Goal: Task Accomplishment & Management: Use online tool/utility

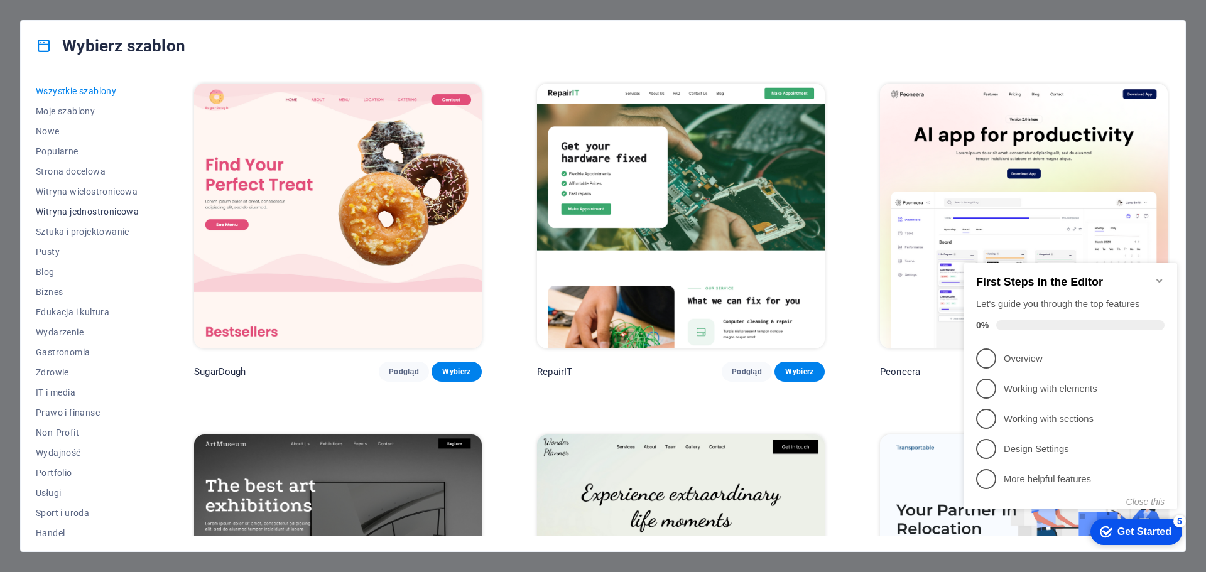
click at [80, 209] on span "Witryna jednostronicowa" at bounding box center [87, 212] width 103 height 10
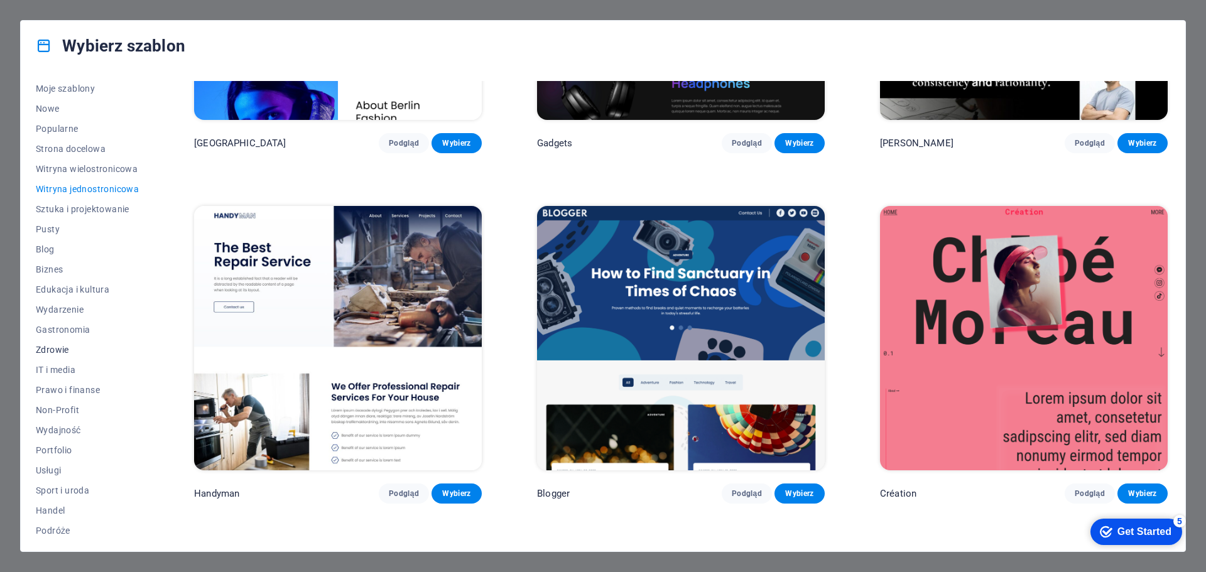
scroll to position [47, 0]
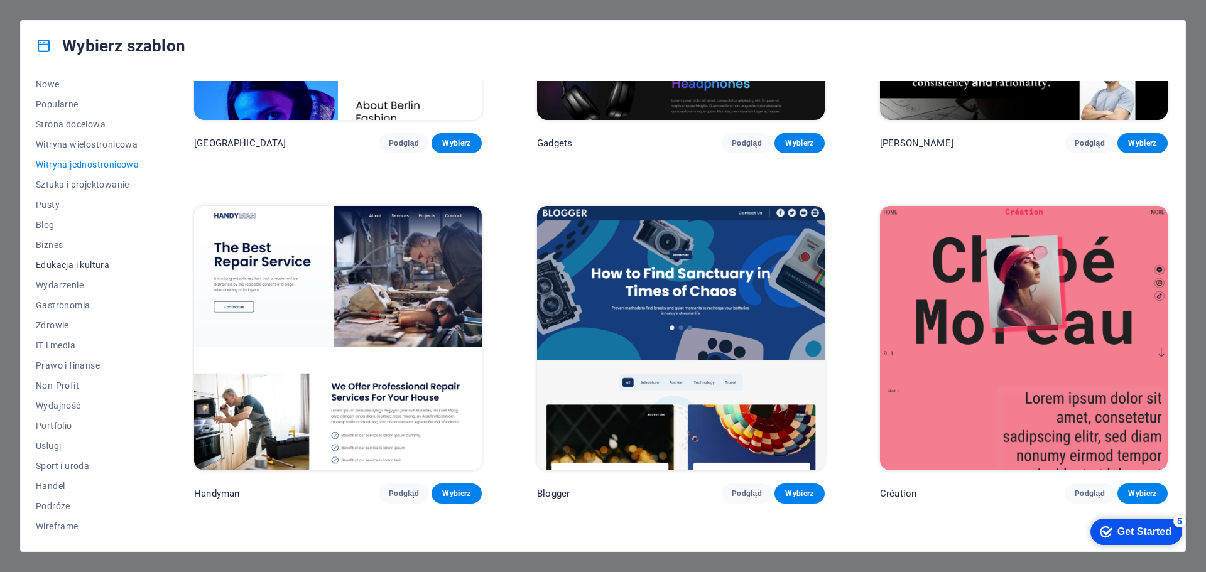
click at [52, 263] on span "Edukacja i kultura" at bounding box center [87, 265] width 103 height 10
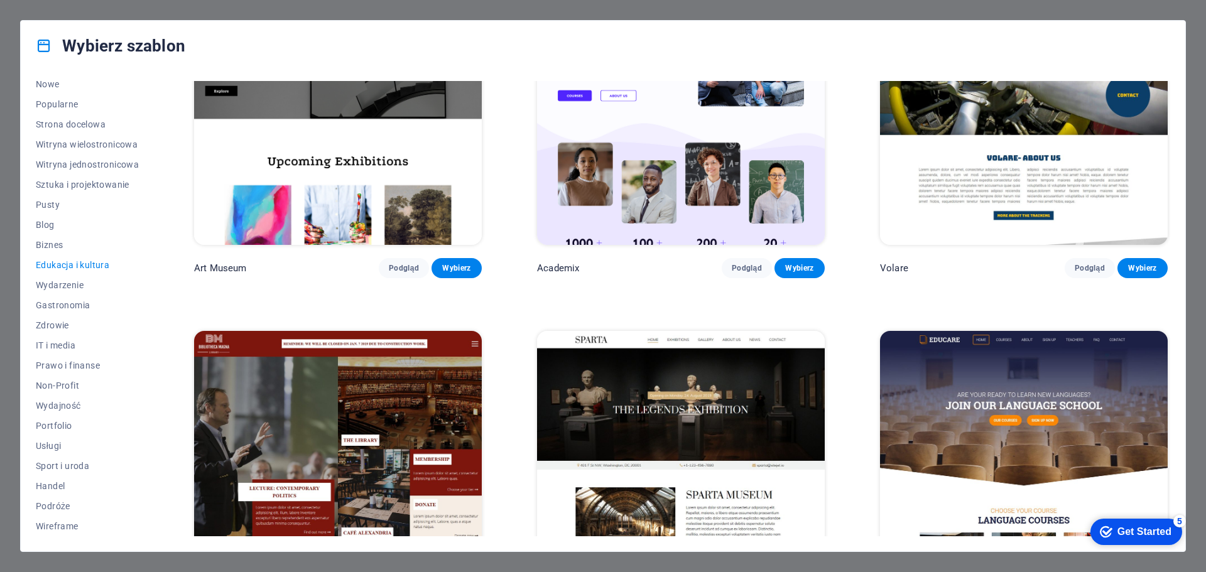
scroll to position [0, 0]
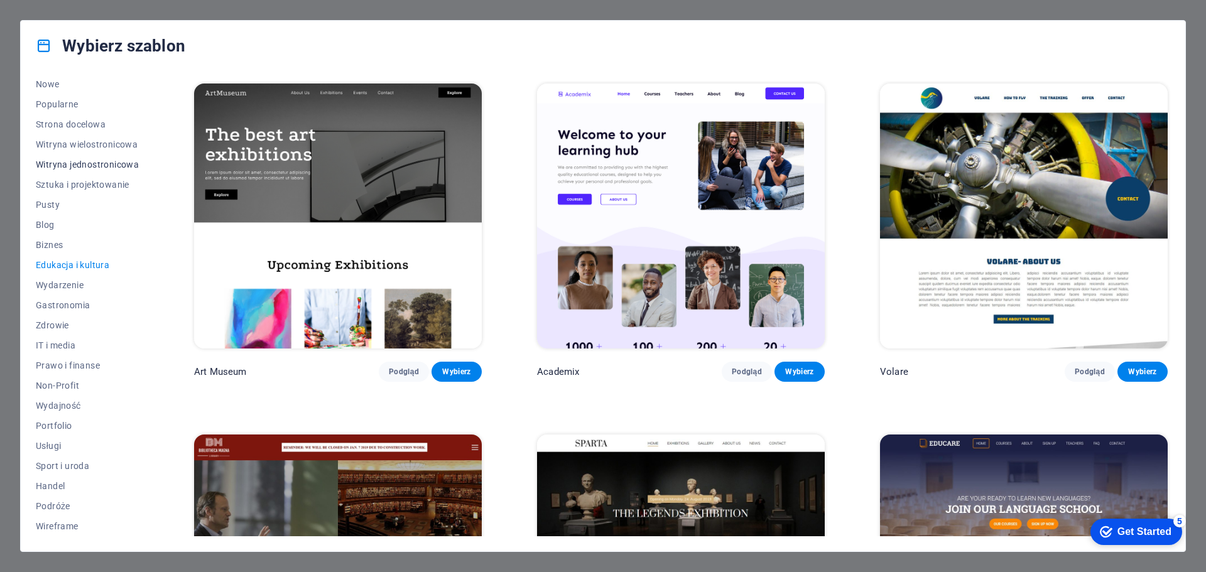
click at [67, 166] on span "Witryna jednostronicowa" at bounding box center [87, 165] width 103 height 10
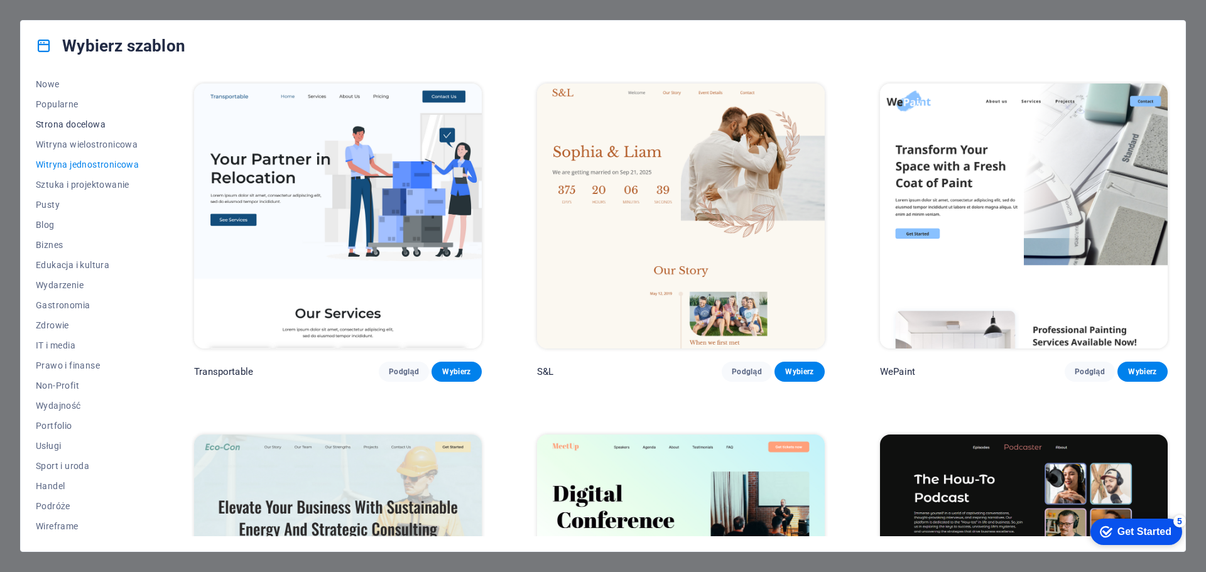
click at [62, 122] on span "Strona docelowa" at bounding box center [87, 124] width 103 height 10
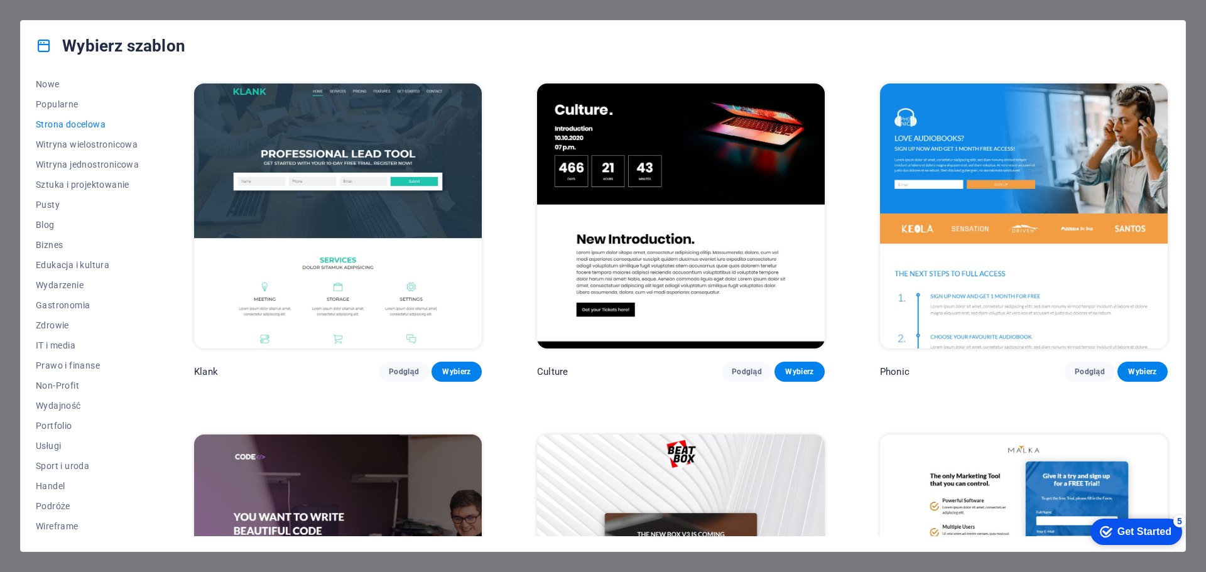
click at [683, 135] on img at bounding box center [681, 216] width 288 height 265
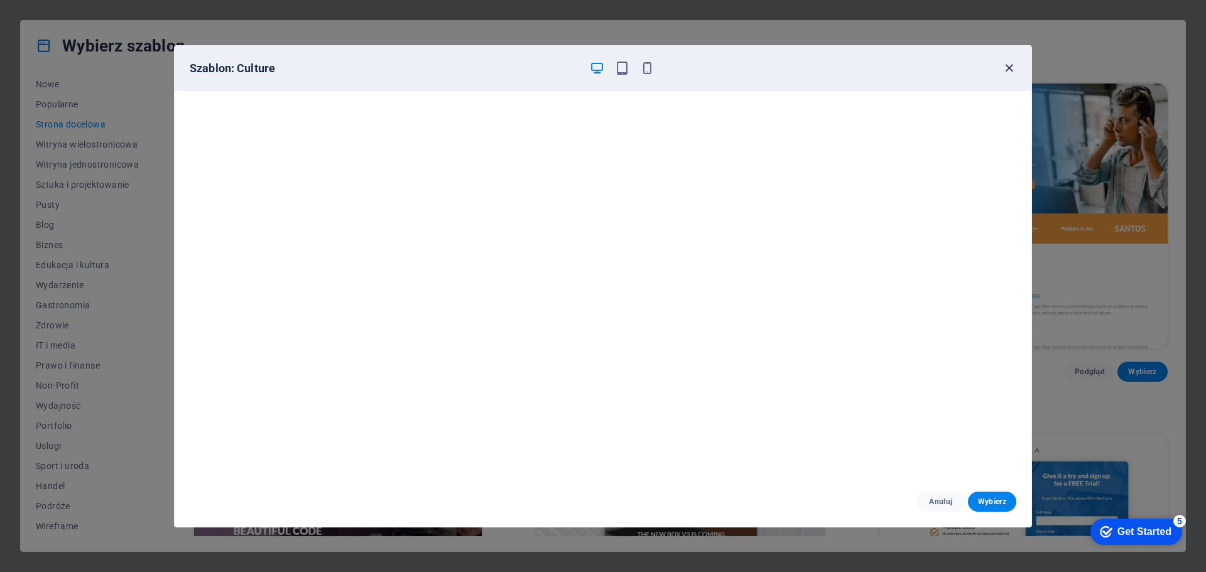
click at [1010, 66] on icon "button" at bounding box center [1009, 68] width 14 height 14
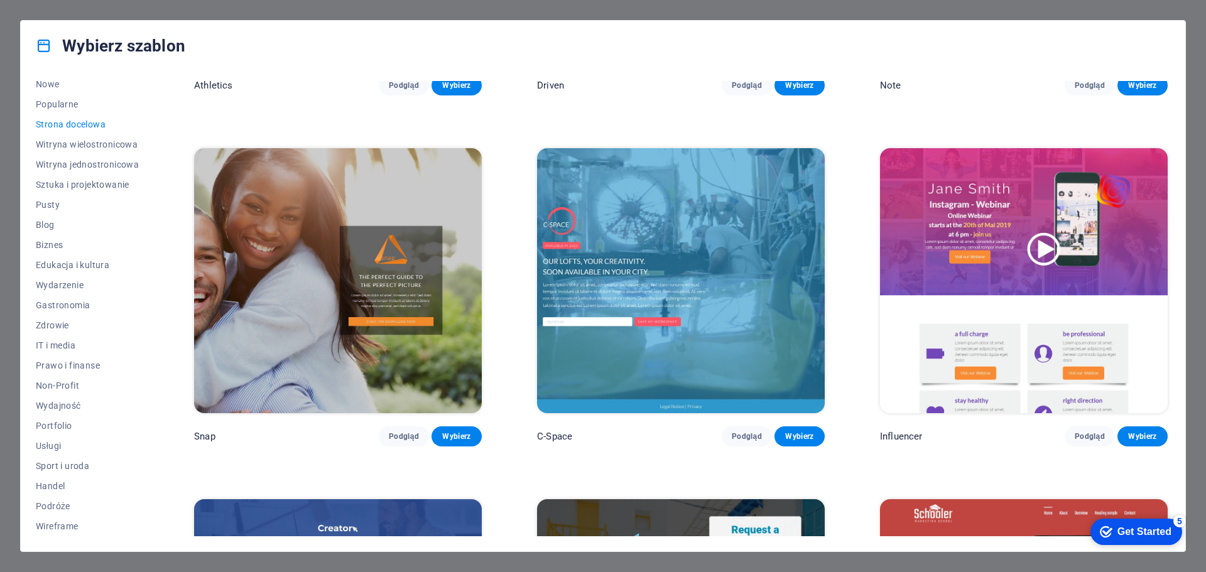
scroll to position [1323, 0]
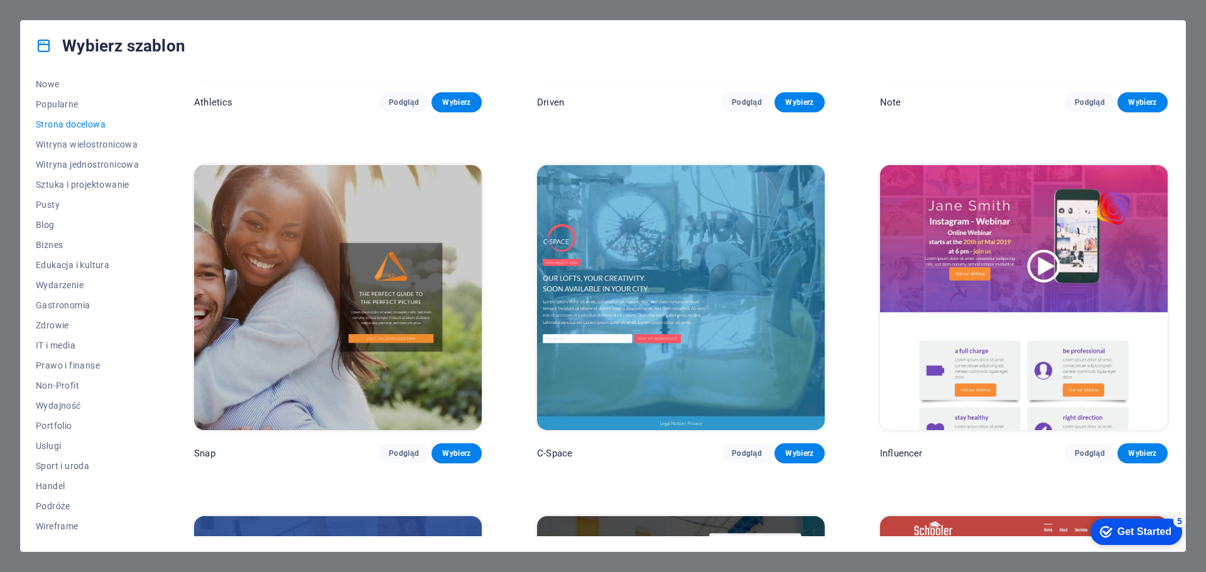
click at [880, 96] on p "Note" at bounding box center [890, 102] width 21 height 13
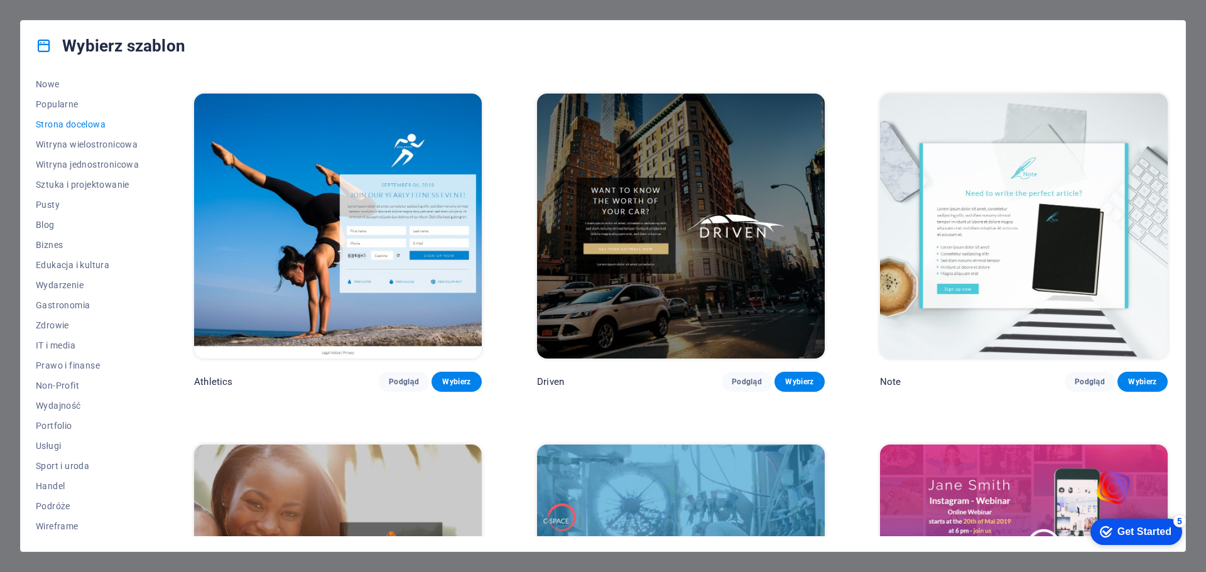
scroll to position [1009, 0]
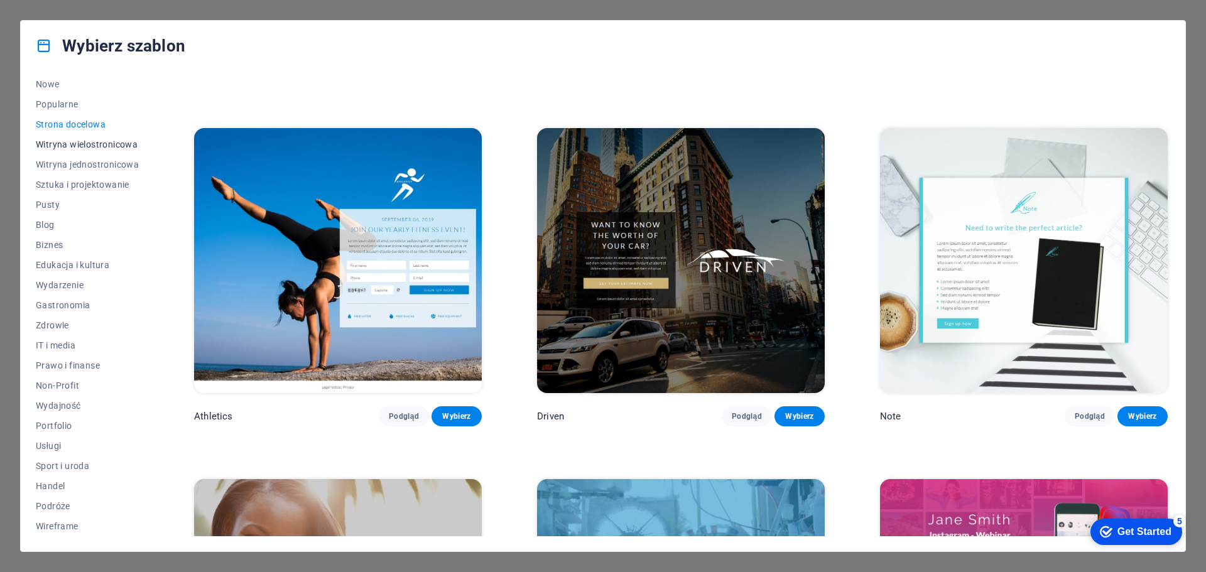
click at [75, 142] on span "Witryna wielostronicowa" at bounding box center [87, 144] width 103 height 10
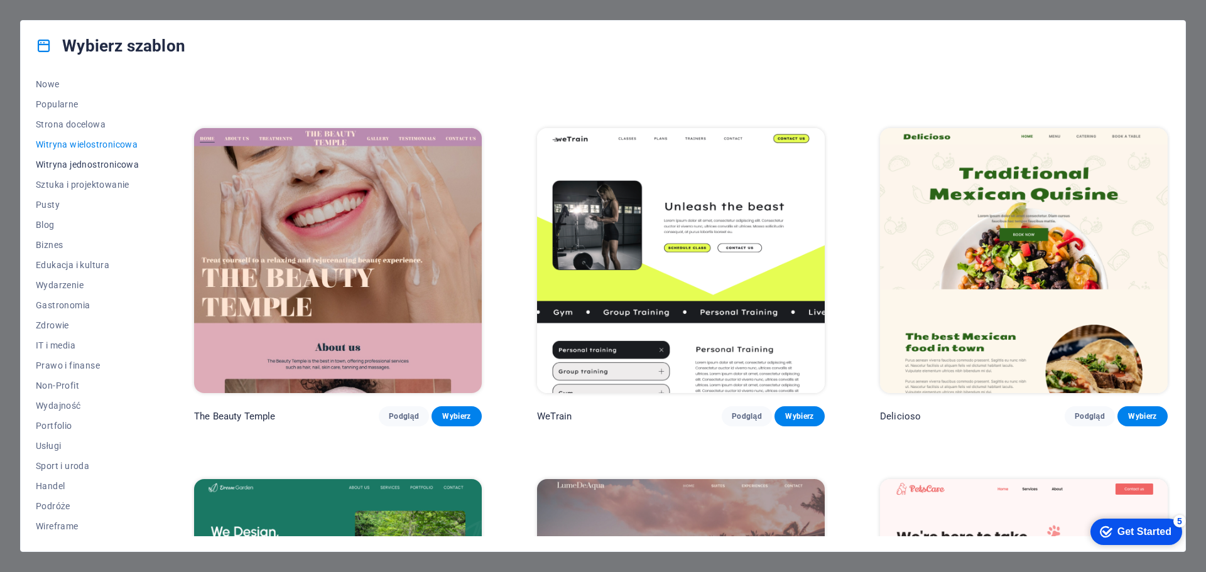
click at [73, 160] on span "Witryna jednostronicowa" at bounding box center [87, 165] width 103 height 10
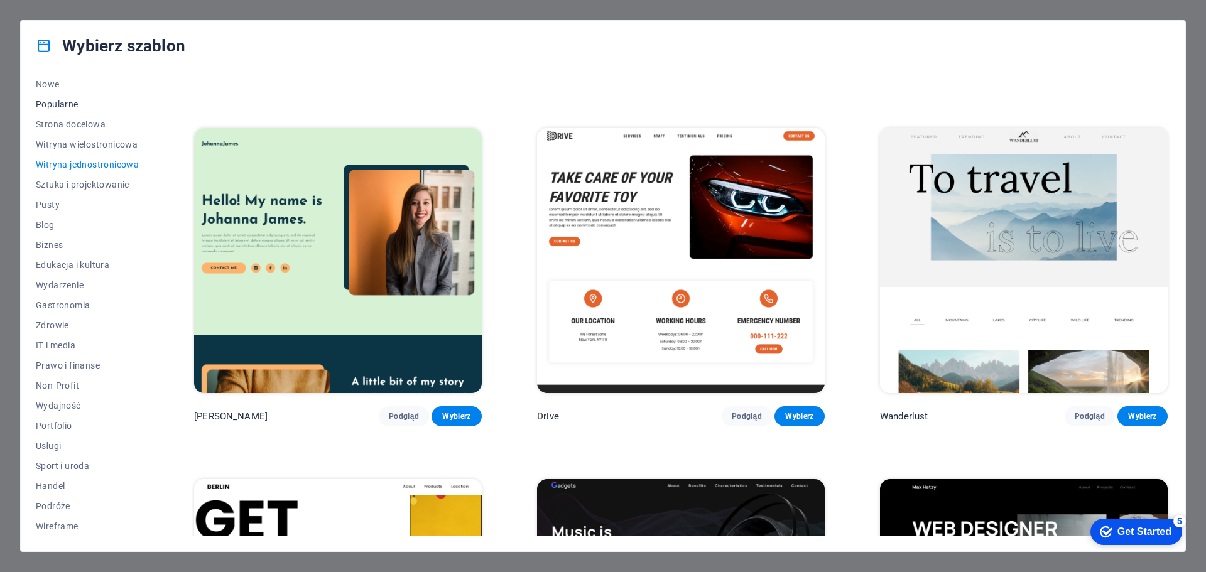
click at [44, 104] on span "Popularne" at bounding box center [87, 104] width 103 height 10
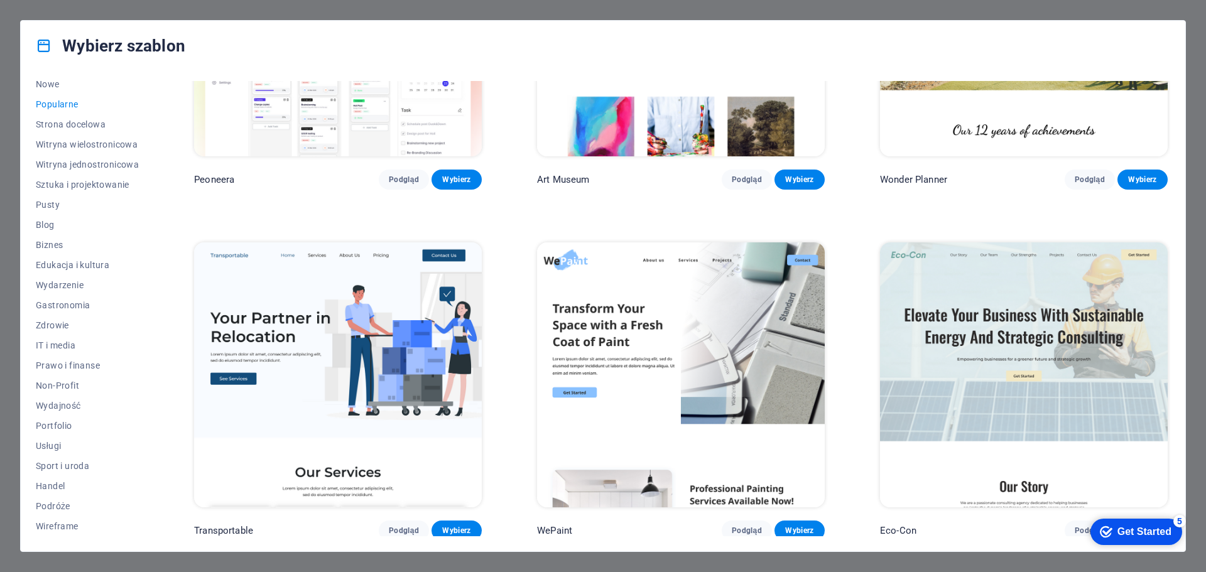
scroll to position [0, 0]
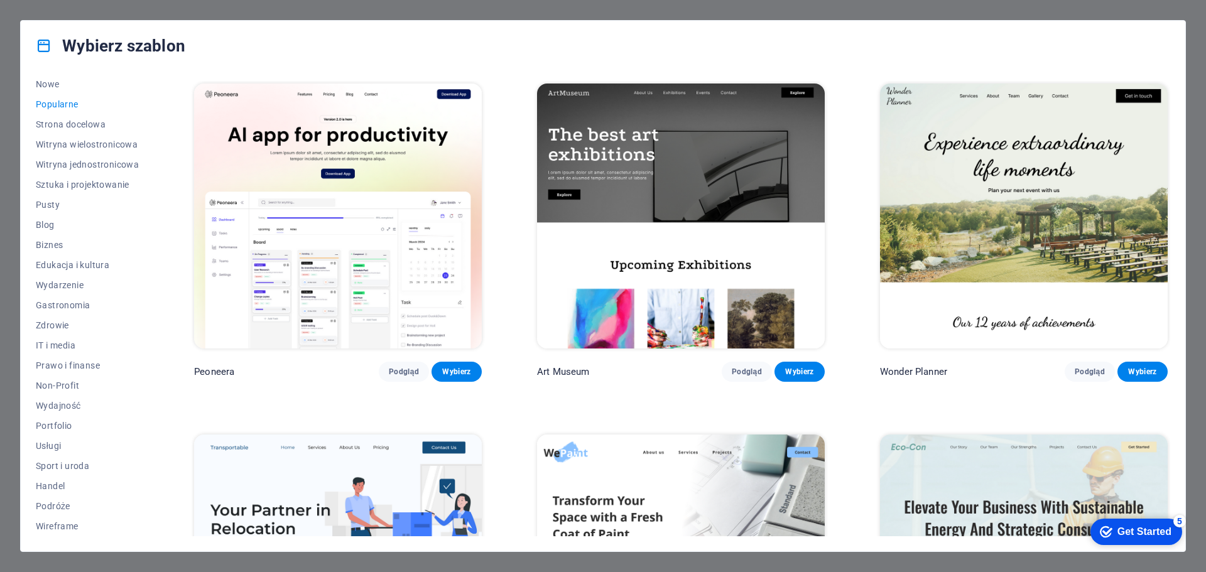
click at [50, 78] on div "Wszystkie szablony Moje szablony Nowe Popularne Strona docelowa Witryna wielost…" at bounding box center [603, 311] width 1164 height 480
click at [52, 82] on span "Nowe" at bounding box center [87, 84] width 103 height 10
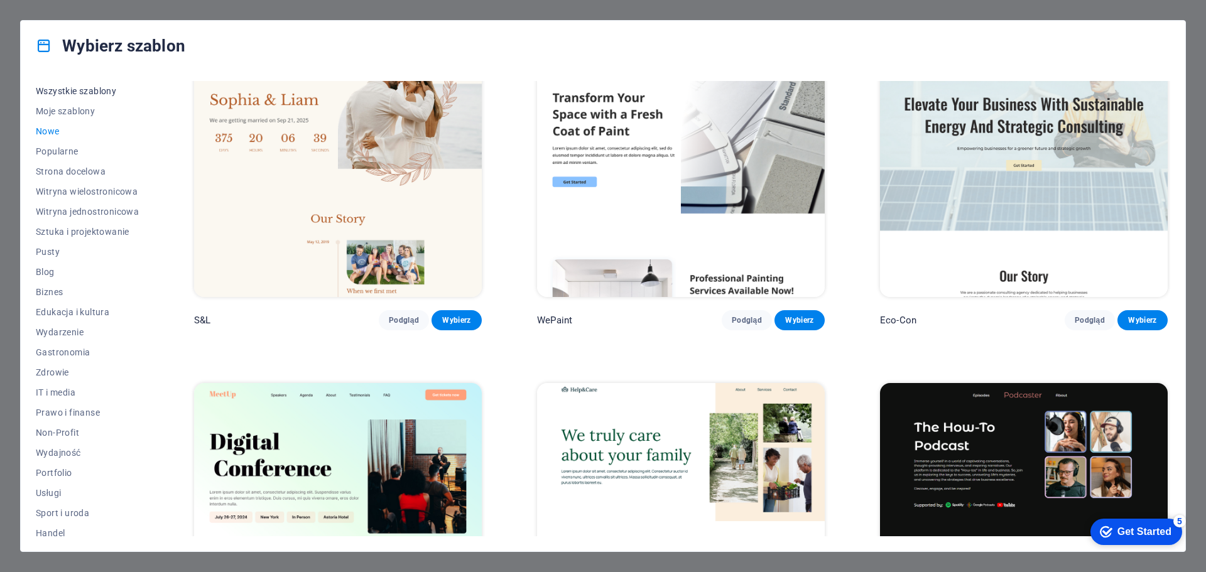
click at [101, 90] on span "Wszystkie szablony" at bounding box center [87, 91] width 103 height 10
click at [47, 247] on span "Pusty" at bounding box center [87, 252] width 103 height 10
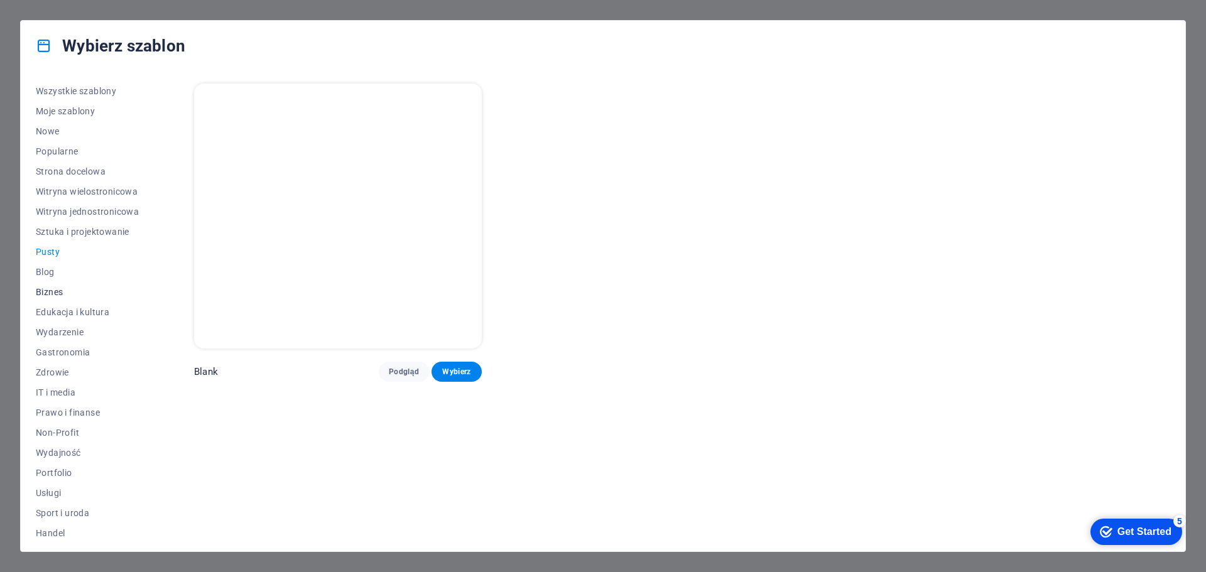
click at [52, 291] on span "Biznes" at bounding box center [87, 292] width 103 height 10
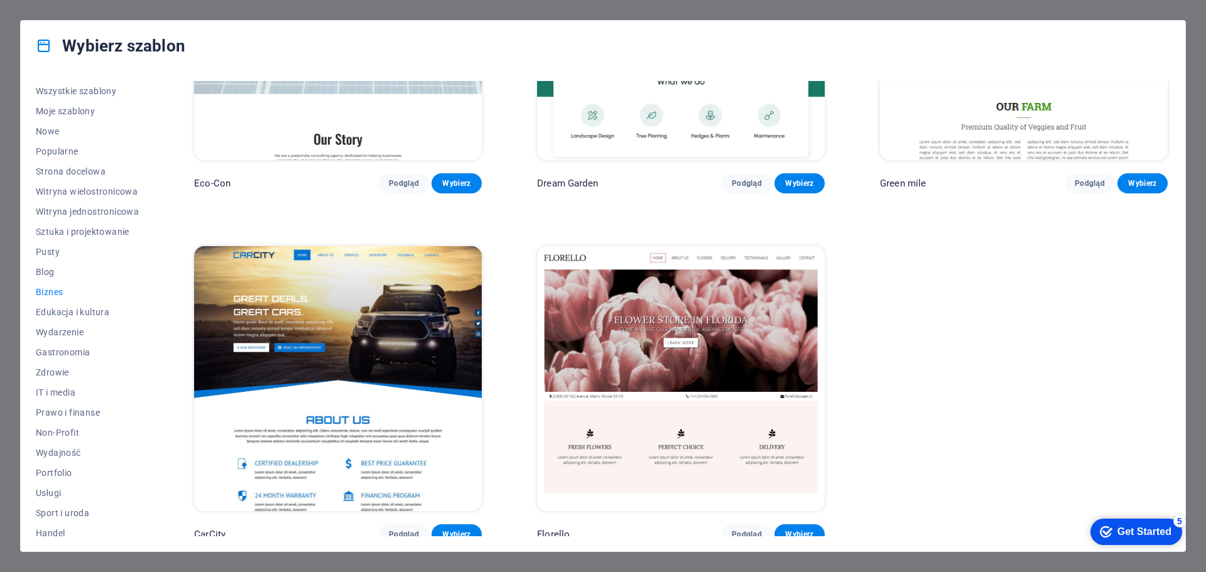
scroll to position [193, 0]
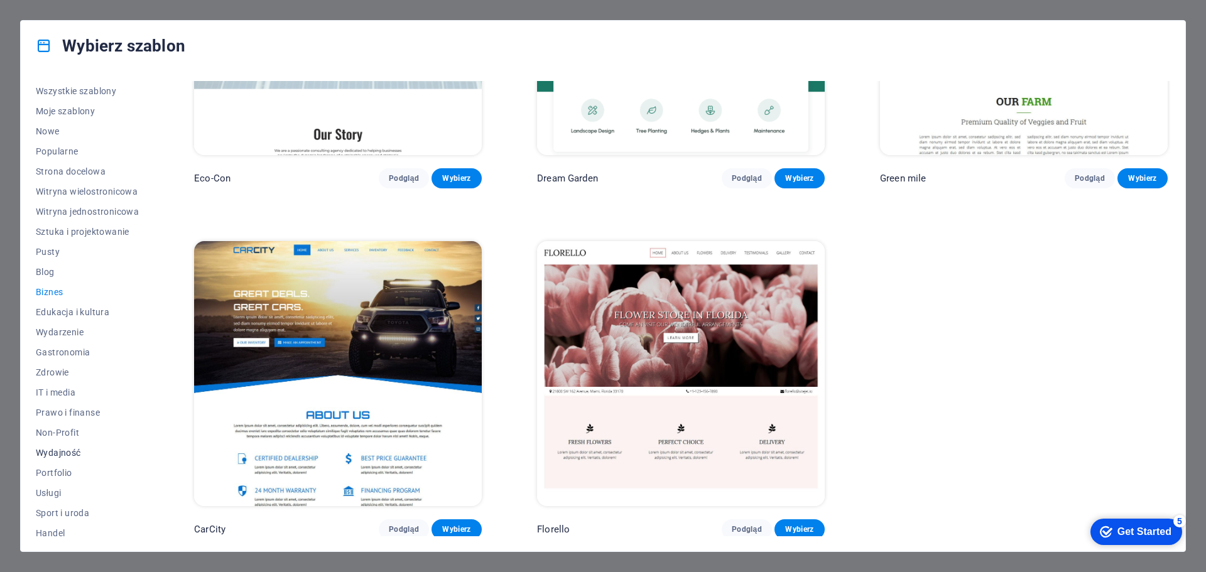
click at [70, 450] on span "Wydajność" at bounding box center [87, 453] width 103 height 10
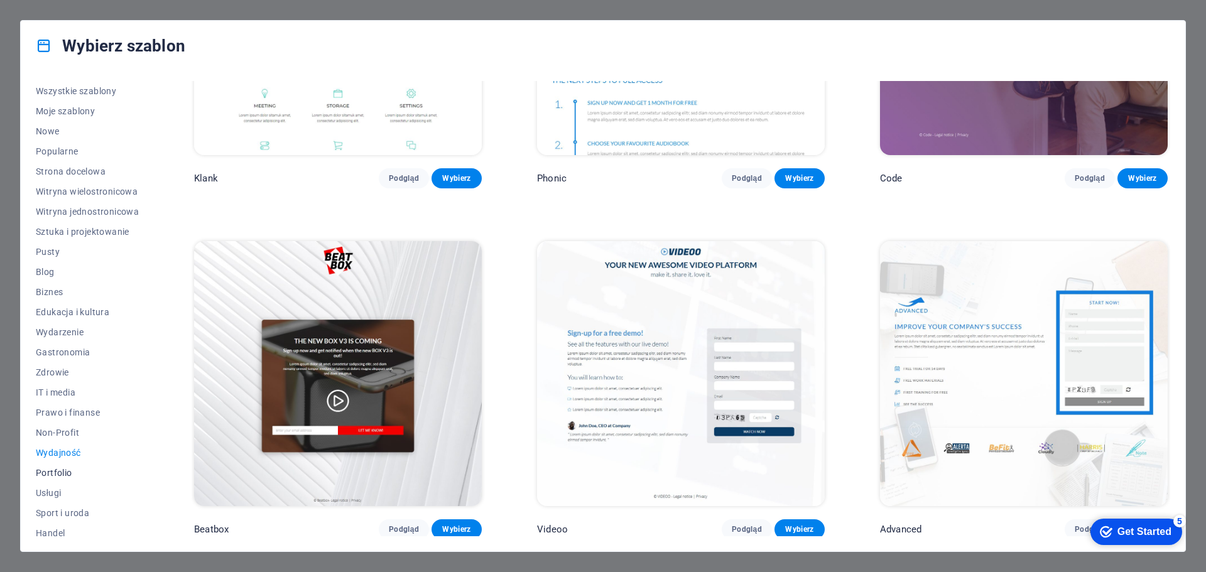
click at [54, 465] on button "Portfolio" at bounding box center [87, 473] width 103 height 20
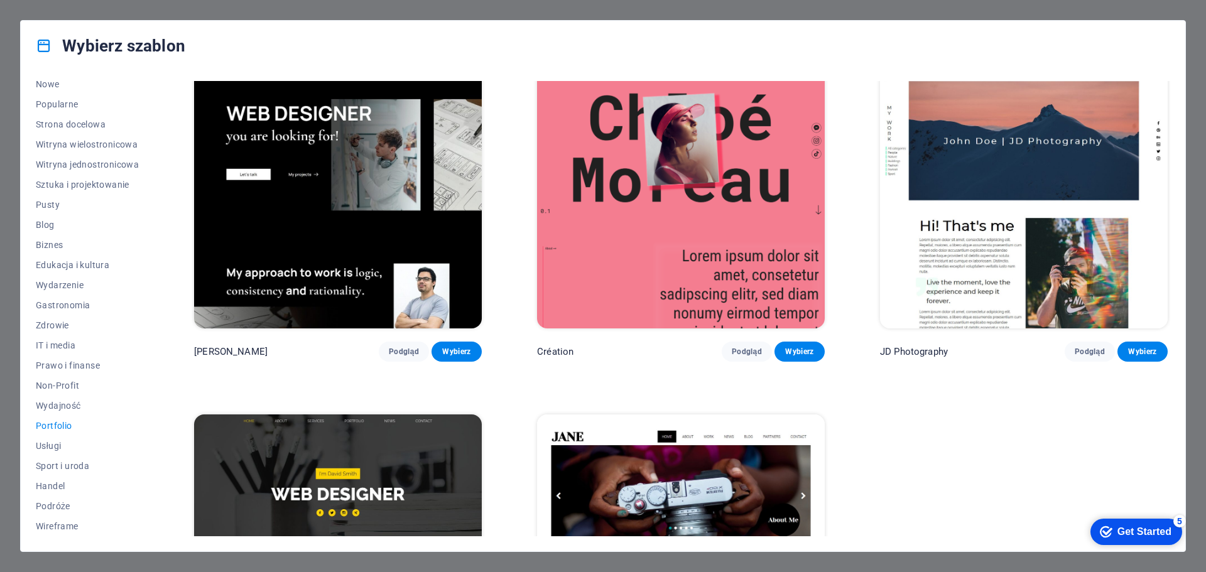
scroll to position [377, 0]
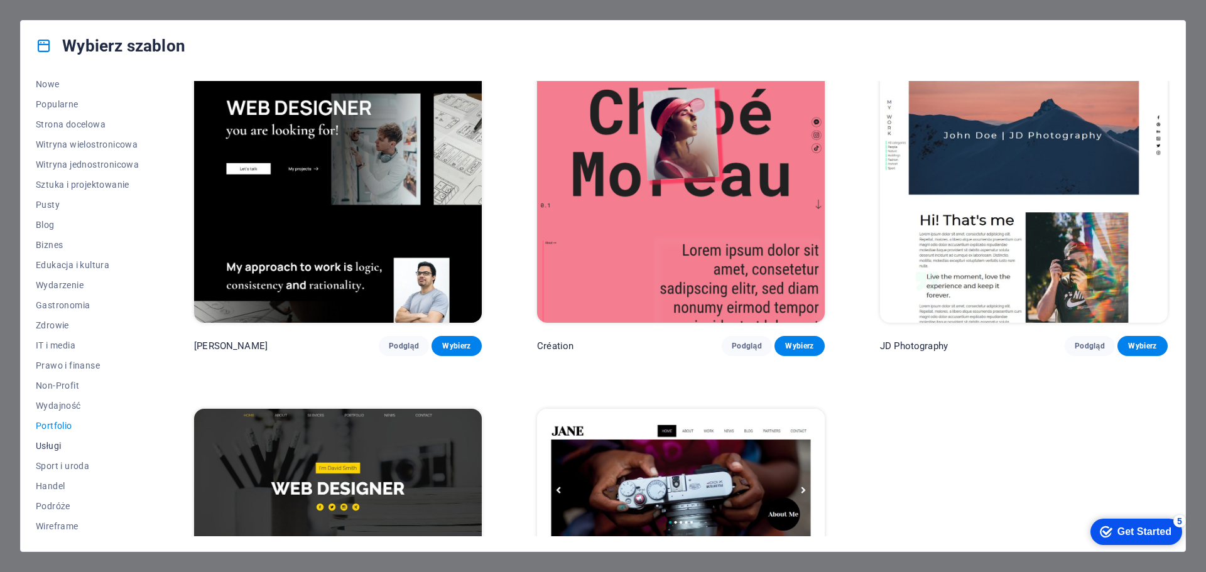
click at [60, 451] on button "Usługi" at bounding box center [87, 446] width 103 height 20
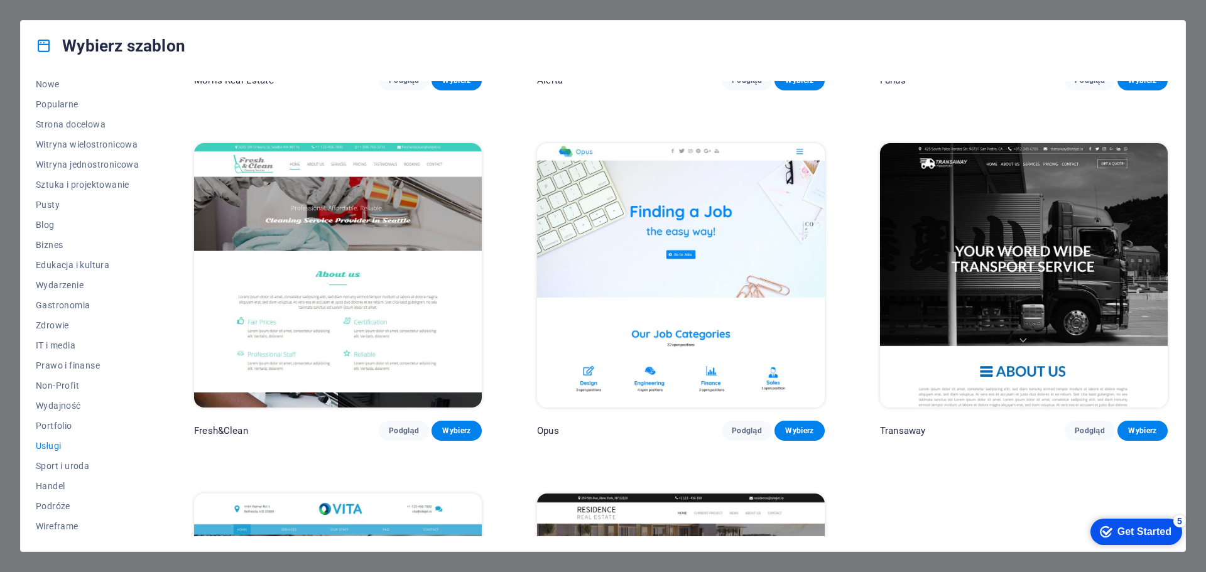
scroll to position [1942, 0]
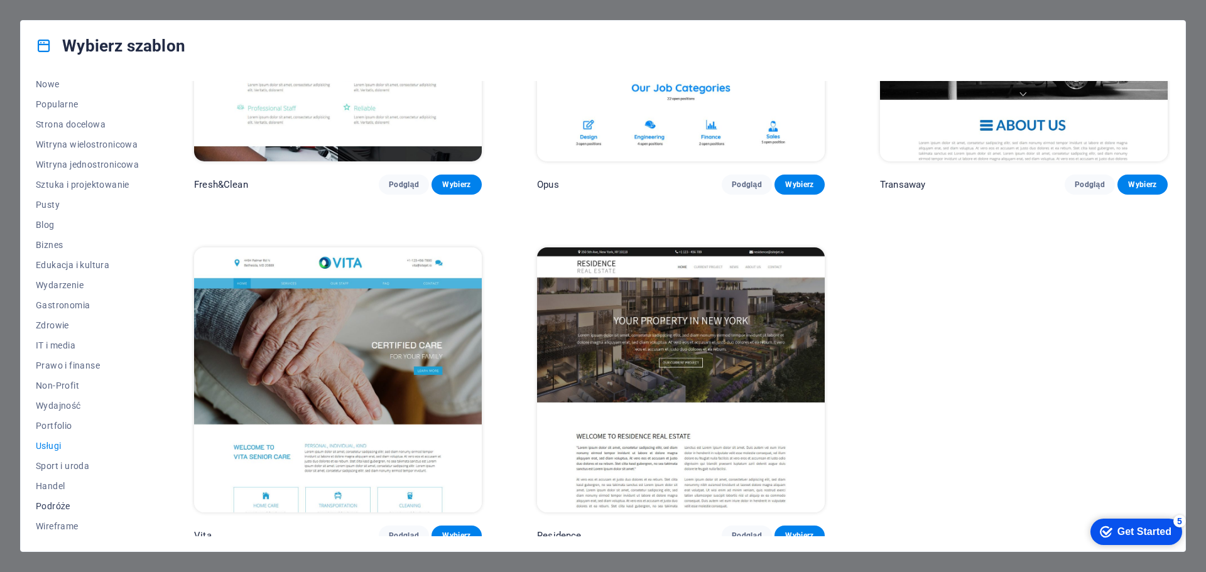
click at [47, 507] on span "Podróże" at bounding box center [87, 506] width 103 height 10
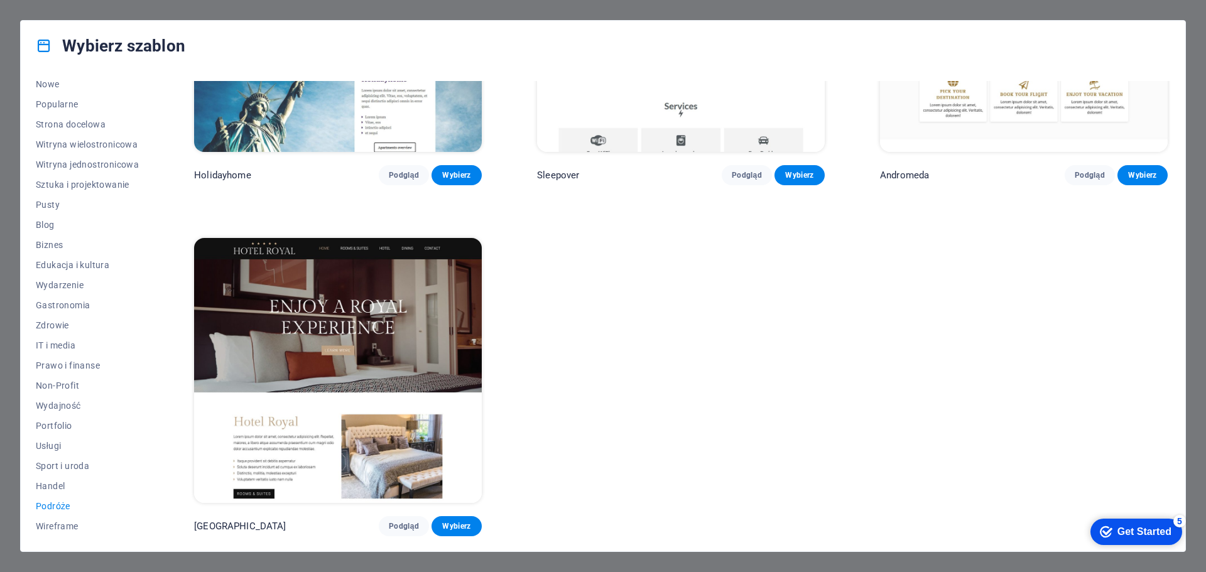
scroll to position [0, 0]
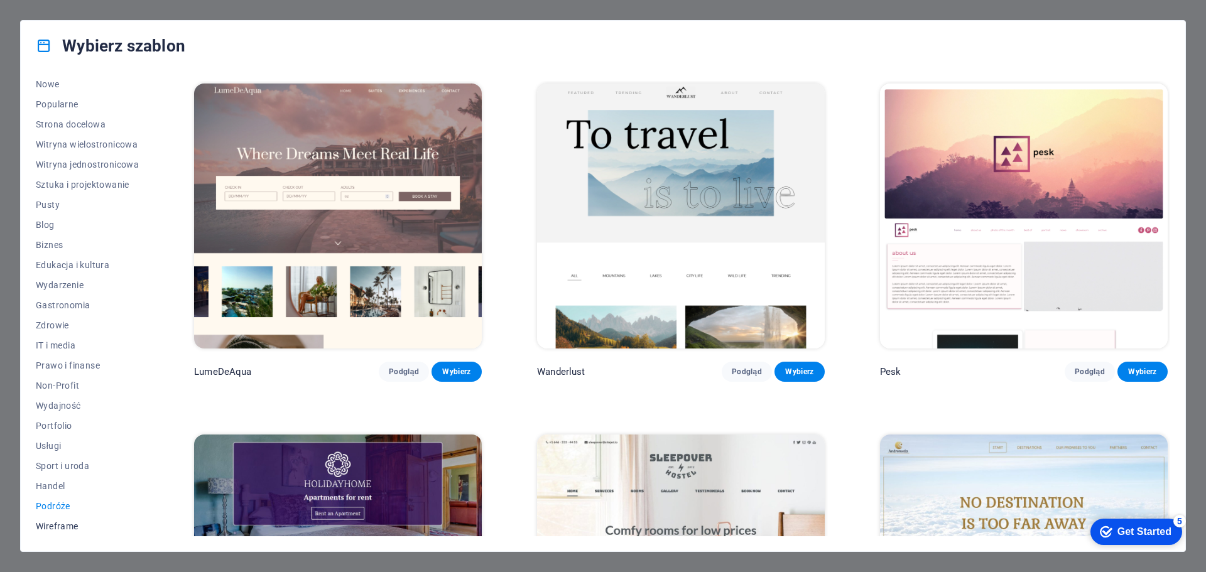
click at [58, 526] on span "Wireframe" at bounding box center [87, 526] width 103 height 10
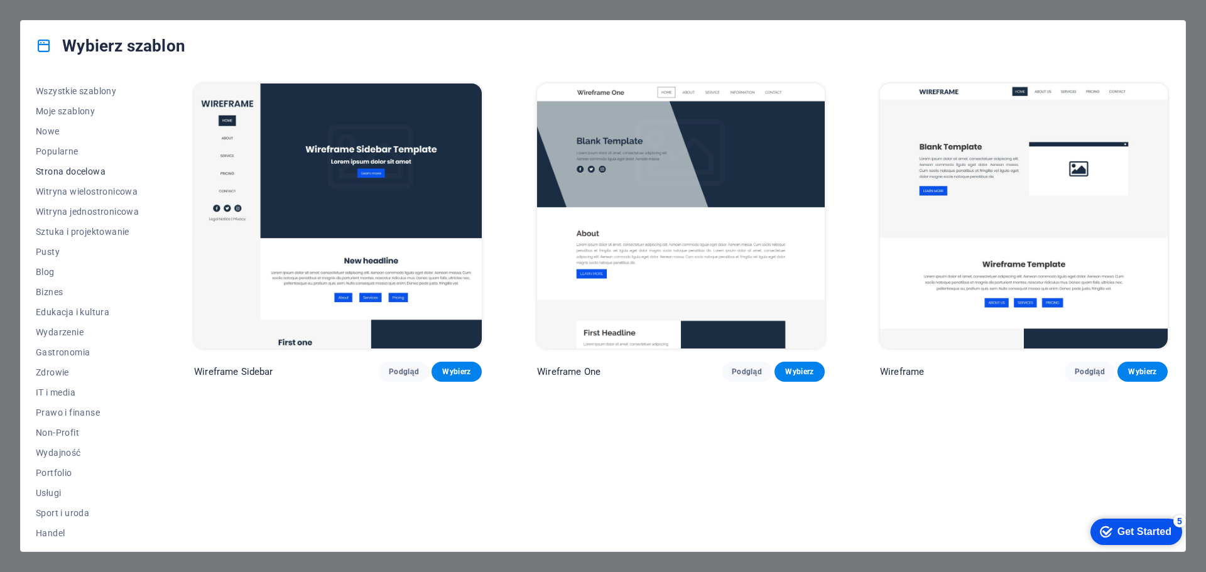
click at [97, 174] on span "Strona docelowa" at bounding box center [87, 171] width 103 height 10
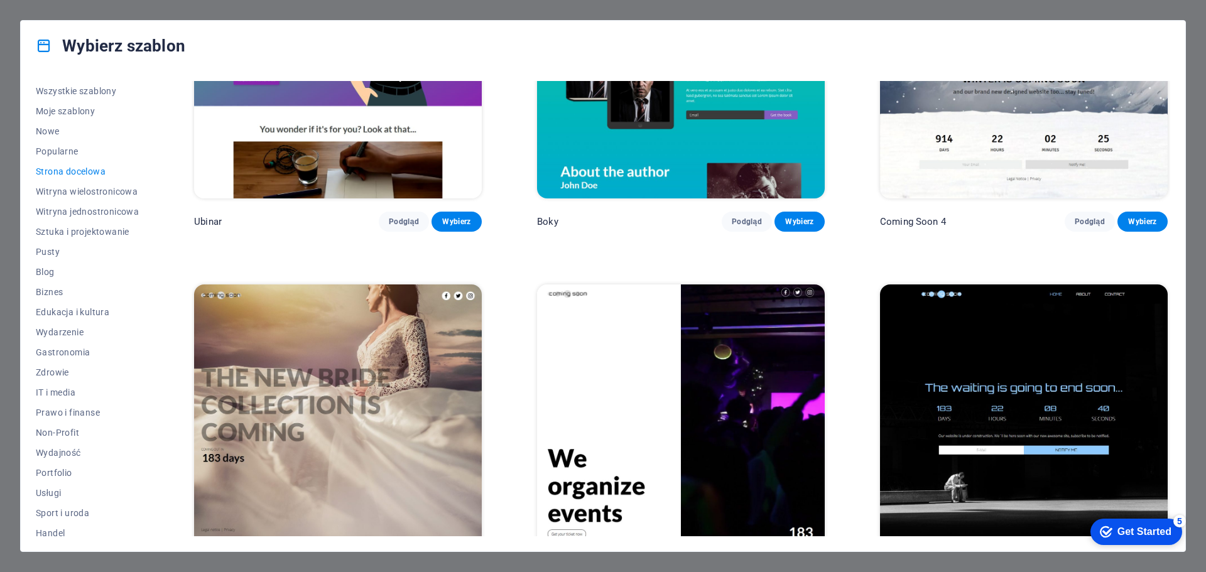
scroll to position [2642, 0]
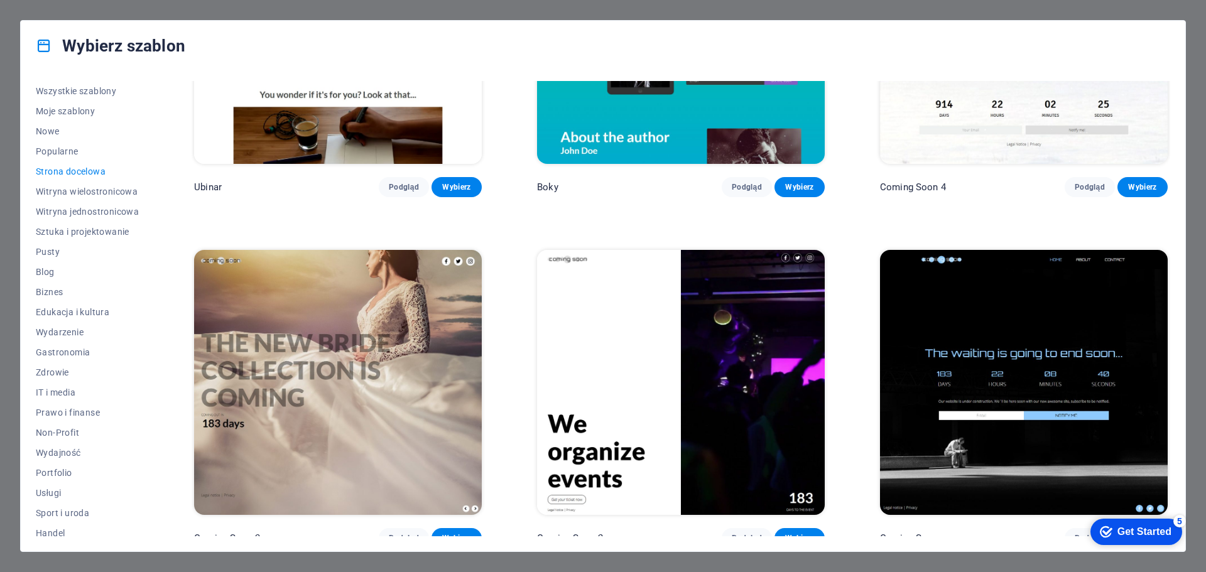
click at [974, 297] on img at bounding box center [1024, 382] width 288 height 265
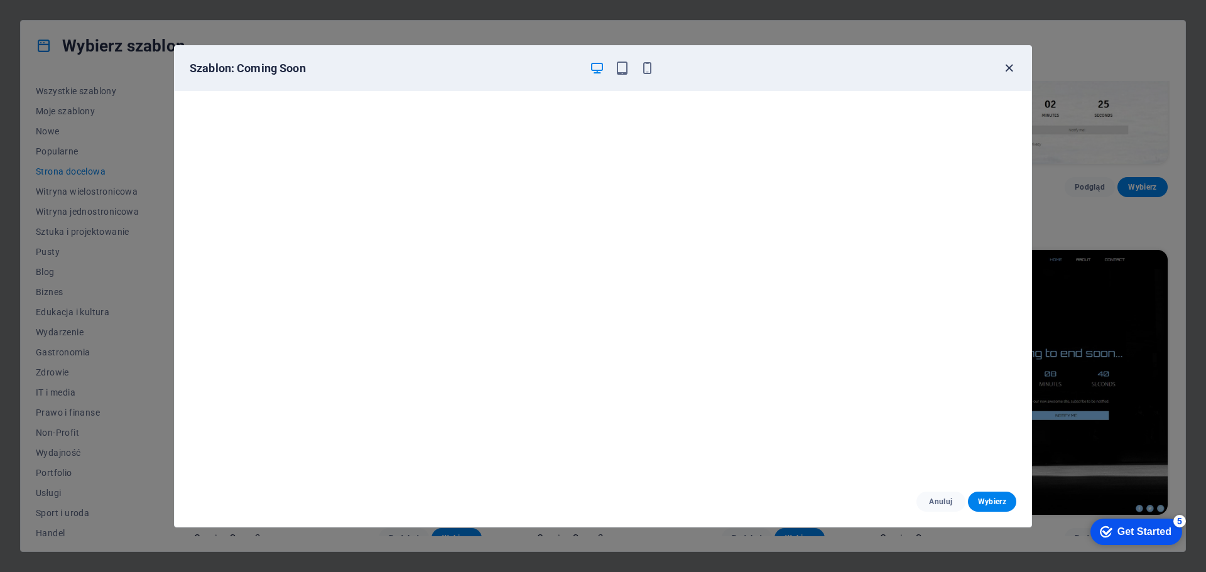
click at [1010, 70] on icon "button" at bounding box center [1009, 68] width 14 height 14
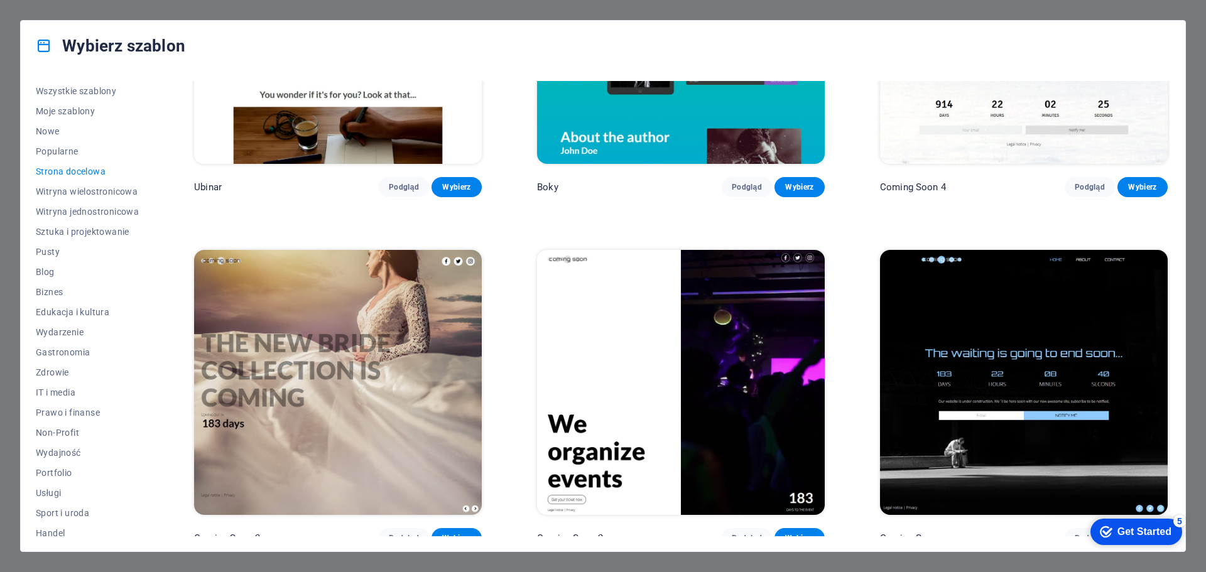
click at [636, 337] on img at bounding box center [681, 382] width 288 height 265
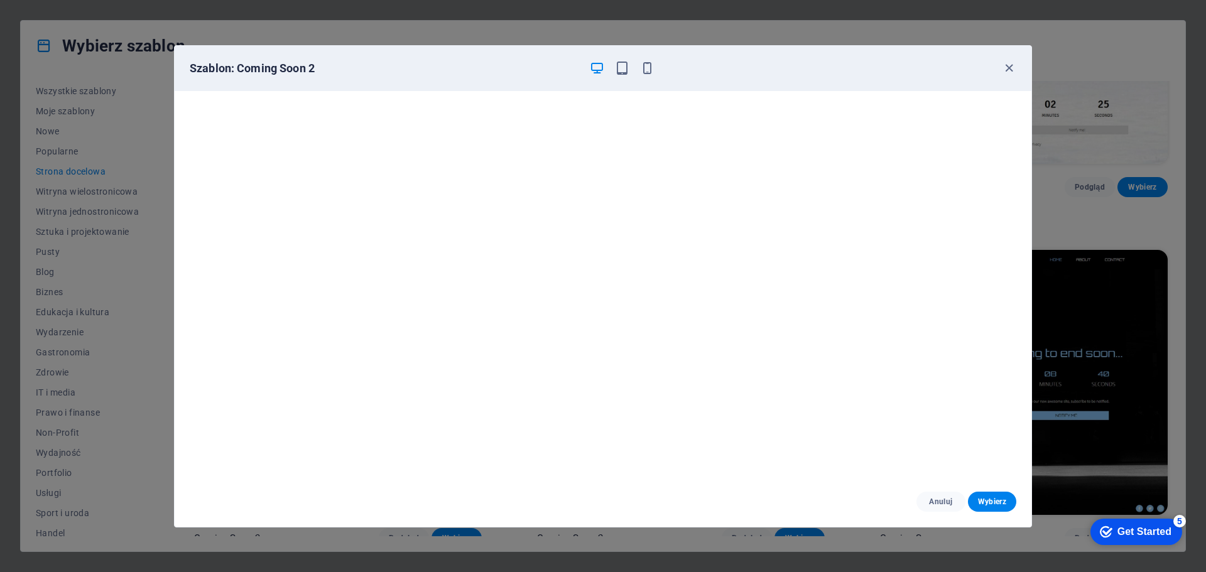
scroll to position [3, 0]
click at [1006, 68] on icon "button" at bounding box center [1009, 68] width 14 height 14
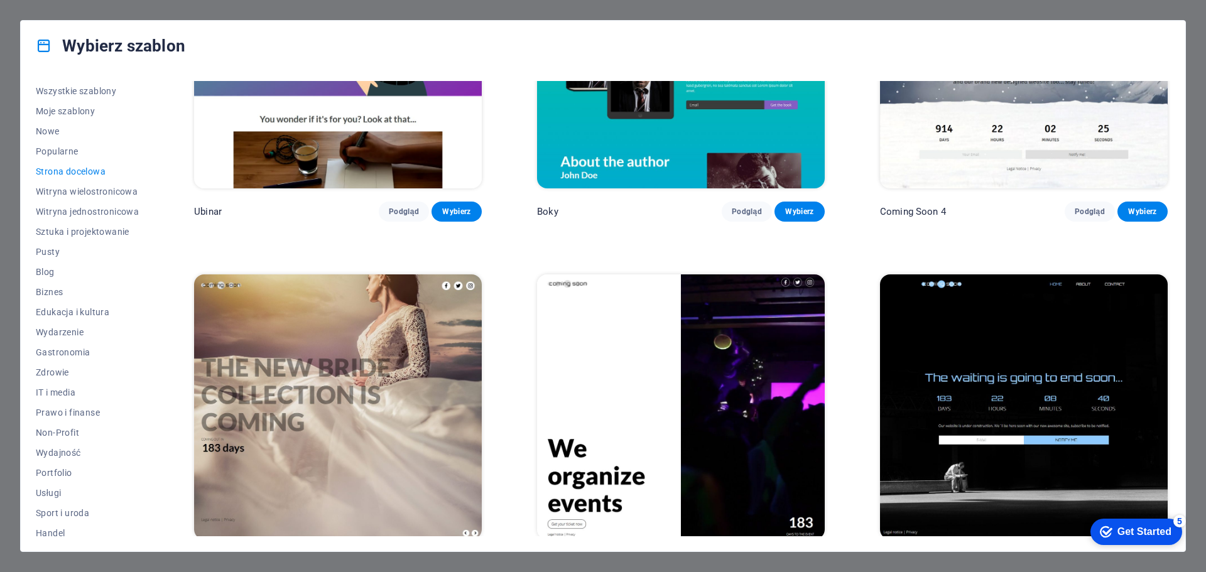
scroll to position [2642, 0]
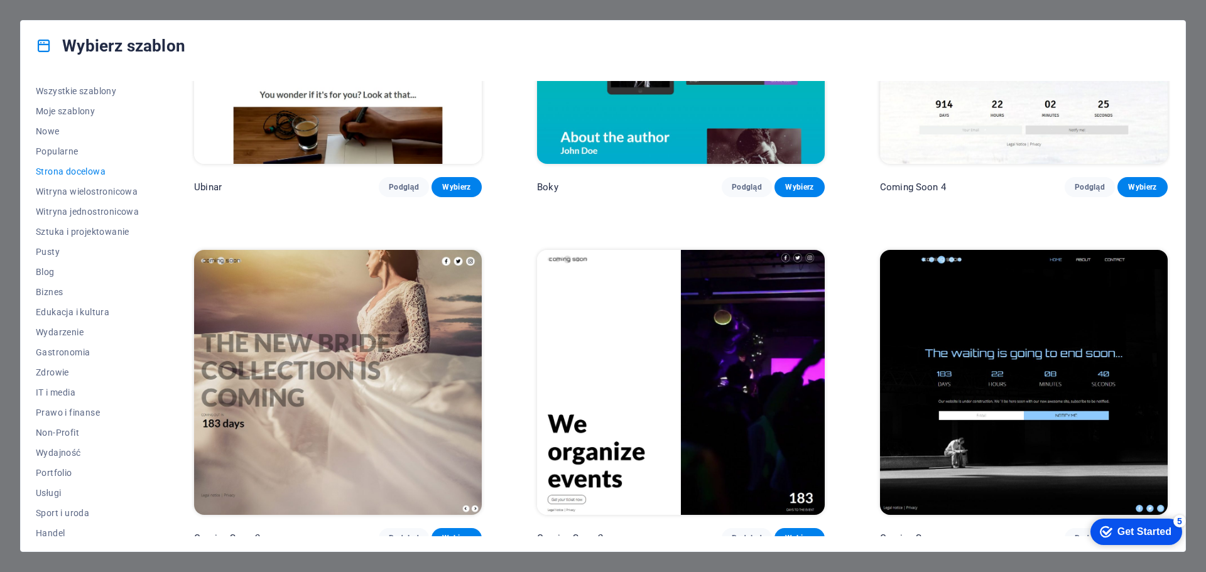
click at [295, 316] on img at bounding box center [338, 382] width 288 height 265
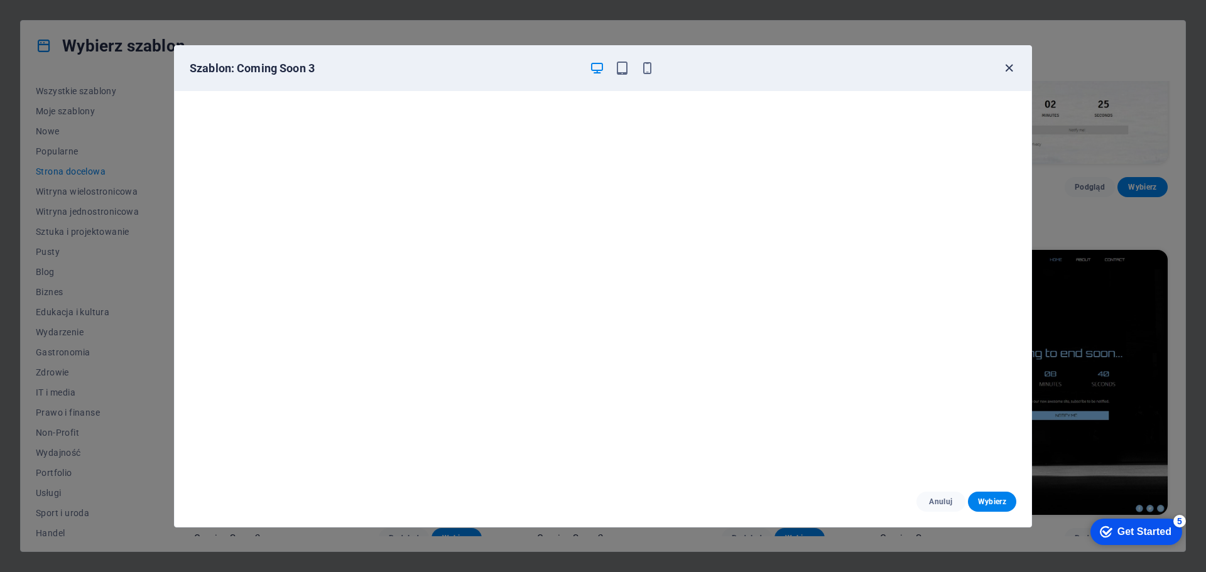
click at [1009, 70] on icon "button" at bounding box center [1009, 68] width 14 height 14
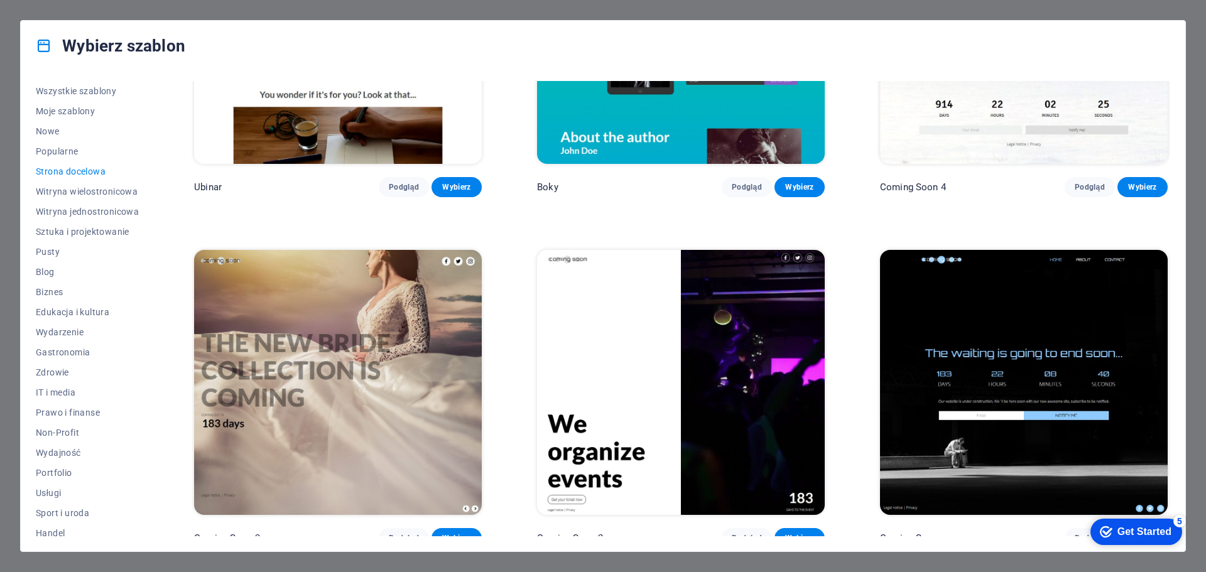
click at [608, 317] on img at bounding box center [681, 382] width 288 height 265
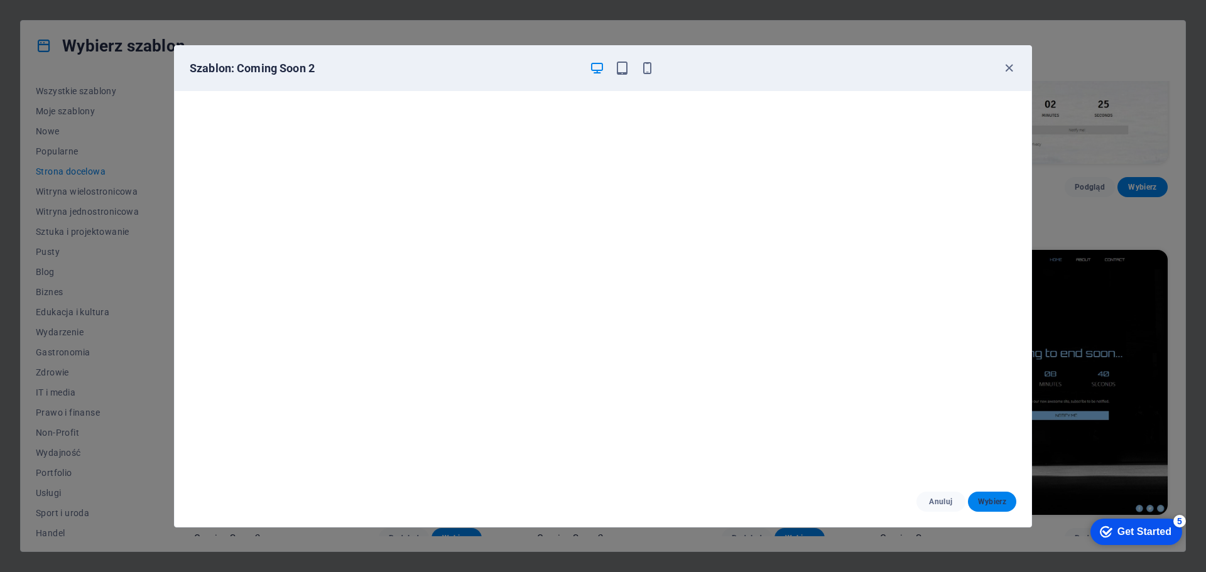
click at [982, 498] on span "Wybierz" at bounding box center [992, 502] width 28 height 10
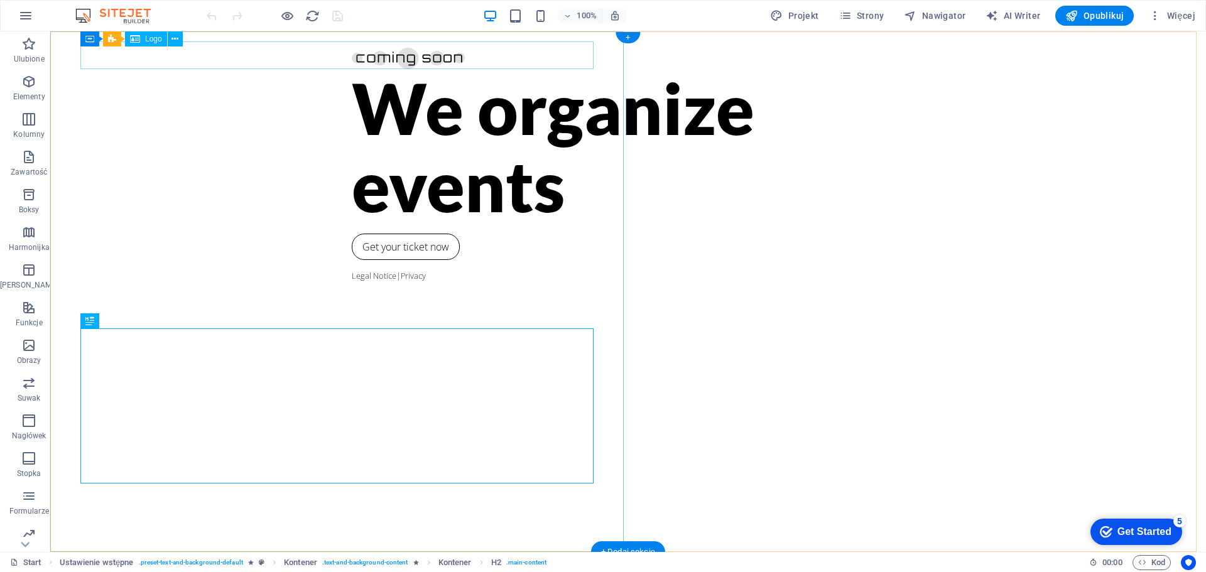
click at [352, 60] on div at bounding box center [628, 55] width 553 height 28
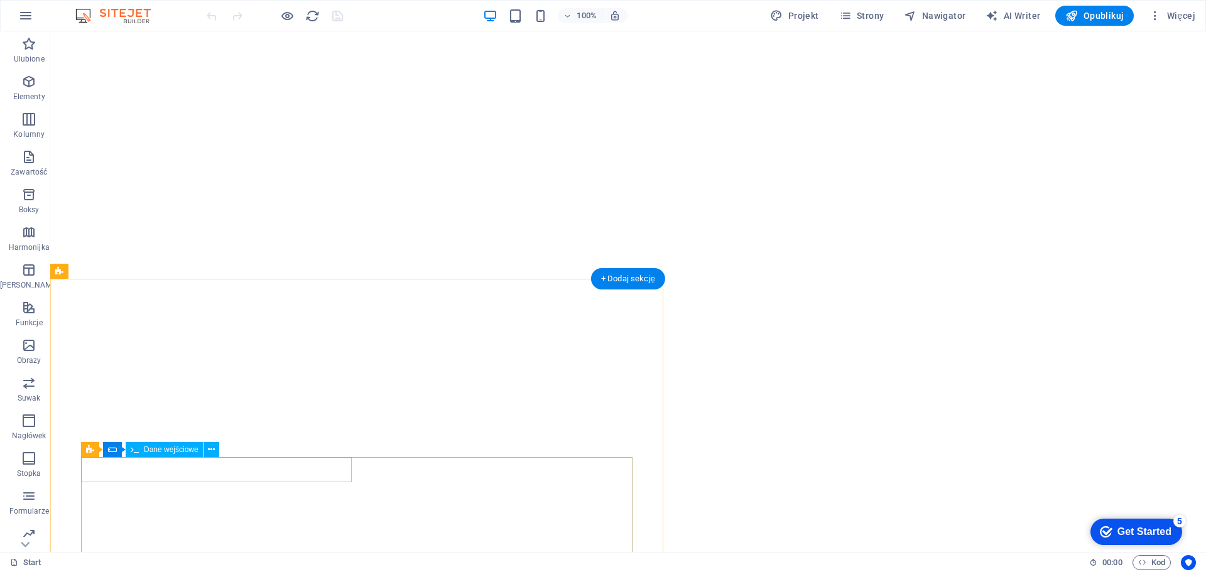
scroll to position [335, 0]
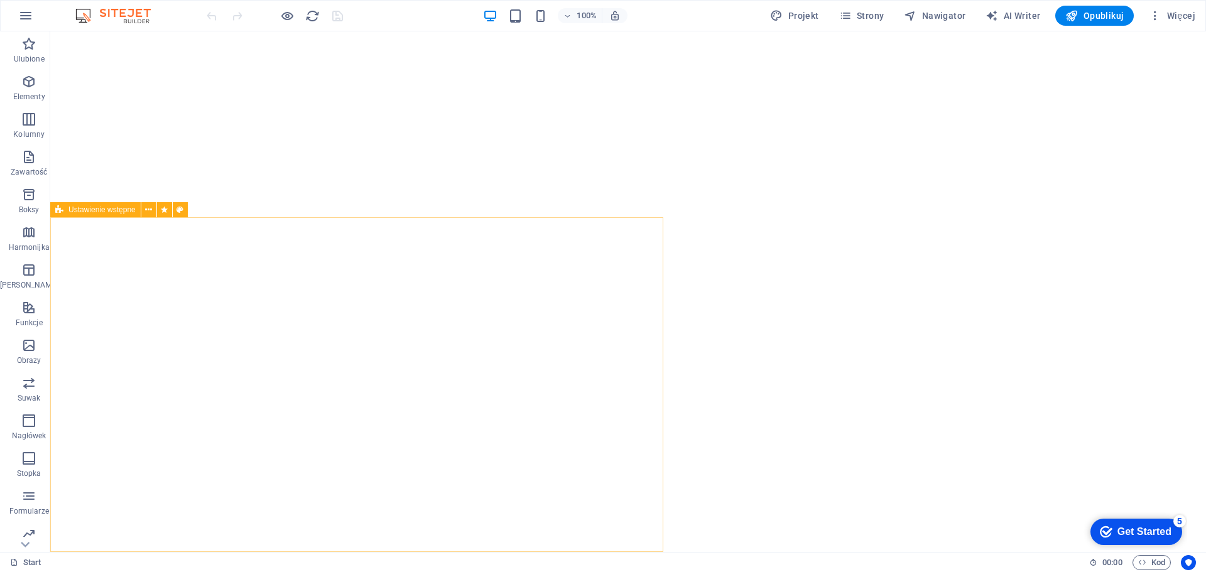
click at [91, 214] on span "Ustawienie wstępne" at bounding box center [101, 210] width 67 height 8
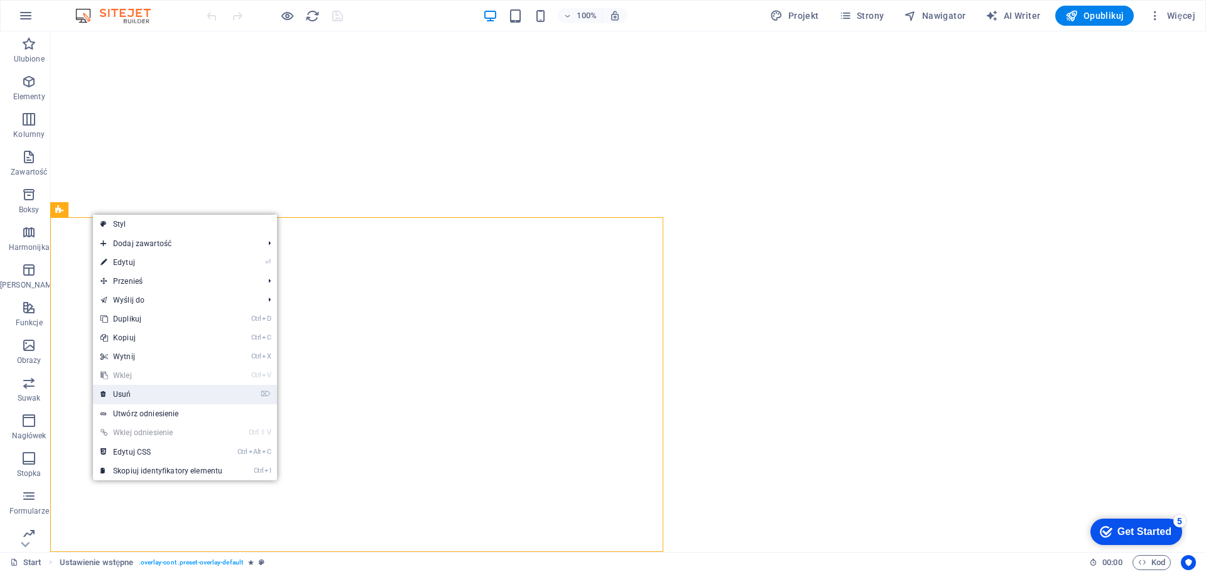
click at [128, 394] on link "⌦ Usuń" at bounding box center [161, 394] width 137 height 19
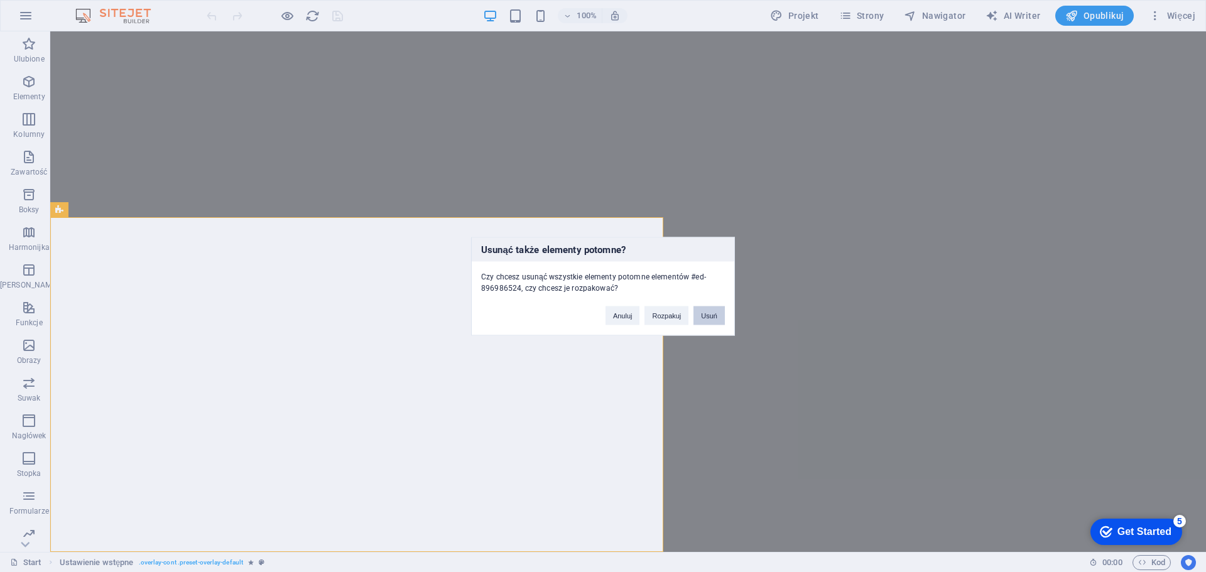
click at [704, 318] on button "Usuń" at bounding box center [708, 315] width 31 height 19
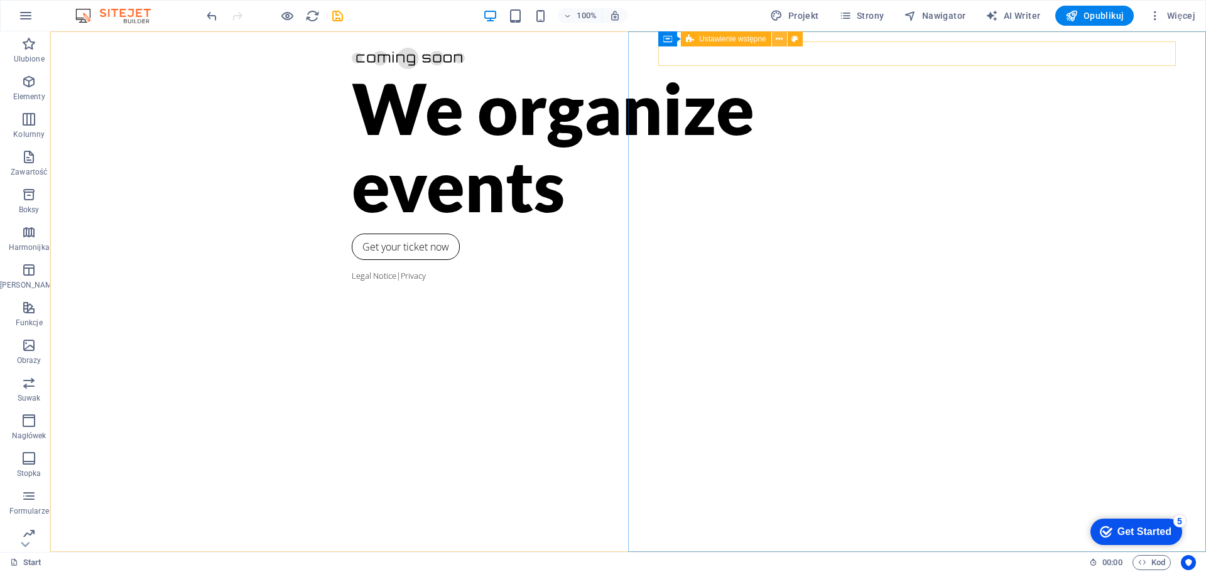
click at [781, 40] on icon at bounding box center [779, 39] width 7 height 13
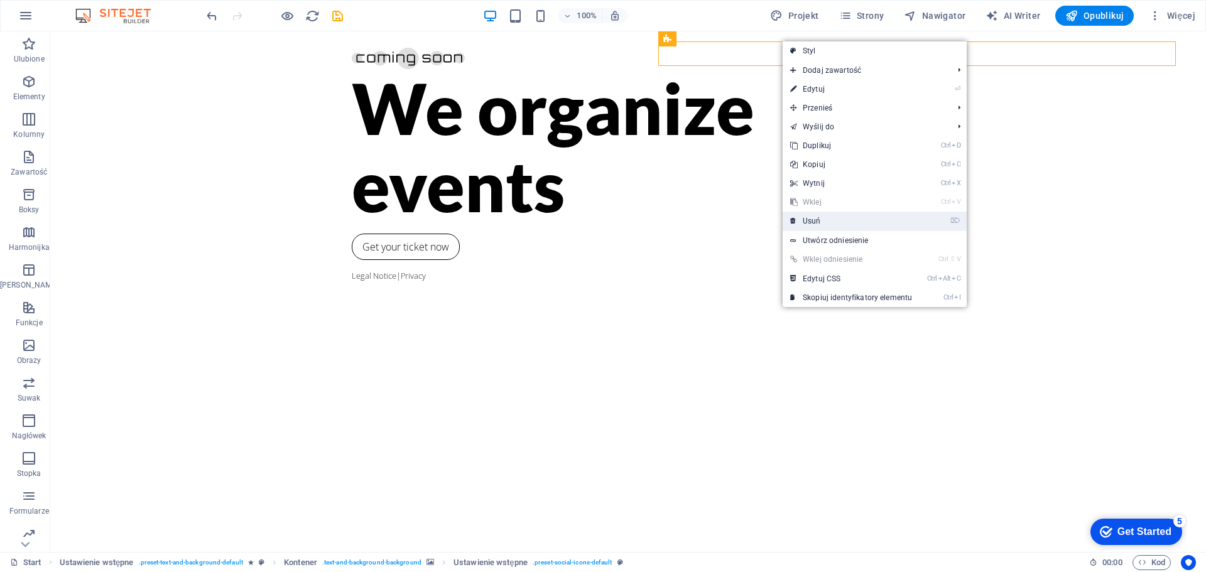
click at [813, 222] on link "⌦ Usuń" at bounding box center [851, 221] width 137 height 19
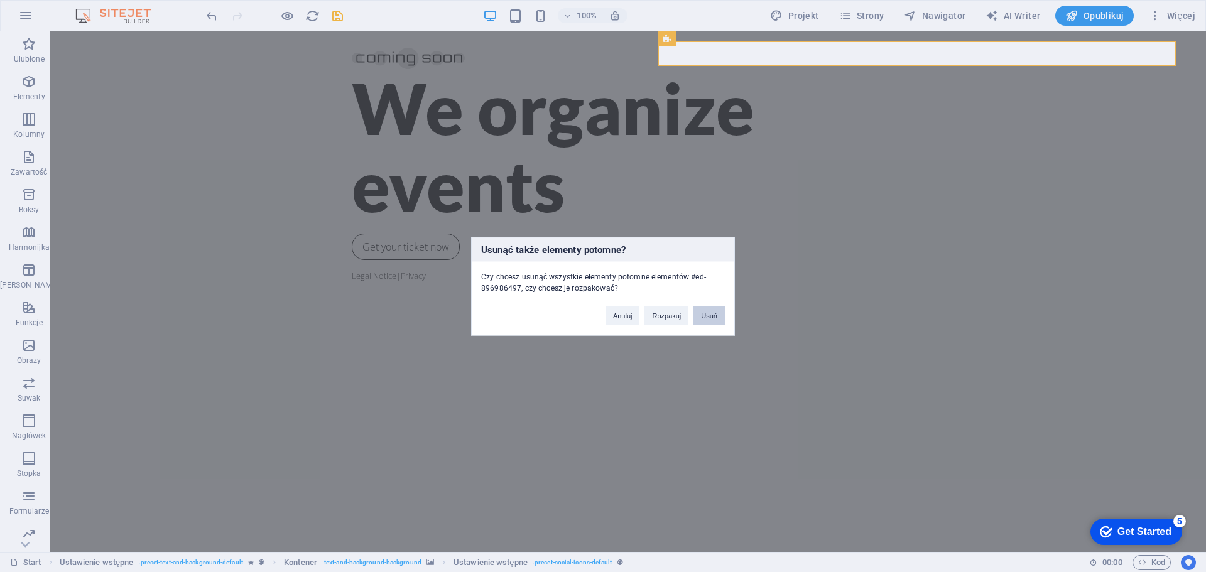
click at [707, 318] on button "Usuń" at bounding box center [708, 315] width 31 height 19
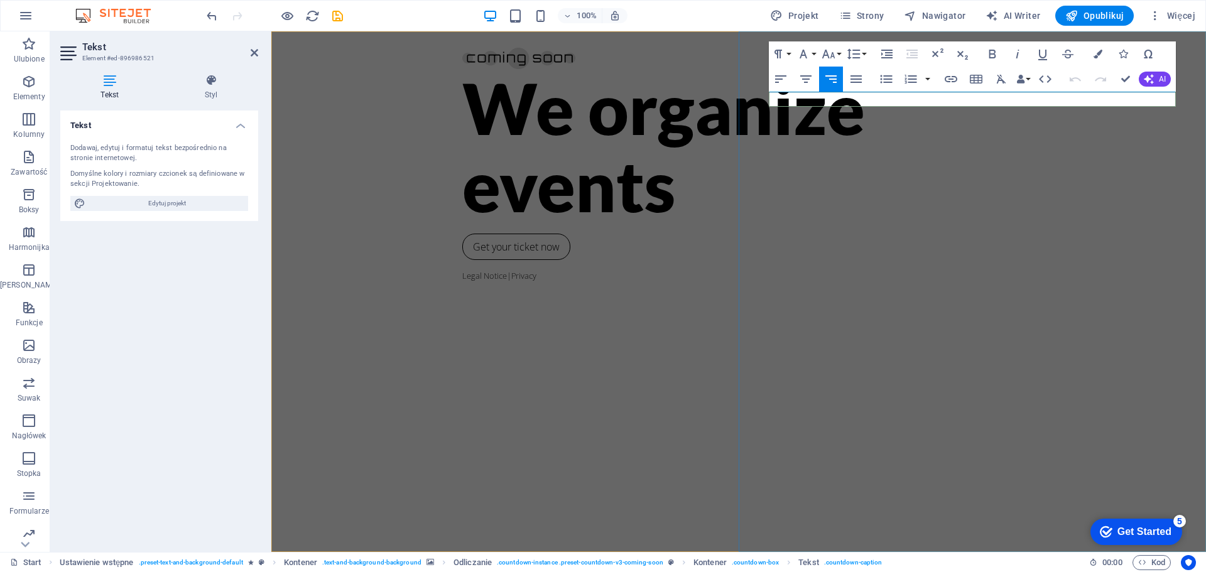
click at [211, 374] on div "Tekst Dodawaj, edytuj i formatuj tekst bezpośrednio na stronie internetowej. Do…" at bounding box center [159, 326] width 198 height 431
click at [632, 157] on div "We organize events Get your ticket now Legal Notice | Privacy" at bounding box center [738, 291] width 935 height 521
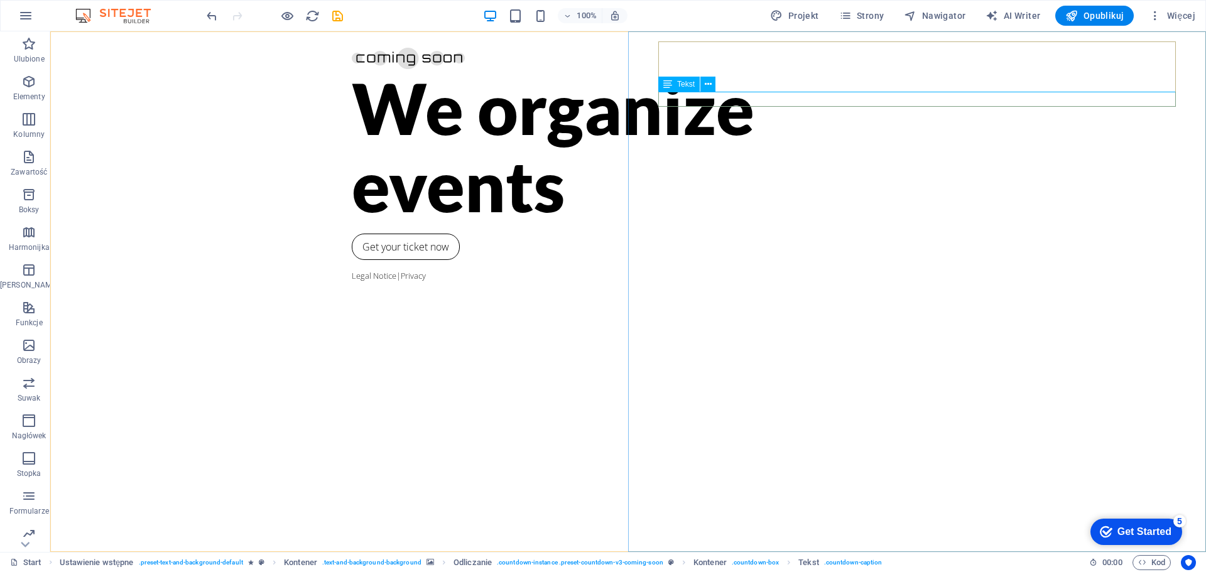
click at [689, 89] on div "Tekst" at bounding box center [678, 84] width 41 height 15
click at [707, 84] on icon at bounding box center [708, 84] width 7 height 13
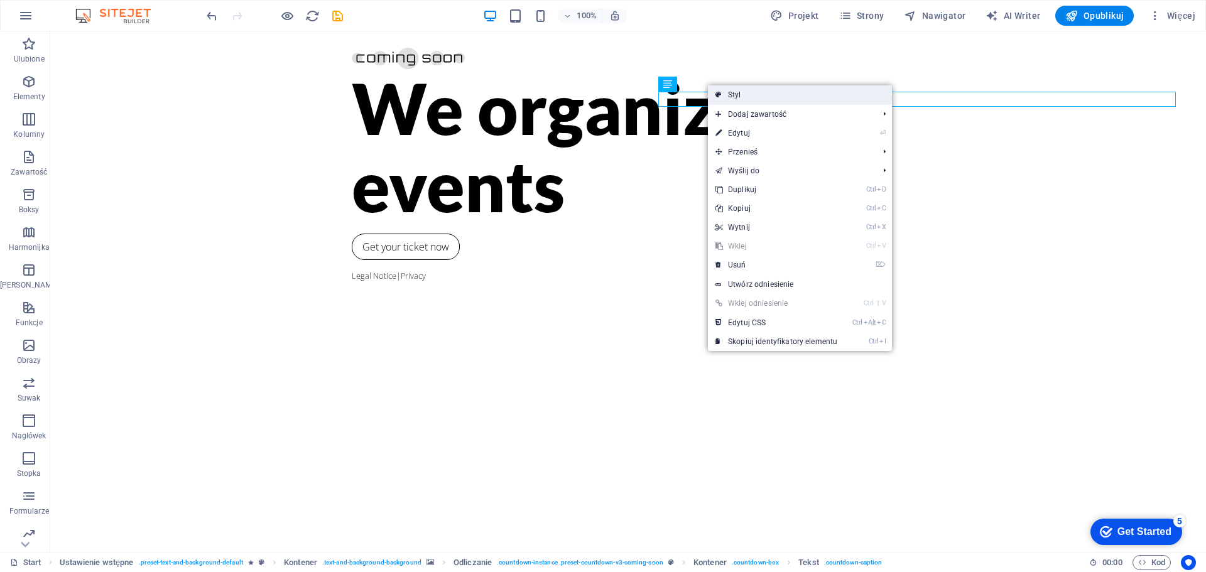
drag, startPoint x: 727, startPoint y: 97, endPoint x: 452, endPoint y: 74, distance: 276.0
click at [727, 97] on link "Styl" at bounding box center [800, 94] width 184 height 19
select select "rem"
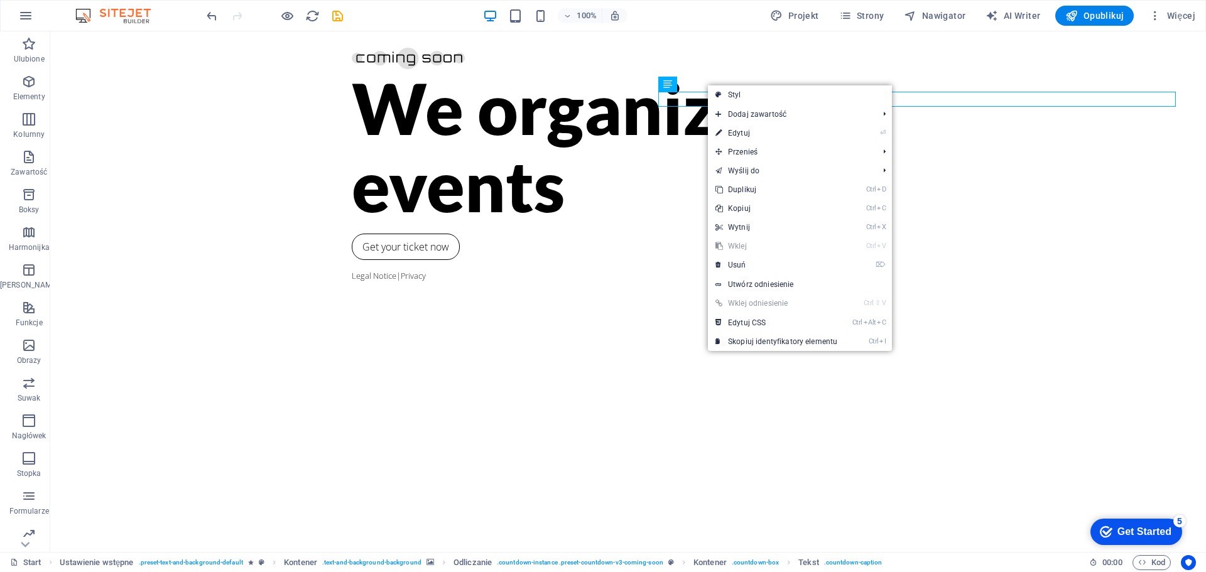
select select "rem"
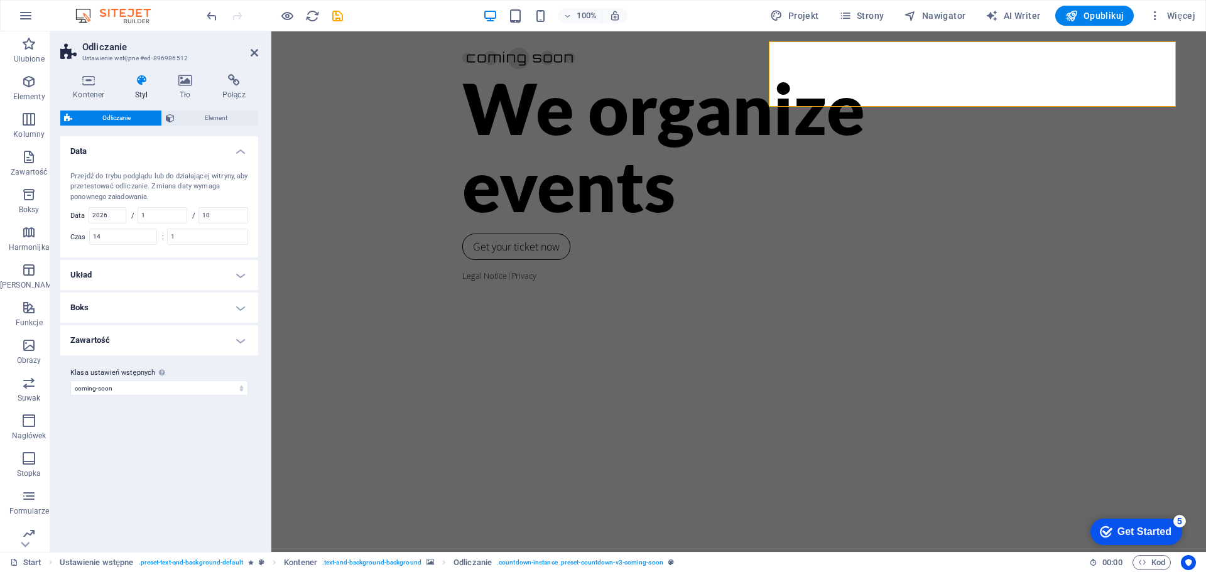
click at [99, 271] on h4 "Układ" at bounding box center [159, 275] width 198 height 30
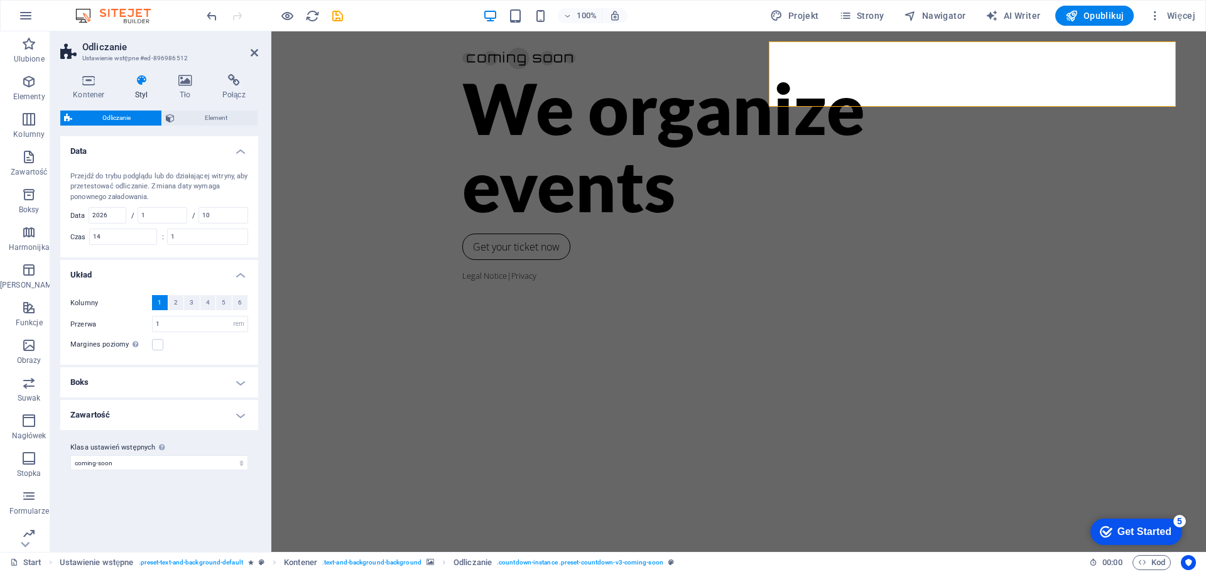
click at [118, 410] on h4 "Zawartość" at bounding box center [159, 415] width 198 height 30
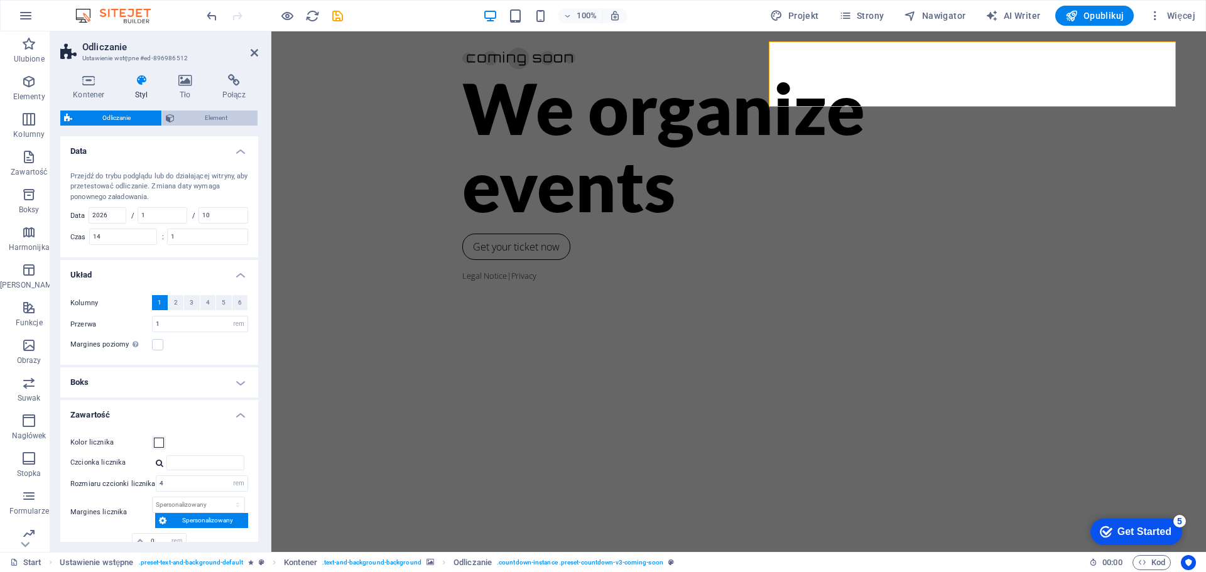
click at [198, 114] on span "Element" at bounding box center [216, 118] width 76 height 15
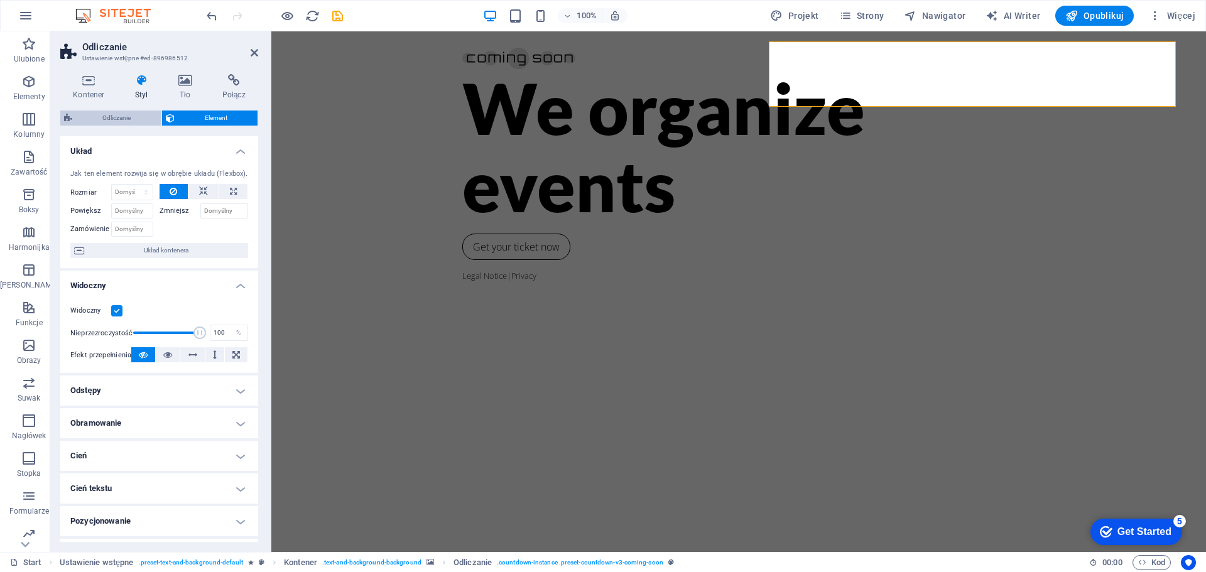
click at [109, 113] on span "Odliczanie" at bounding box center [117, 118] width 82 height 15
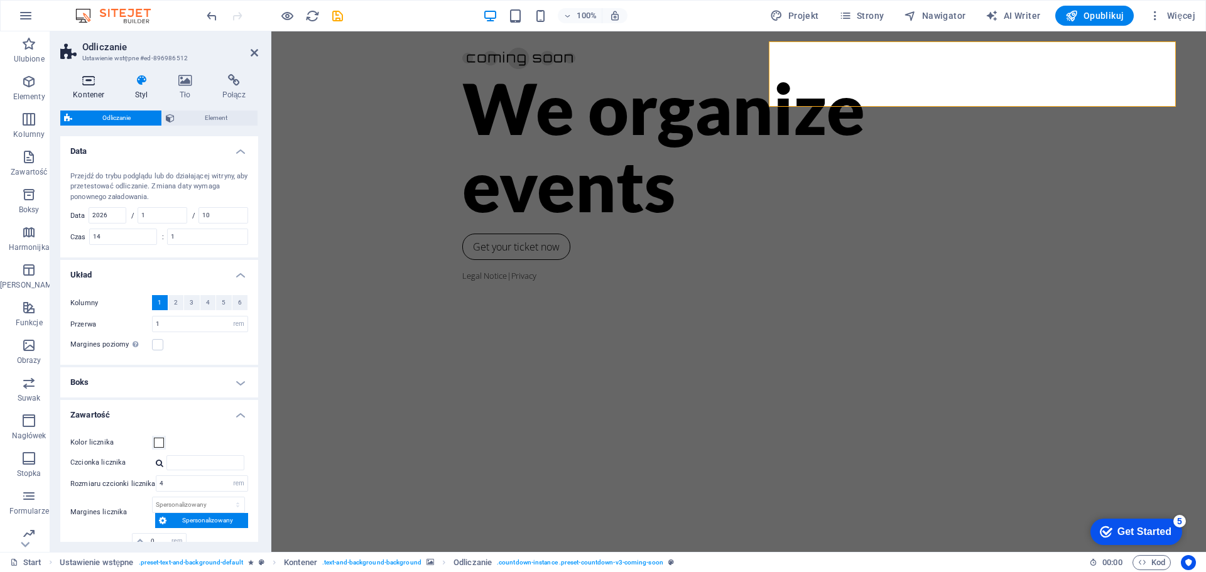
click at [90, 86] on icon at bounding box center [88, 80] width 57 height 13
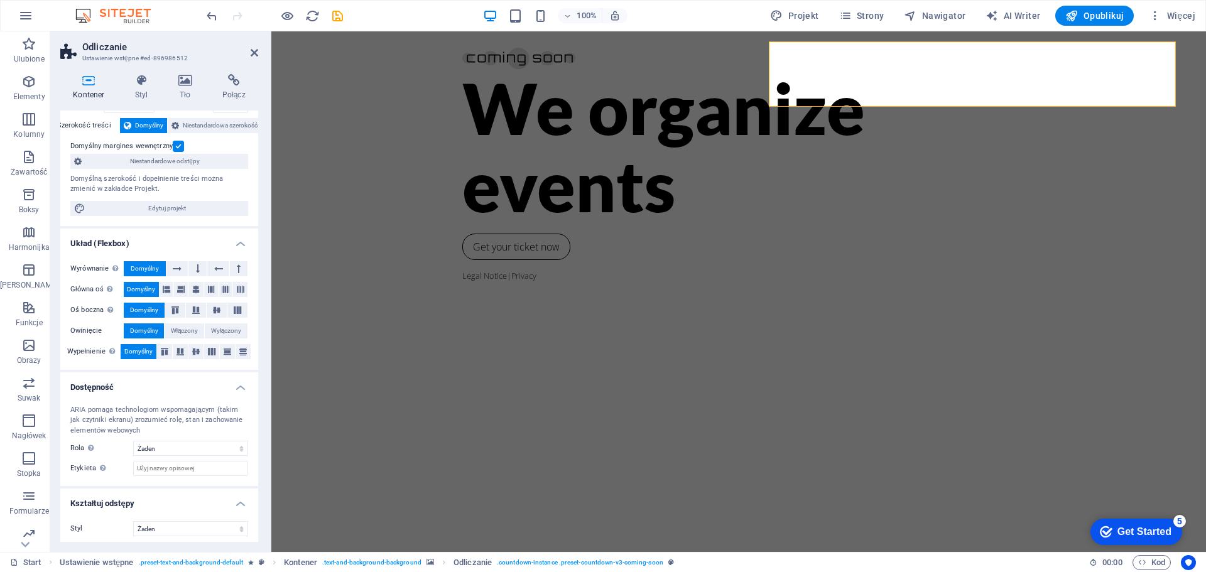
scroll to position [70, 0]
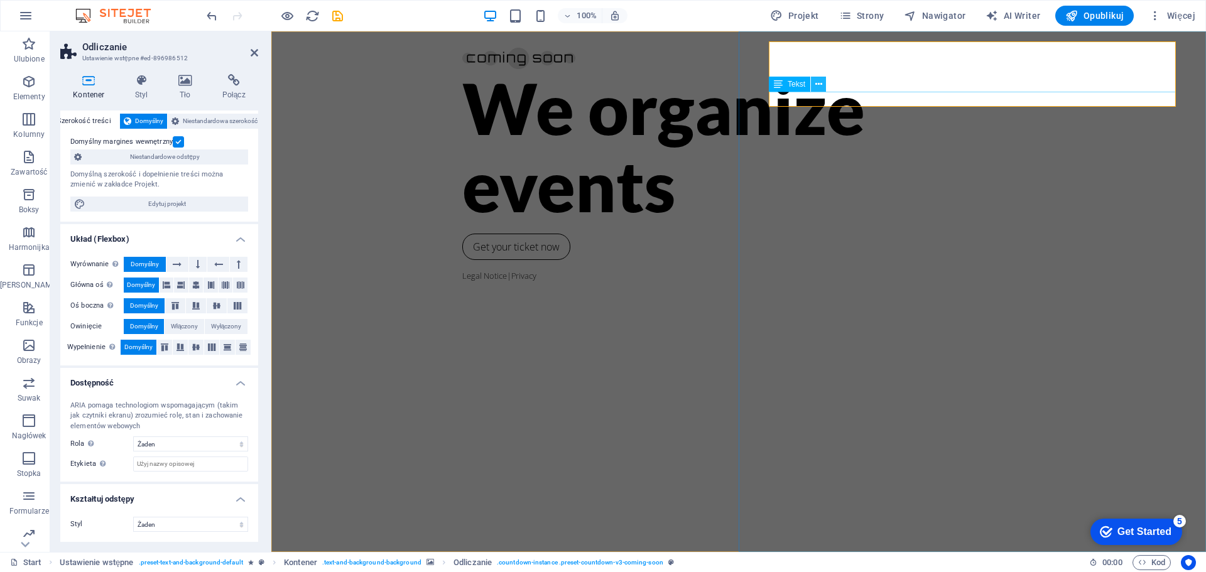
click at [818, 86] on icon at bounding box center [818, 84] width 7 height 13
click at [779, 85] on icon at bounding box center [778, 84] width 9 height 15
click at [180, 260] on icon at bounding box center [177, 264] width 9 height 15
click at [156, 261] on span "Domyślny" at bounding box center [145, 264] width 28 height 15
click at [216, 263] on icon at bounding box center [218, 264] width 9 height 15
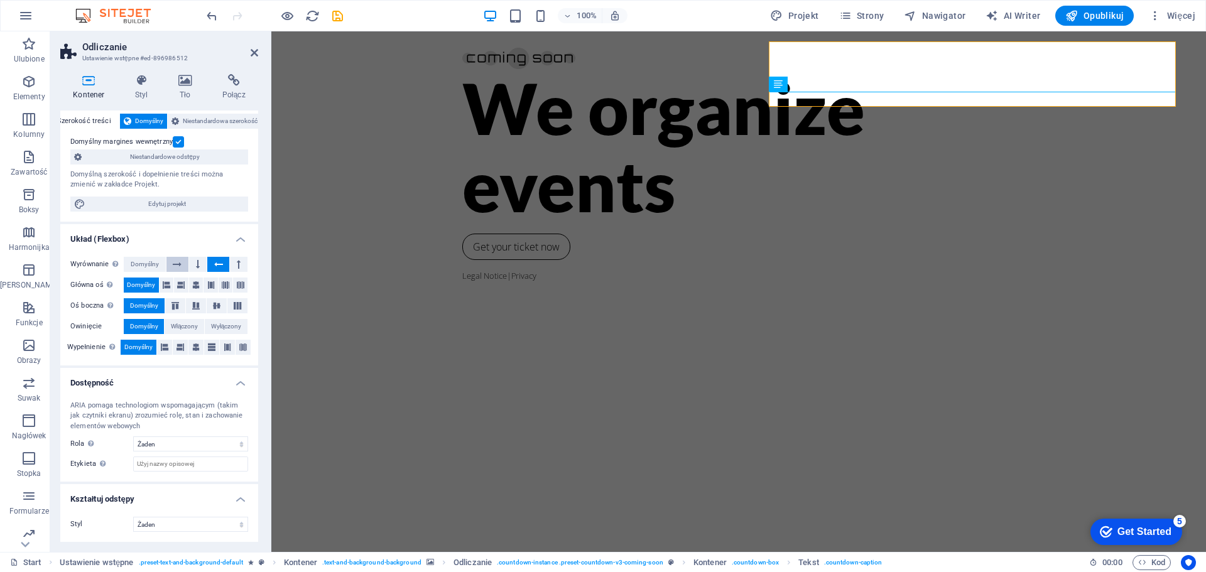
click at [170, 262] on button at bounding box center [177, 264] width 23 height 15
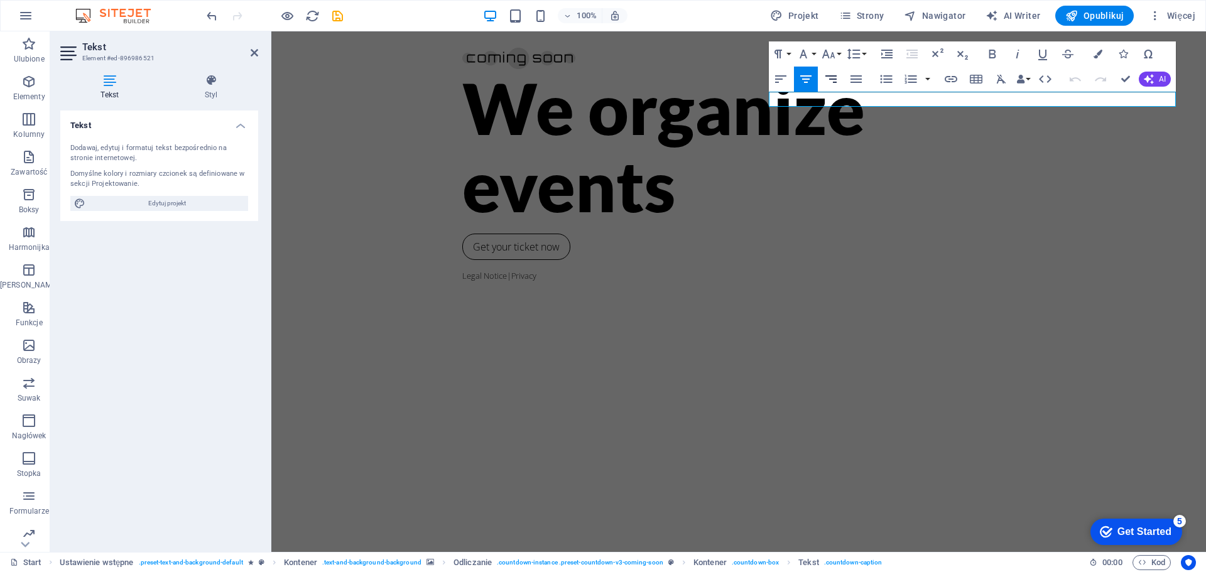
click at [839, 79] on button "Align Right" at bounding box center [831, 79] width 24 height 25
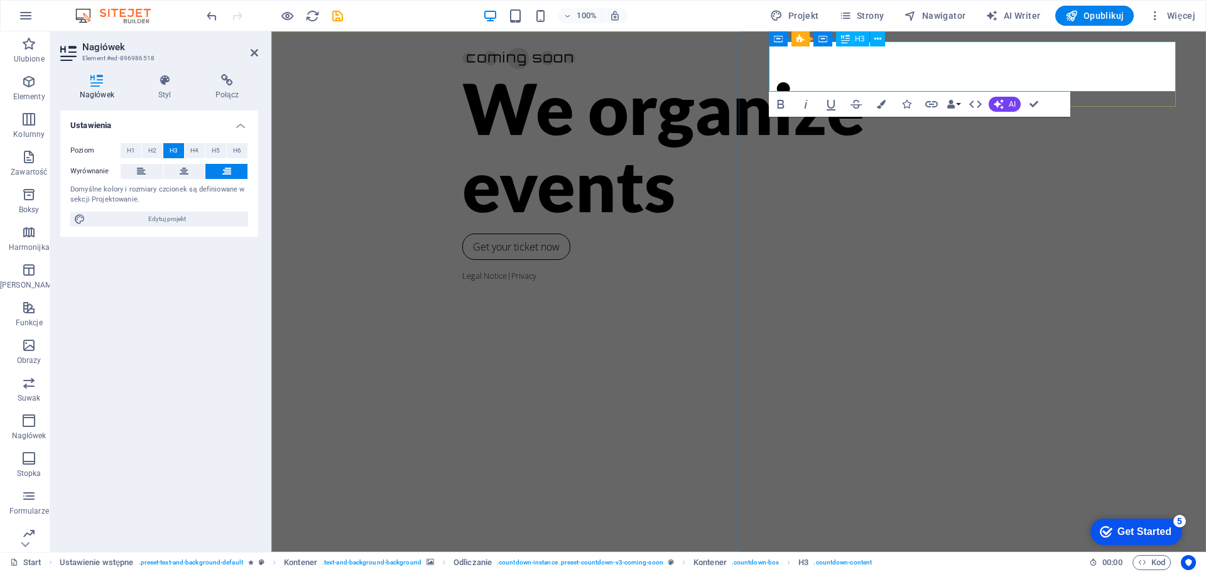
drag, startPoint x: 1155, startPoint y: 65, endPoint x: 1164, endPoint y: 66, distance: 8.8
drag, startPoint x: 1157, startPoint y: 65, endPoint x: 1169, endPoint y: 65, distance: 12.0
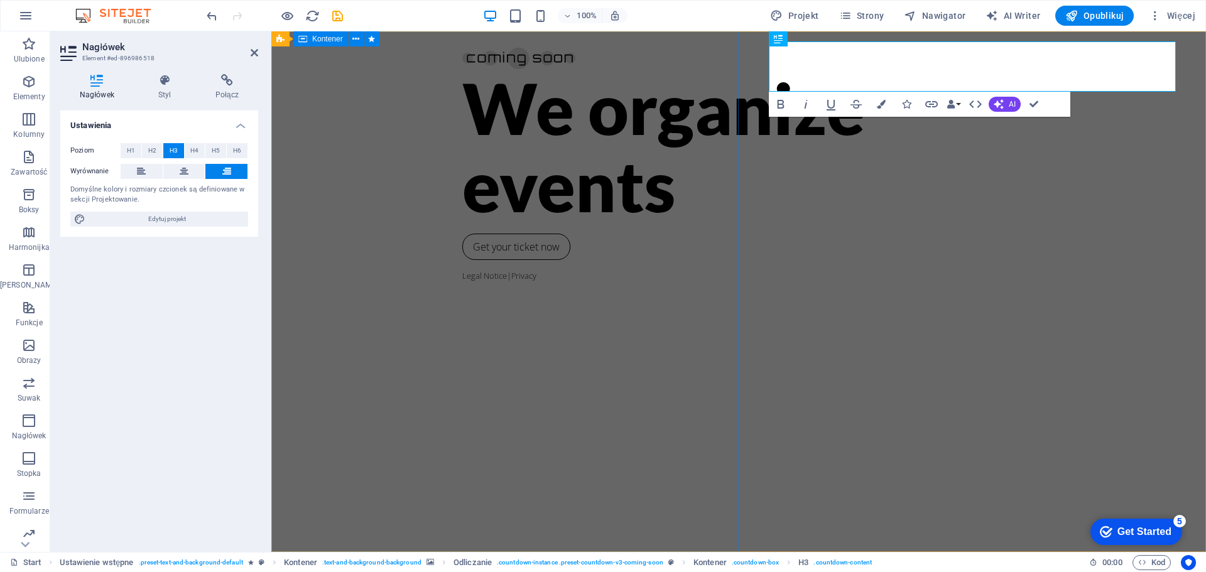
click at [684, 173] on div "We organize events Get your ticket now Legal Notice | Privacy" at bounding box center [738, 291] width 935 height 521
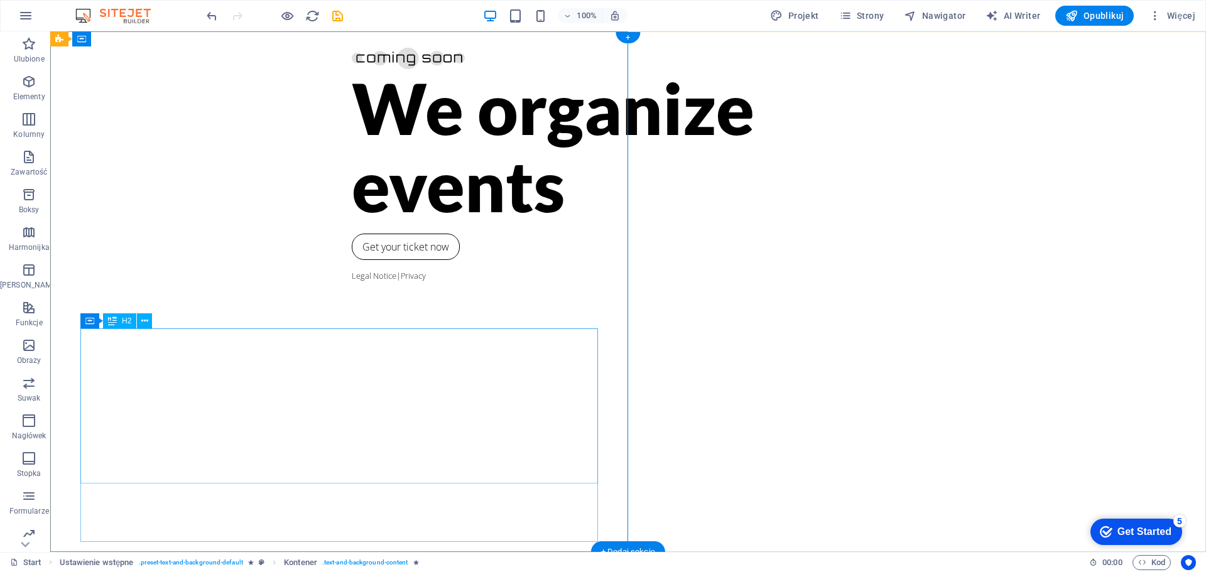
click at [352, 224] on div "We organize events" at bounding box center [628, 146] width 553 height 155
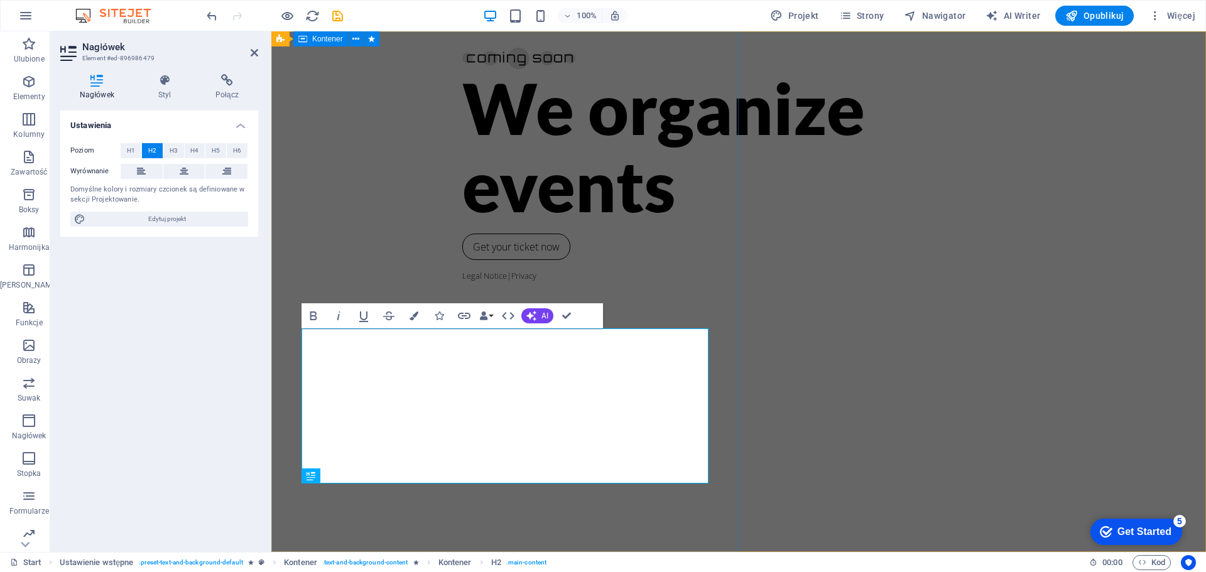
click at [290, 375] on div "We organize events Get your ticket now Legal Notice | Privacy" at bounding box center [738, 291] width 935 height 521
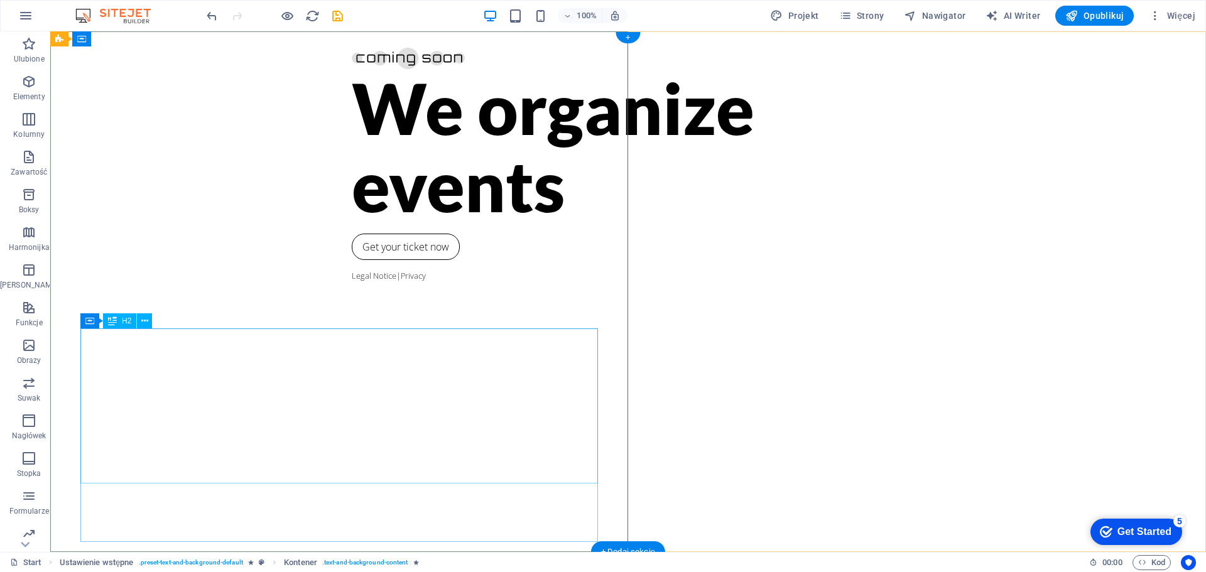
click at [352, 224] on div "We organize events" at bounding box center [628, 146] width 553 height 155
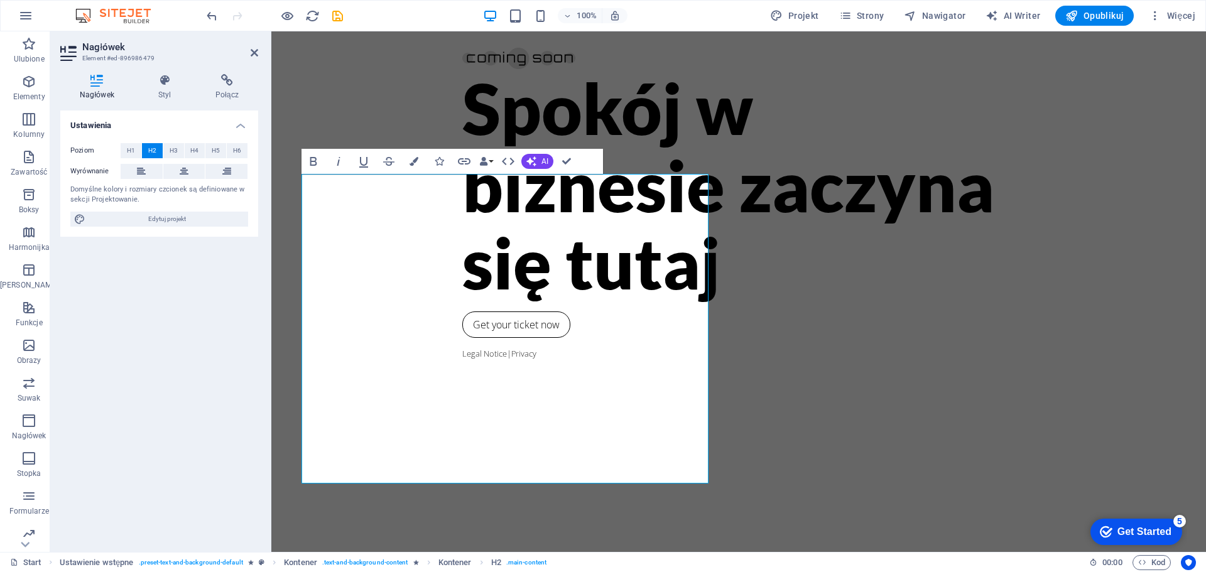
click at [192, 344] on div "Ustawienia Poziom H1 H2 H3 H4 H5 H6 Wyrównanie Domyślne kolory i rozmiary czcio…" at bounding box center [159, 326] width 198 height 431
click at [659, 89] on div "Spokój w biznesie zaczyna się tutaj Get your ticket now Legal Notice | Privacy" at bounding box center [738, 291] width 935 height 521
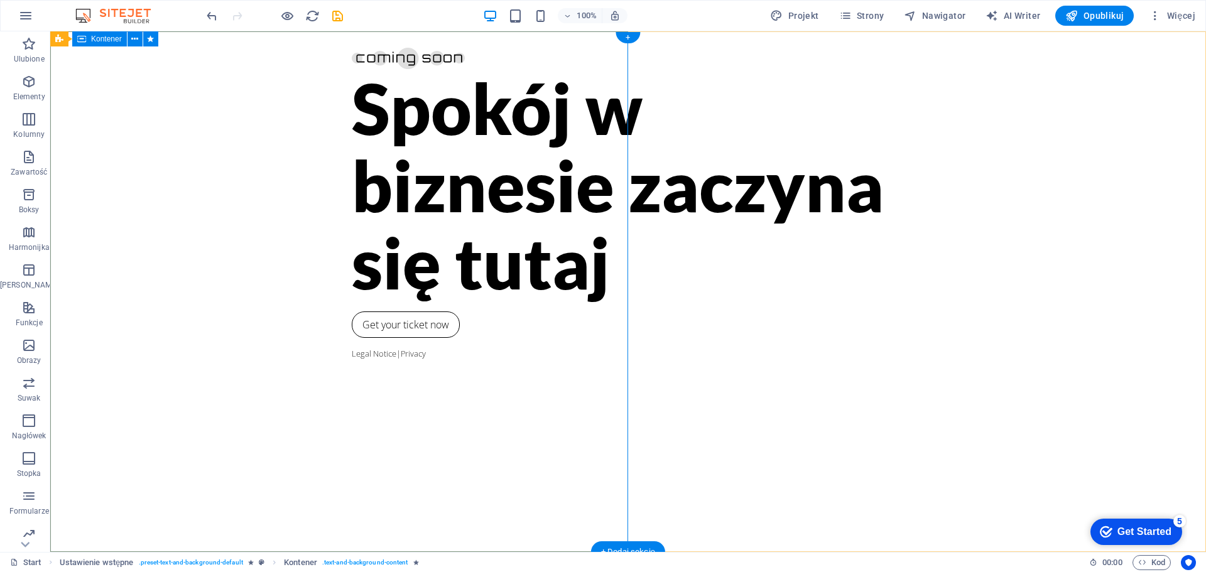
click at [352, 62] on div at bounding box center [628, 55] width 553 height 28
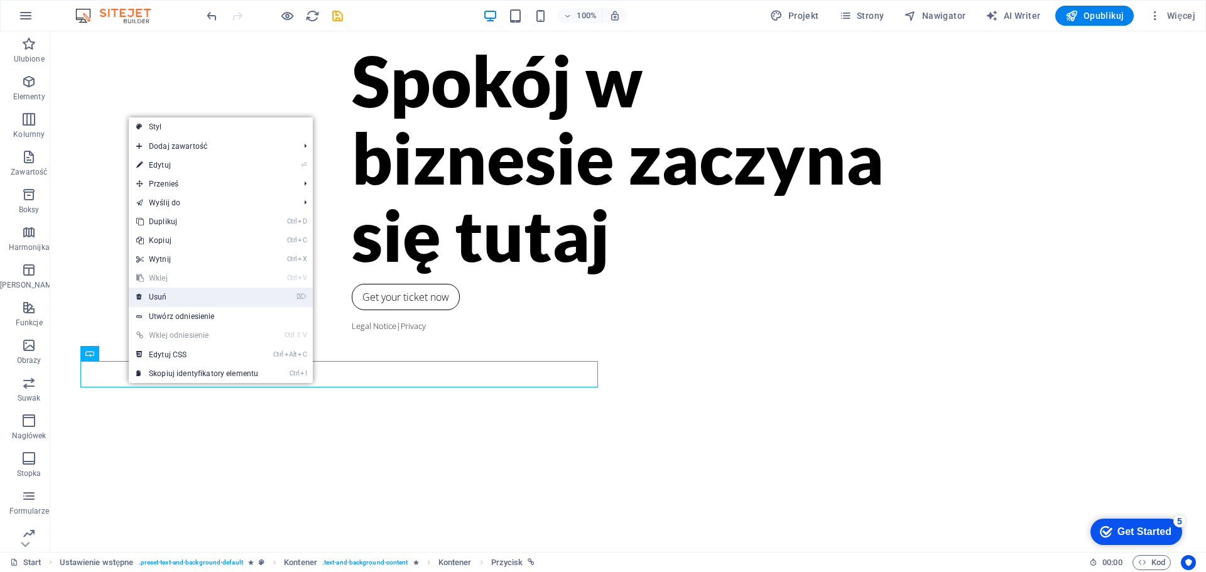
click at [168, 296] on link "⌦ Usuń" at bounding box center [197, 297] width 137 height 19
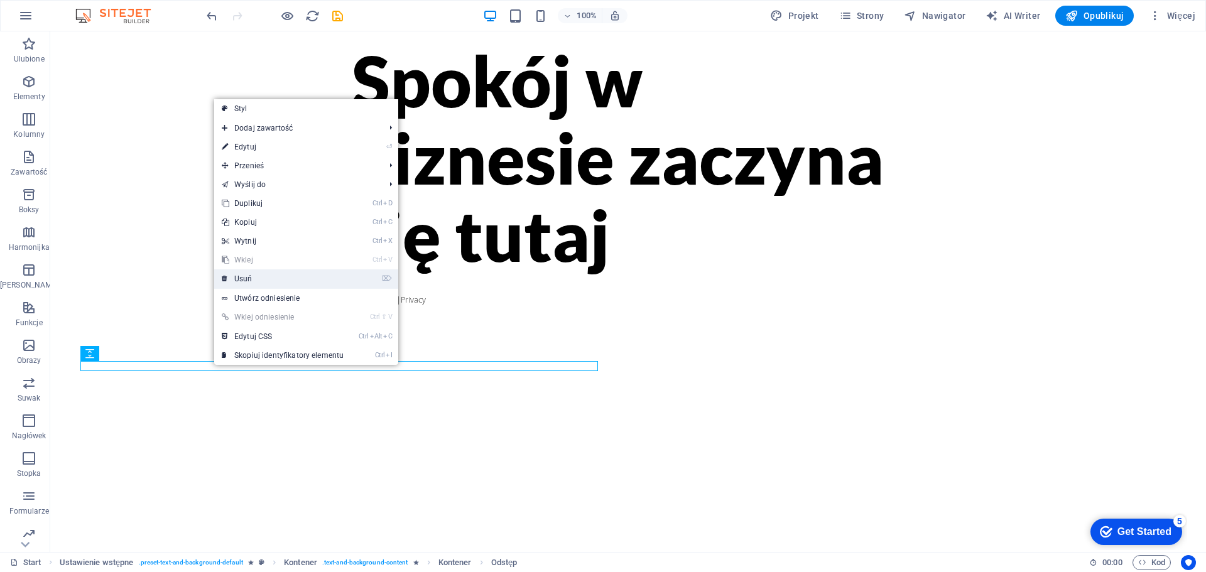
click at [237, 280] on link "⌦ Usuń" at bounding box center [282, 278] width 137 height 19
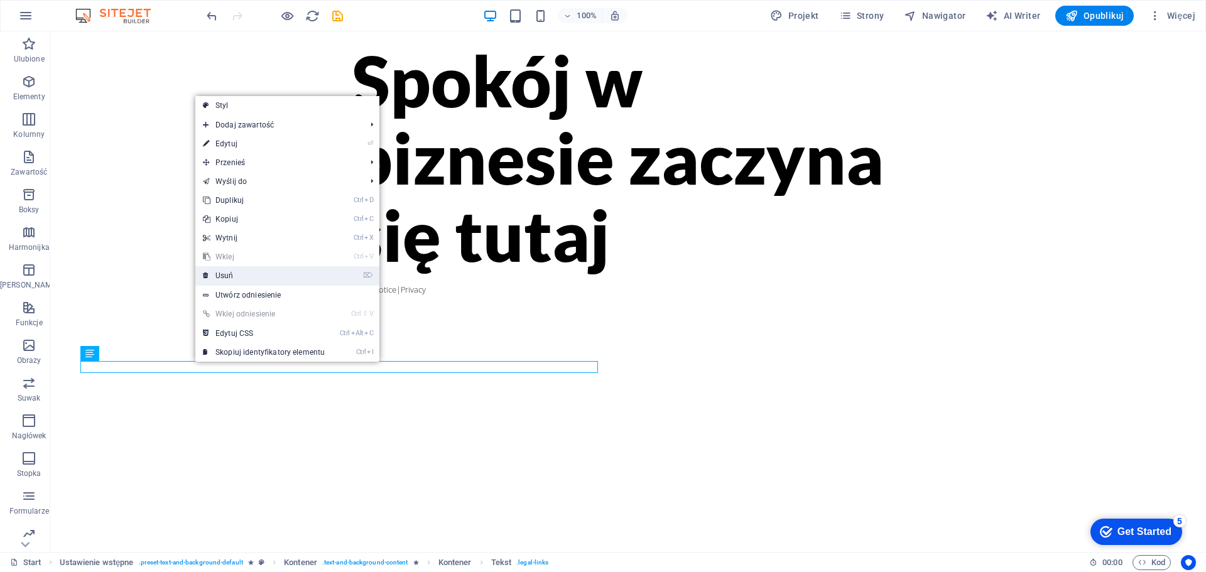
click at [226, 273] on link "⌦ Usuń" at bounding box center [263, 275] width 137 height 19
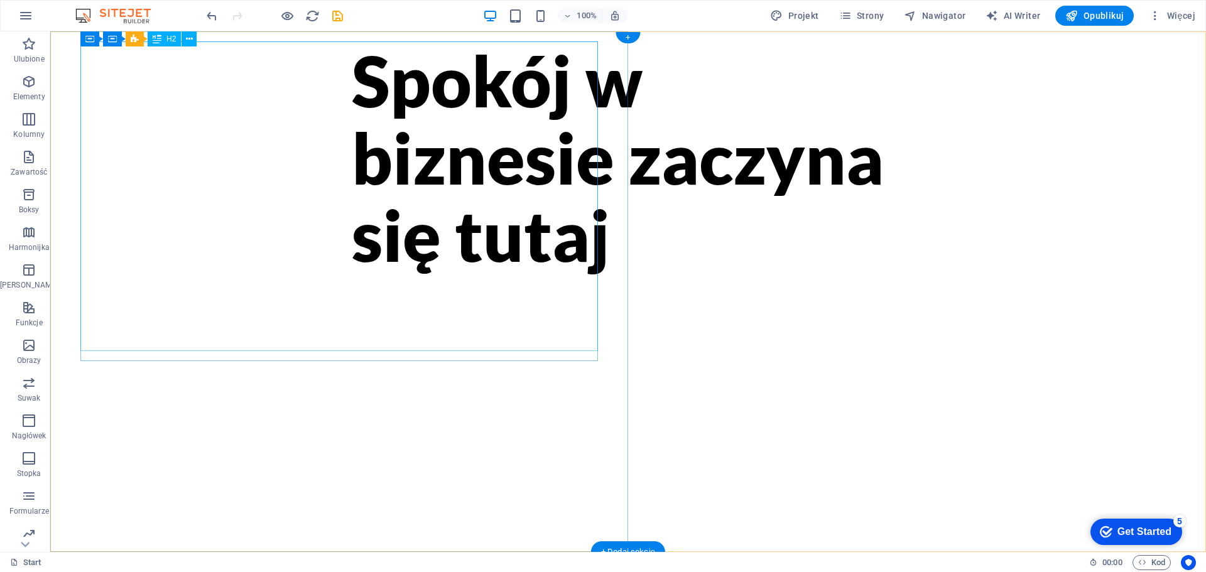
click at [474, 192] on div "Spokój w biznesie zaczyna się tutaj" at bounding box center [628, 157] width 553 height 232
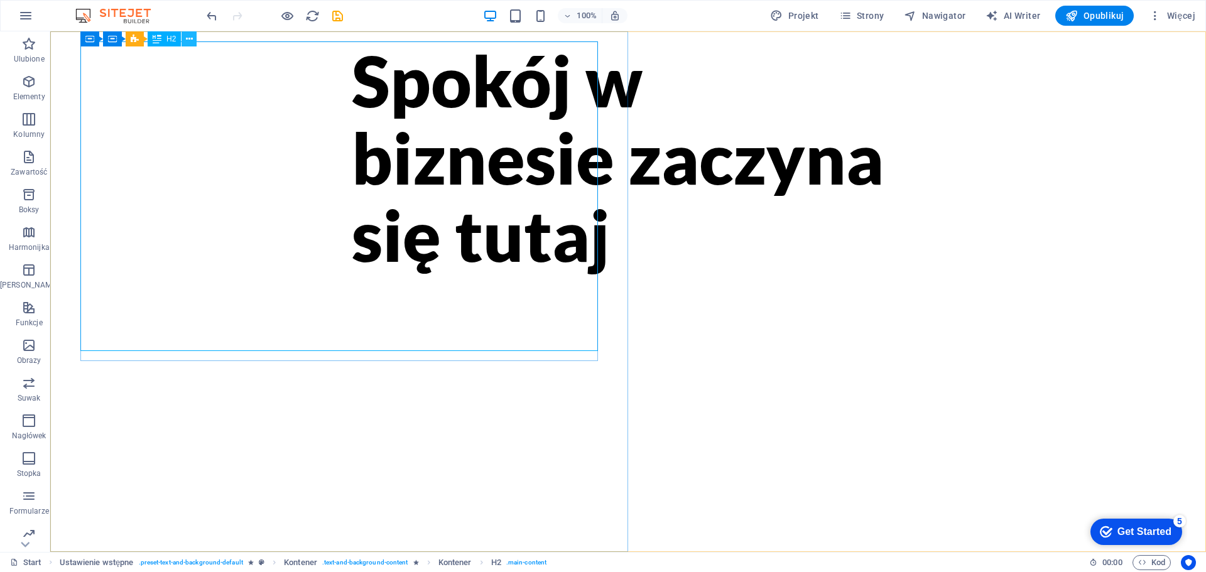
click at [190, 40] on icon at bounding box center [189, 39] width 7 height 13
click at [281, 432] on div "Spokój w biznesie zaczyna się tutaj" at bounding box center [628, 291] width 1156 height 521
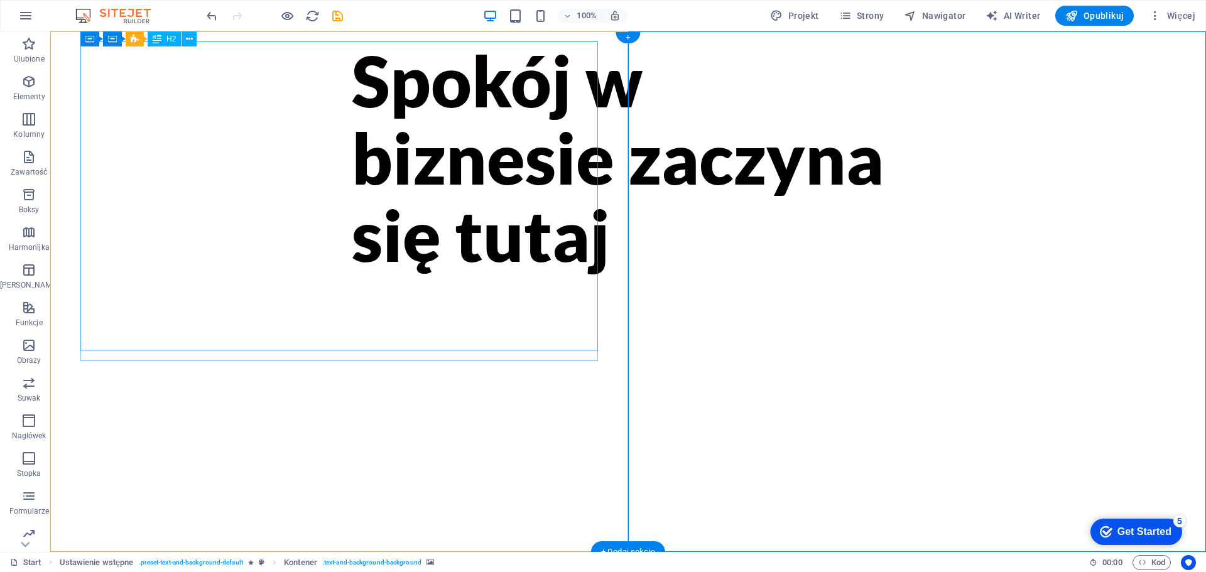
click at [352, 156] on div "Spokój w biznesie zaczyna się tutaj" at bounding box center [628, 157] width 553 height 232
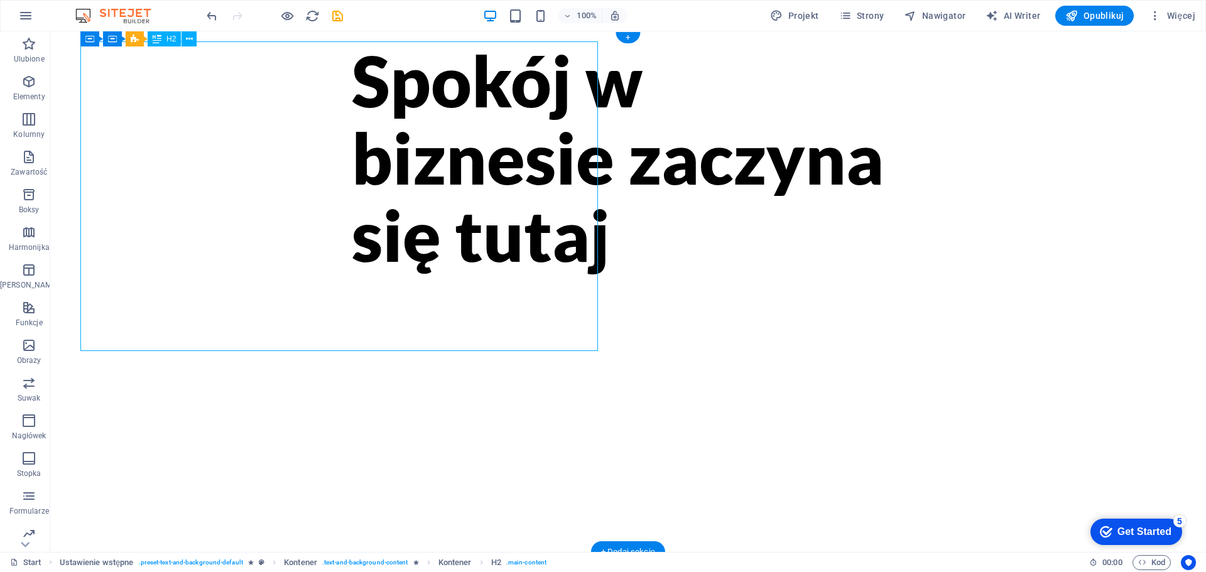
click at [352, 274] on div "Spokój w biznesie zaczyna się tutaj" at bounding box center [628, 157] width 553 height 232
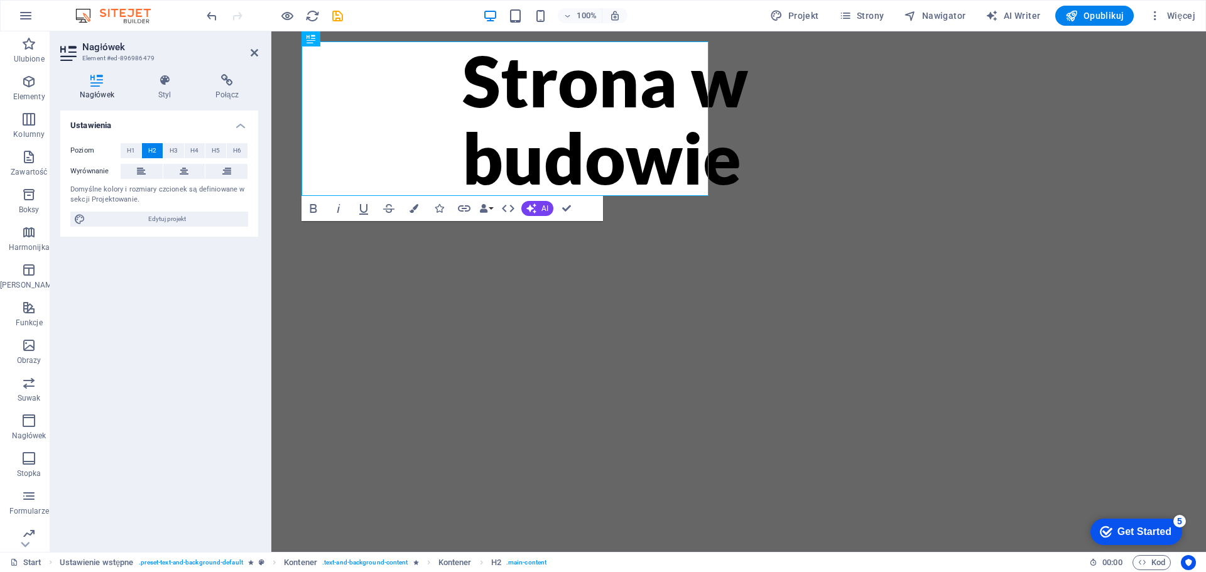
click at [189, 286] on div "Ustawienia Poziom H1 H2 H3 H4 H5 H6 Wyrównanie Domyślne kolory i rozmiary czcio…" at bounding box center [159, 326] width 198 height 431
click at [695, 325] on div "Strona w budowie" at bounding box center [738, 291] width 935 height 521
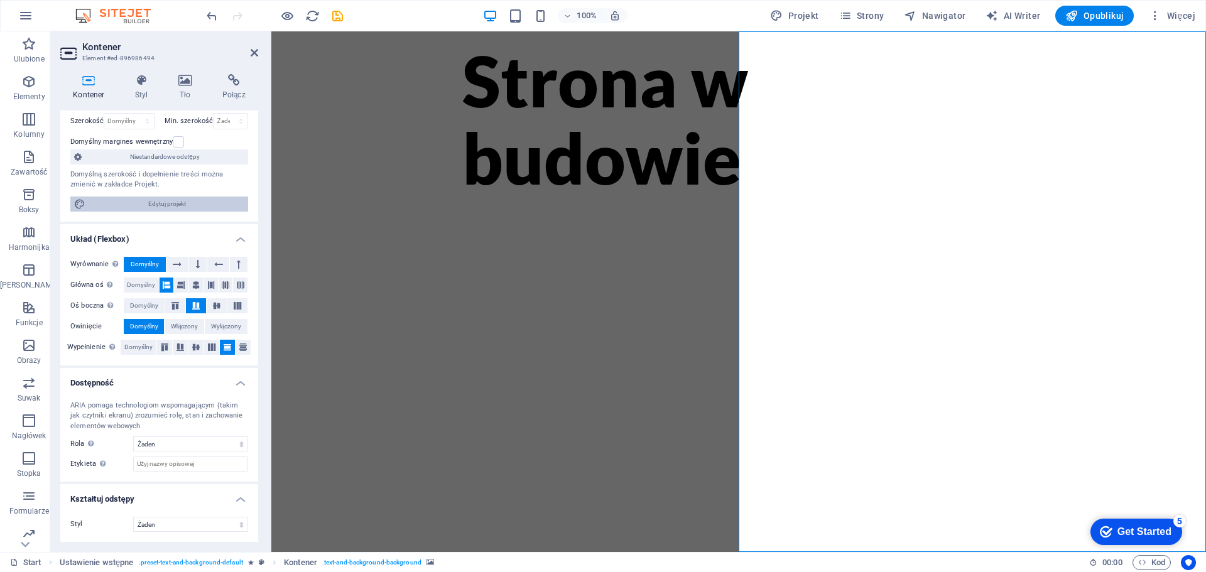
scroll to position [0, 0]
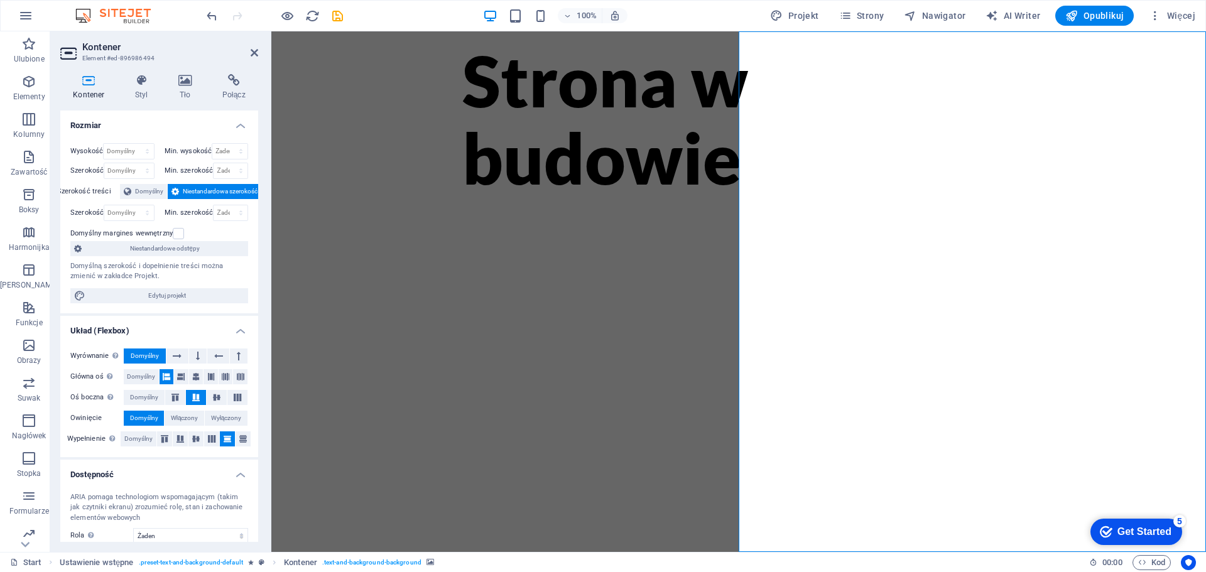
click at [187, 72] on div "Kontener Styl Tło Połącz Rozmiar Wysokość Domyślny px rem % vh vw Min. wysokość…" at bounding box center [159, 308] width 218 height 488
click at [187, 85] on icon at bounding box center [185, 80] width 39 height 13
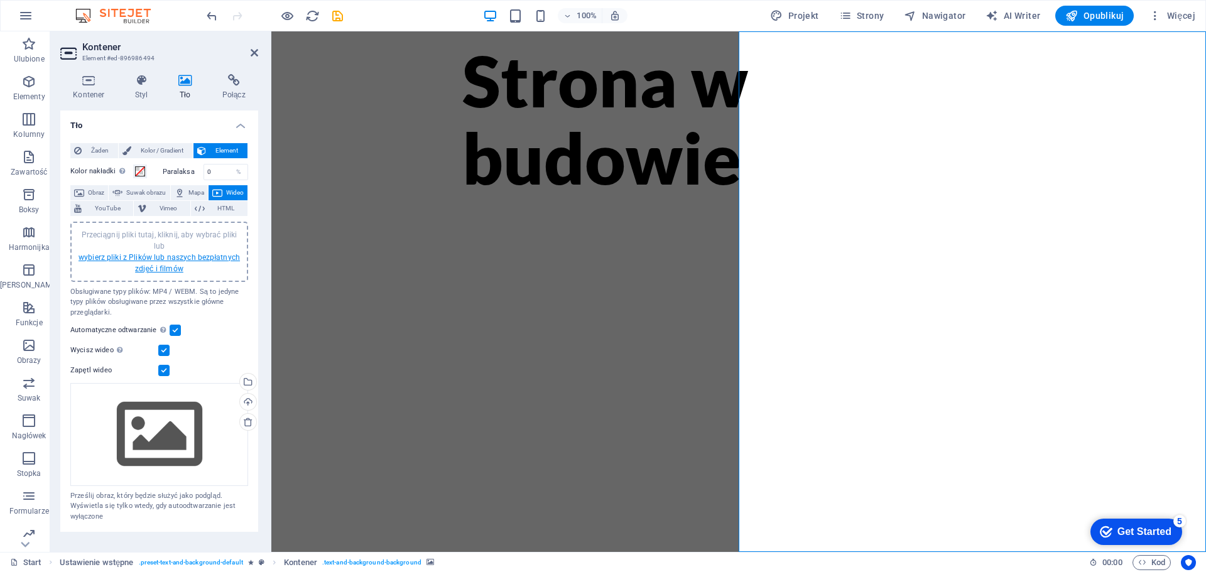
click at [172, 258] on link "wybierz pliki z Plików lub naszych bezpłatnych zdjęć i filmów" at bounding box center [159, 263] width 161 height 20
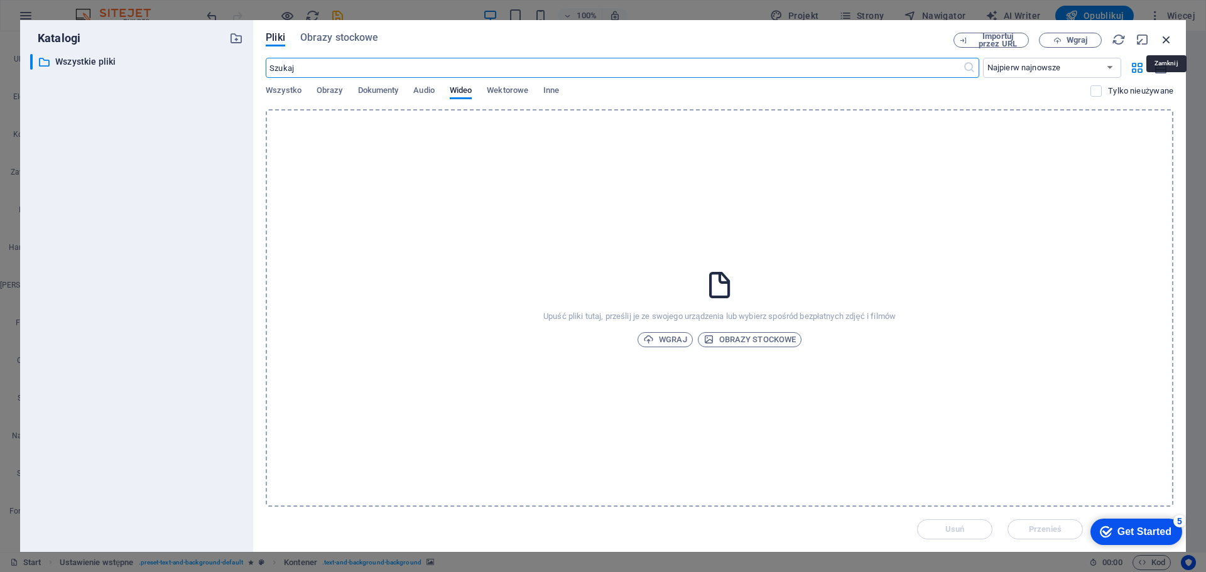
click at [1166, 36] on icon "button" at bounding box center [1166, 40] width 14 height 14
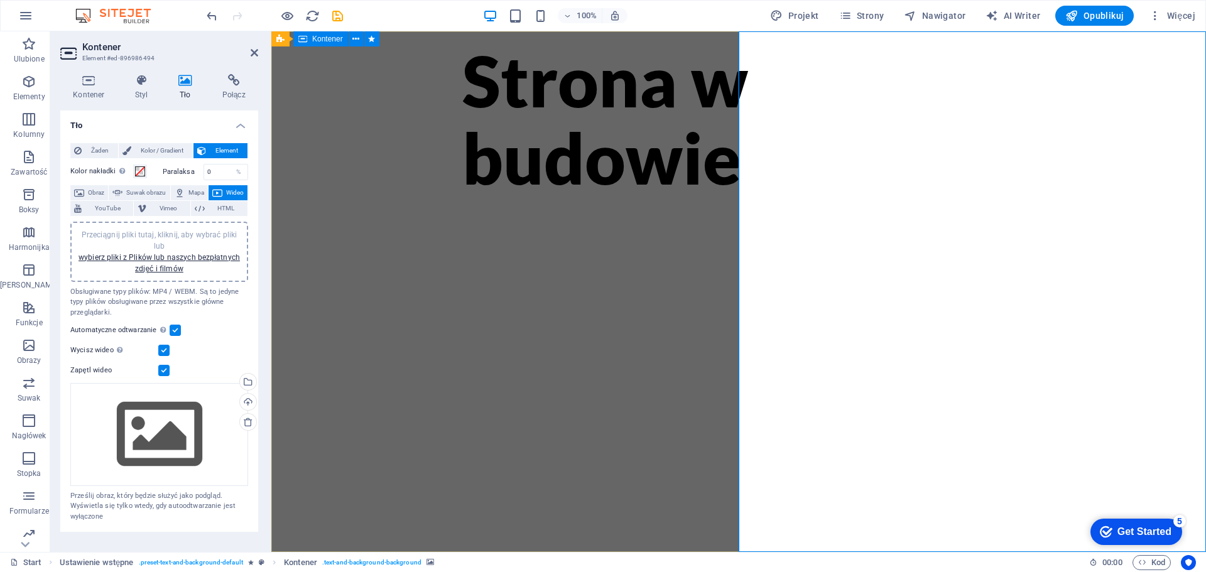
click at [323, 40] on span "Kontener" at bounding box center [327, 39] width 31 height 8
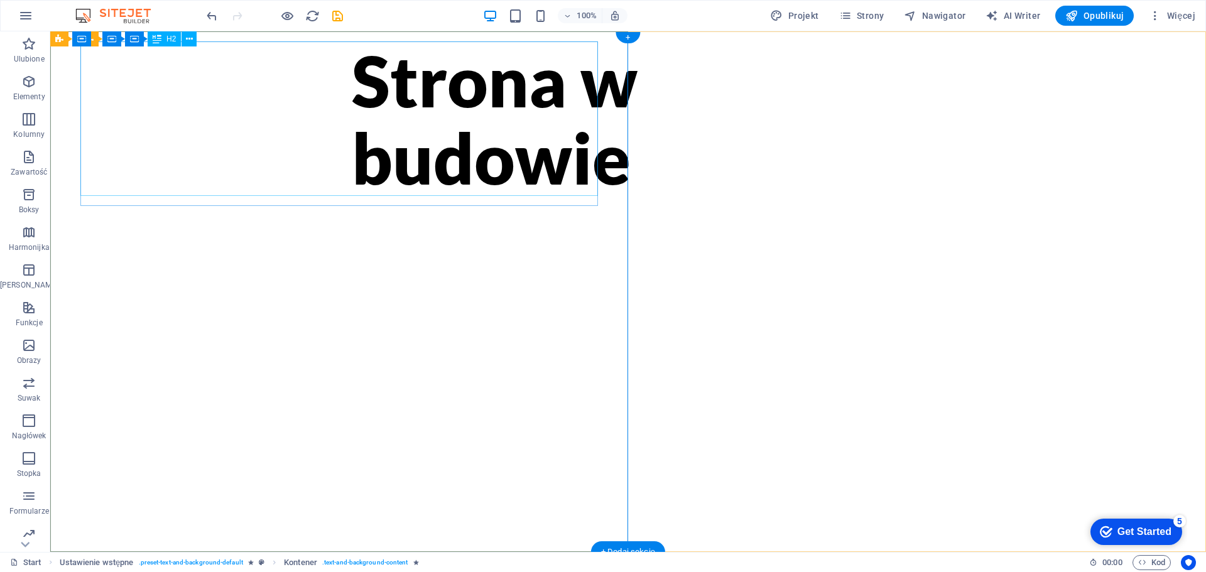
click at [411, 115] on div "Strona w budowie" at bounding box center [628, 118] width 553 height 155
click at [355, 158] on div "Strona w budowie" at bounding box center [628, 118] width 553 height 155
click at [352, 170] on div "Strona w budowie" at bounding box center [628, 118] width 553 height 155
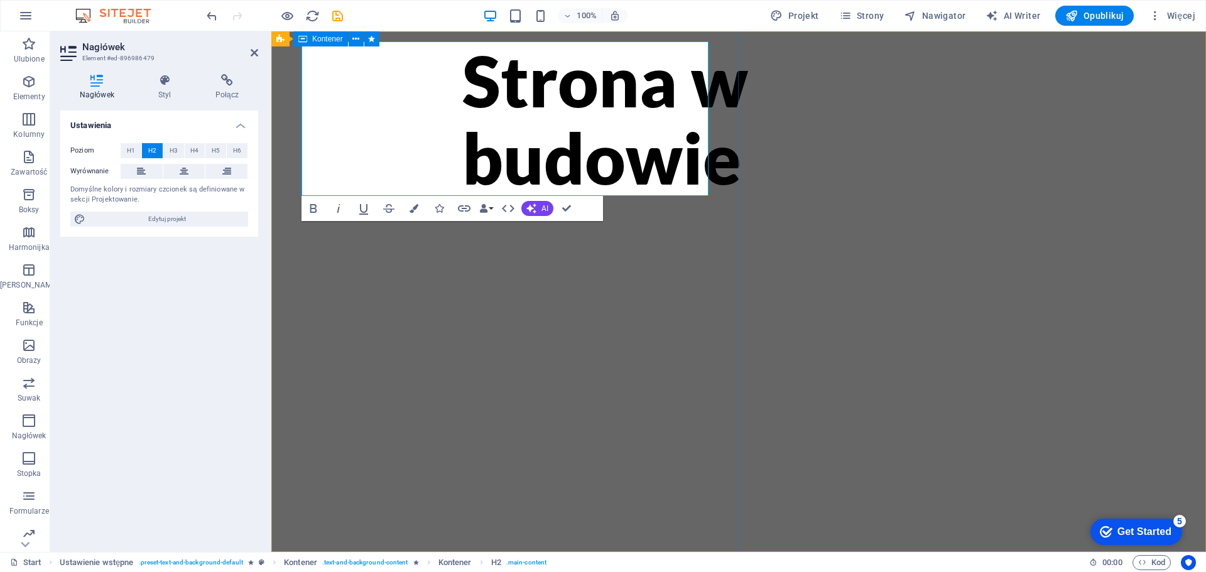
click at [344, 276] on div "Strona w budowie" at bounding box center [738, 291] width 935 height 521
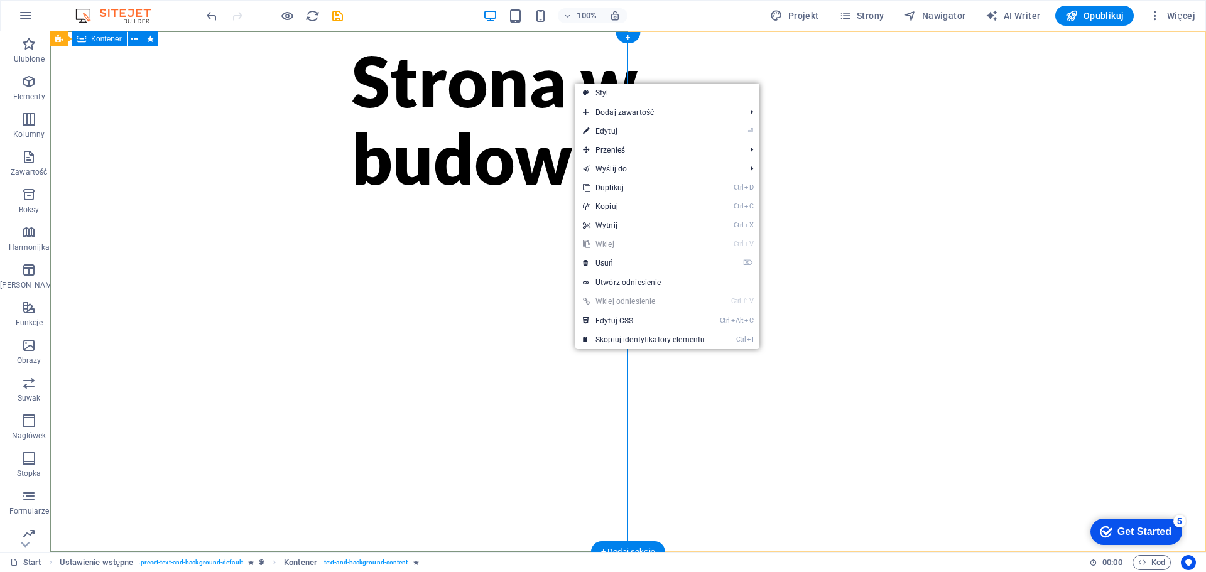
click at [337, 264] on div "Strona w budowie" at bounding box center [628, 291] width 1156 height 521
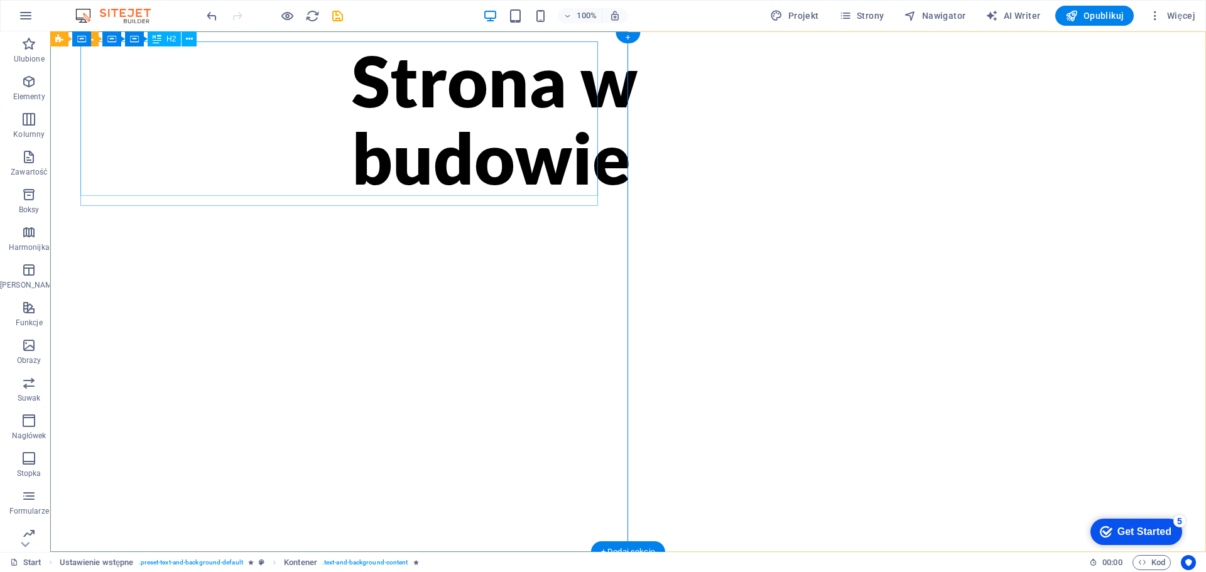
click at [352, 191] on div "Strona w budowie" at bounding box center [628, 118] width 553 height 155
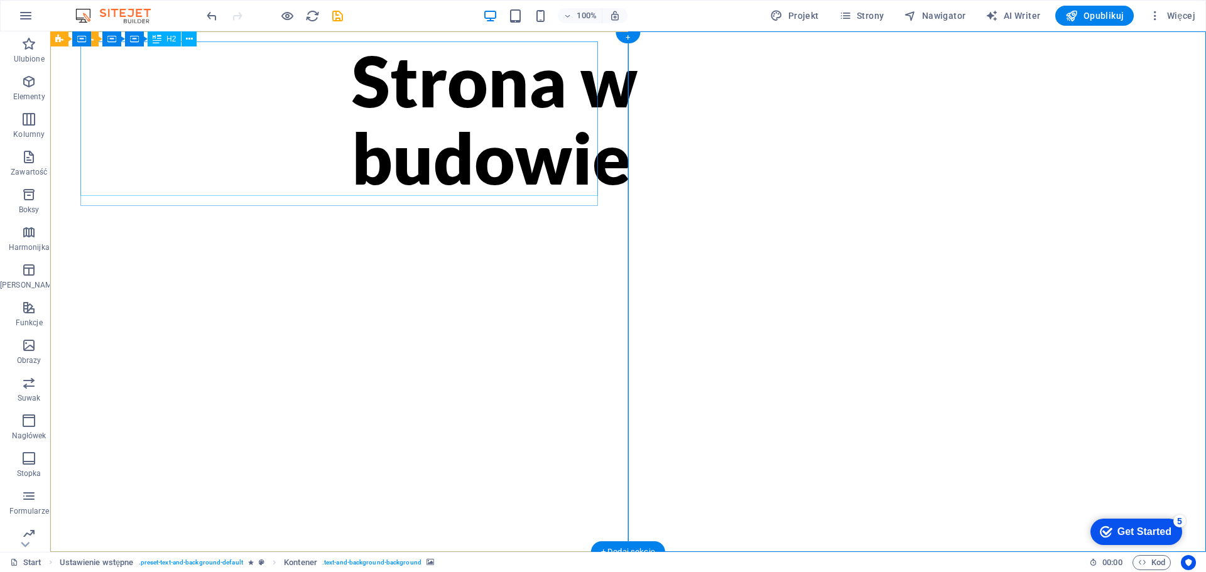
click at [353, 158] on div "Strona w budowie" at bounding box center [628, 118] width 553 height 155
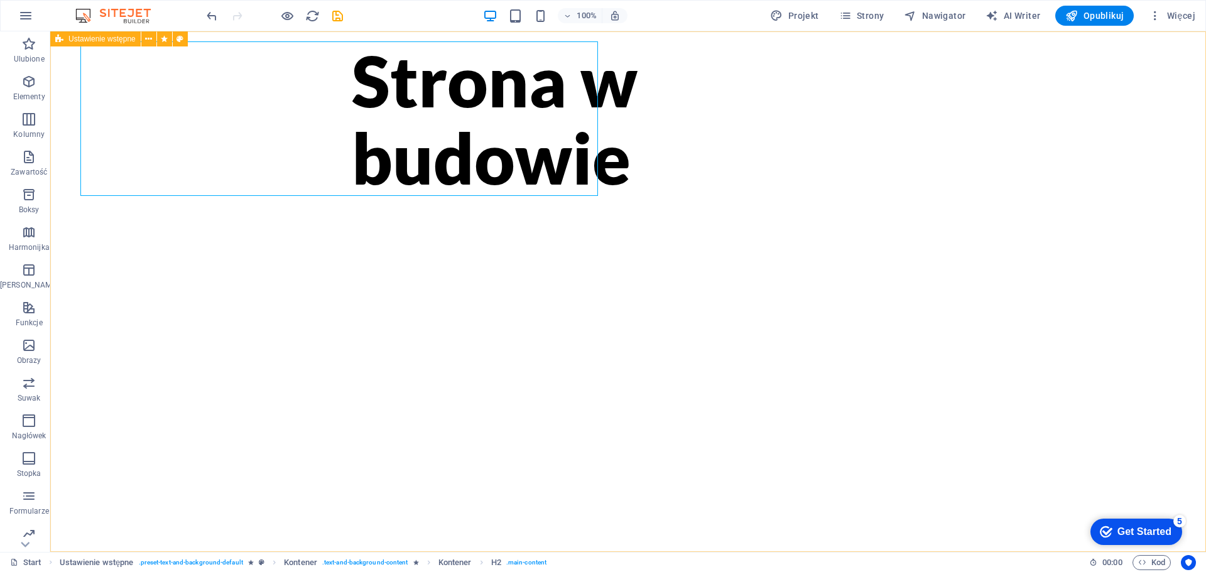
click at [106, 41] on span "Ustawienie wstępne" at bounding box center [101, 39] width 67 height 8
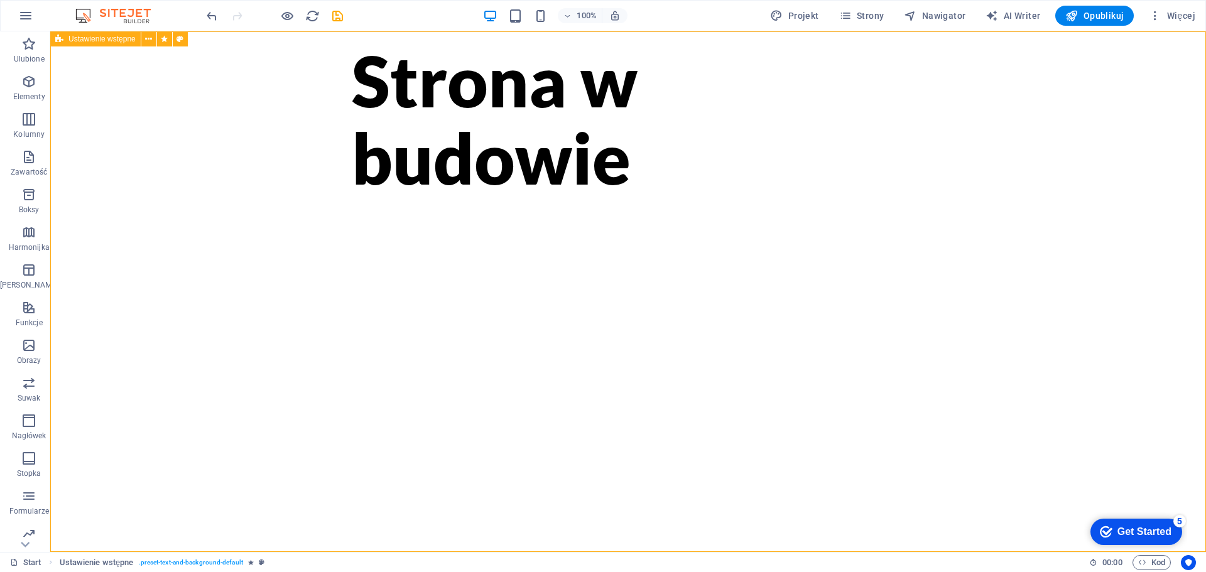
click at [92, 41] on span "Ustawienie wstępne" at bounding box center [101, 39] width 67 height 8
select select "vh"
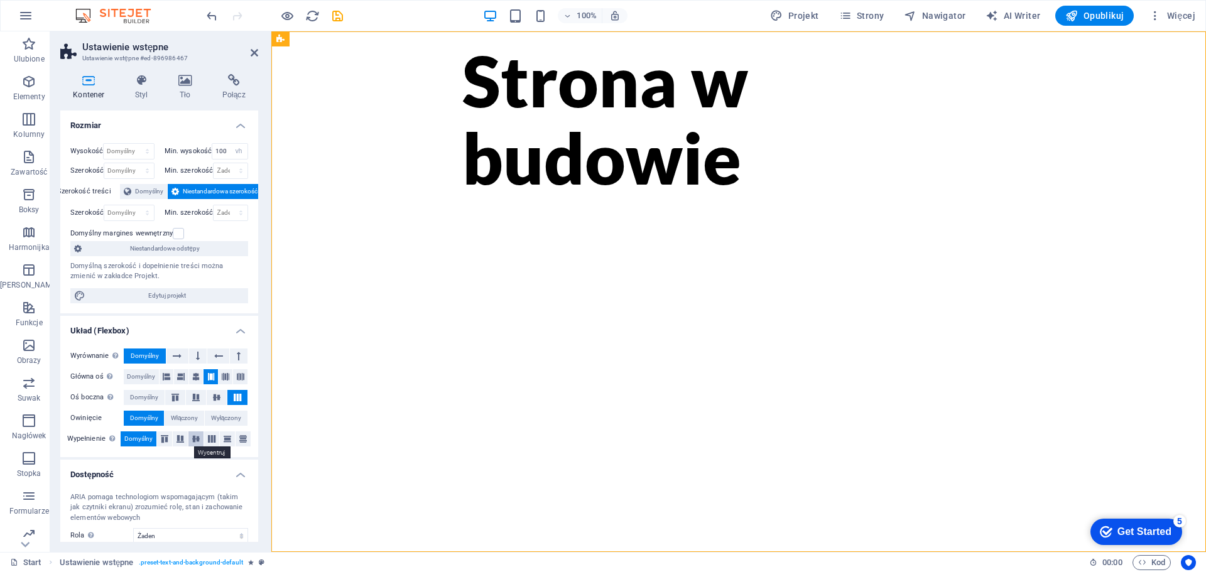
click at [191, 440] on icon at bounding box center [195, 439] width 15 height 8
click at [192, 441] on icon at bounding box center [195, 439] width 15 height 8
click at [322, 40] on span "Kontener" at bounding box center [327, 39] width 31 height 8
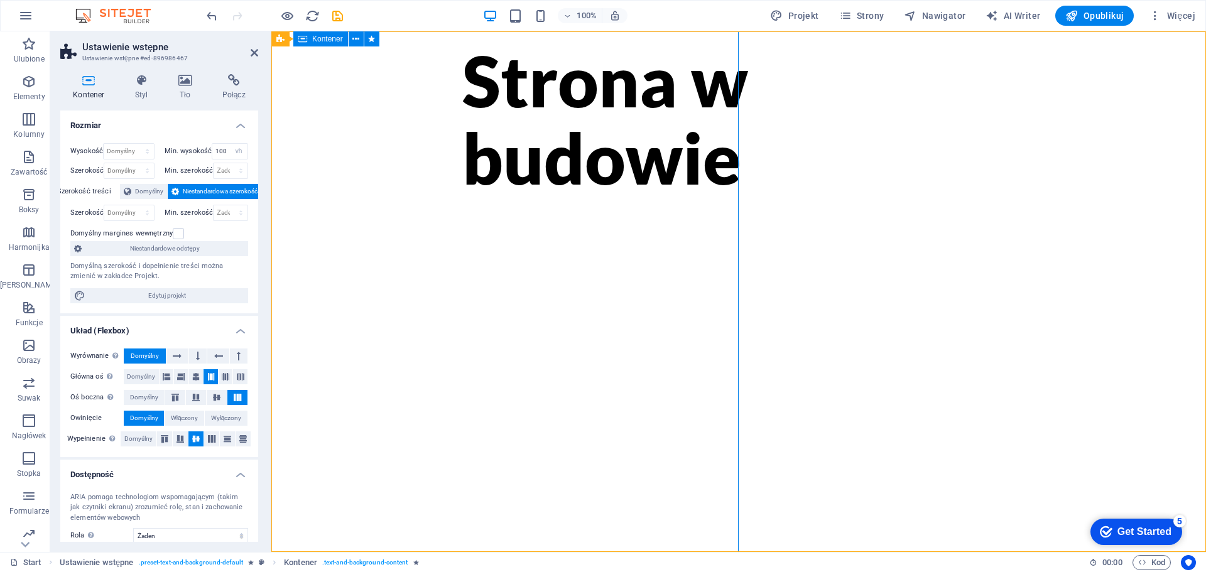
click at [322, 40] on span "Kontener" at bounding box center [327, 39] width 31 height 8
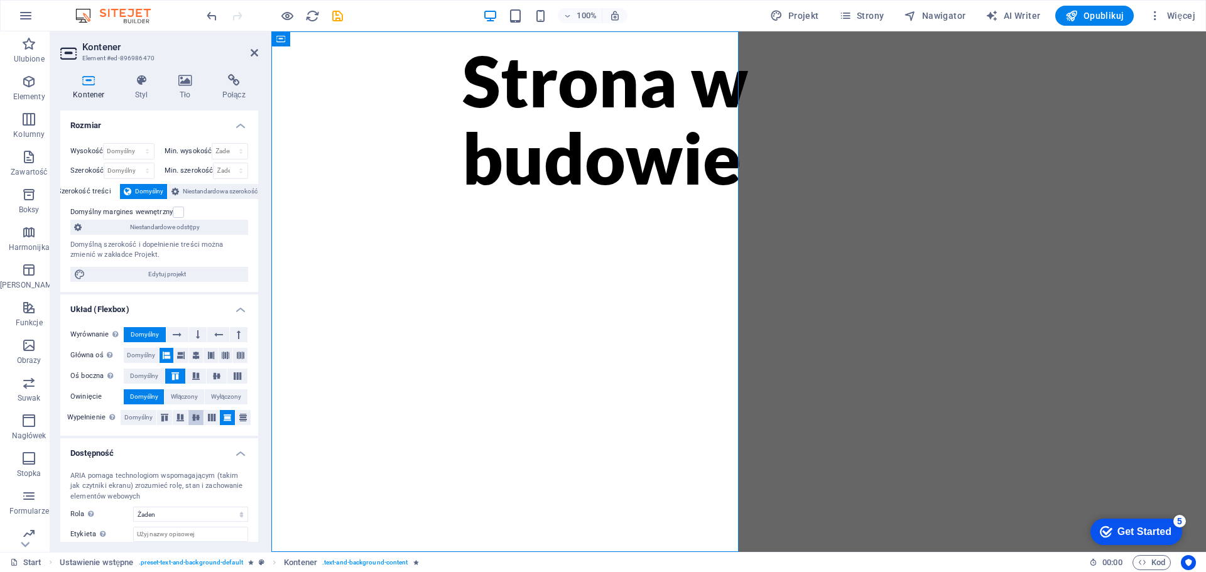
click at [191, 420] on icon at bounding box center [195, 418] width 15 height 8
click at [663, 194] on div "Strona w budowie" at bounding box center [738, 291] width 935 height 521
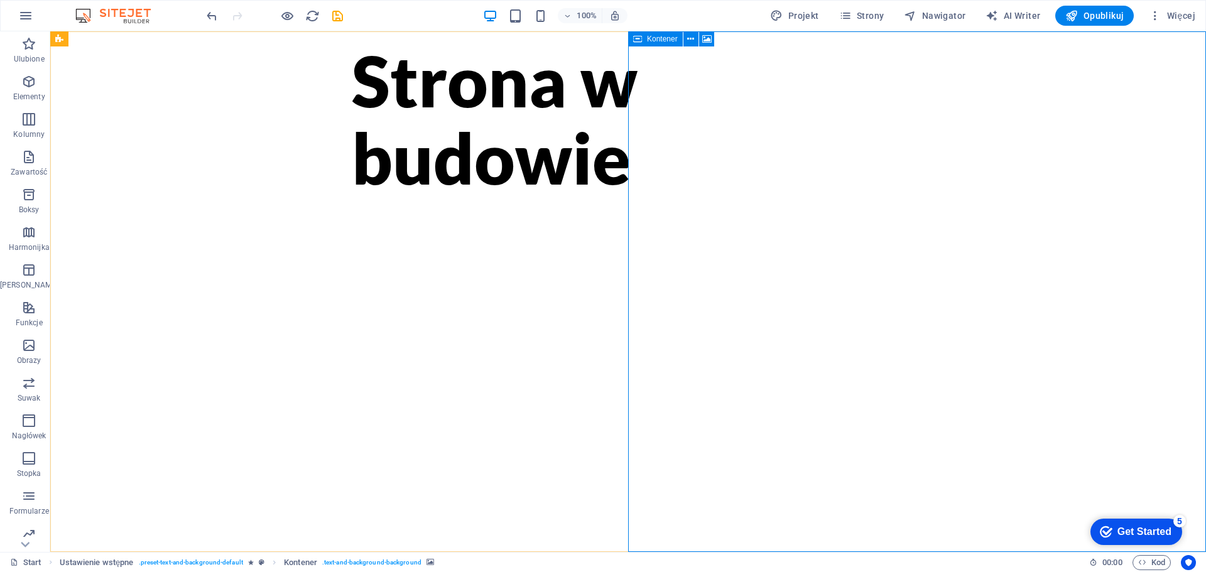
click at [662, 41] on span "Kontener" at bounding box center [662, 39] width 31 height 8
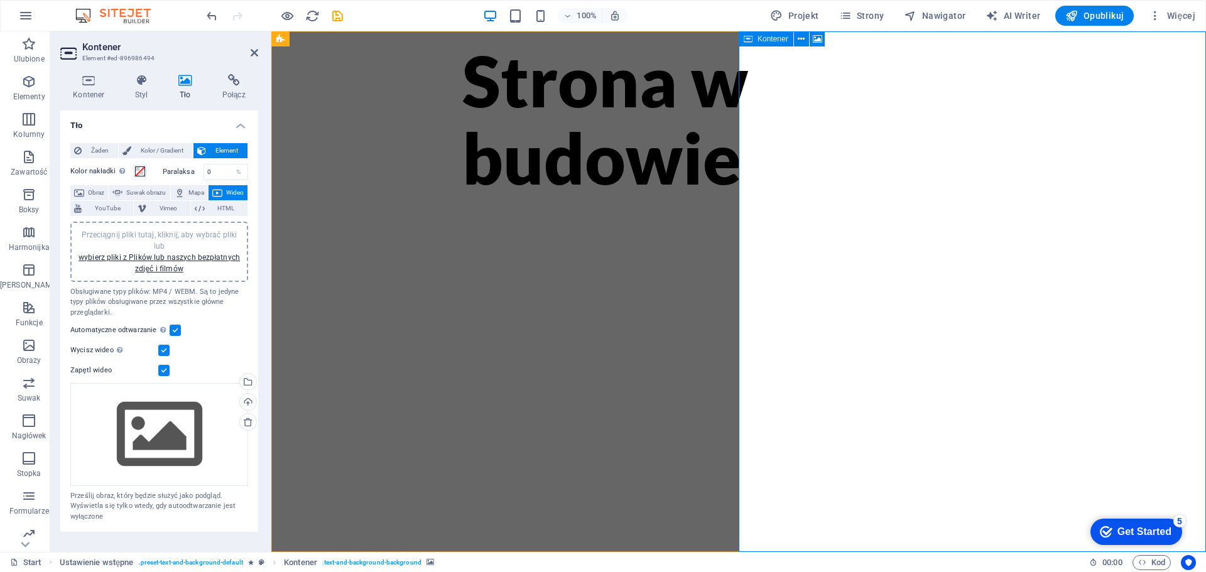
click at [747, 41] on icon at bounding box center [748, 38] width 9 height 15
click at [800, 40] on icon at bounding box center [800, 38] width 8 height 15
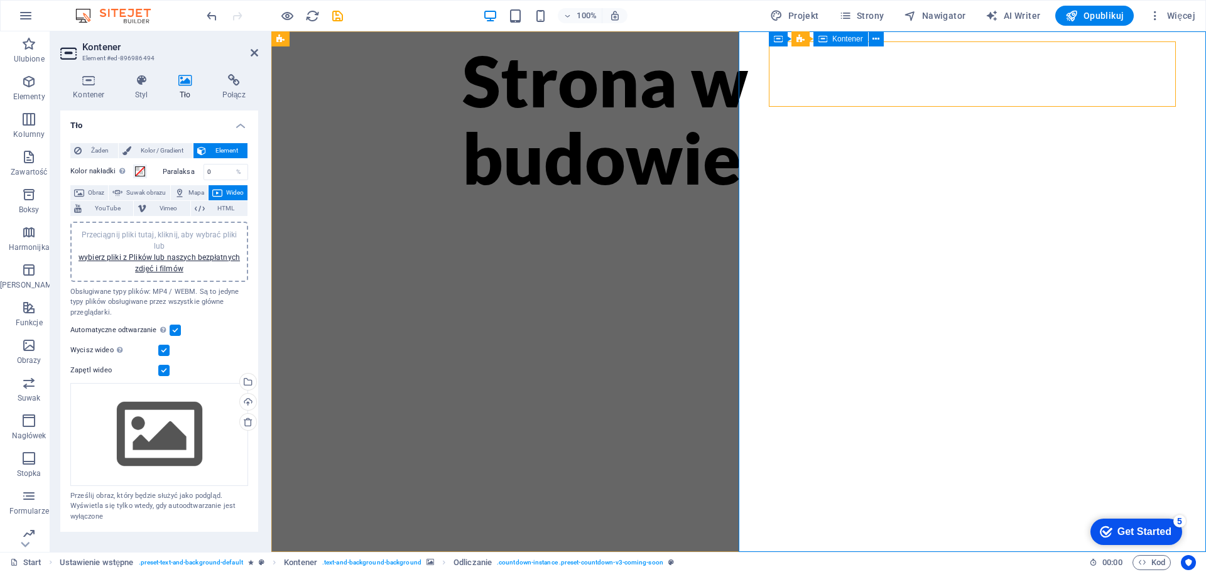
click at [825, 41] on icon at bounding box center [822, 38] width 9 height 15
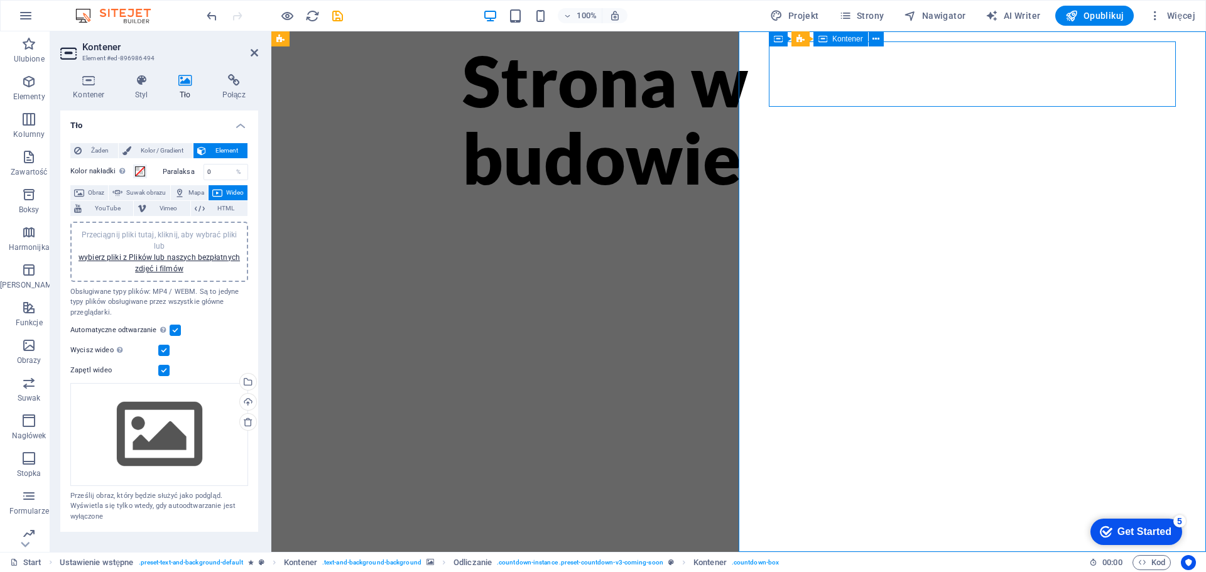
click at [836, 38] on span "Kontener" at bounding box center [847, 39] width 31 height 8
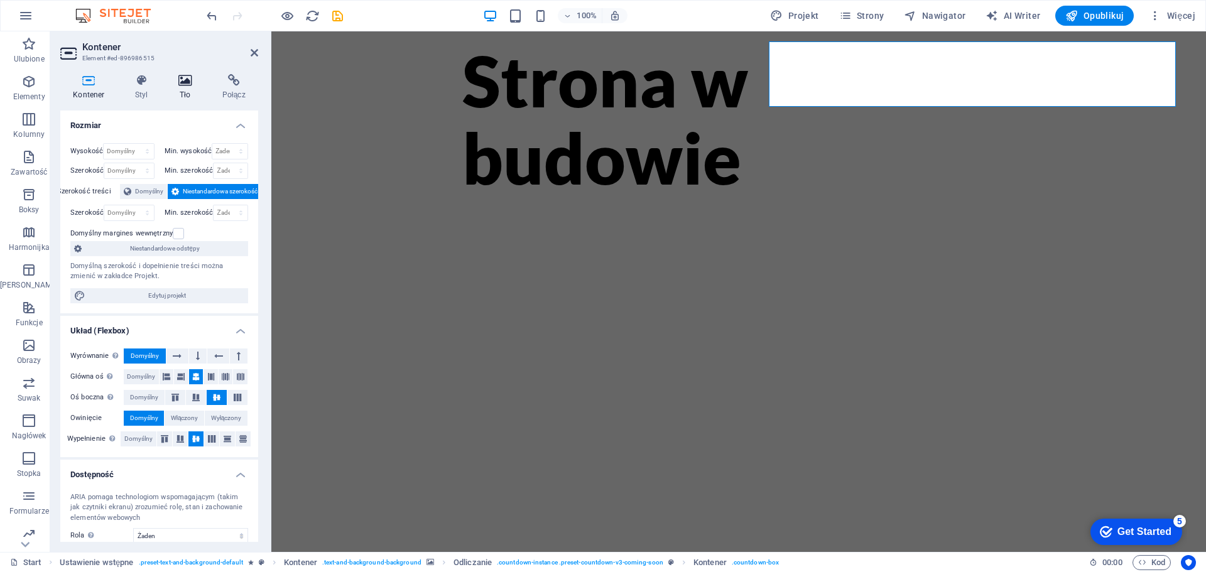
click at [189, 81] on icon at bounding box center [185, 80] width 39 height 13
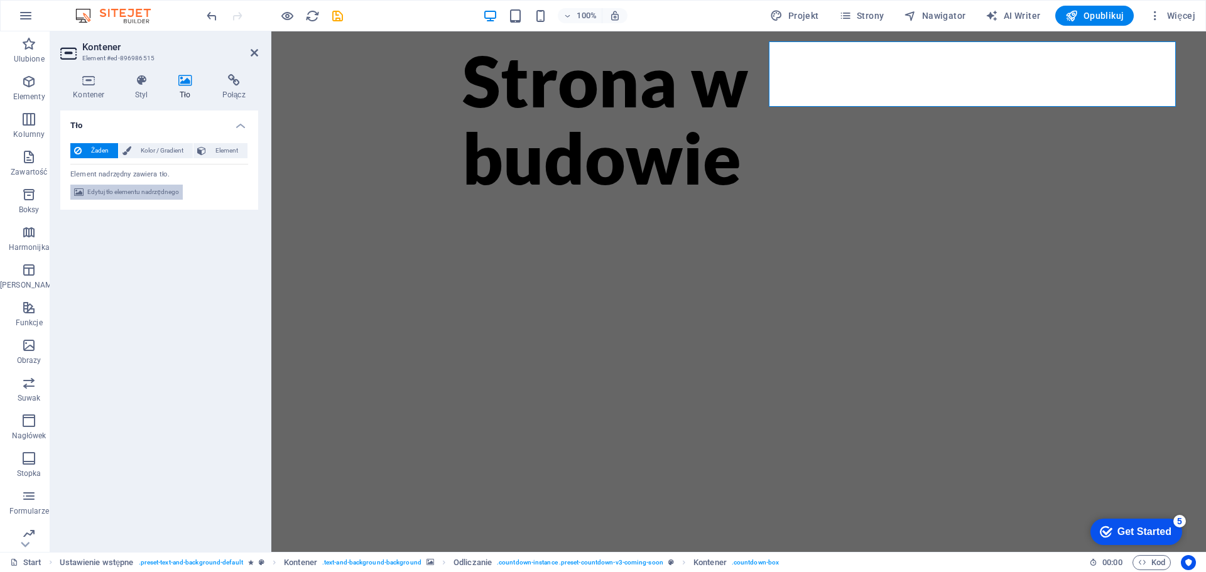
click at [129, 192] on span "Edytuj tło elementu nadrzędnego" at bounding box center [133, 192] width 92 height 15
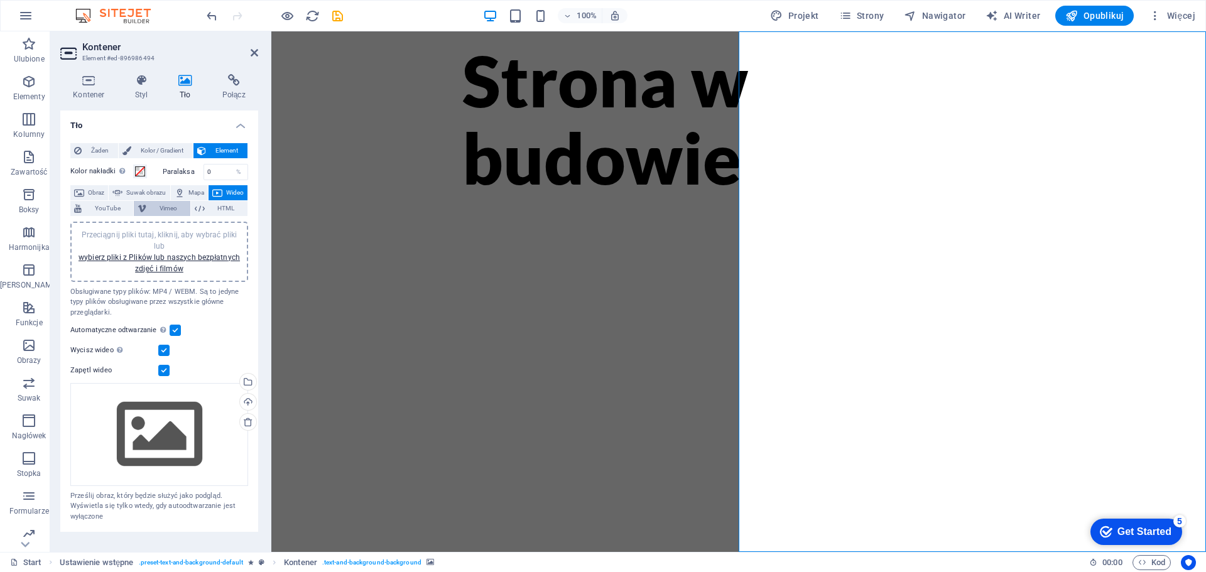
click at [168, 210] on span "Vimeo" at bounding box center [168, 208] width 36 height 15
select select "ar16_9"
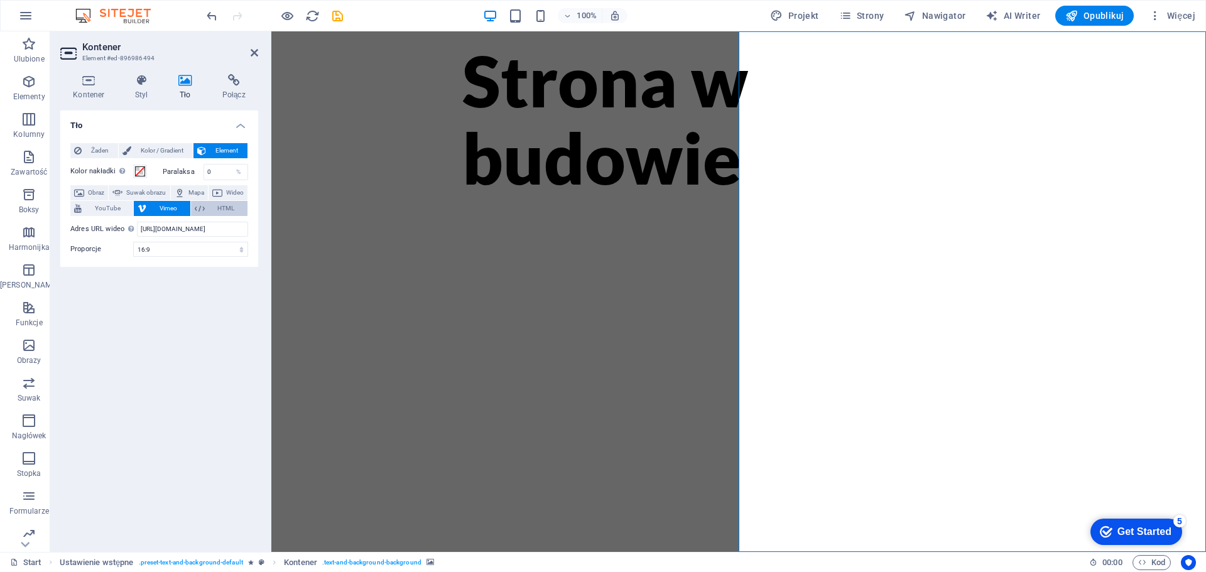
click at [221, 210] on span "HTML" at bounding box center [226, 208] width 35 height 15
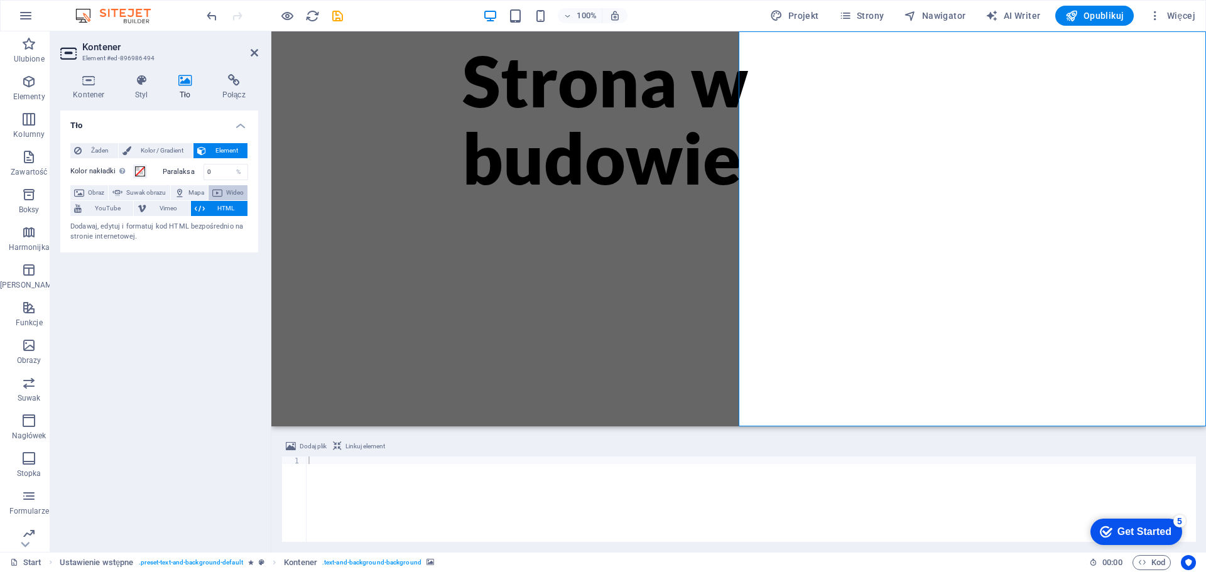
click at [227, 195] on span "Wideo" at bounding box center [235, 192] width 18 height 15
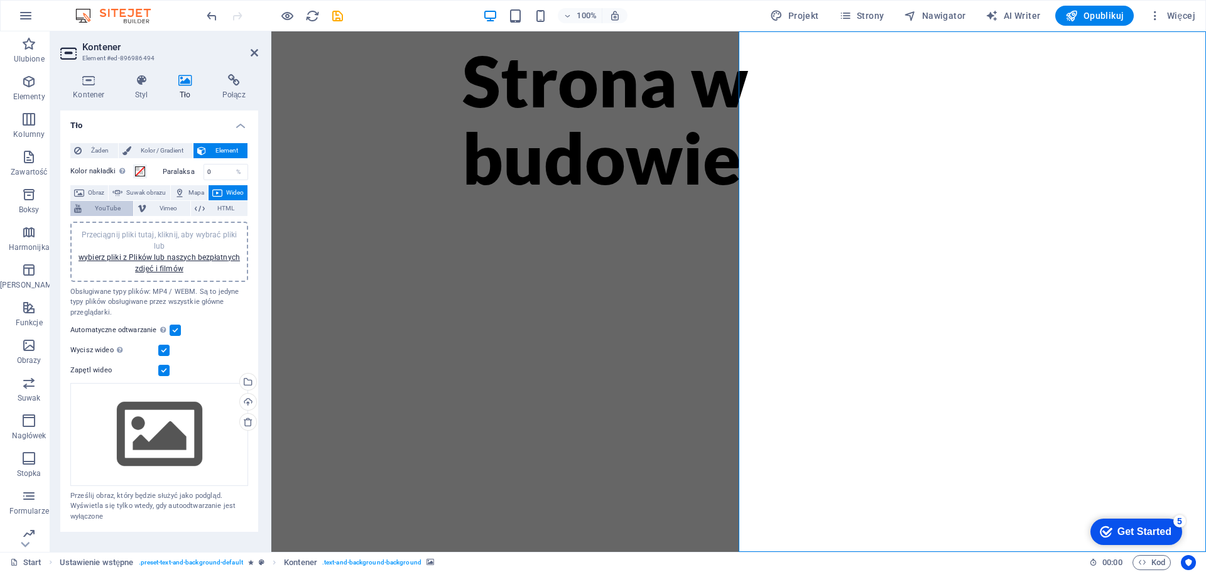
click at [100, 210] on span "YouTube" at bounding box center [107, 208] width 44 height 15
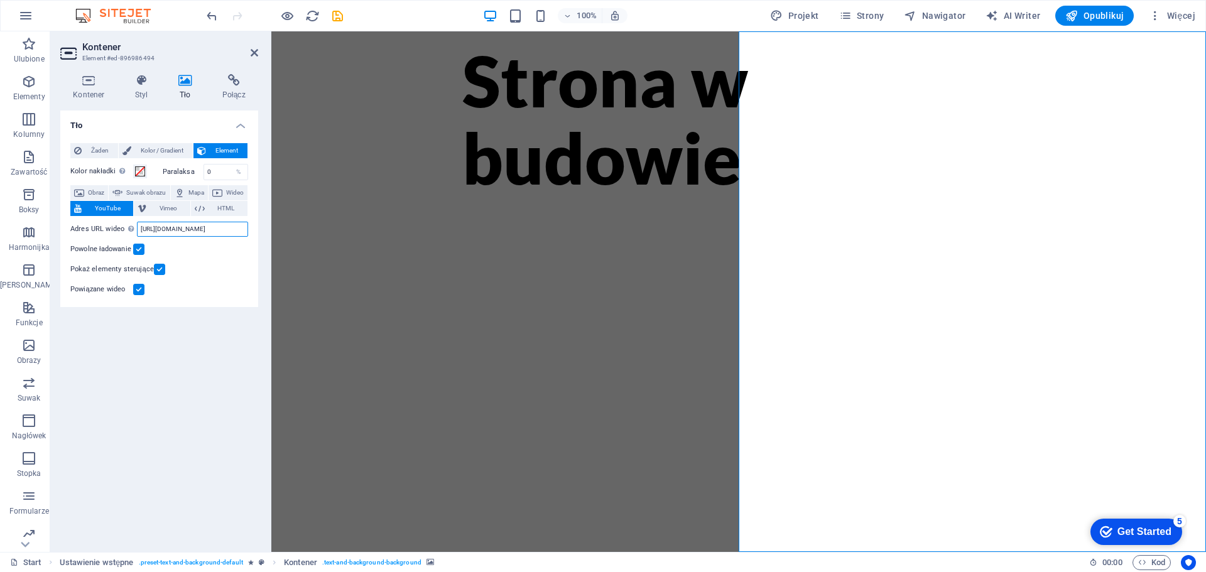
click at [173, 229] on input "https://www.youtube.com/watch?v=hnoviHgPHkY" at bounding box center [192, 229] width 111 height 15
click at [232, 192] on span "Wideo" at bounding box center [235, 192] width 18 height 15
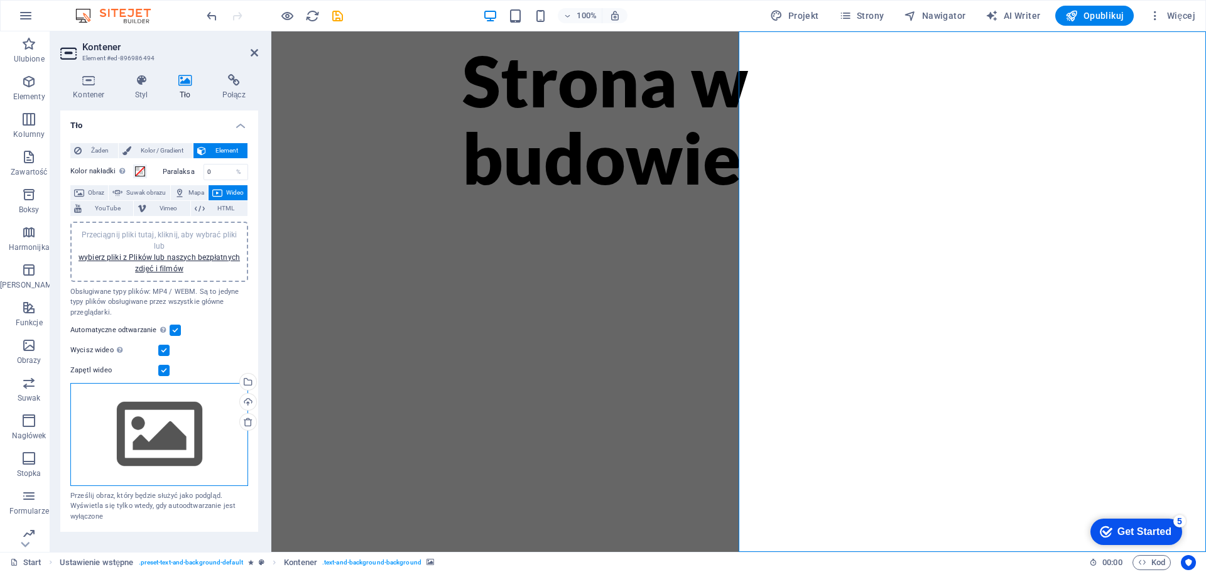
click at [162, 415] on div "Przeciągnij pliki tutaj, kliknij, aby wybrać pliki lub wybierz pliki z Plików l…" at bounding box center [159, 434] width 178 height 103
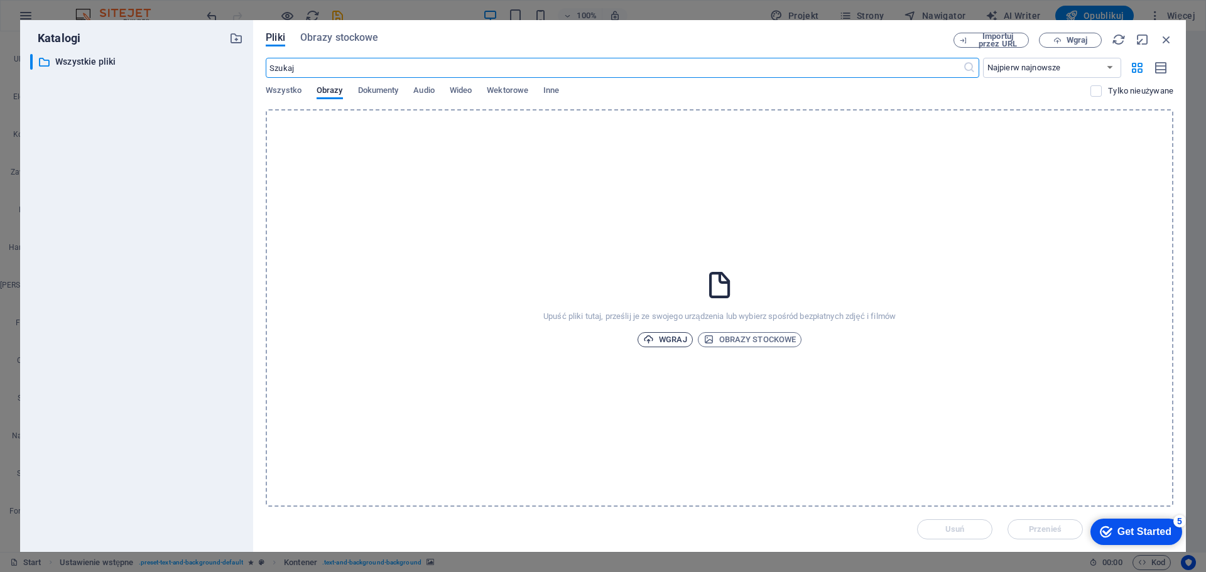
click at [661, 339] on span "Wgraj" at bounding box center [665, 339] width 44 height 15
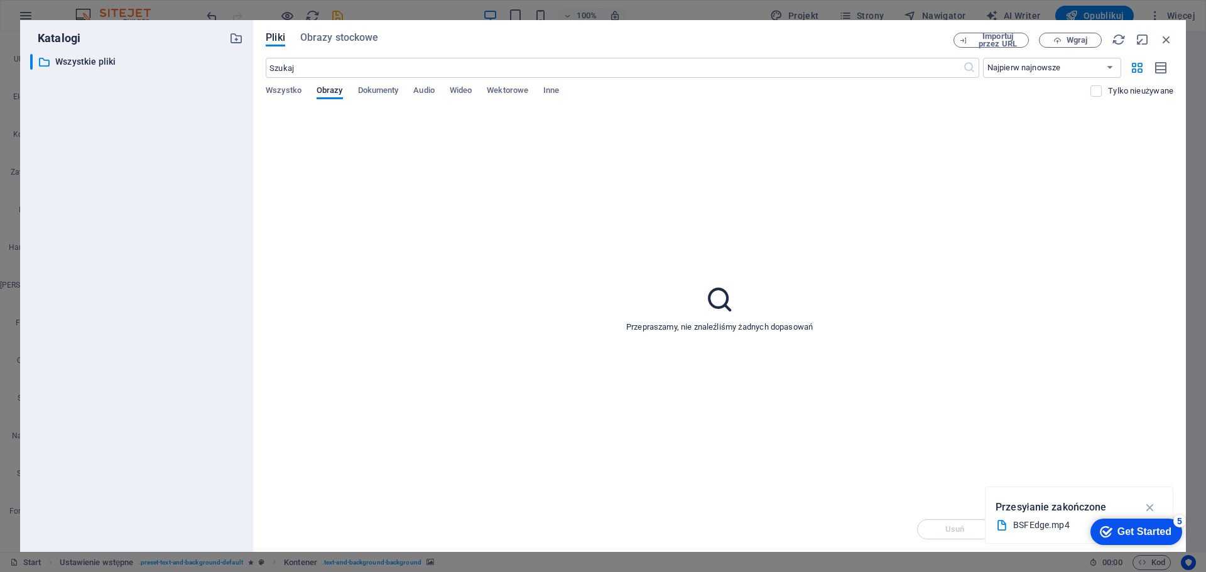
click at [1039, 506] on p "Przesyłanie zakończone" at bounding box center [1051, 507] width 111 height 16
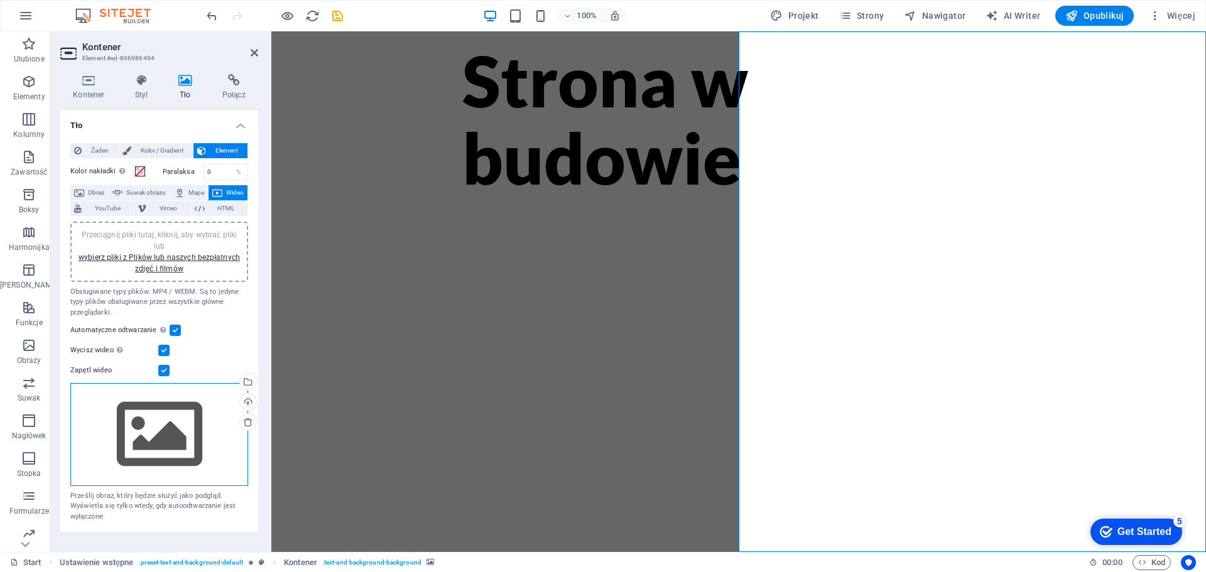
click at [155, 431] on div "Przeciągnij pliki tutaj, kliknij, aby wybrać pliki lub wybierz pliki z Plików l…" at bounding box center [159, 434] width 178 height 103
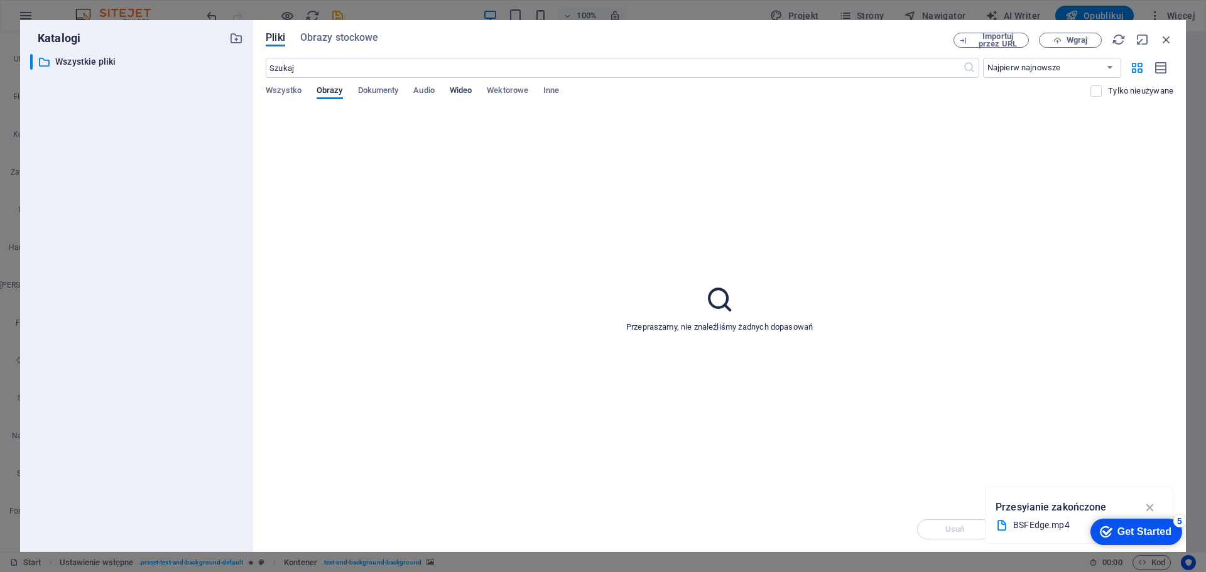
click at [457, 90] on span "Wideo" at bounding box center [461, 92] width 22 height 18
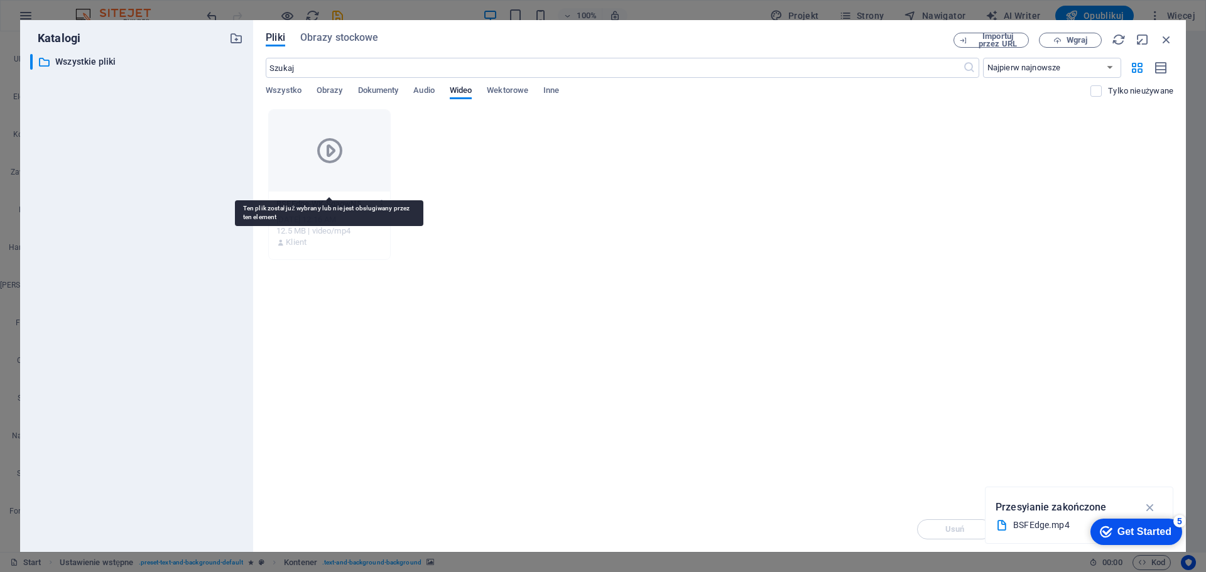
click at [315, 160] on icon at bounding box center [330, 151] width 30 height 30
click at [1166, 38] on icon "button" at bounding box center [1166, 40] width 14 height 14
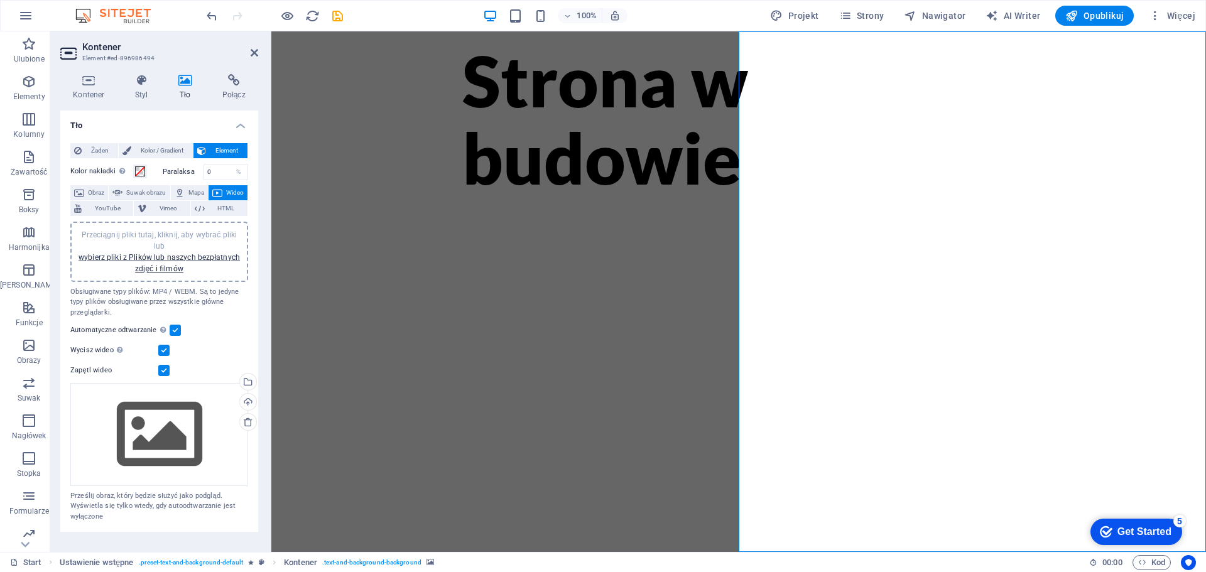
click at [1072, 14] on icon "button" at bounding box center [1071, 15] width 13 height 13
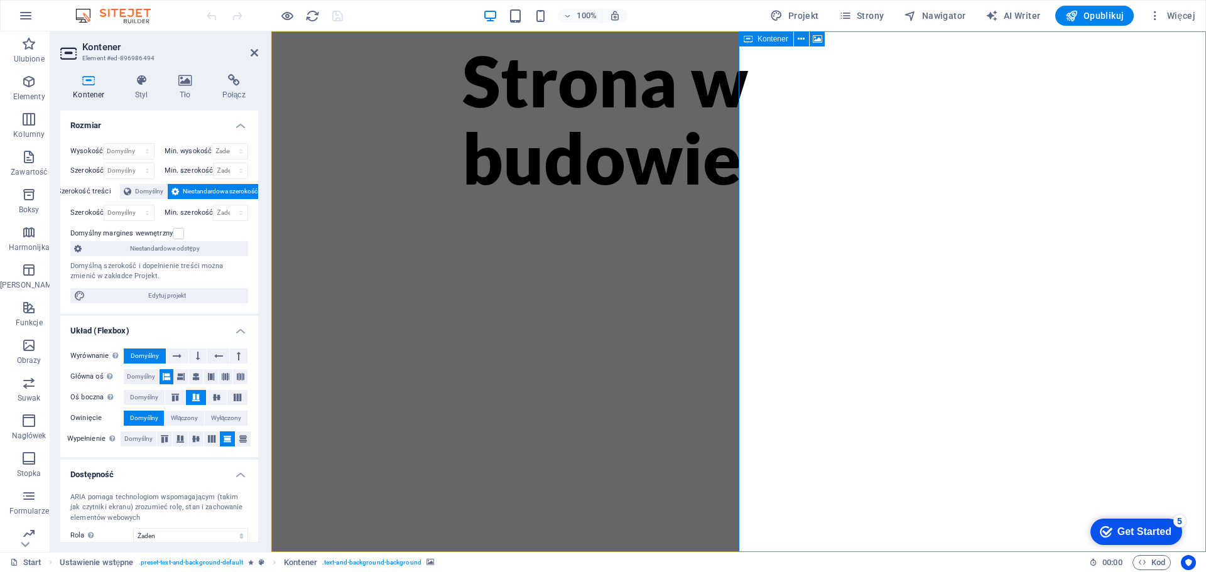
click at [768, 39] on span "Kontener" at bounding box center [772, 39] width 31 height 8
click at [757, 43] on span "Kontener" at bounding box center [772, 39] width 31 height 8
click at [188, 84] on icon at bounding box center [185, 80] width 39 height 13
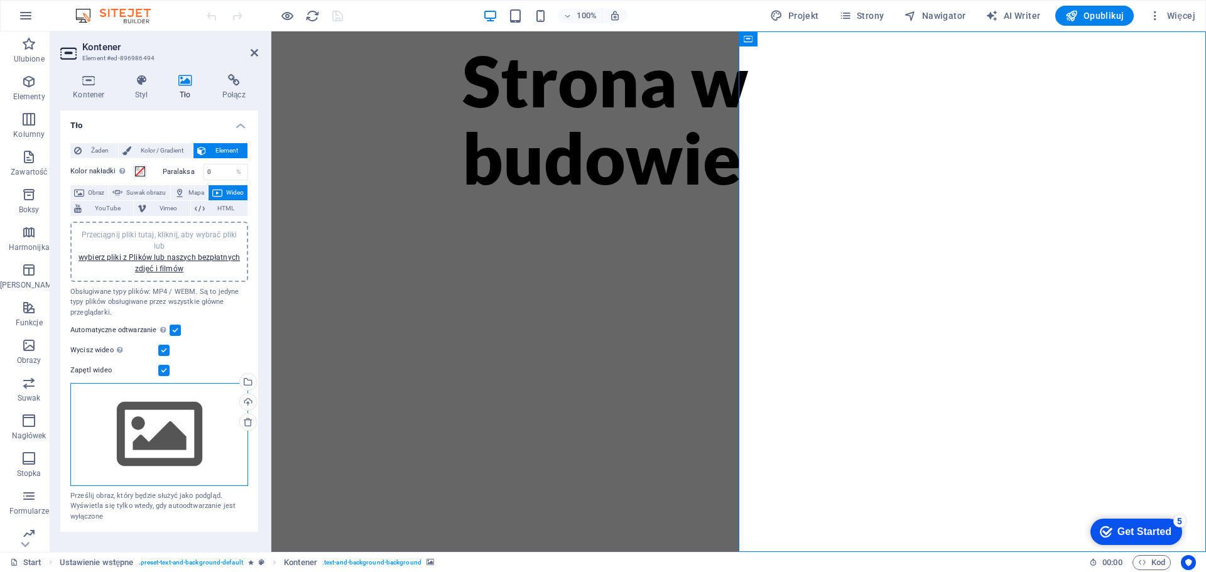
click at [178, 419] on div "Przeciągnij pliki tutaj, kliknij, aby wybrać pliki lub wybierz pliki z Plików l…" at bounding box center [159, 434] width 178 height 103
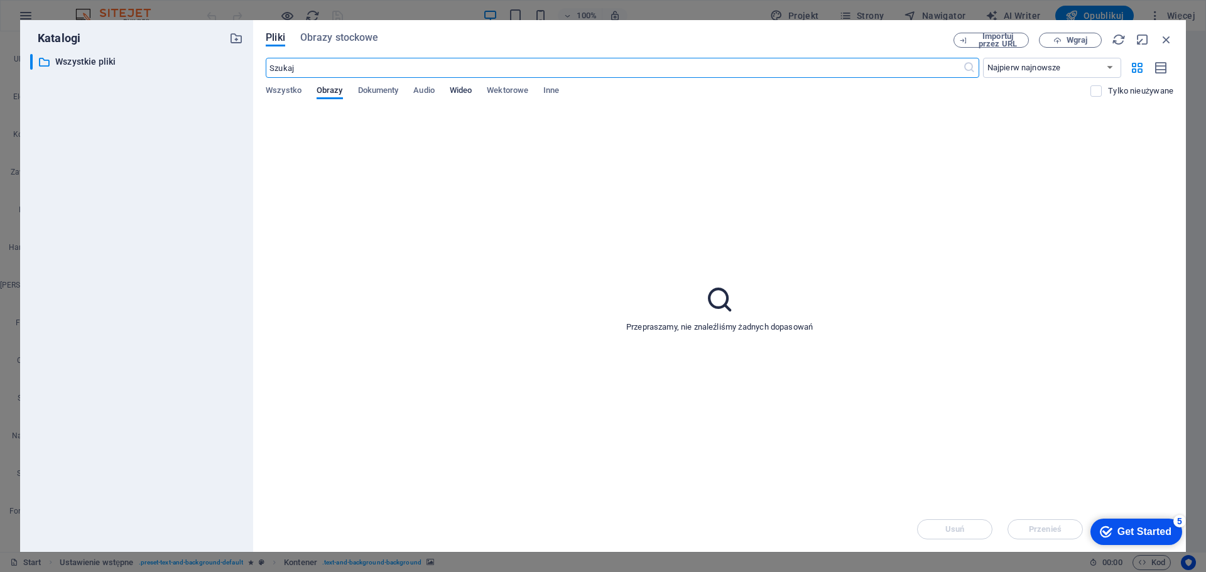
click at [459, 90] on span "Wideo" at bounding box center [461, 92] width 22 height 18
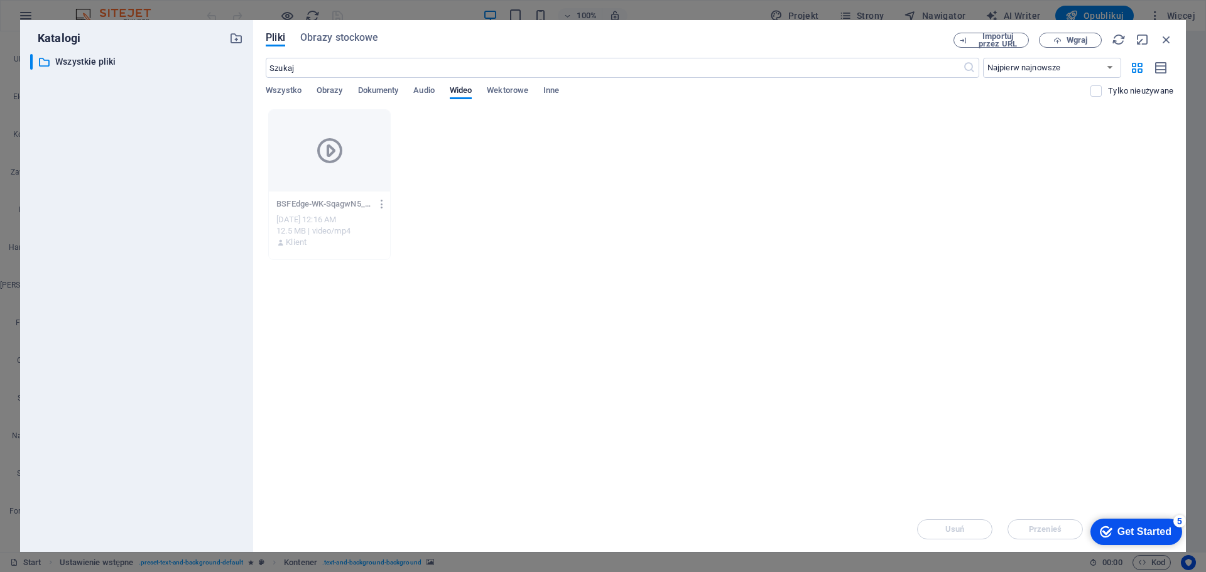
click at [384, 202] on icon "button" at bounding box center [382, 203] width 12 height 11
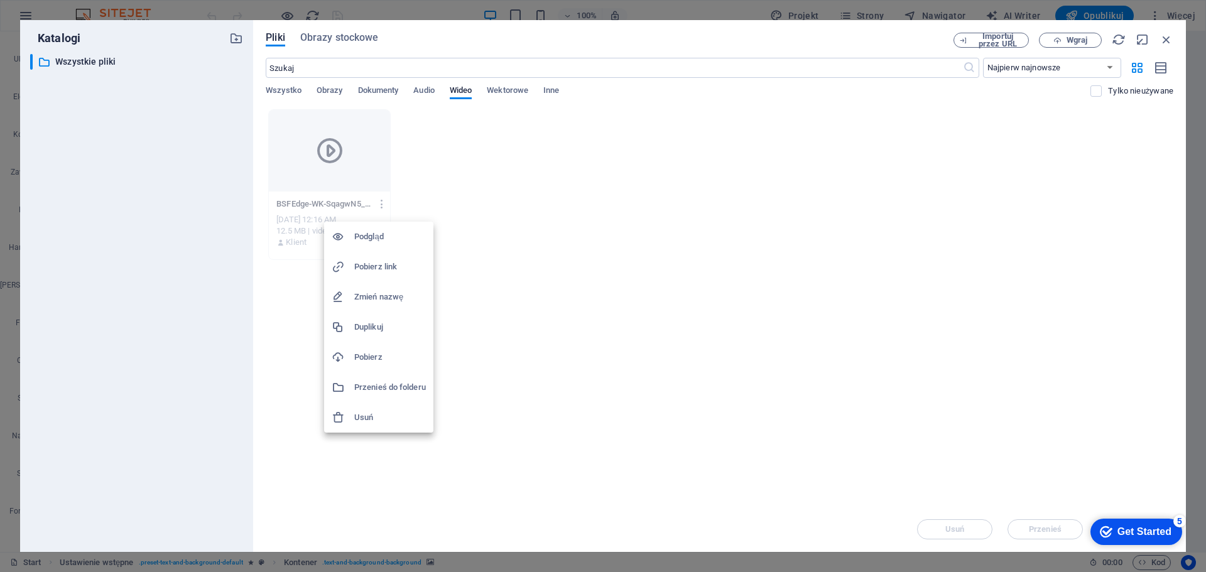
click at [372, 234] on h6 "Podgląd" at bounding box center [390, 236] width 72 height 15
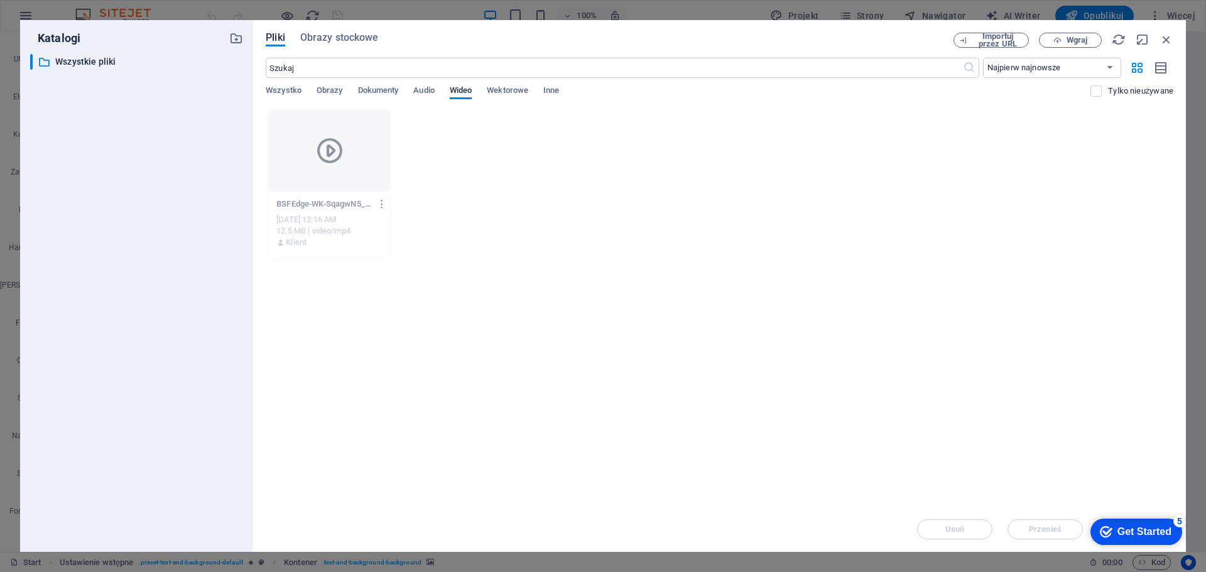
click at [384, 203] on icon "button" at bounding box center [382, 203] width 12 height 11
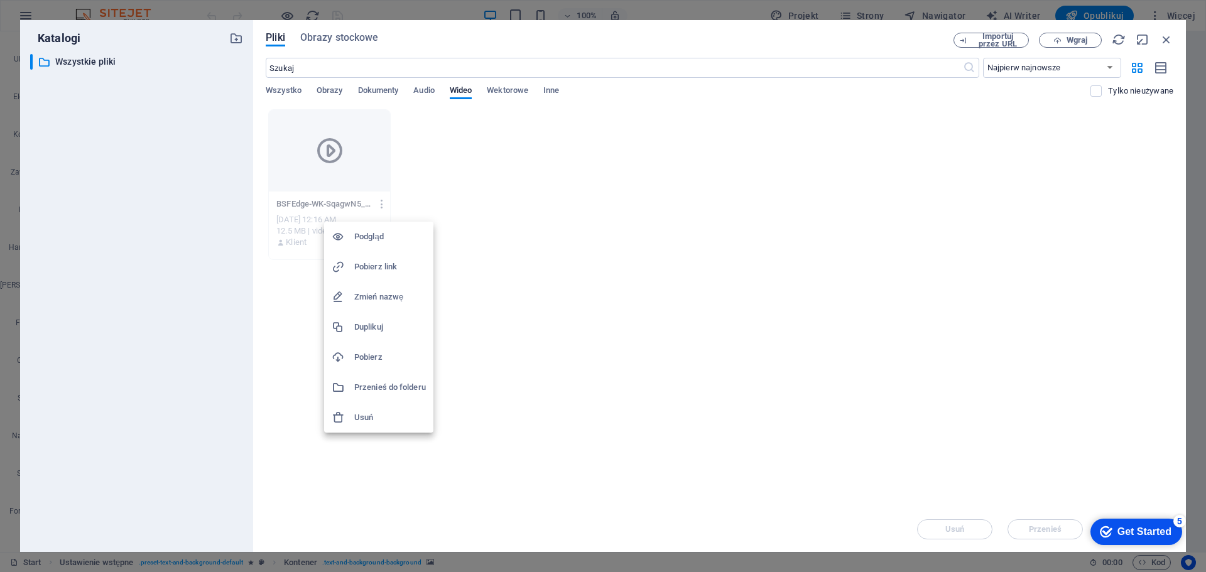
click at [364, 416] on h6 "Usuń" at bounding box center [390, 417] width 72 height 15
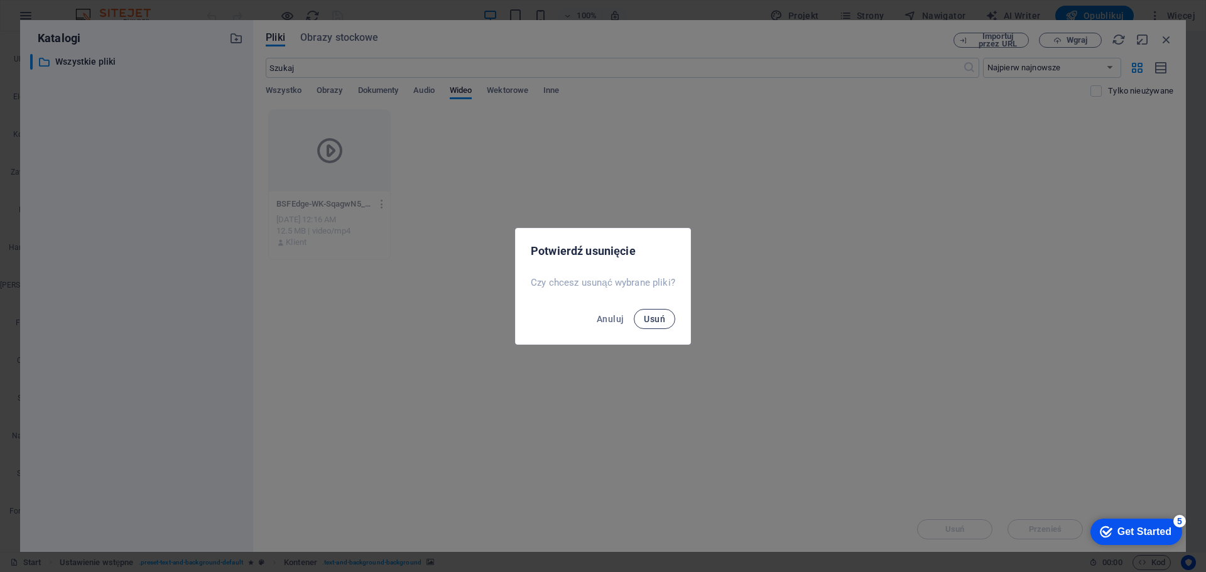
click at [654, 314] on span "Usuń" at bounding box center [654, 319] width 21 height 10
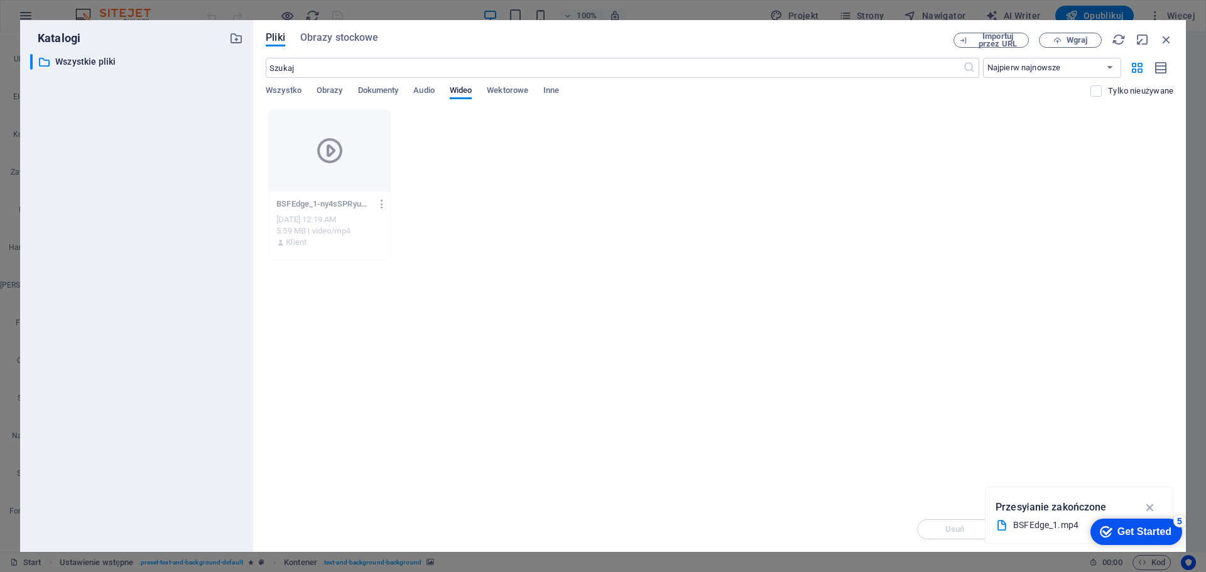
click at [383, 202] on icon "button" at bounding box center [382, 203] width 12 height 11
click at [379, 205] on icon "button" at bounding box center [382, 203] width 12 height 11
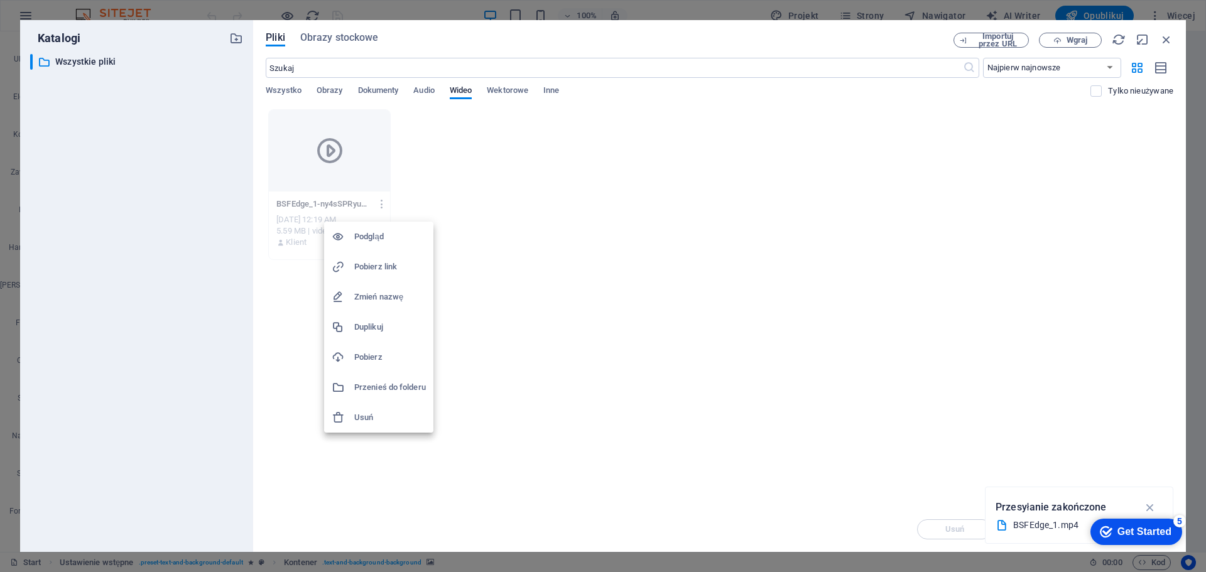
click at [339, 160] on div at bounding box center [603, 286] width 1206 height 572
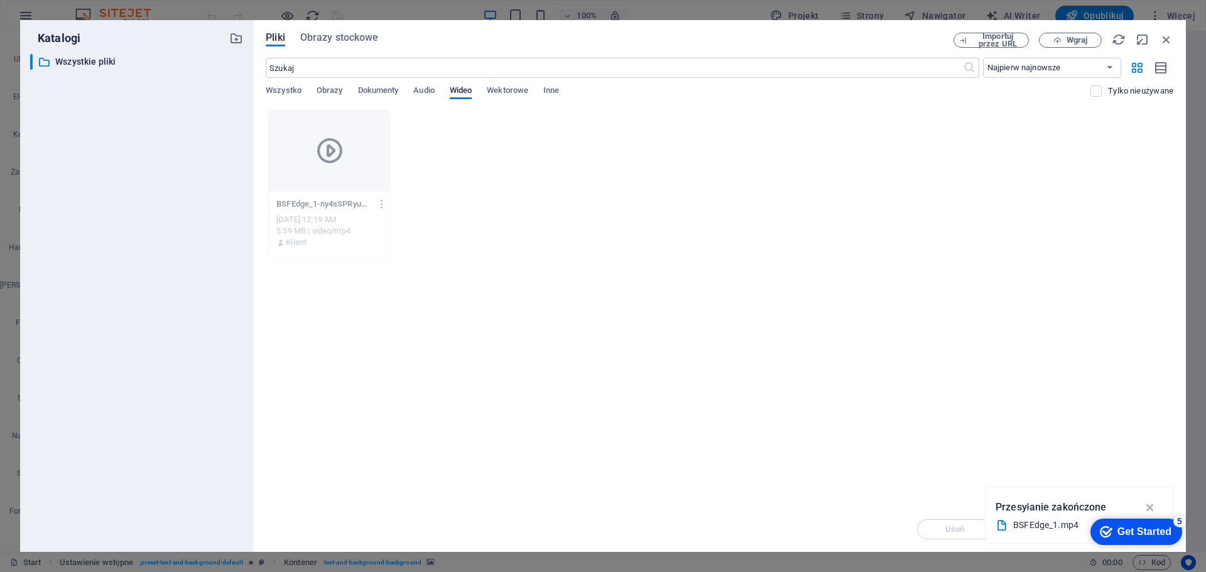
click at [324, 149] on icon at bounding box center [330, 151] width 30 height 30
click at [325, 148] on icon at bounding box center [330, 151] width 30 height 30
click at [333, 151] on icon at bounding box center [330, 151] width 30 height 30
click at [462, 171] on div "BSFEdge_1-ny4sSPRyuL4ALfLbpcJT4Q.mp4 BSFEdge_1-ny4sSPRyuL4ALfLbpcJT4Q.mp4 Sep 2…" at bounding box center [720, 184] width 908 height 151
click at [423, 91] on span "Audio" at bounding box center [423, 92] width 21 height 18
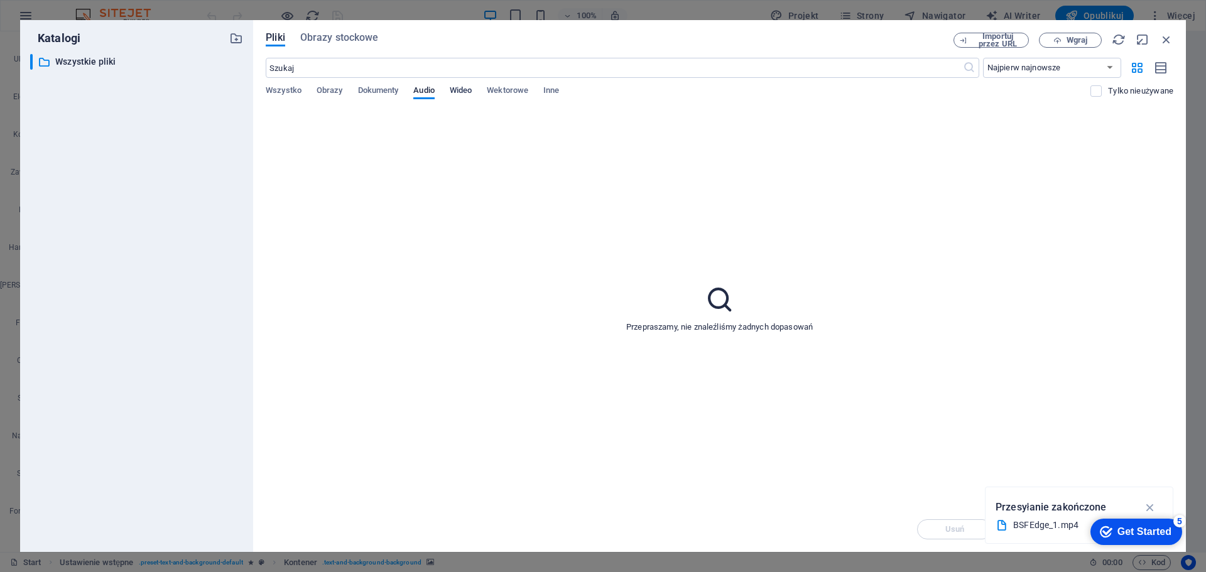
click at [464, 89] on span "Wideo" at bounding box center [461, 92] width 22 height 18
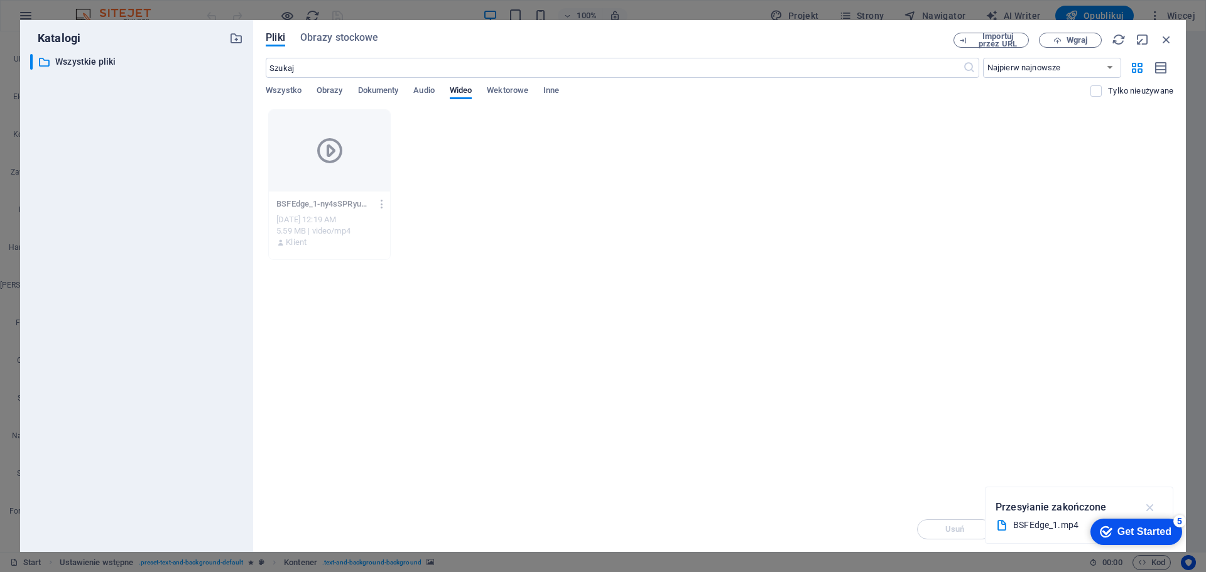
click at [1148, 509] on icon "button" at bounding box center [1150, 508] width 14 height 14
click at [1147, 528] on div "Get Started" at bounding box center [1144, 531] width 54 height 11
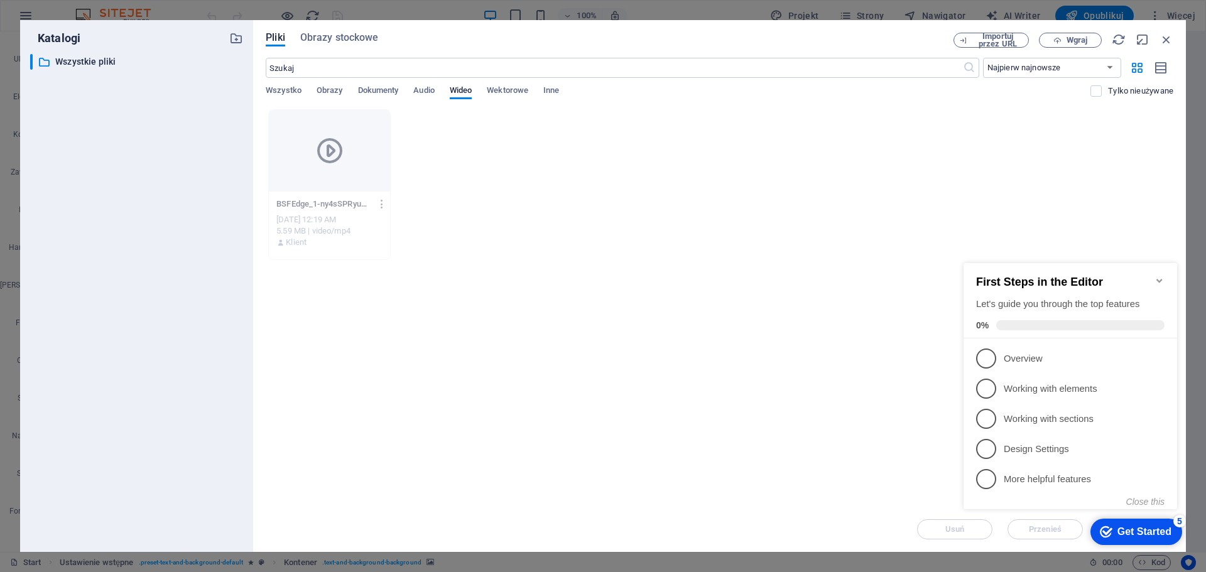
click at [1159, 276] on icon "Minimize checklist" at bounding box center [1159, 281] width 10 height 10
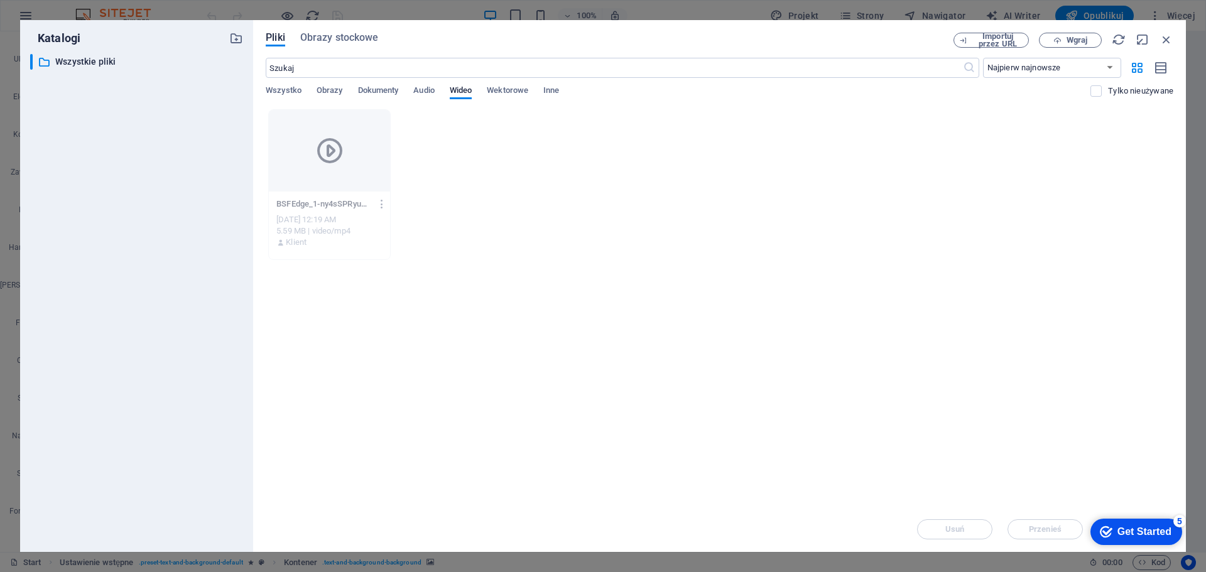
click at [1104, 534] on icon "checkmark" at bounding box center [1106, 532] width 13 height 13
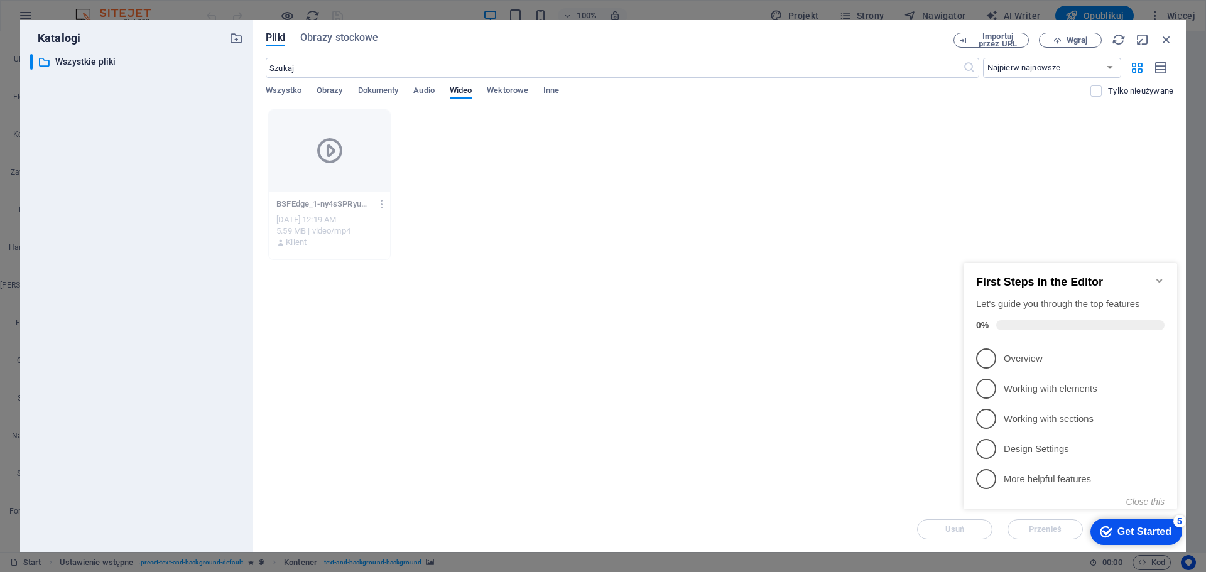
click at [1104, 534] on icon "checkmark" at bounding box center [1106, 532] width 13 height 13
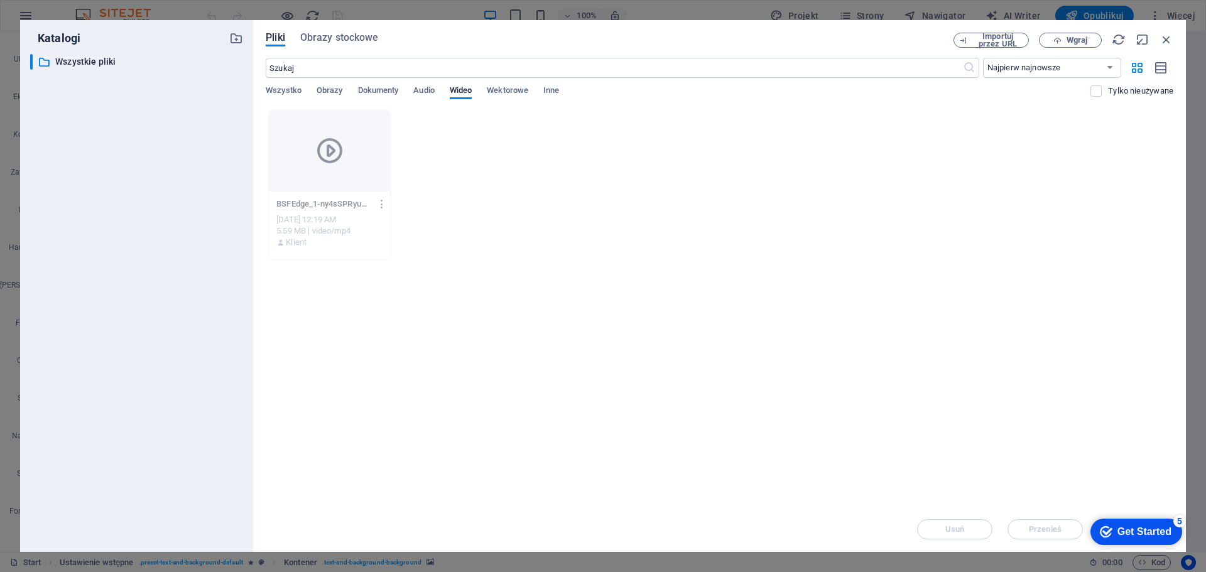
drag, startPoint x: 816, startPoint y: 37, endPoint x: 717, endPoint y: 43, distance: 98.8
click at [717, 43] on div "Pliki Obrazy stockowe" at bounding box center [610, 40] width 688 height 14
drag, startPoint x: 710, startPoint y: 37, endPoint x: 627, endPoint y: 69, distance: 88.9
click at [629, 70] on div "Pliki Obrazy stockowe Importuj przez URL Wgraj ​ Najpierw najnowsze Najpierw na…" at bounding box center [720, 286] width 908 height 507
click at [1114, 42] on icon "button" at bounding box center [1119, 40] width 14 height 14
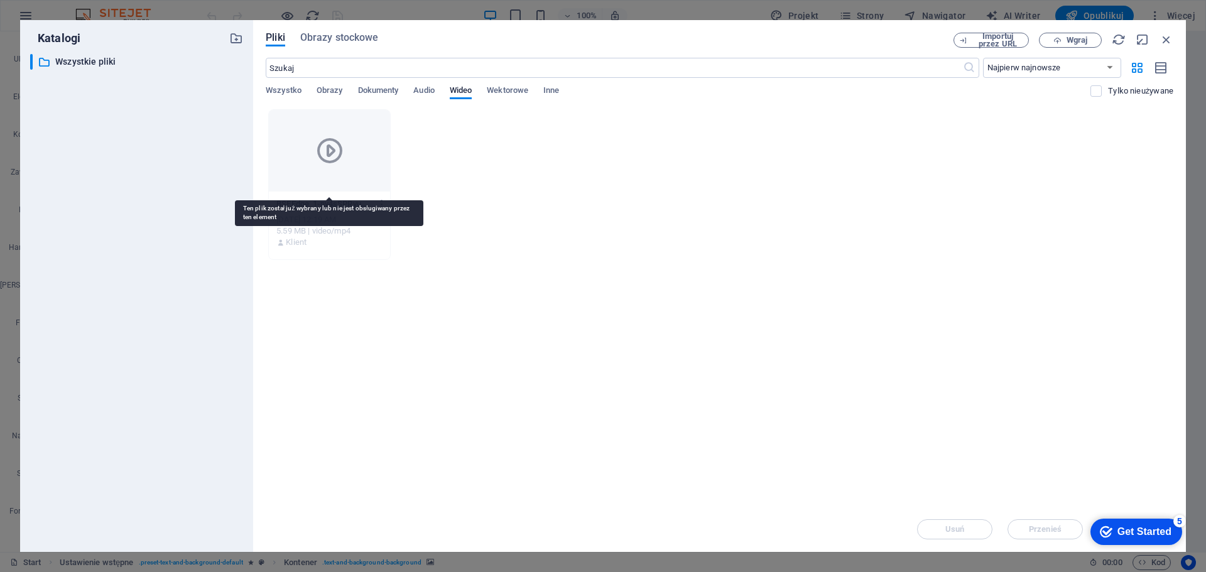
click at [332, 158] on icon at bounding box center [330, 151] width 30 height 30
click at [379, 206] on icon "button" at bounding box center [382, 203] width 12 height 11
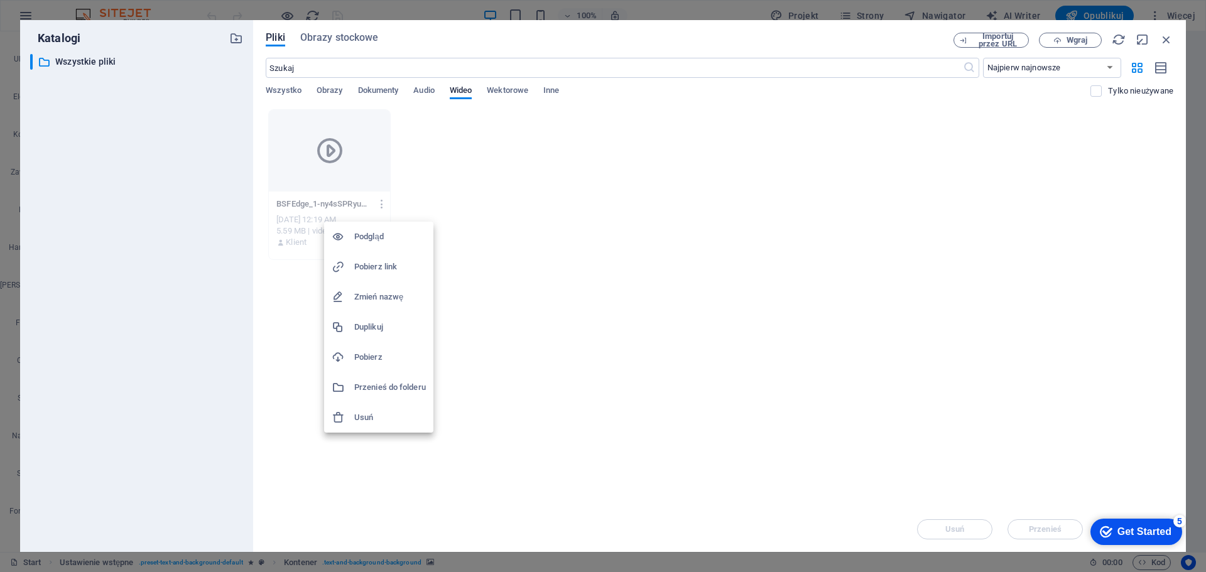
click at [520, 222] on div at bounding box center [603, 286] width 1206 height 572
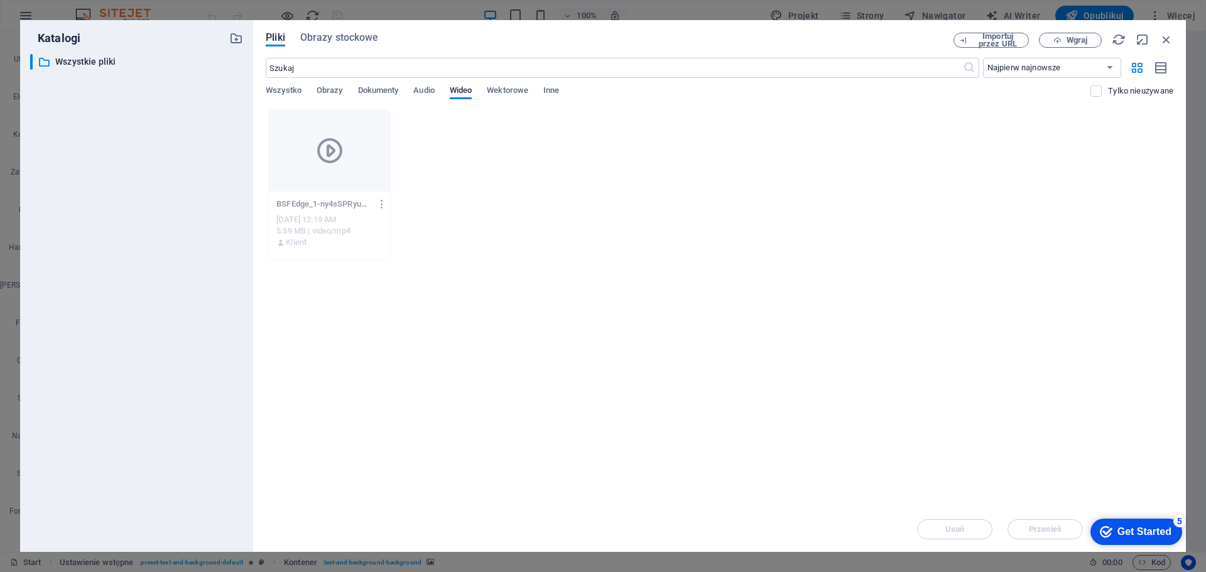
click at [381, 207] on icon "button" at bounding box center [382, 203] width 12 height 11
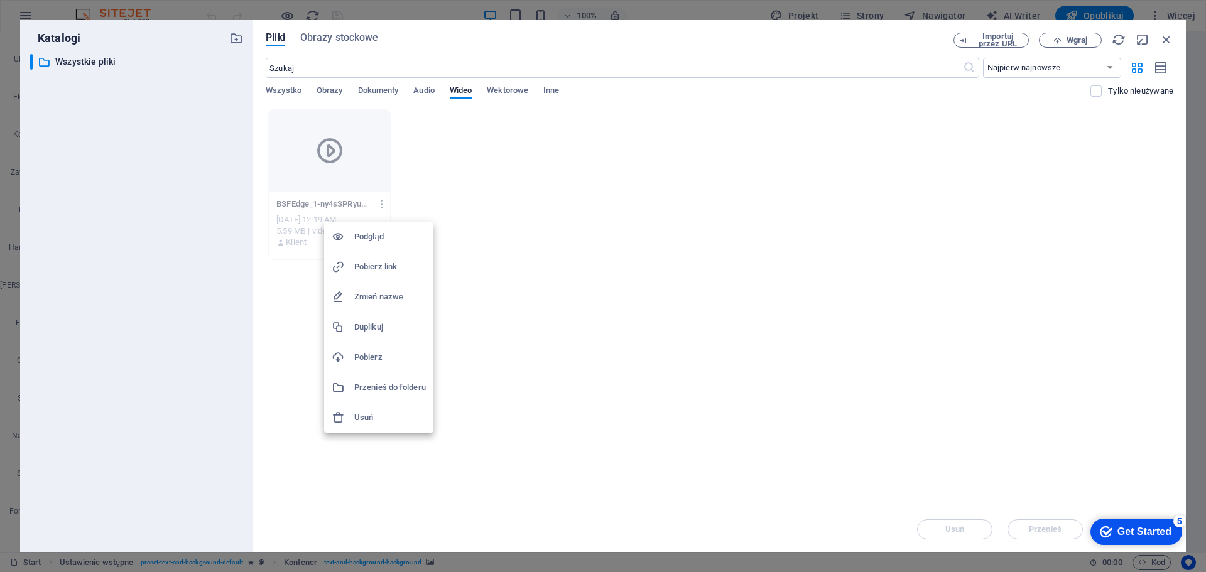
click at [365, 411] on h6 "Usuń" at bounding box center [390, 417] width 72 height 15
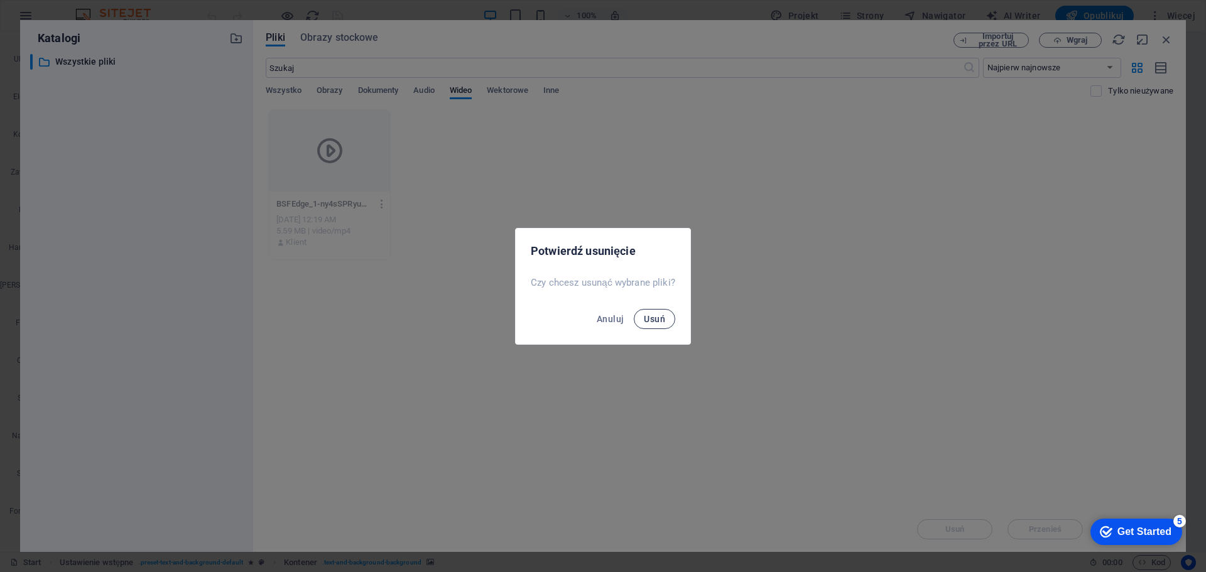
click at [643, 320] on button "Usuń" at bounding box center [654, 319] width 41 height 20
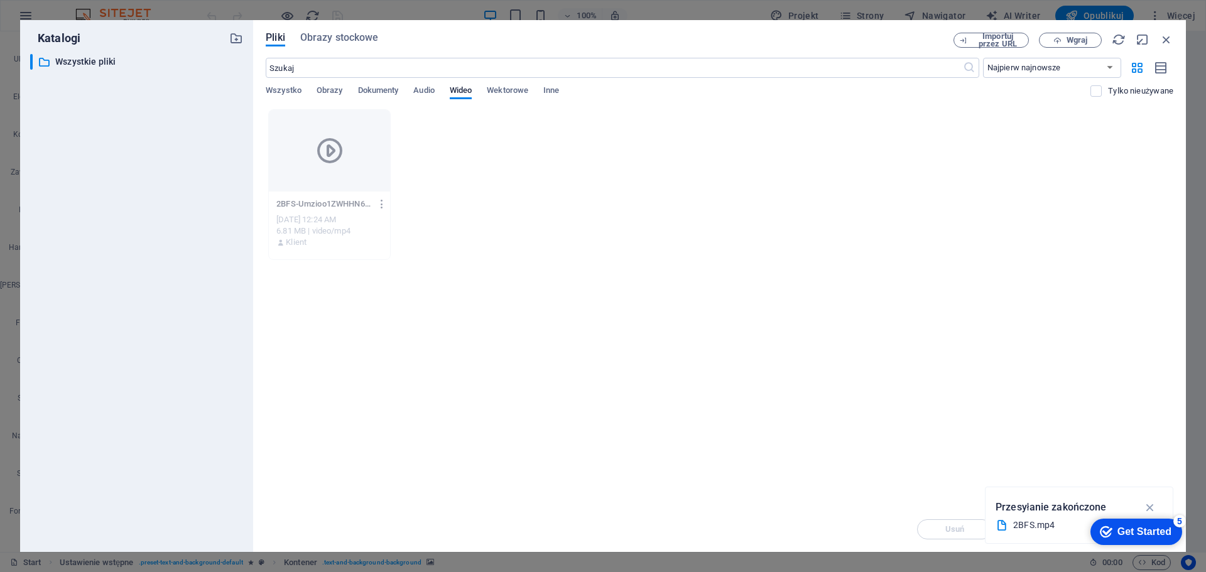
click at [383, 202] on icon "button" at bounding box center [382, 203] width 12 height 11
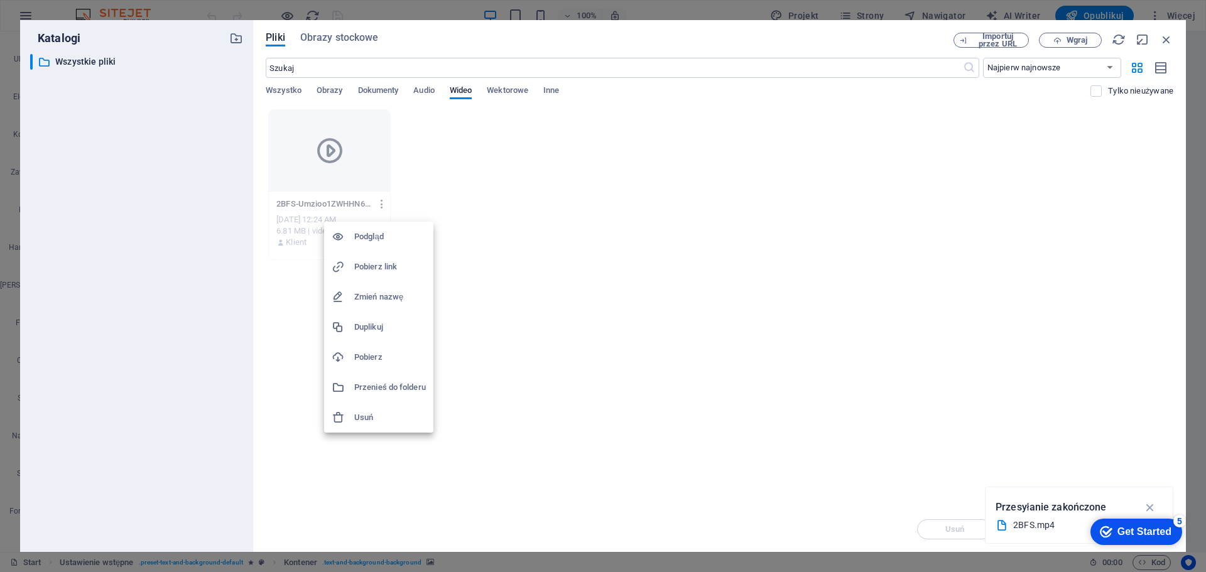
click at [383, 202] on div at bounding box center [603, 286] width 1206 height 572
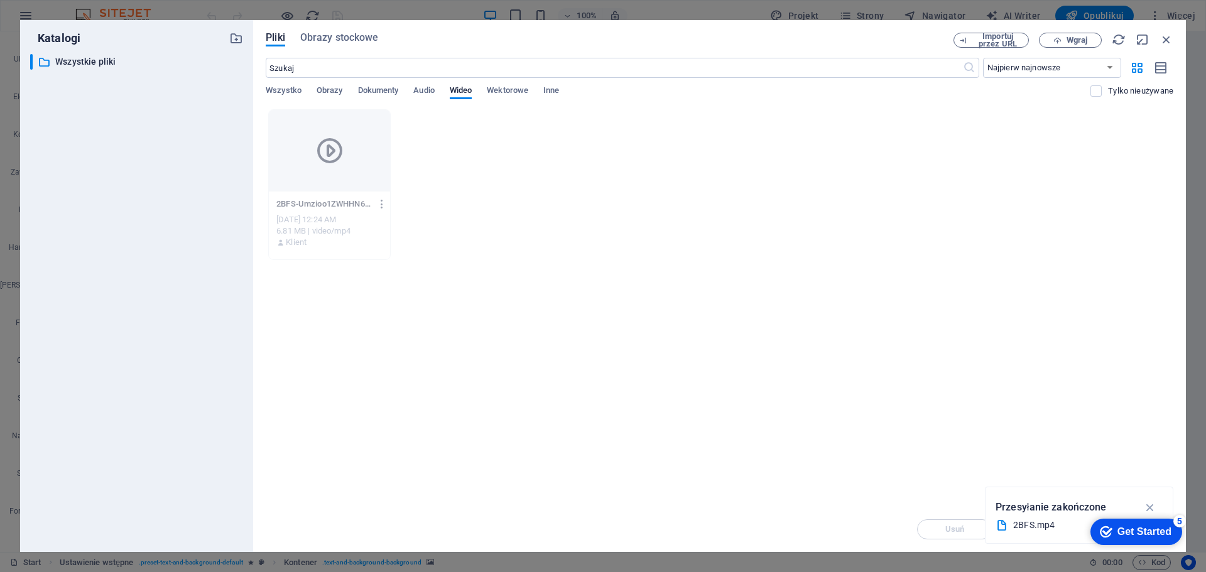
click at [380, 205] on icon "button" at bounding box center [382, 203] width 12 height 11
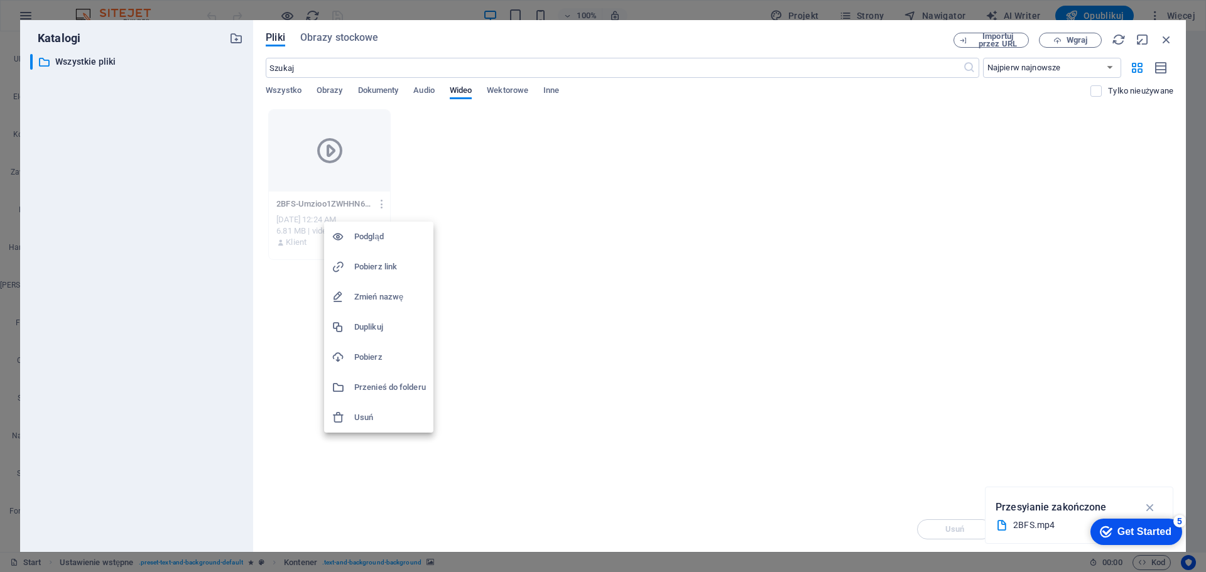
click at [362, 241] on h6 "Podgląd" at bounding box center [390, 236] width 72 height 15
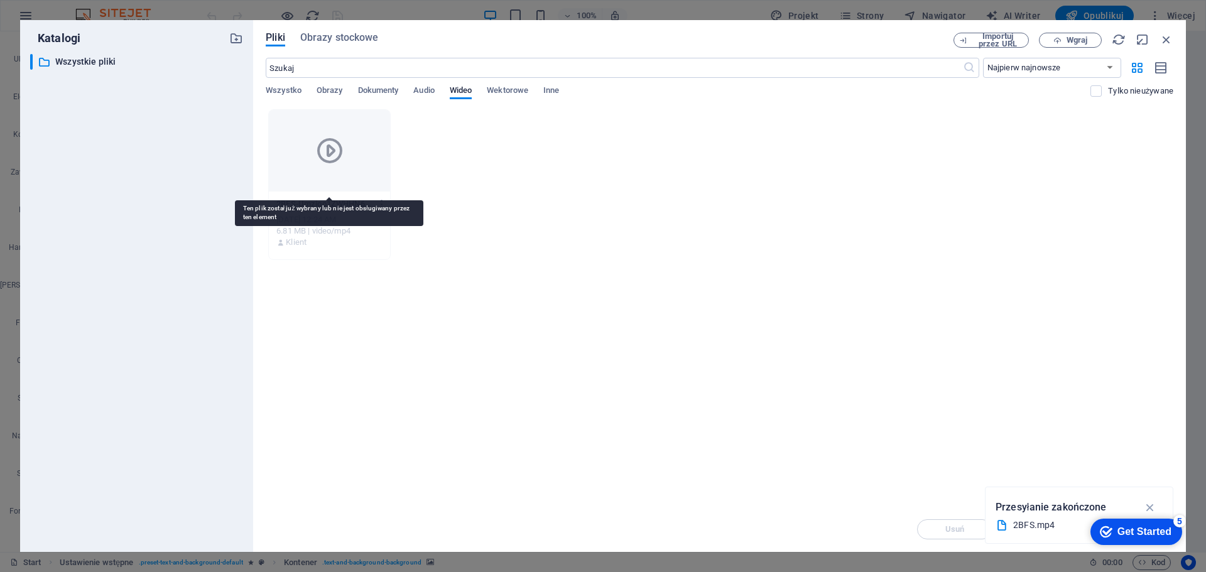
click at [330, 148] on icon at bounding box center [330, 151] width 30 height 30
click at [1024, 481] on div "Upuść pliki tutaj, aby natychmiast je przesłać 2BFS-Umzioo1ZWHHN6RtkdIC0fw.mp4 …" at bounding box center [720, 308] width 908 height 398
click at [1149, 507] on icon "button" at bounding box center [1150, 508] width 14 height 14
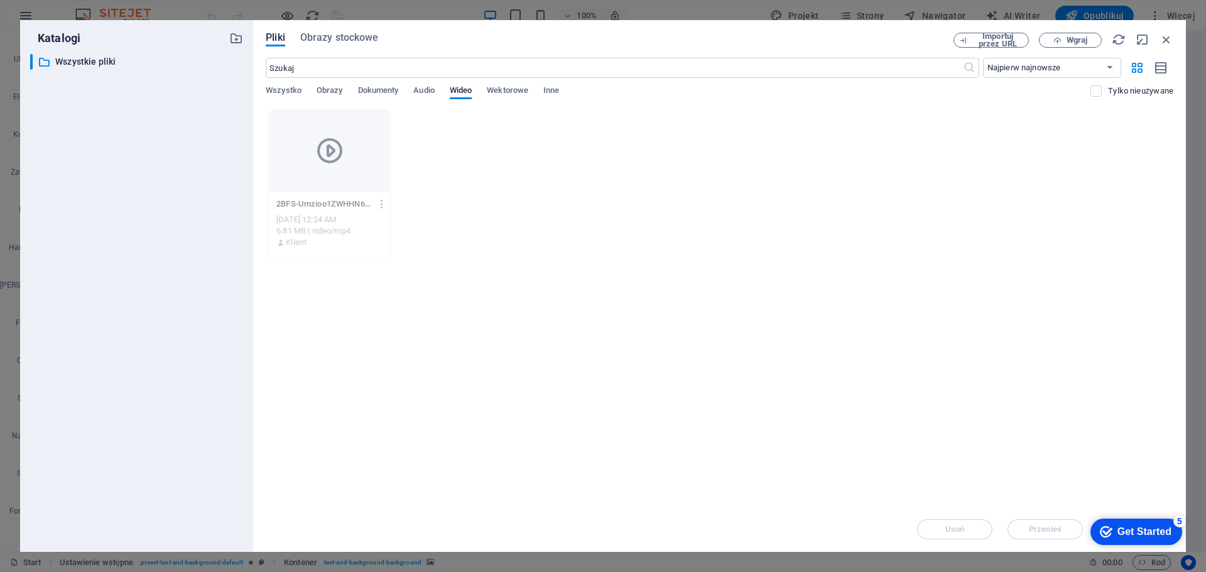
click at [1117, 531] on div "Get Started" at bounding box center [1144, 531] width 54 height 11
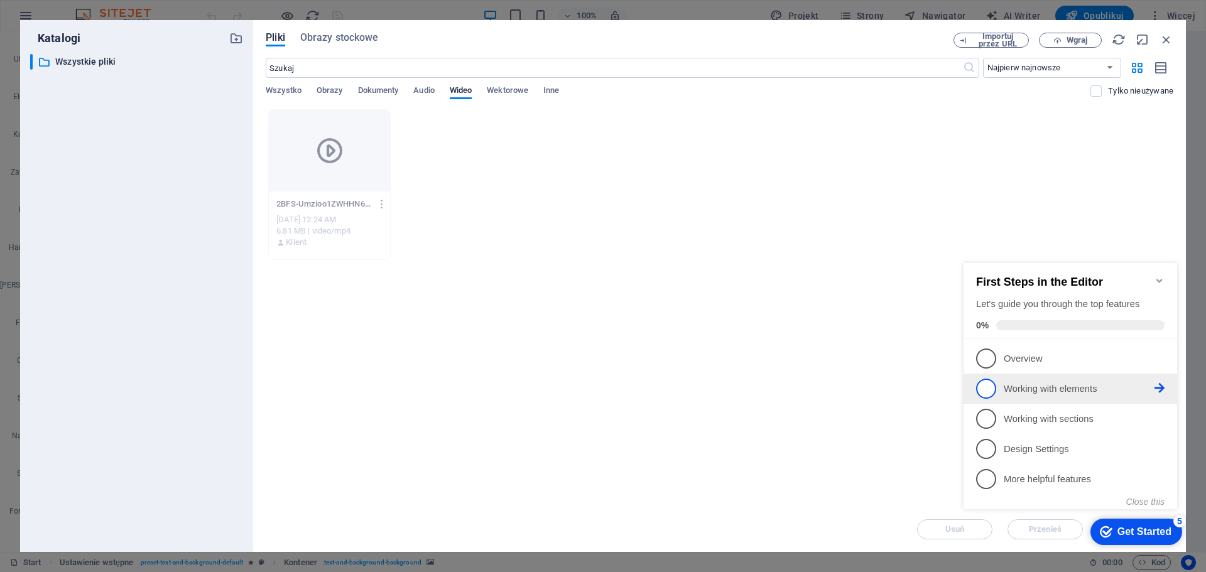
click at [1017, 383] on p "Working with elements - incomplete" at bounding box center [1079, 389] width 151 height 13
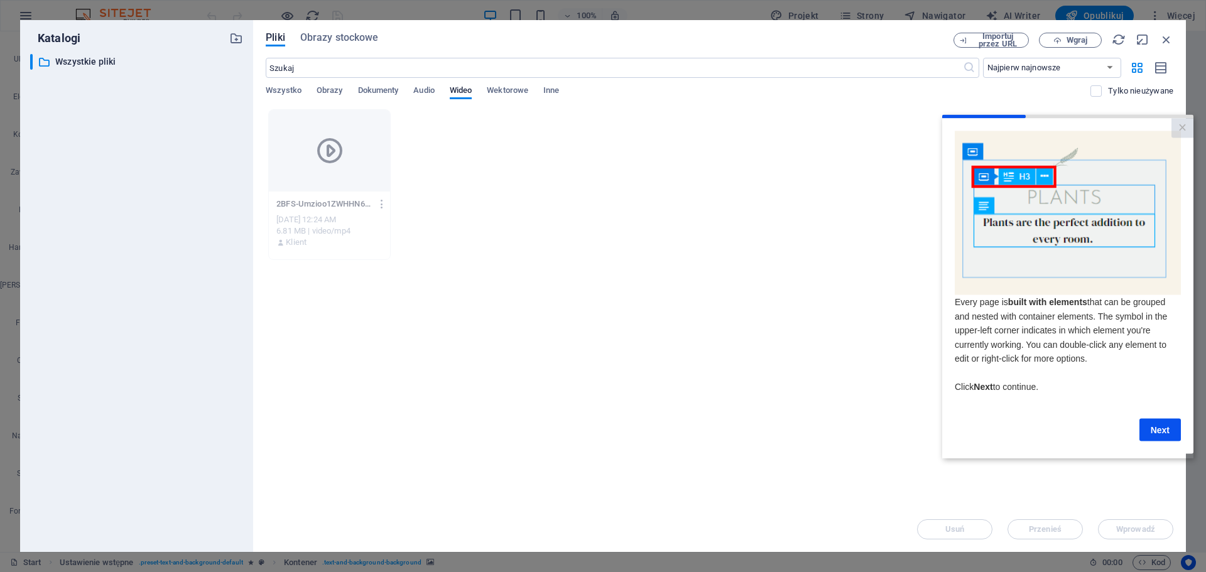
click at [1124, 527] on div "Usuń Przenieś Wprowadź" at bounding box center [720, 523] width 908 height 33
click at [1188, 131] on link "×" at bounding box center [1182, 127] width 22 height 19
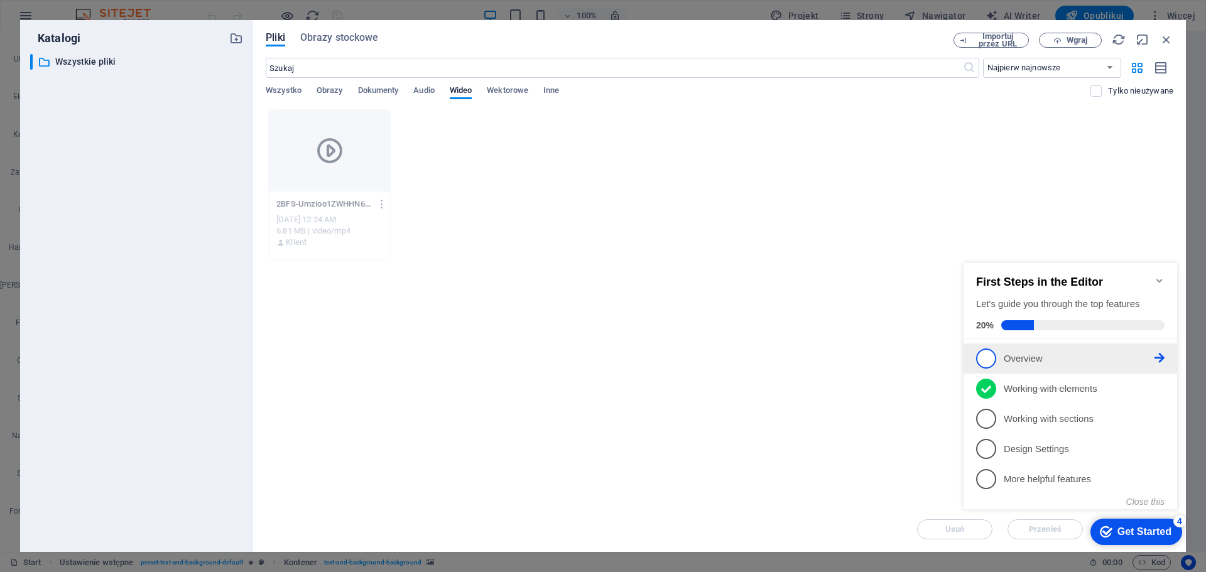
click at [1019, 352] on p "Overview - incomplete" at bounding box center [1079, 358] width 151 height 13
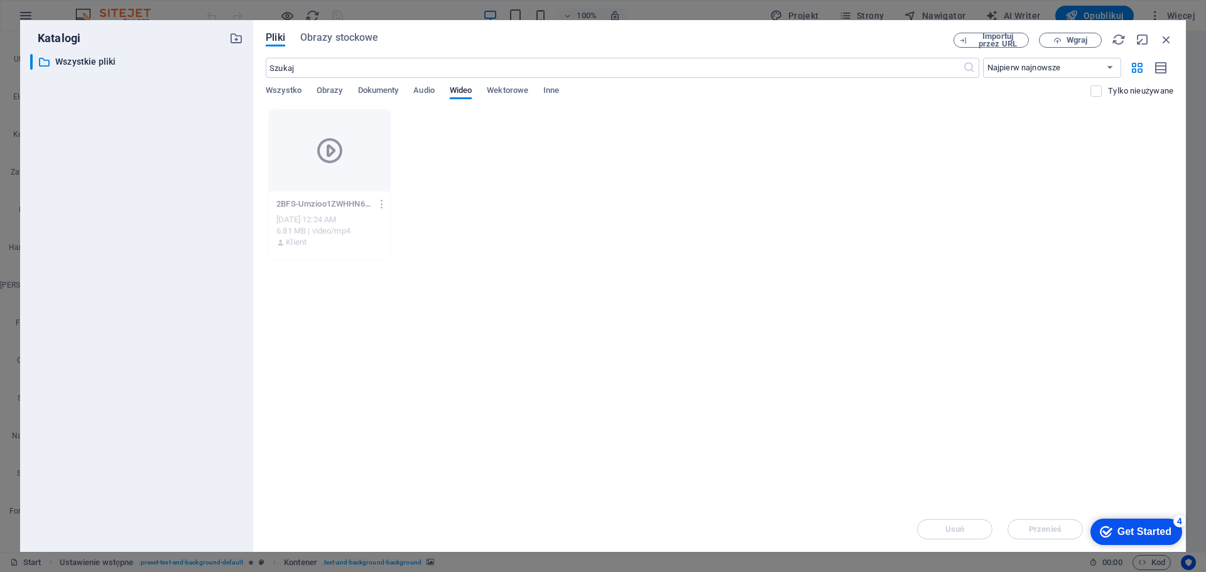
click at [1142, 526] on div "Get Started" at bounding box center [1144, 531] width 54 height 11
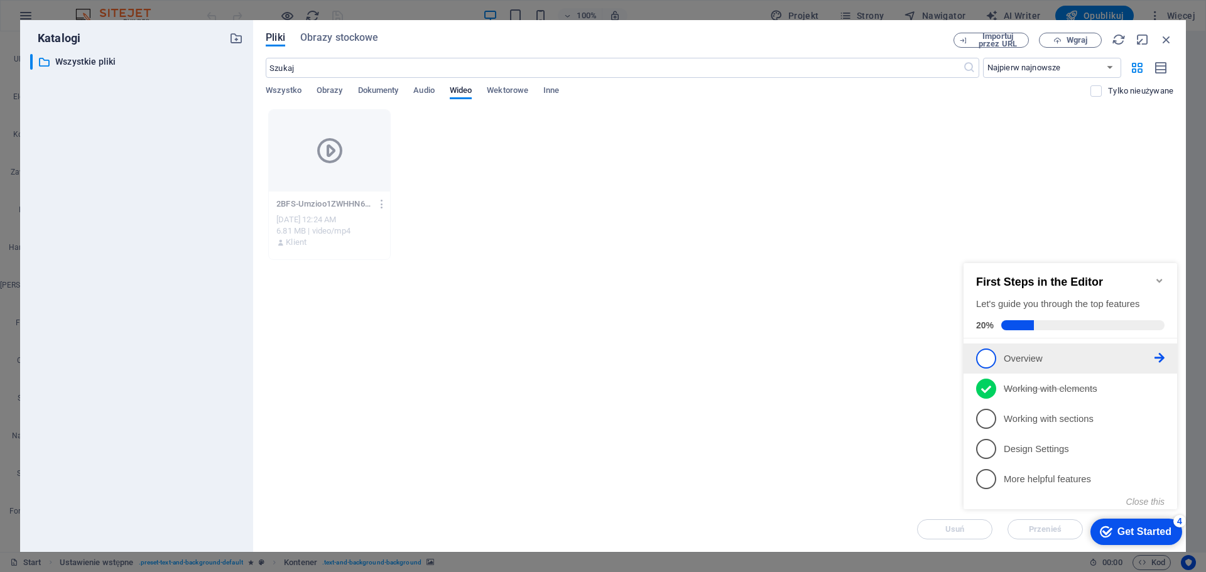
click at [980, 355] on span "1" at bounding box center [986, 359] width 20 height 20
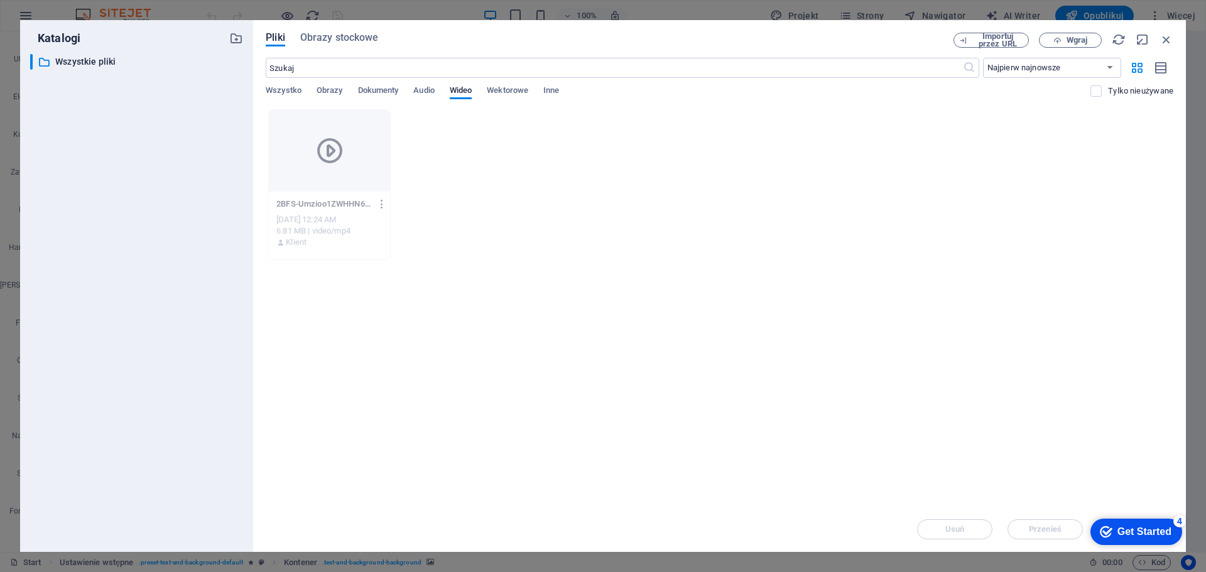
click at [386, 212] on button "button" at bounding box center [379, 204] width 17 height 20
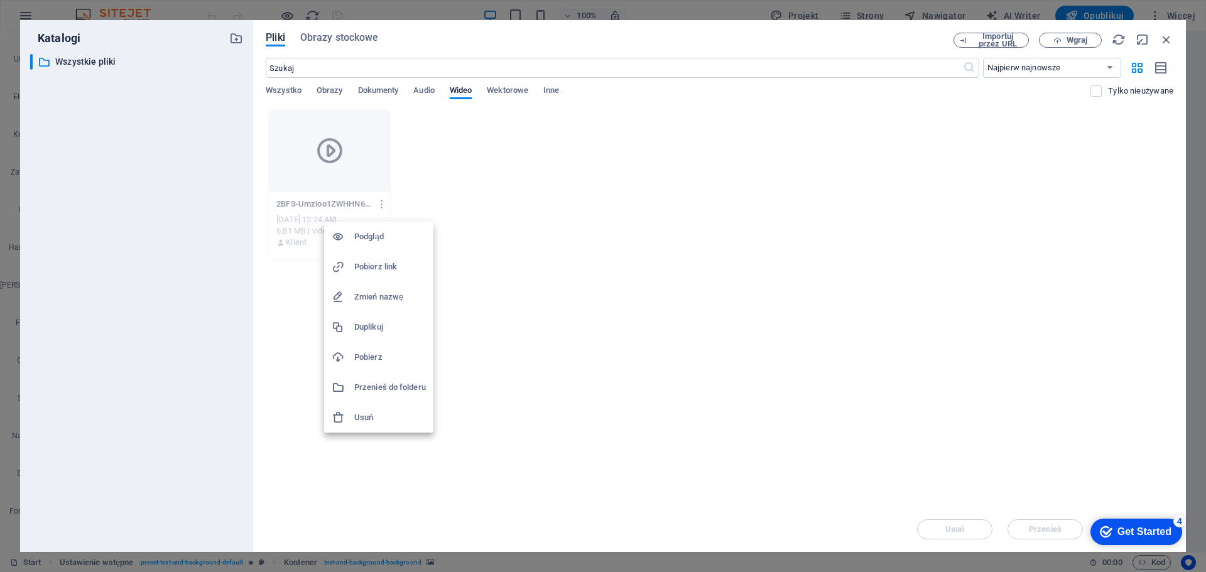
click at [362, 417] on h6 "Usuń" at bounding box center [390, 417] width 72 height 15
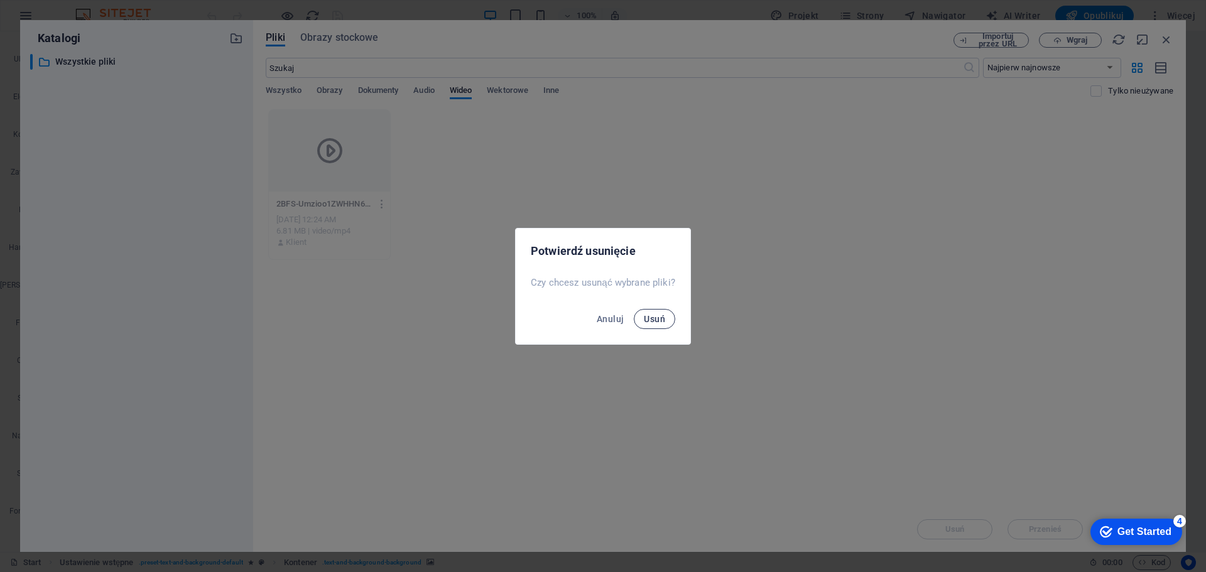
click at [654, 324] on button "Usuń" at bounding box center [654, 319] width 41 height 20
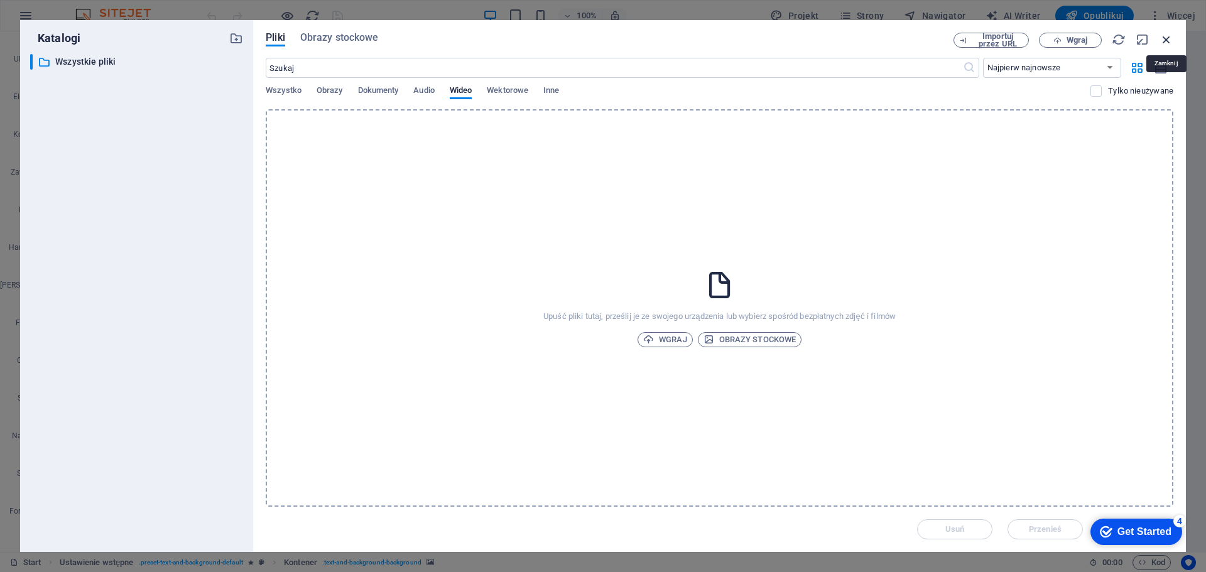
drag, startPoint x: 1162, startPoint y: 35, endPoint x: 885, endPoint y: 17, distance: 277.6
click at [1162, 35] on icon "button" at bounding box center [1166, 40] width 14 height 14
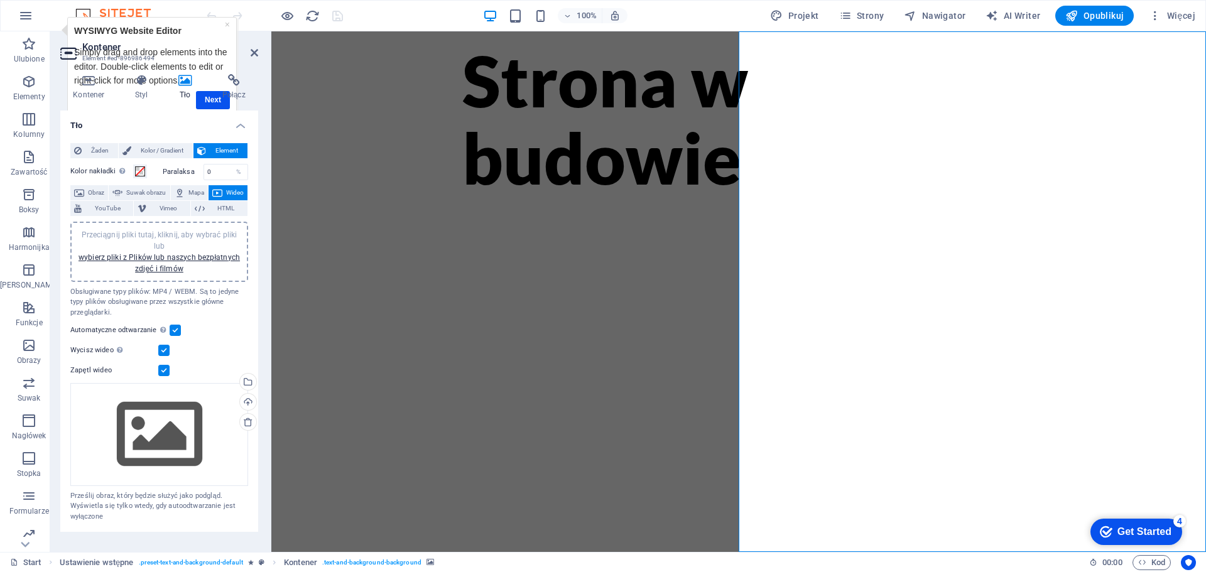
click at [104, 208] on span "YouTube" at bounding box center [107, 208] width 44 height 15
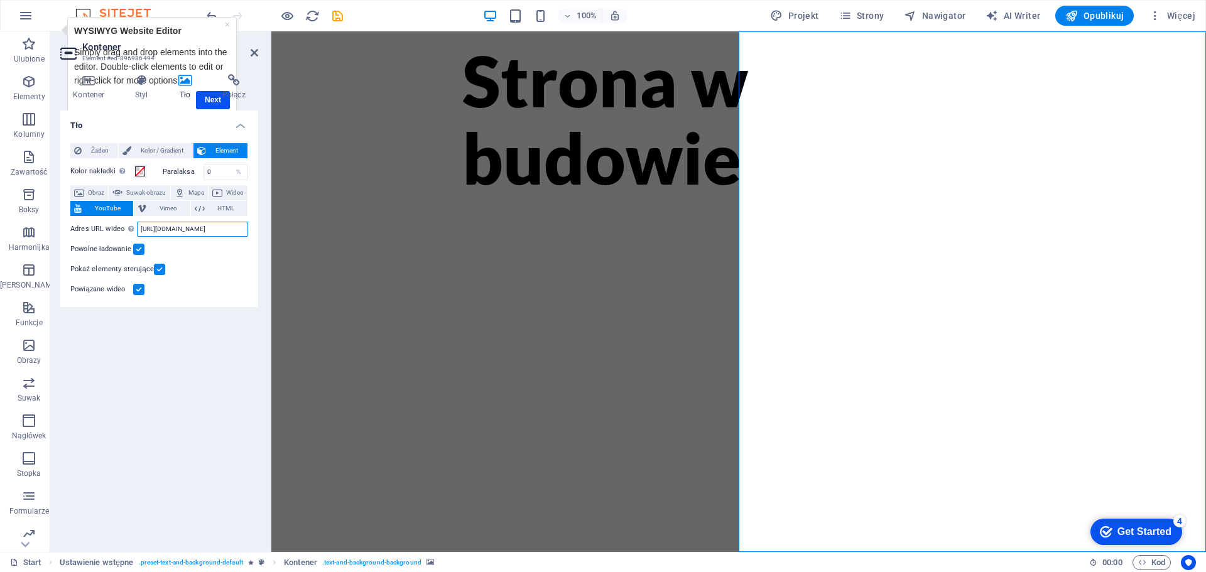
click at [181, 225] on input "https://www.youtube.com/watch?v=hnoviHgPHkY" at bounding box center [192, 229] width 111 height 15
paste input "youtu.be/mhBDp3tlo_w"
type input "https://youtu.be/mhBDp3tlo_w"
click at [136, 246] on label at bounding box center [138, 249] width 11 height 11
click at [0, 0] on input "Powolne ładowanie" at bounding box center [0, 0] width 0 height 0
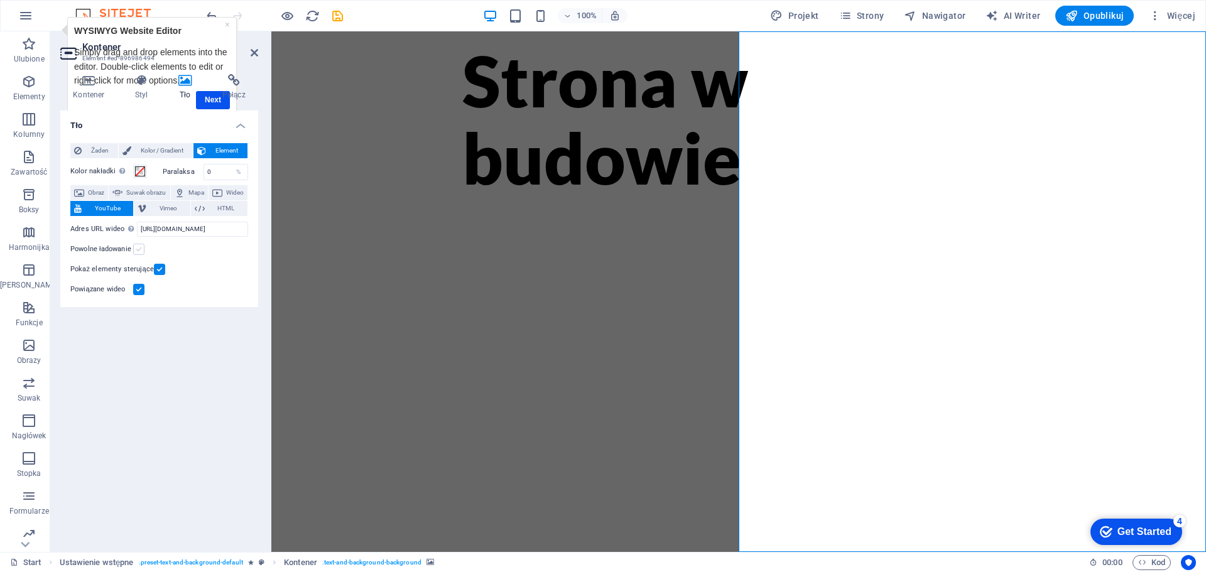
click at [136, 247] on label at bounding box center [138, 249] width 11 height 11
click at [0, 0] on input "Powolne ładowanie" at bounding box center [0, 0] width 0 height 0
click at [156, 268] on label at bounding box center [159, 269] width 11 height 11
click at [0, 0] on input "Pokaż elementy sterujące" at bounding box center [0, 0] width 0 height 0
click at [140, 249] on label at bounding box center [138, 249] width 11 height 11
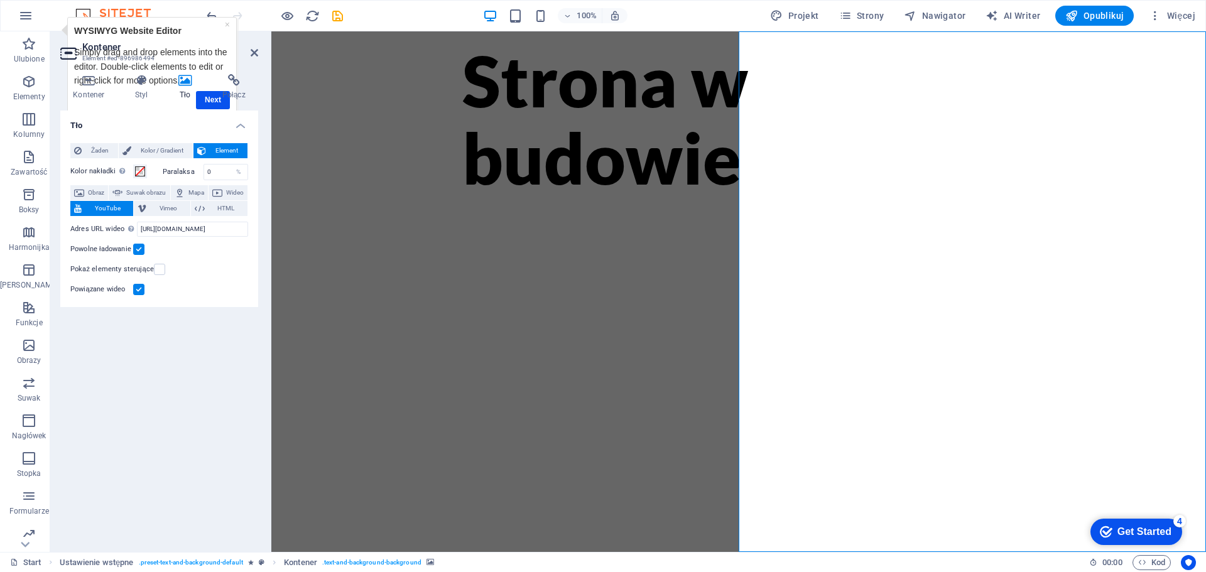
click at [0, 0] on input "Powolne ładowanie" at bounding box center [0, 0] width 0 height 0
click at [140, 249] on label at bounding box center [138, 249] width 11 height 11
click at [0, 0] on input "Powolne ładowanie" at bounding box center [0, 0] width 0 height 0
click at [143, 289] on label at bounding box center [138, 289] width 11 height 11
click at [0, 0] on input "Powiązane wideo" at bounding box center [0, 0] width 0 height 0
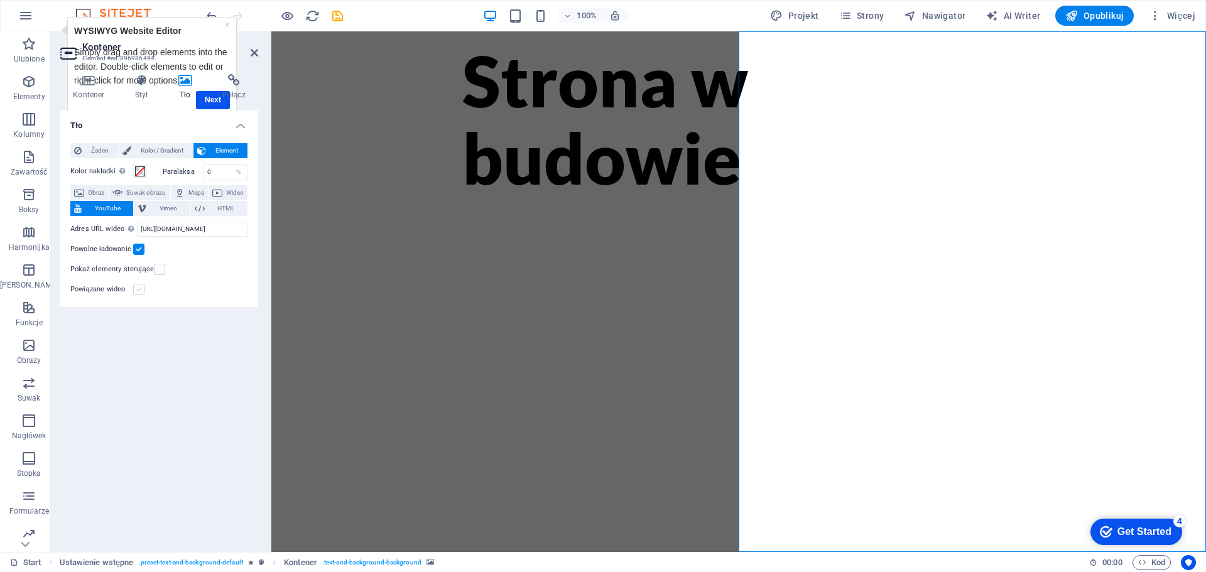
click at [143, 289] on label at bounding box center [138, 289] width 11 height 11
click at [0, 0] on input "Powiązane wideo" at bounding box center [0, 0] width 0 height 0
click at [139, 293] on label at bounding box center [138, 289] width 11 height 11
click at [0, 0] on input "Powiązane wideo" at bounding box center [0, 0] width 0 height 0
click at [160, 212] on span "Vimeo" at bounding box center [168, 208] width 36 height 15
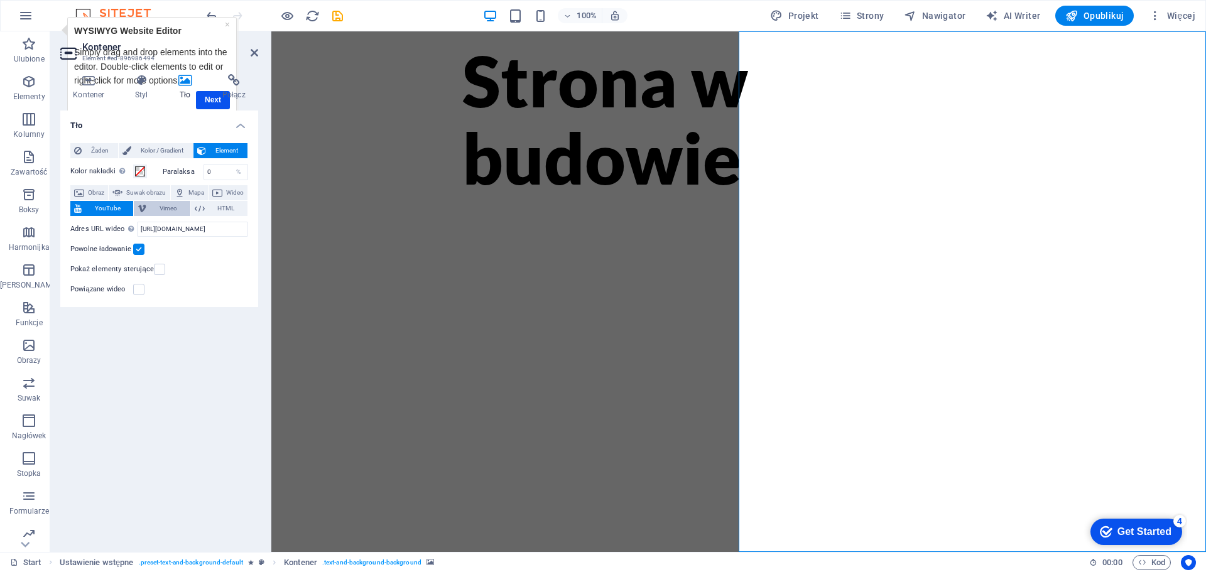
select select "ar16_9"
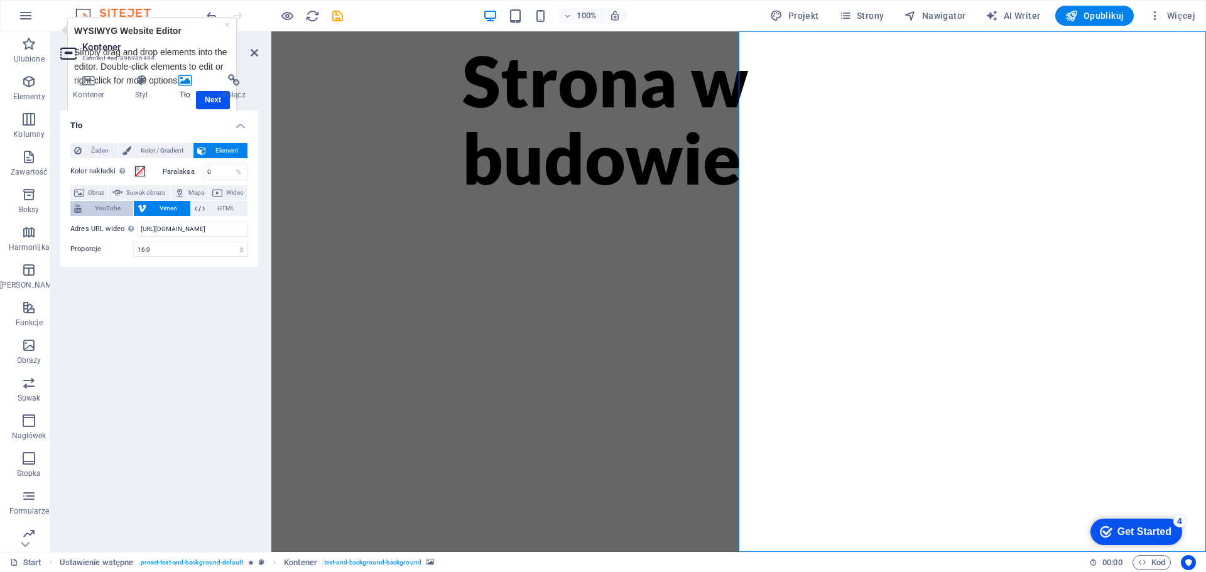
click at [100, 214] on span "YouTube" at bounding box center [107, 208] width 44 height 15
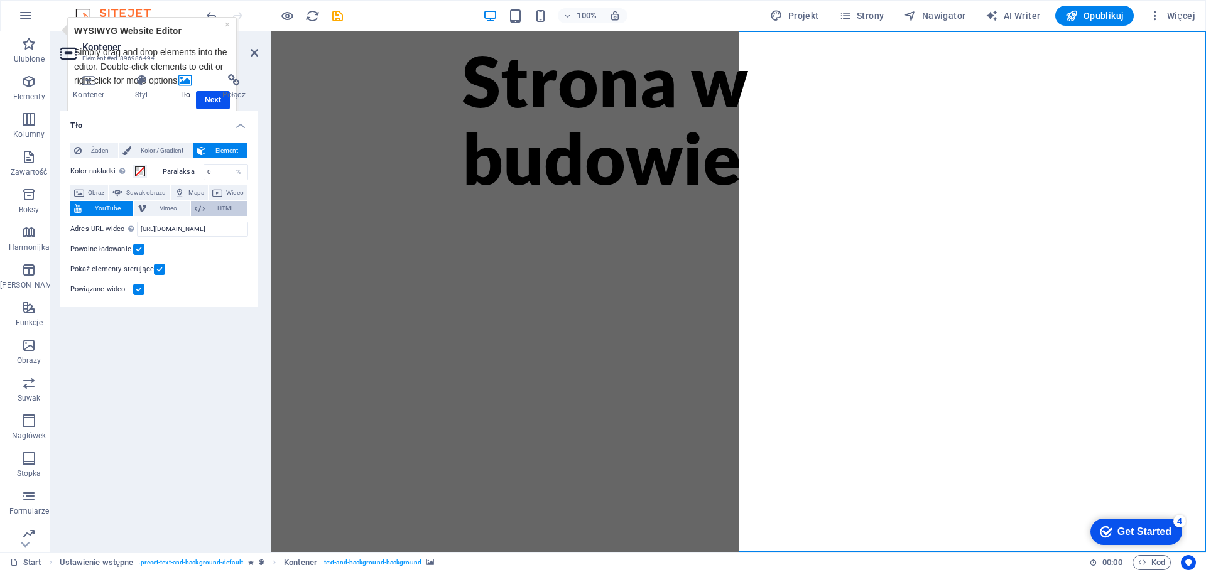
click at [196, 203] on icon at bounding box center [200, 208] width 10 height 15
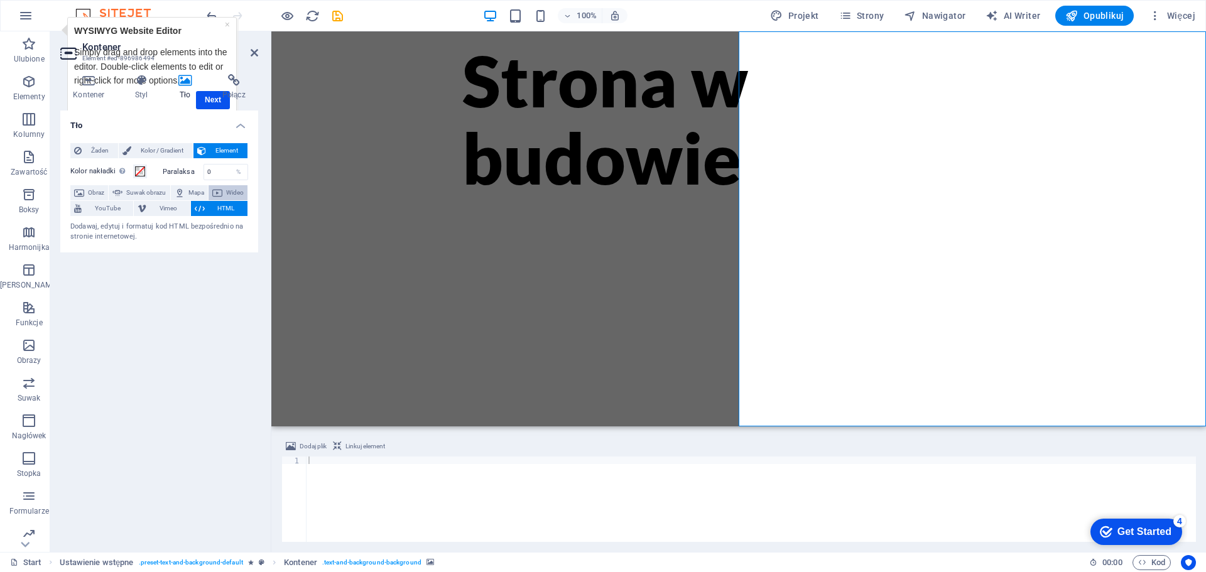
click at [220, 190] on icon at bounding box center [217, 192] width 10 height 15
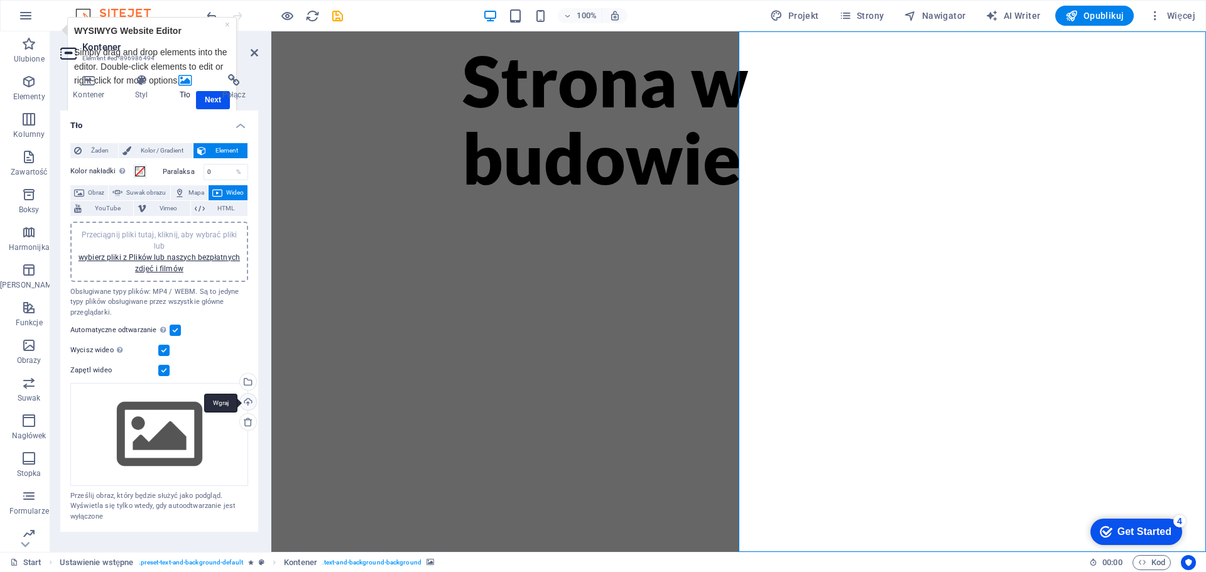
click at [245, 402] on div "Wgraj" at bounding box center [246, 403] width 19 height 19
click at [185, 227] on div "Przeciągnij pliki tutaj, kliknij, aby wybrać pliki lub wybierz pliki z Plików l…" at bounding box center [159, 252] width 178 height 60
click at [160, 203] on span "Vimeo" at bounding box center [168, 208] width 36 height 15
select select "ar16_9"
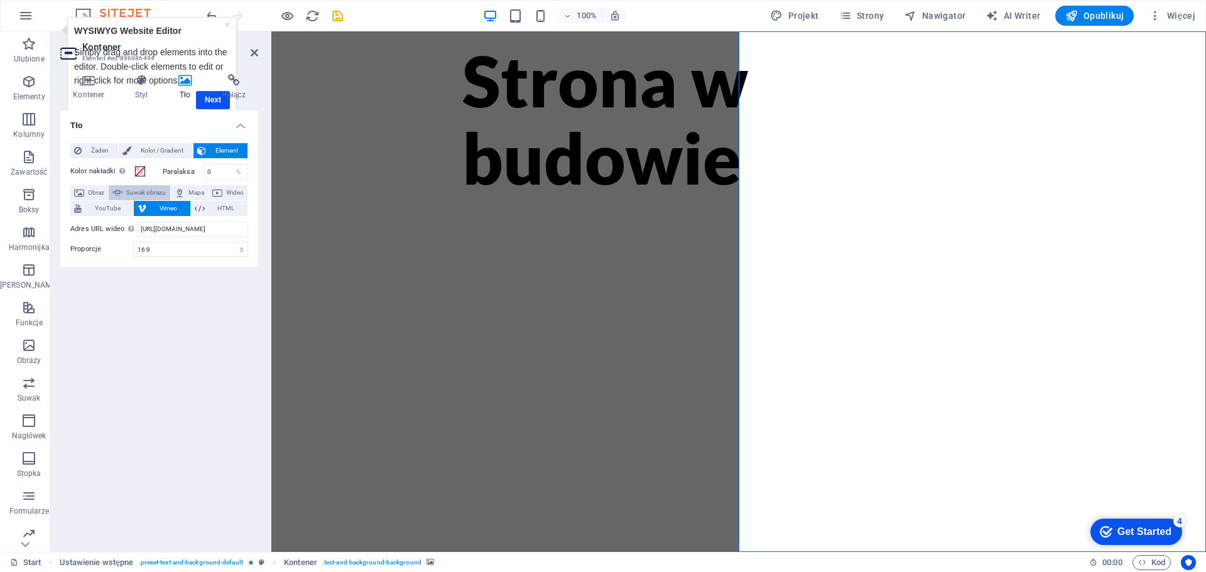
click at [144, 195] on span "Suwak obrazu" at bounding box center [146, 192] width 40 height 15
select select "ms"
select select "s"
select select "progressive"
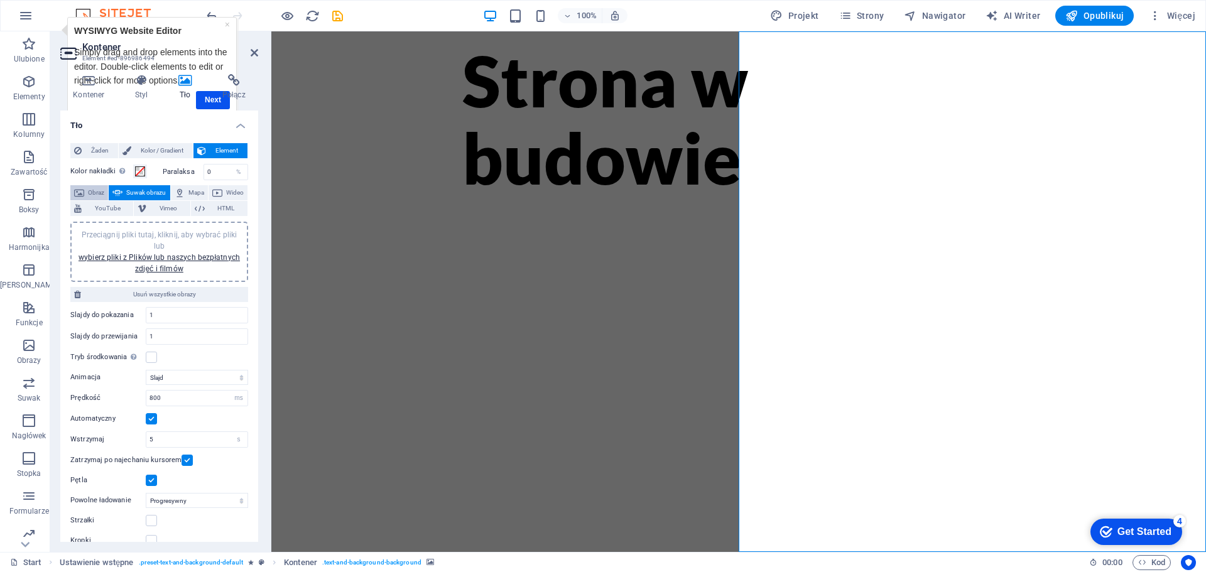
click at [92, 192] on span "Obraz" at bounding box center [96, 192] width 16 height 15
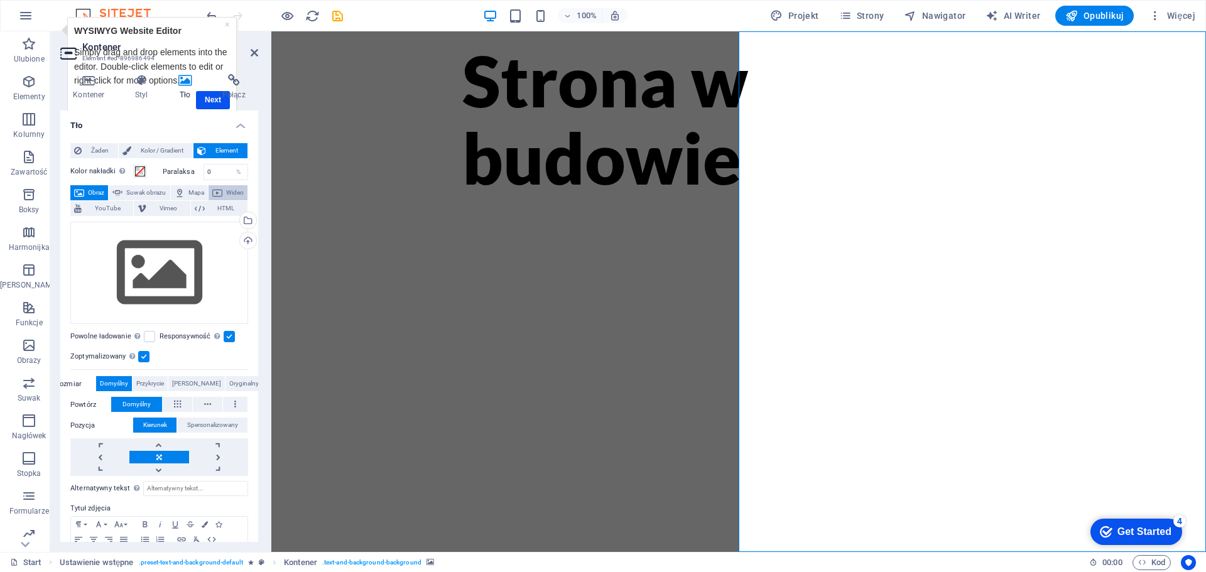
click at [226, 200] on span "Wideo" at bounding box center [235, 192] width 18 height 15
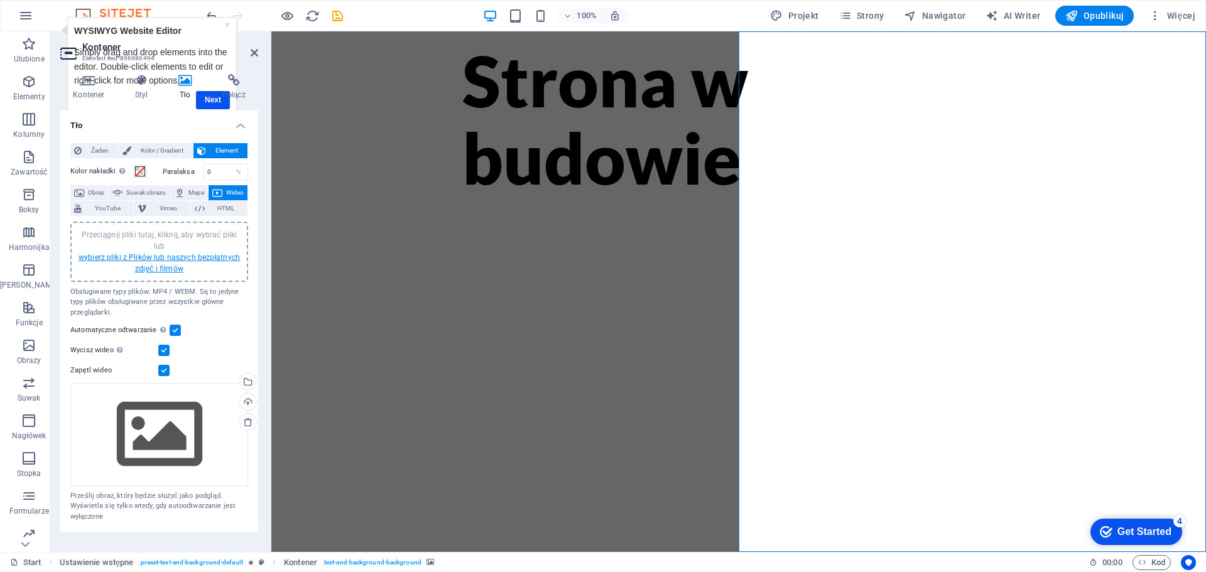
click at [149, 258] on link "wybierz pliki z Plików lub naszych bezpłatnych zdjęć i filmów" at bounding box center [159, 263] width 161 height 20
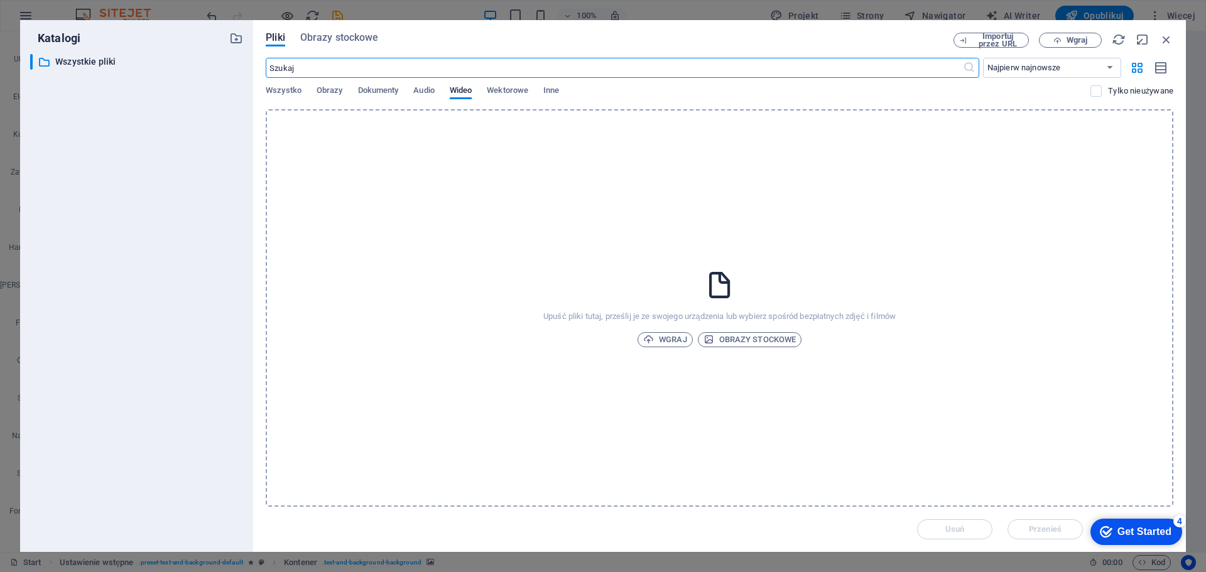
click at [593, 232] on div "Upuść pliki tutaj, prześlij je ze swojego urządzenia lub wybierz spośród bezpła…" at bounding box center [720, 308] width 908 height 398
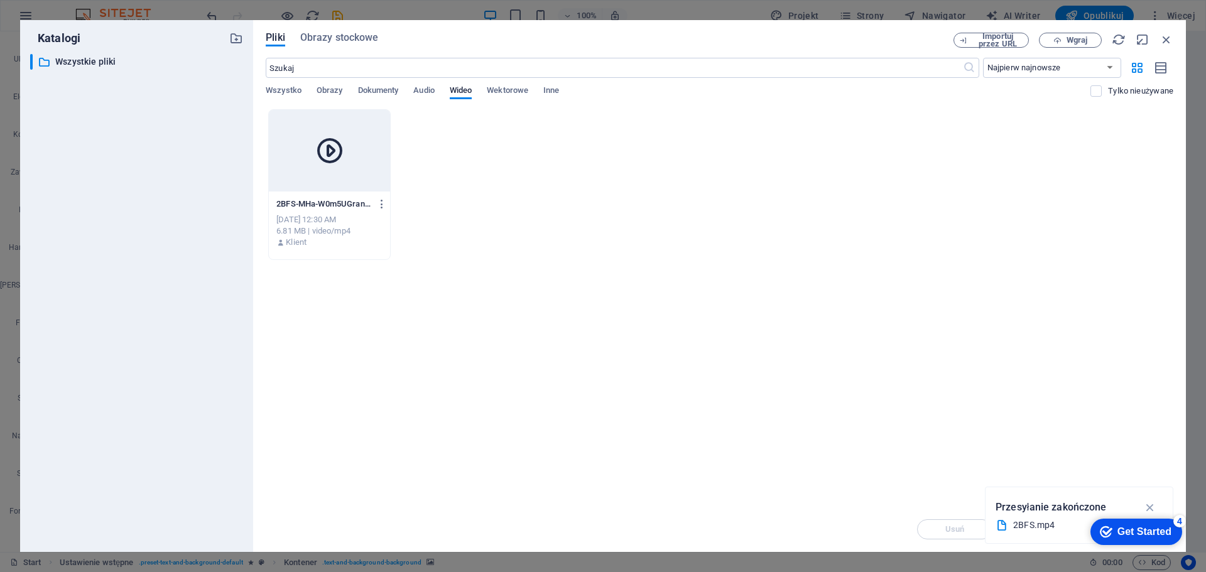
click at [333, 145] on icon at bounding box center [330, 151] width 30 height 30
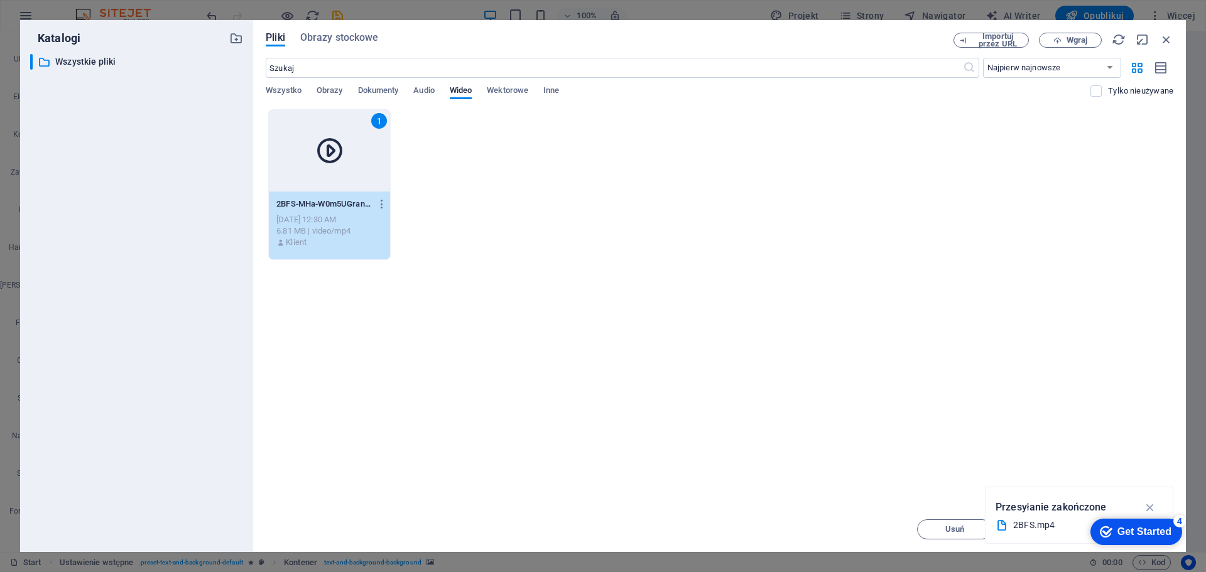
click at [857, 404] on div "Upuść pliki tutaj, aby natychmiast je przesłać 1 2BFS-MHa-W0m5UGranKTiFHX53w.mp…" at bounding box center [720, 308] width 908 height 398
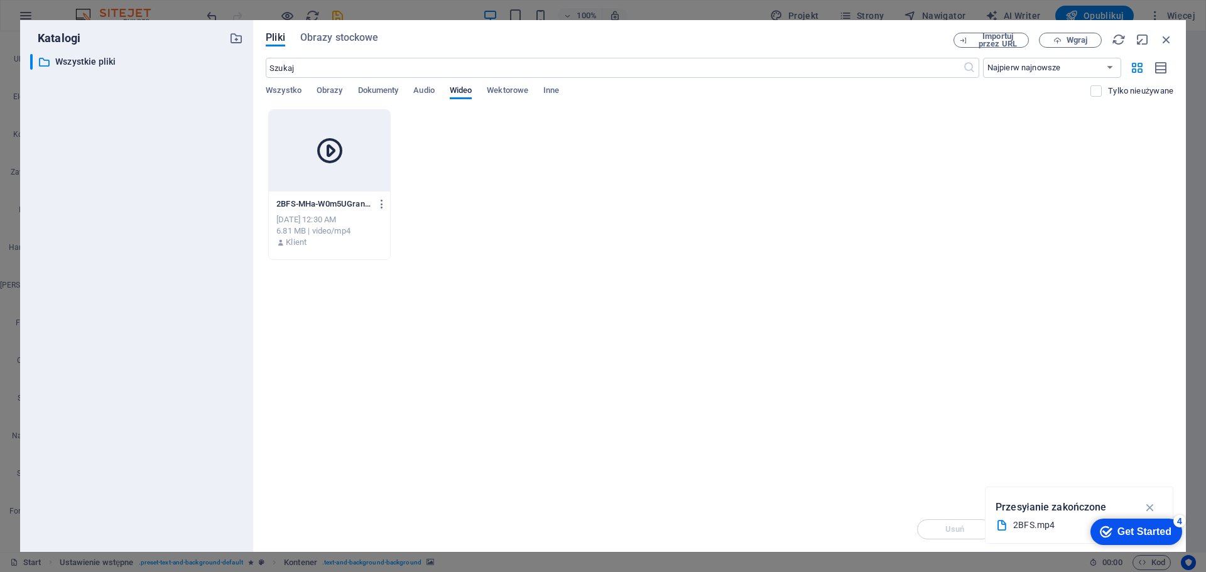
click at [1148, 529] on div "Get Started" at bounding box center [1144, 531] width 54 height 11
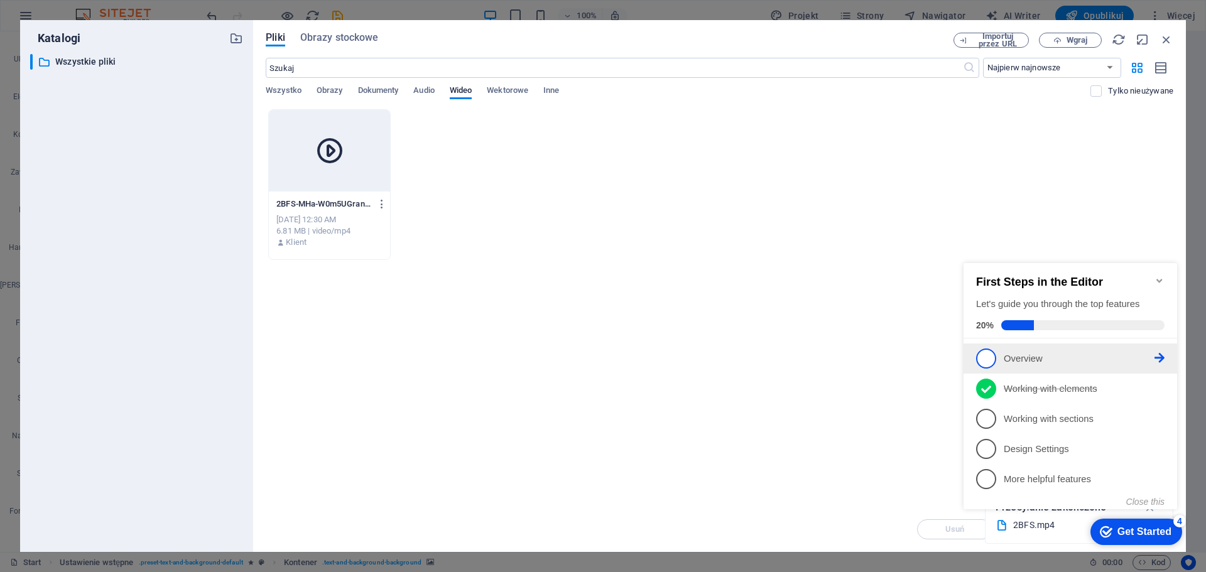
click at [985, 355] on span "1" at bounding box center [986, 359] width 20 height 20
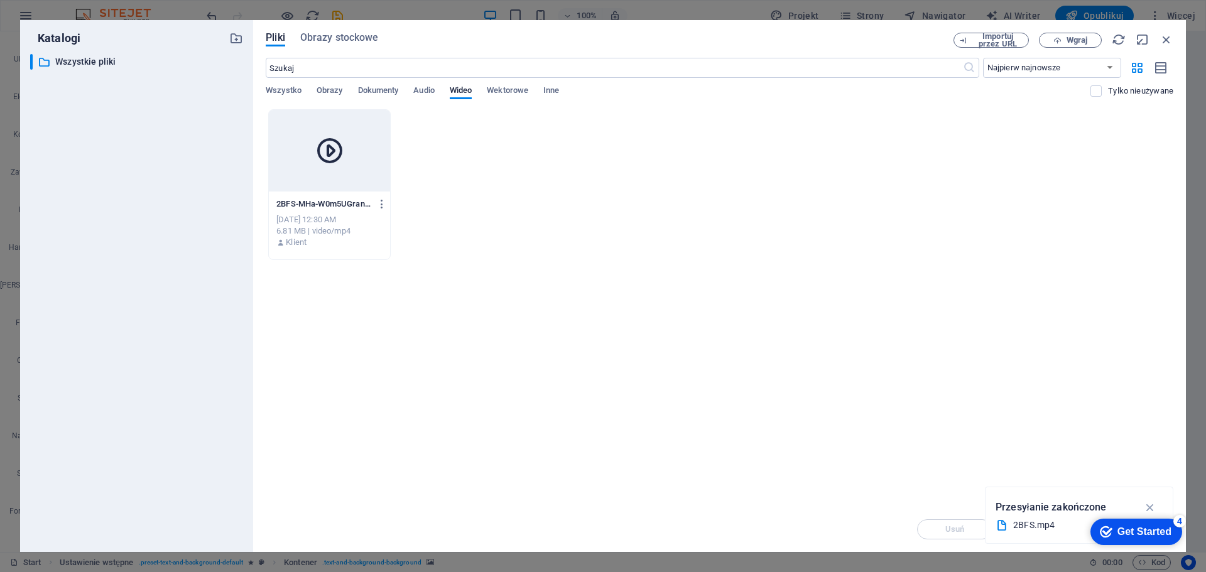
click at [324, 166] on div at bounding box center [329, 151] width 121 height 82
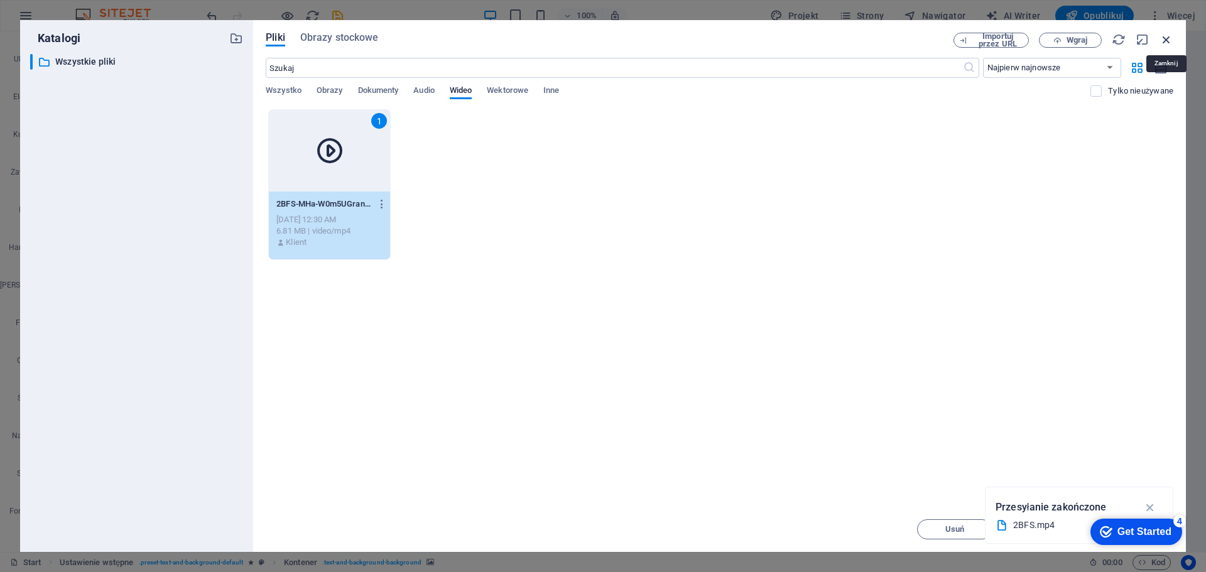
click at [1163, 36] on icon "button" at bounding box center [1166, 40] width 14 height 14
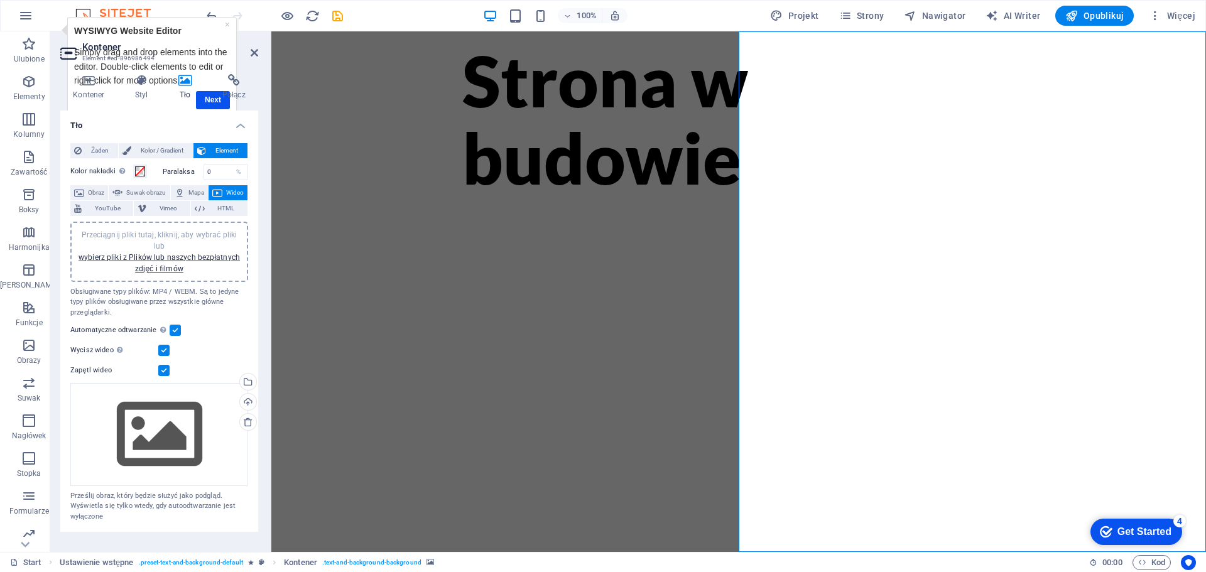
click at [144, 263] on div "Przeciągnij pliki tutaj, kliknij, aby wybrać pliki lub wybierz pliki z Plików l…" at bounding box center [159, 251] width 163 height 45
click at [170, 253] on link "wybierz pliki z Plików lub naszych bezpłatnych zdjęć i filmów" at bounding box center [159, 263] width 161 height 20
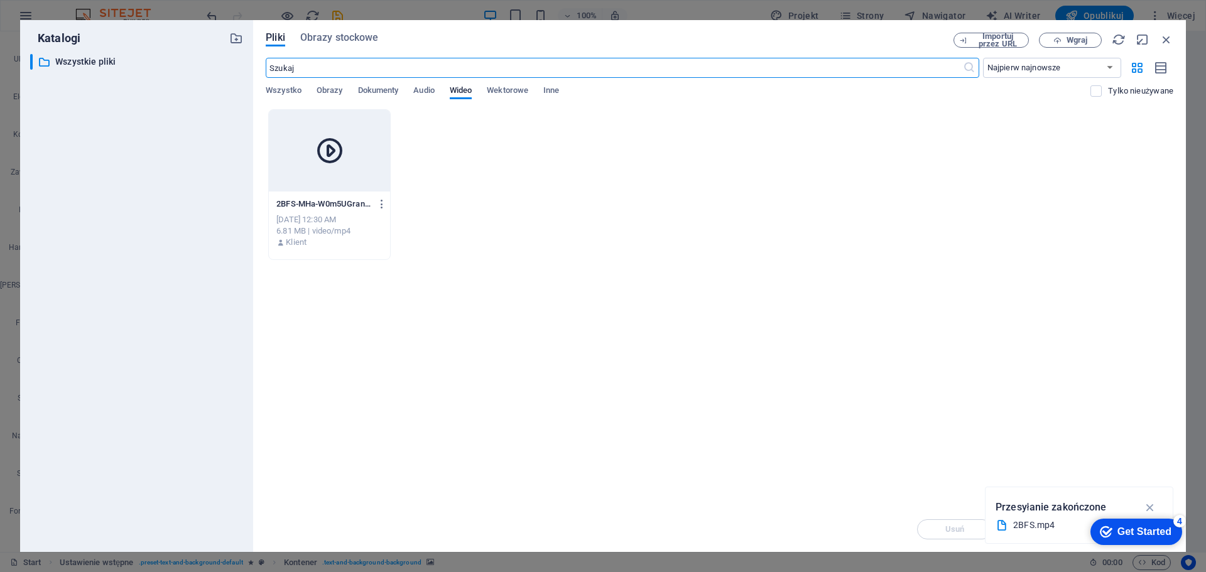
click at [335, 164] on icon at bounding box center [330, 151] width 30 height 30
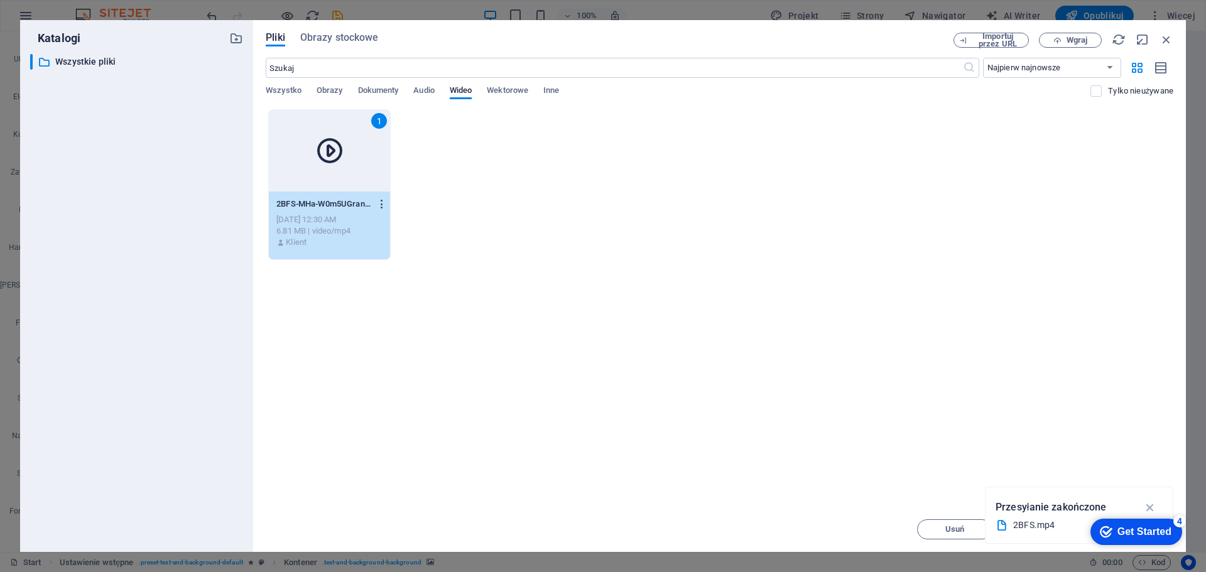
click at [379, 205] on icon "button" at bounding box center [382, 203] width 12 height 11
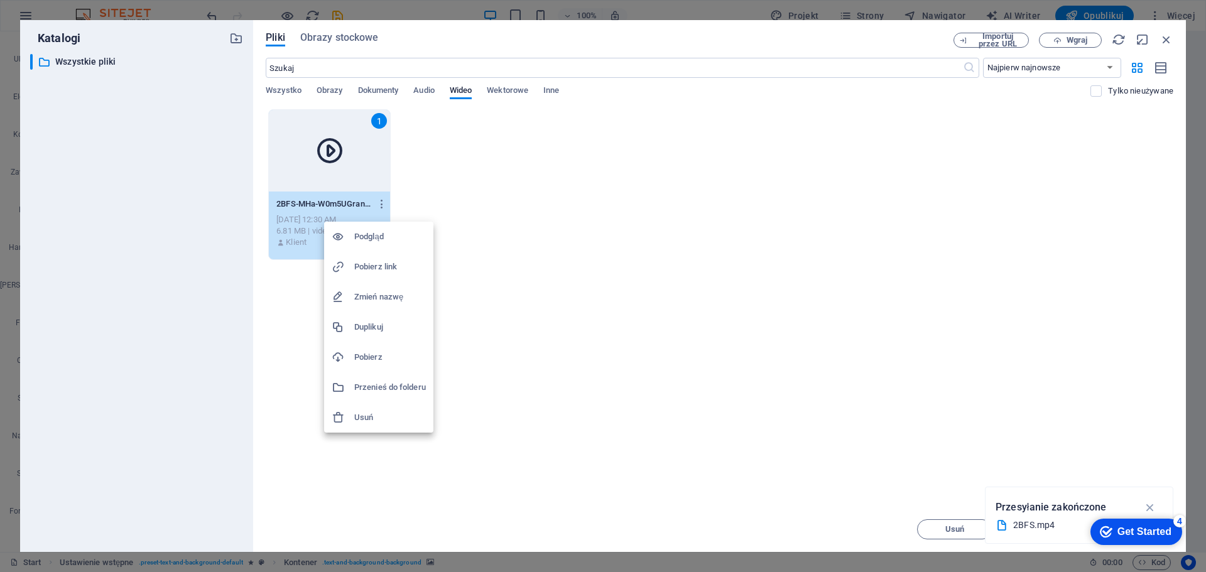
click at [692, 393] on div at bounding box center [603, 286] width 1206 height 572
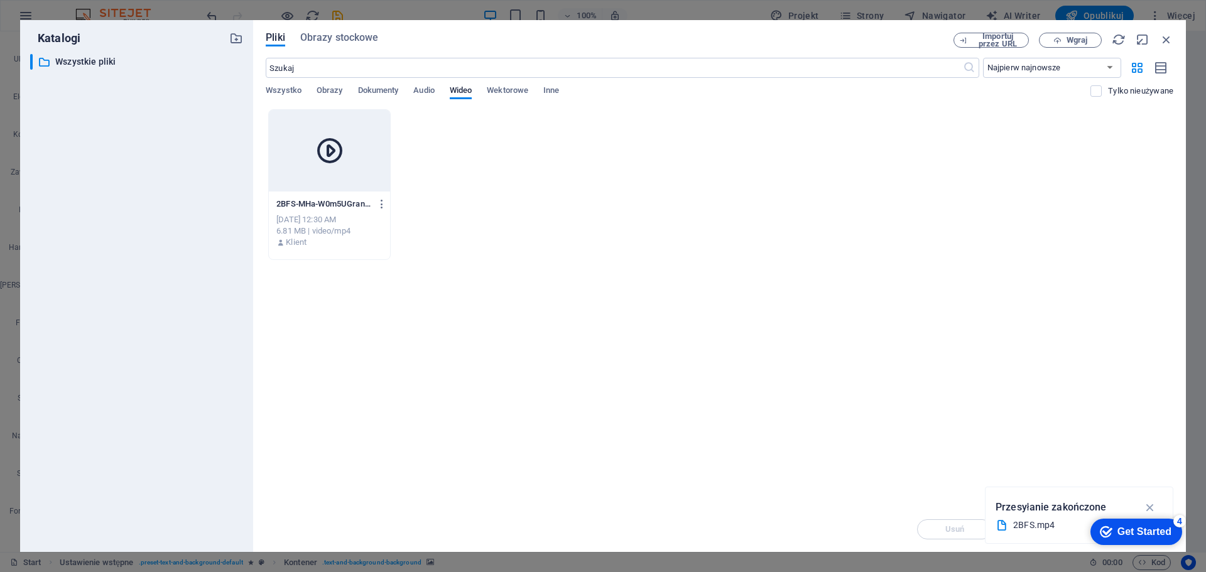
click at [1146, 527] on div "Get Started" at bounding box center [1144, 531] width 54 height 11
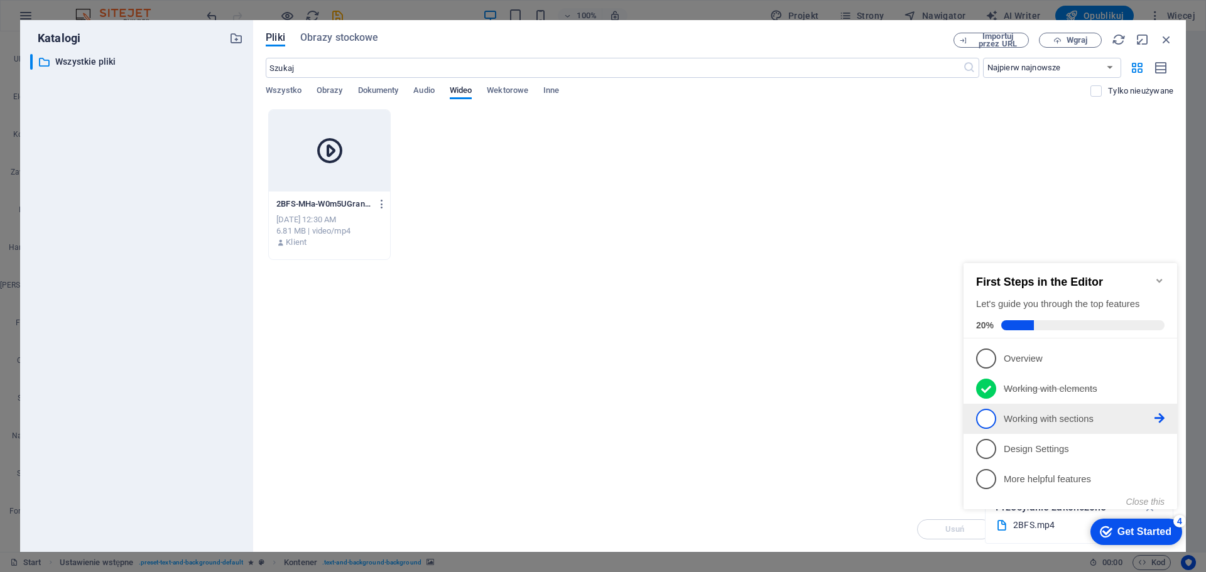
click at [992, 416] on span "3" at bounding box center [986, 419] width 20 height 20
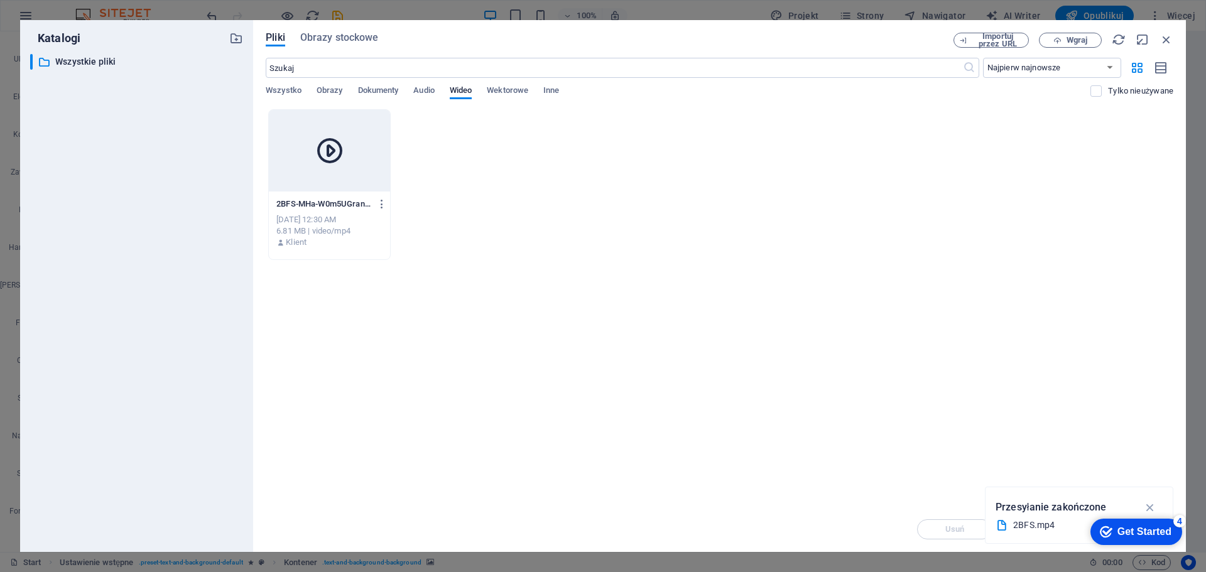
click at [1151, 507] on icon "button" at bounding box center [1150, 508] width 14 height 14
click at [1174, 520] on div "4" at bounding box center [1179, 521] width 13 height 13
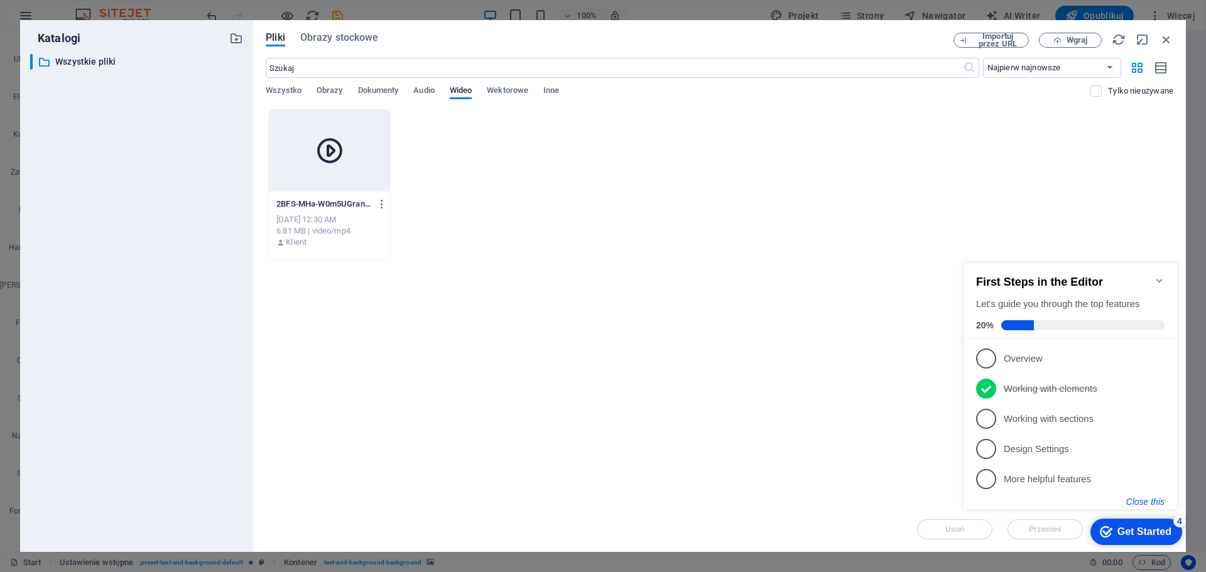
click at [1147, 502] on button "Close this" at bounding box center [1145, 502] width 38 height 10
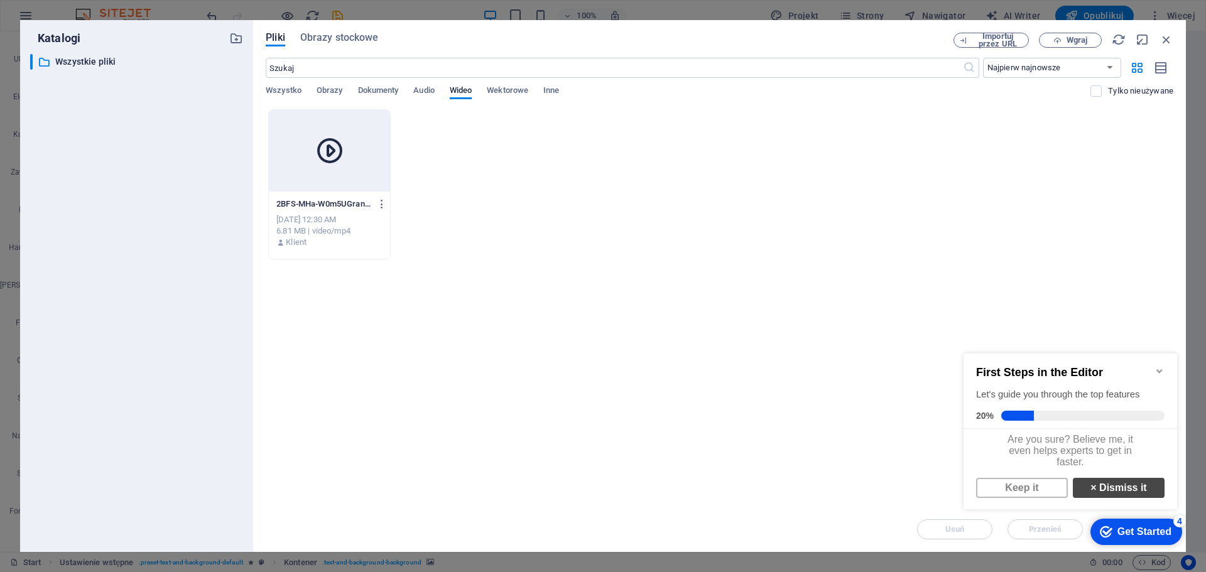
click at [1119, 492] on link "× Dismiss it" at bounding box center [1119, 488] width 92 height 20
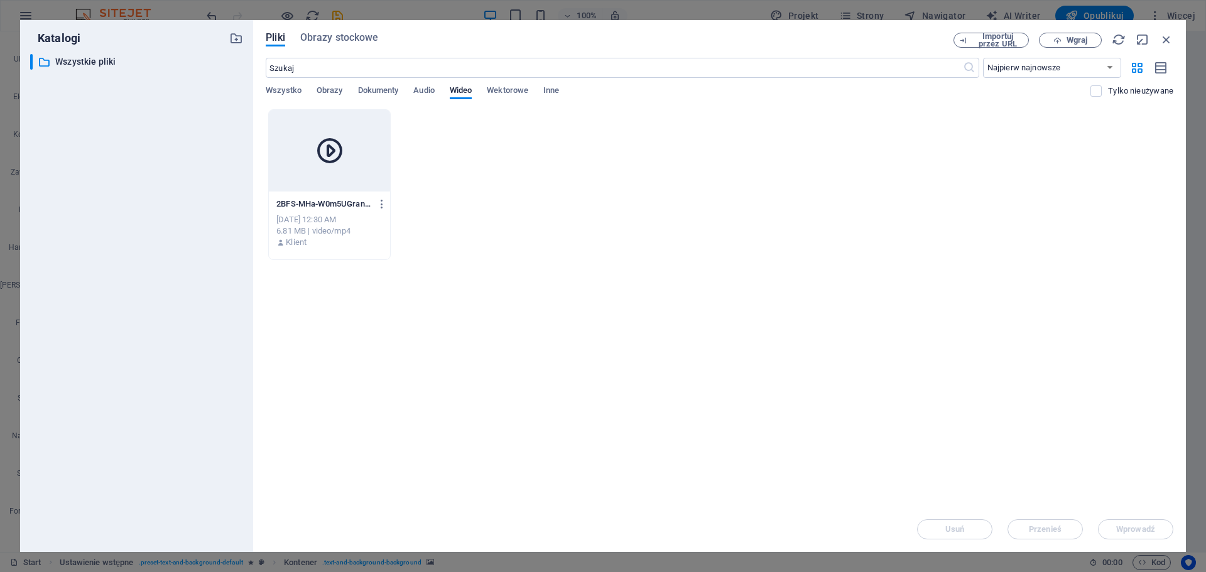
click at [347, 170] on div at bounding box center [329, 151] width 121 height 82
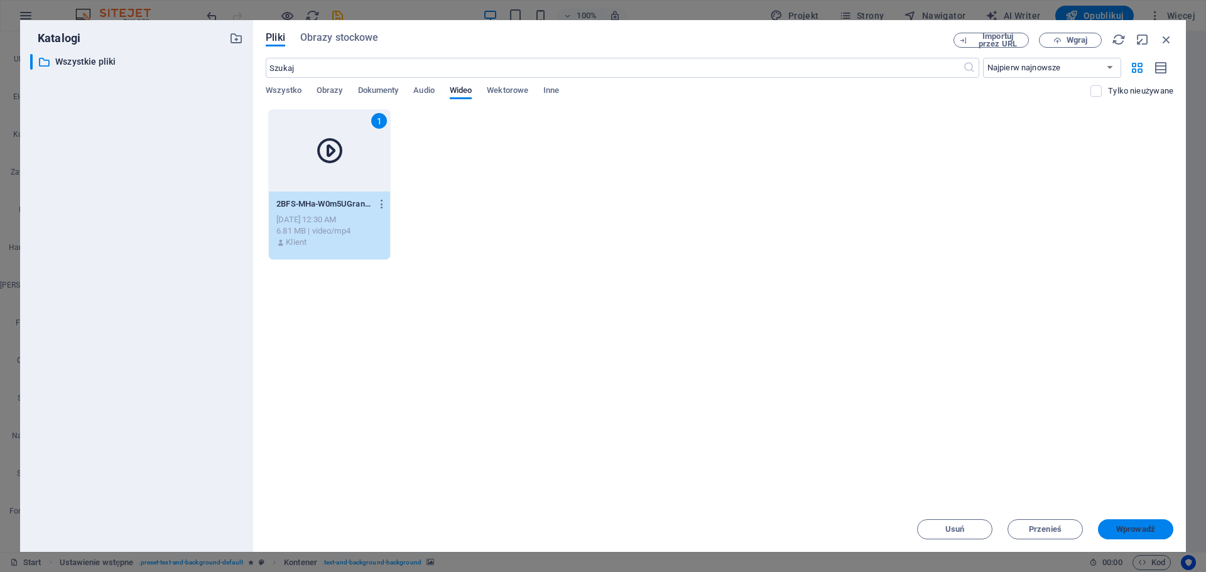
click at [1141, 526] on span "Wprowadź" at bounding box center [1135, 530] width 39 height 8
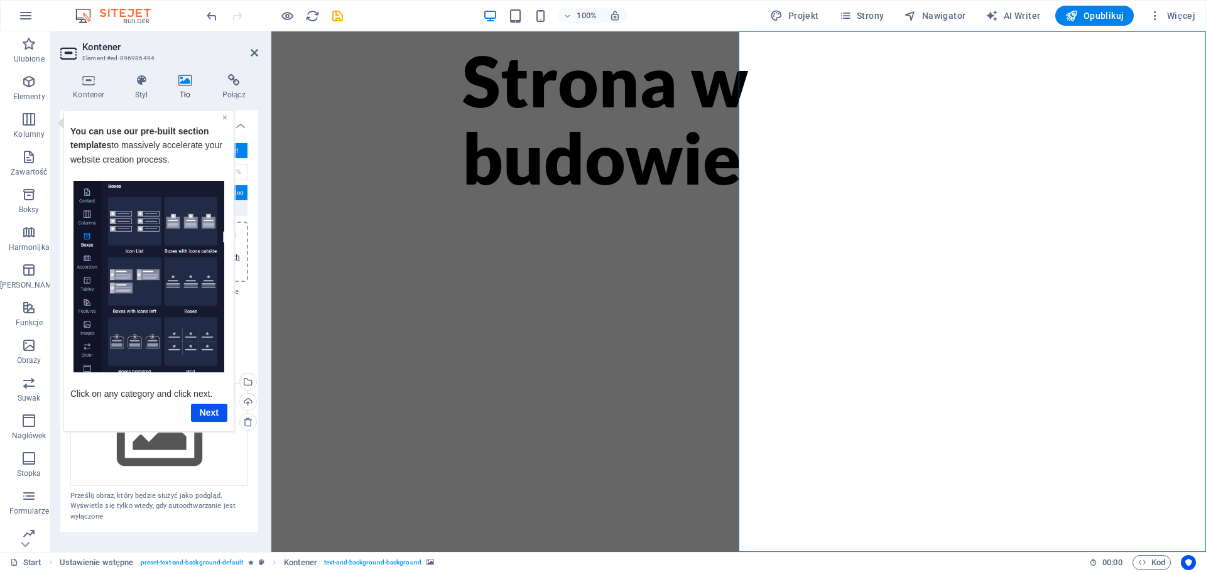
click at [224, 116] on link "×" at bounding box center [224, 117] width 5 height 10
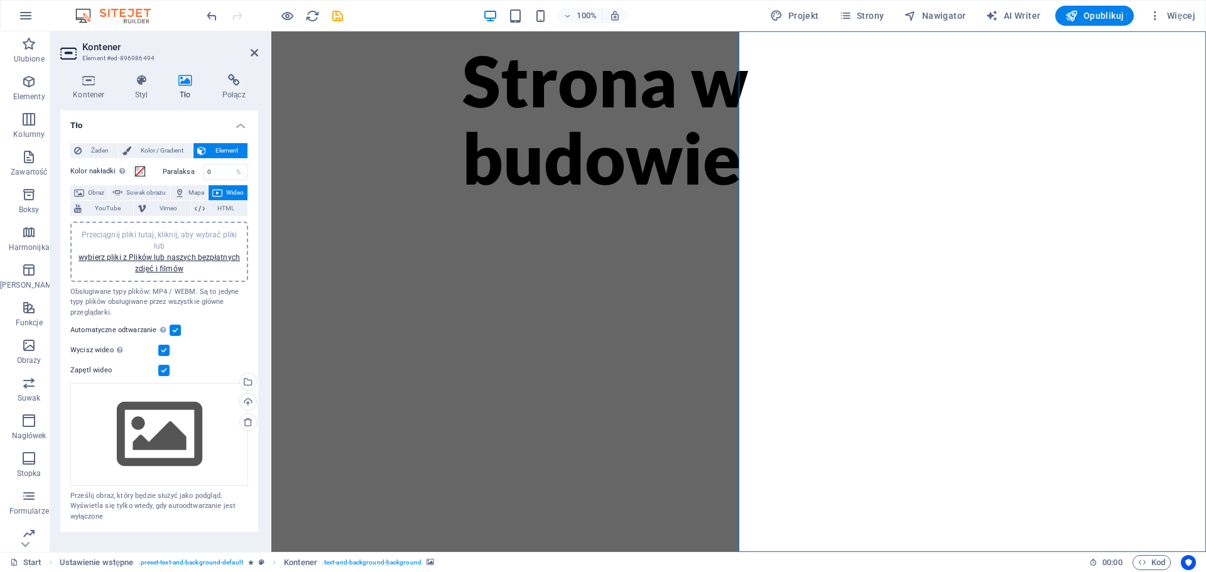
click at [220, 352] on div "Wycisz wideo Autoodtwarzanie będzie dostępne, jeśli zaznaczone jest wyciszenie" at bounding box center [159, 350] width 178 height 15
click at [553, 117] on div "Strona w budowie" at bounding box center [738, 291] width 935 height 521
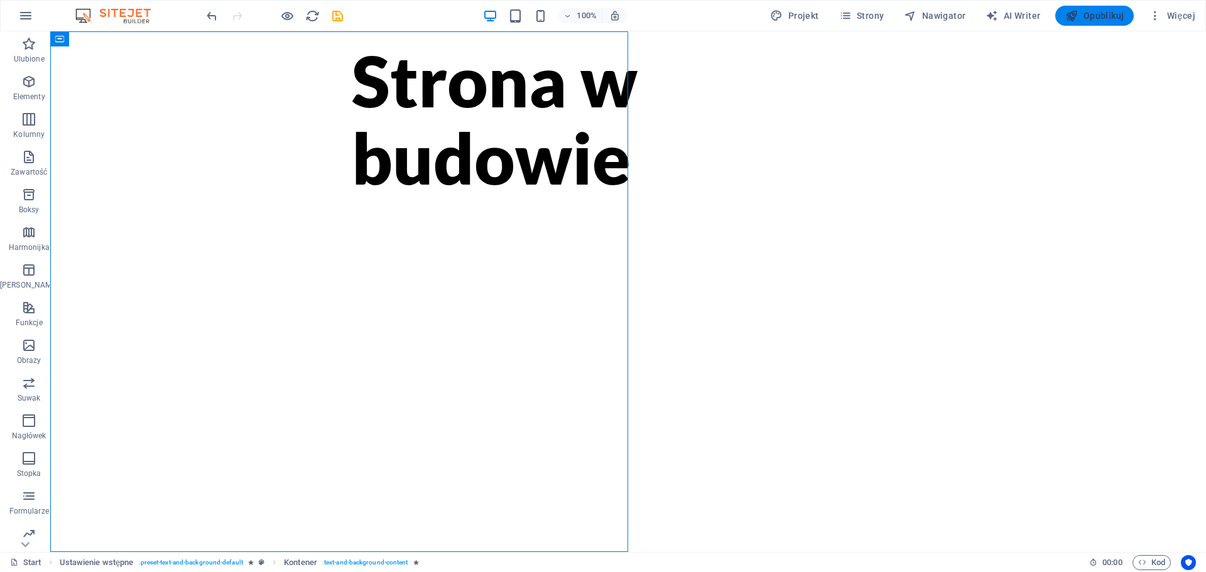
click at [1088, 15] on span "Opublikuj" at bounding box center [1094, 15] width 58 height 13
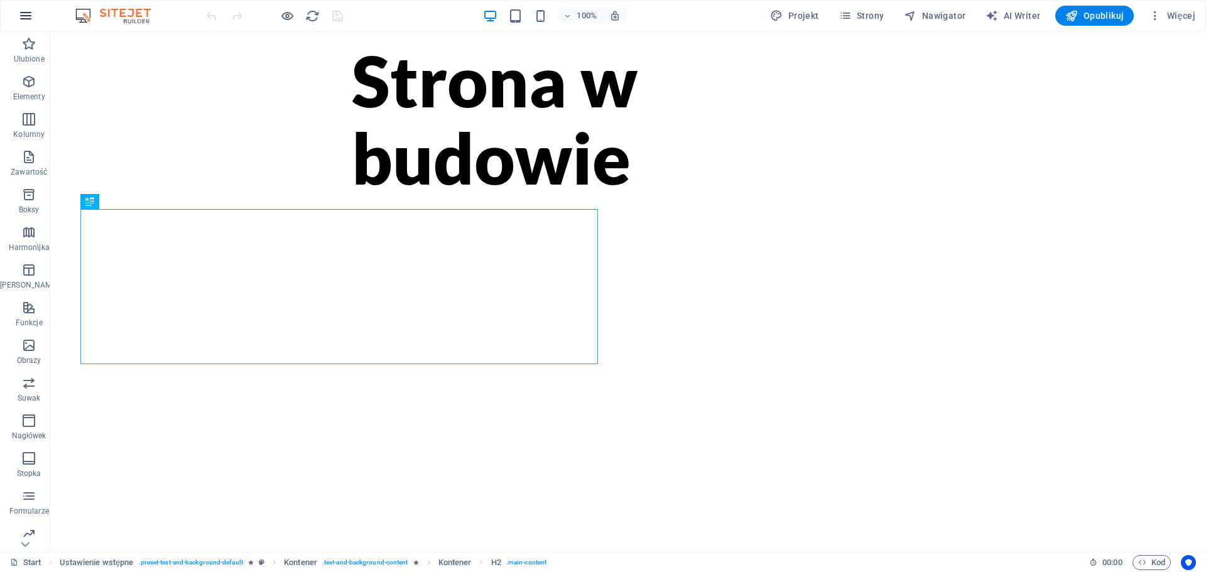
click at [29, 15] on icon "button" at bounding box center [25, 15] width 15 height 15
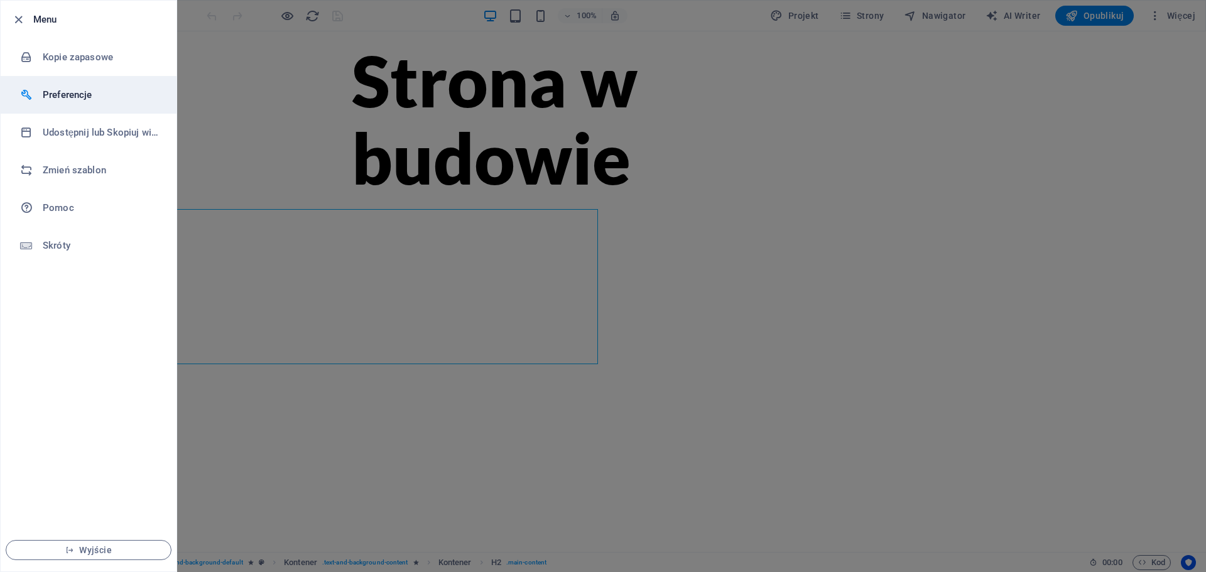
click at [82, 92] on h6 "Preferencje" at bounding box center [101, 94] width 116 height 15
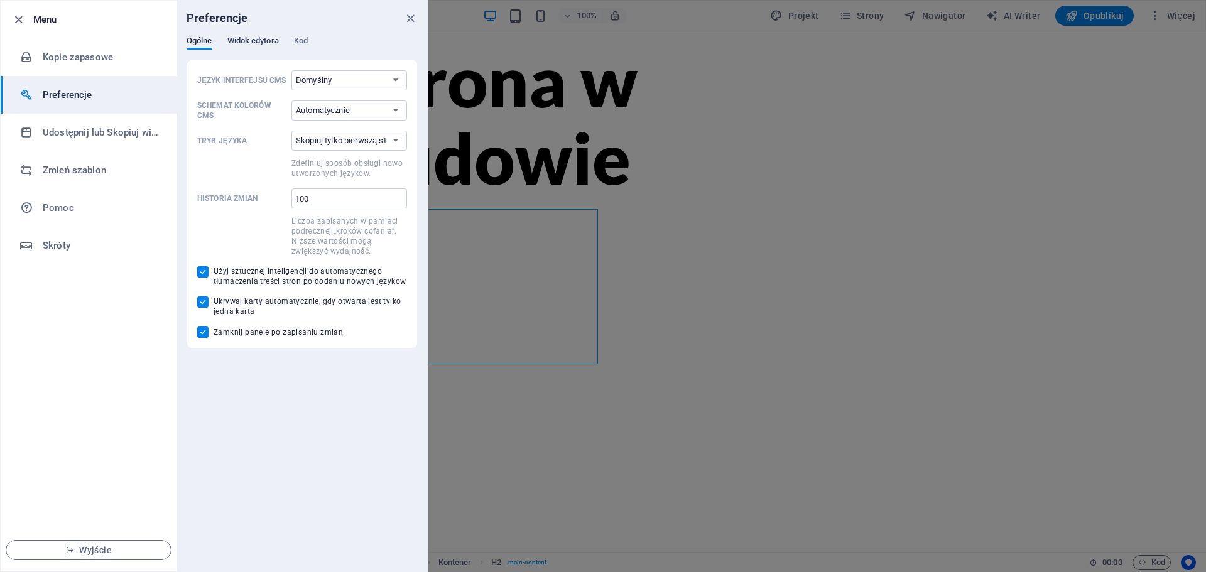
click at [249, 43] on span "Widok edytora" at bounding box center [253, 42] width 52 height 18
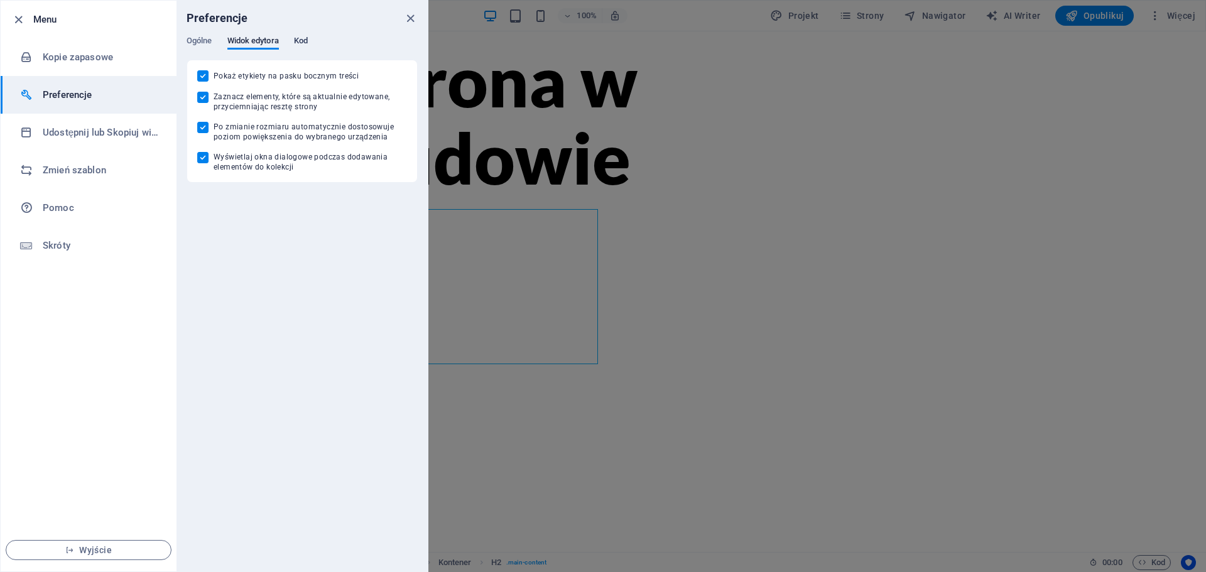
click at [305, 44] on span "Kod" at bounding box center [301, 42] width 14 height 18
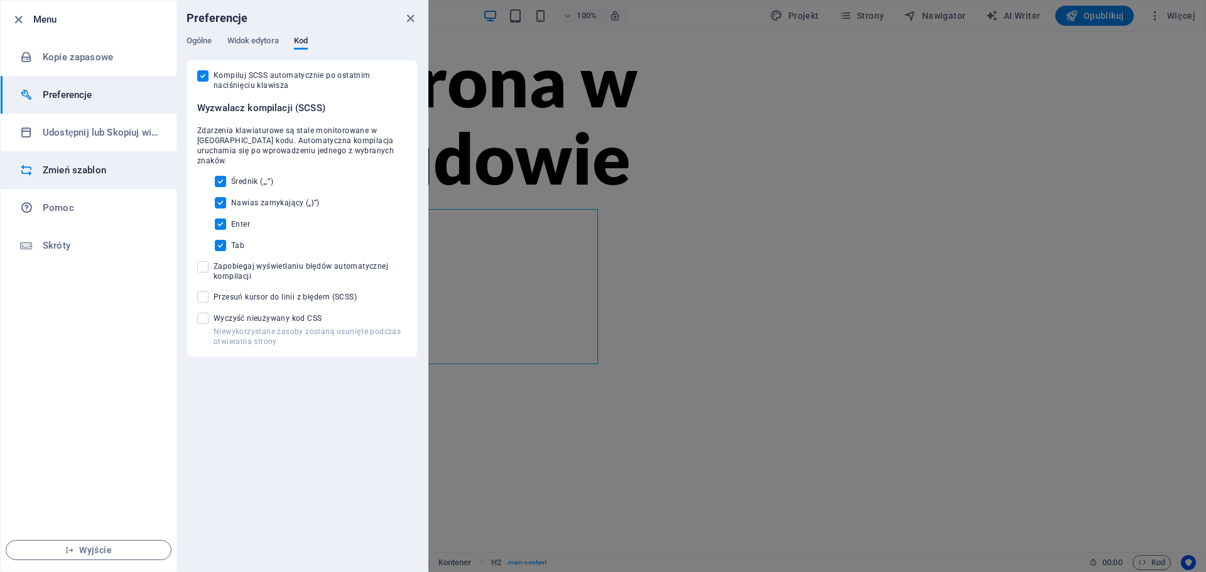
click at [67, 169] on h6 "Zmień szablon" at bounding box center [101, 170] width 116 height 15
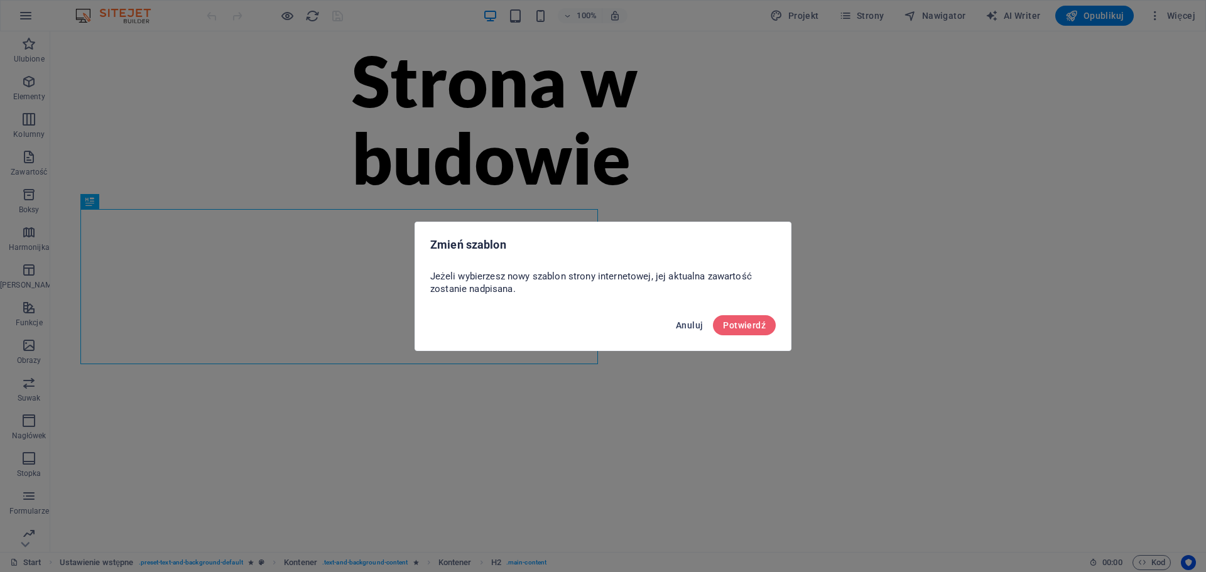
click at [692, 321] on span "Anuluj" at bounding box center [689, 325] width 27 height 10
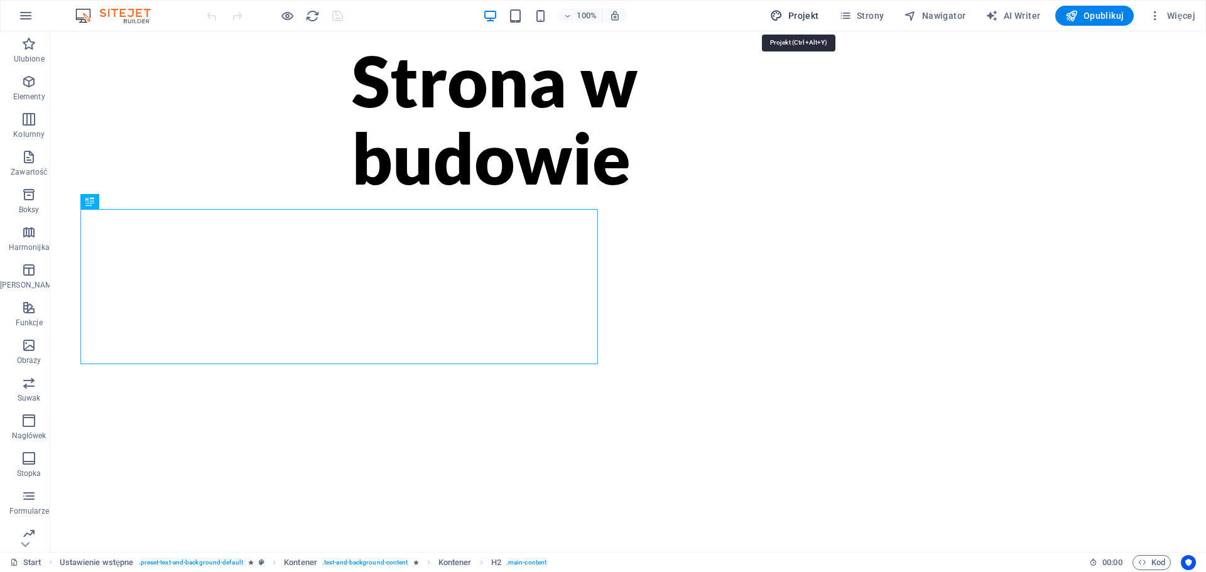
click at [808, 10] on span "Projekt" at bounding box center [794, 15] width 48 height 13
select select "px"
select select "300"
select select "px"
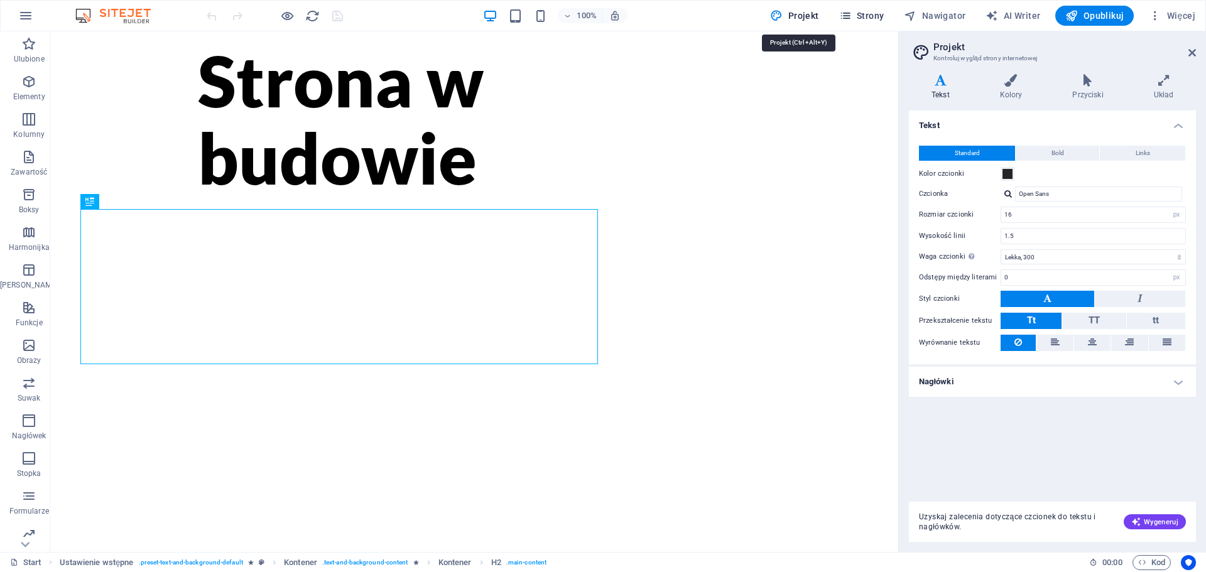
click at [866, 13] on span "Strony" at bounding box center [861, 15] width 45 height 13
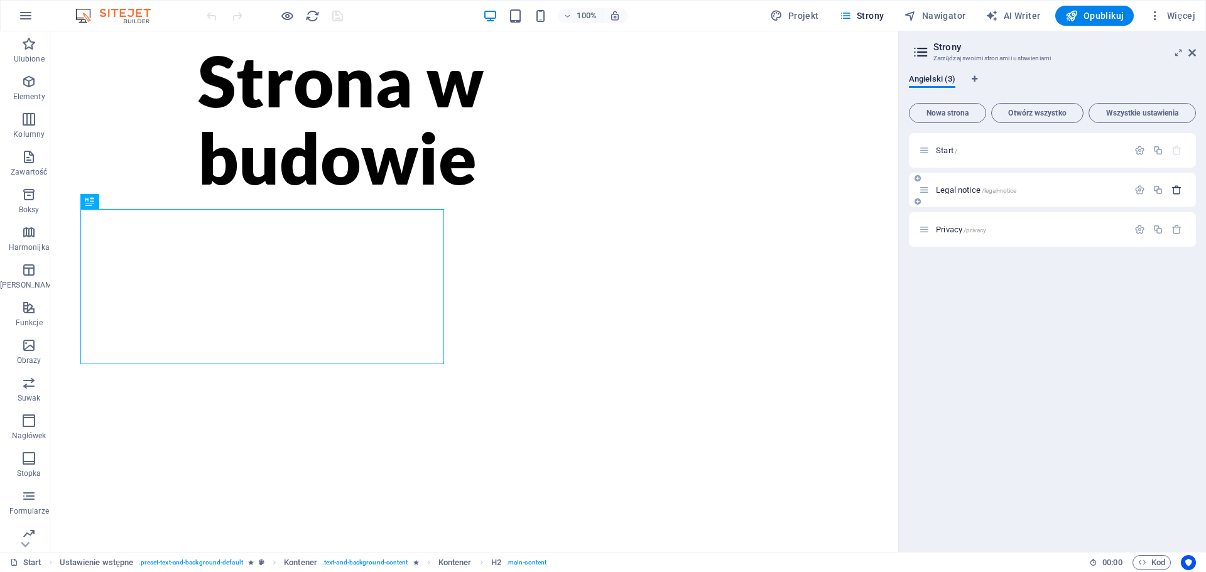
click at [1175, 190] on icon "button" at bounding box center [1176, 190] width 11 height 11
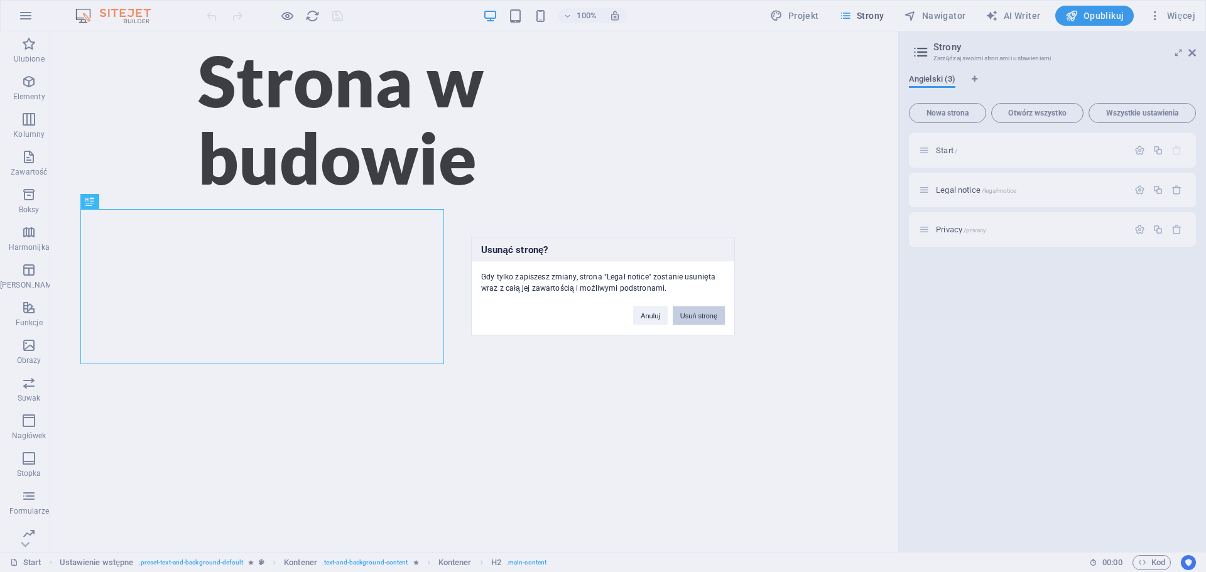
drag, startPoint x: 690, startPoint y: 313, endPoint x: 696, endPoint y: 276, distance: 37.0
click at [690, 313] on button "Usuń stronę" at bounding box center [699, 315] width 52 height 19
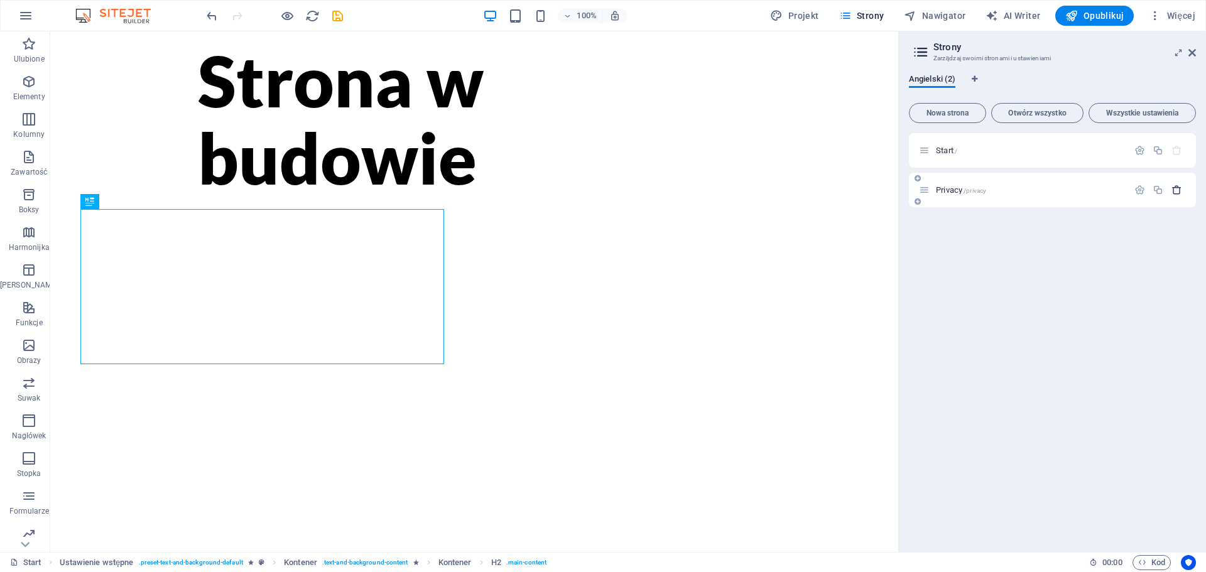
click at [1178, 192] on icon "button" at bounding box center [1176, 190] width 11 height 11
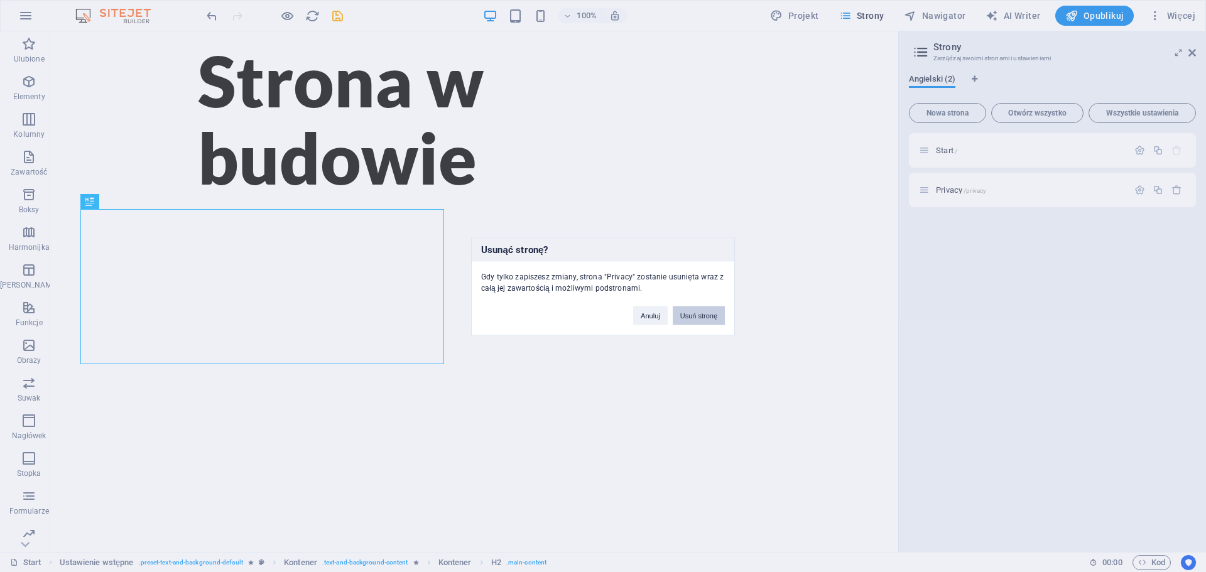
drag, startPoint x: 697, startPoint y: 308, endPoint x: 652, endPoint y: 277, distance: 55.1
click at [697, 308] on button "Usuń stronę" at bounding box center [699, 315] width 52 height 19
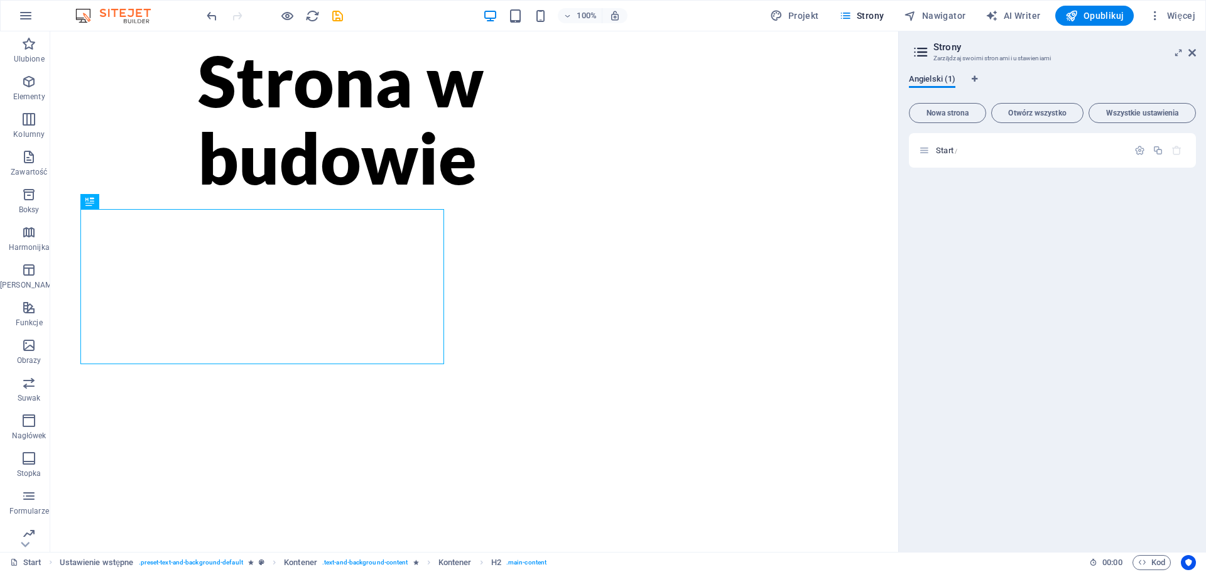
click at [948, 79] on span "Angielski (1)" at bounding box center [932, 81] width 46 height 18
click at [970, 50] on h2 "Strony" at bounding box center [1064, 46] width 263 height 11
click at [940, 49] on h2 "Strony" at bounding box center [1064, 46] width 263 height 11
click at [1156, 13] on icon "button" at bounding box center [1155, 15] width 13 height 13
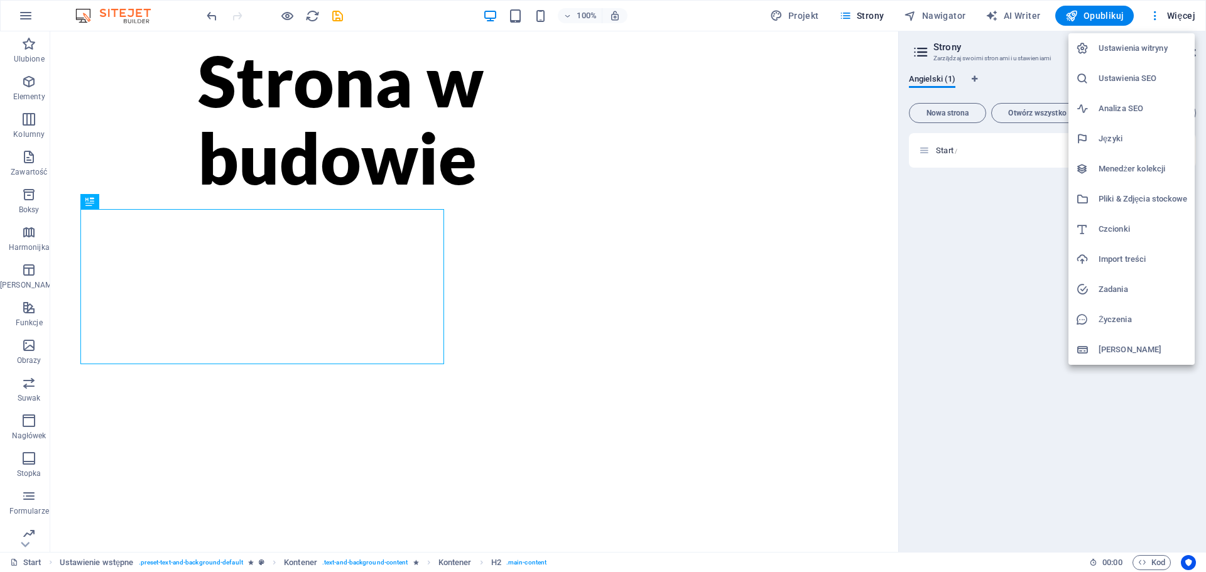
click at [1144, 45] on h6 "Ustawienia witryny" at bounding box center [1143, 48] width 89 height 15
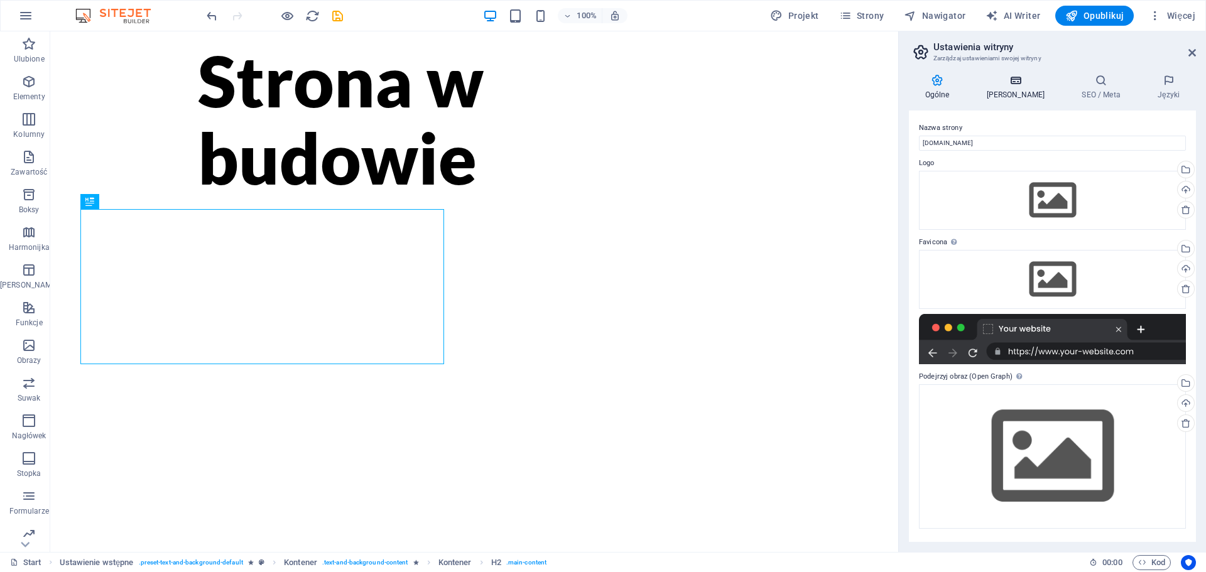
click at [1001, 90] on h4 "Dane" at bounding box center [1017, 87] width 95 height 26
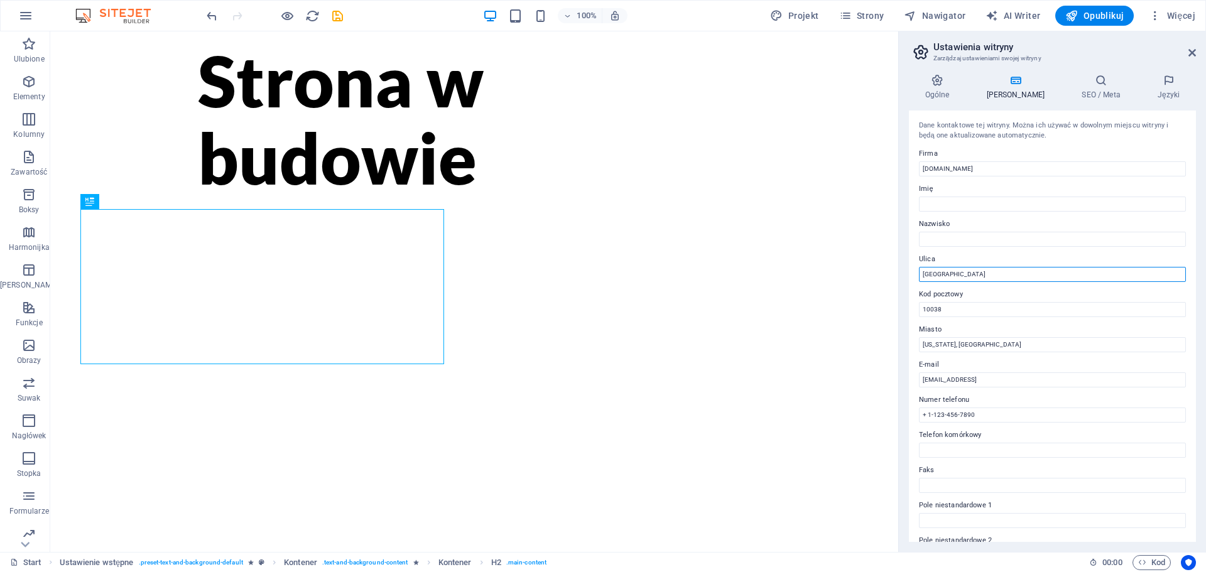
drag, startPoint x: 976, startPoint y: 278, endPoint x: 898, endPoint y: 273, distance: 78.0
click at [898, 273] on aside "Ustawienia witryny Zarządzaj ustawieniami swojej witryny Ogólne Dane SEO / Meta…" at bounding box center [1052, 291] width 308 height 521
click at [1093, 82] on icon at bounding box center [1101, 80] width 71 height 13
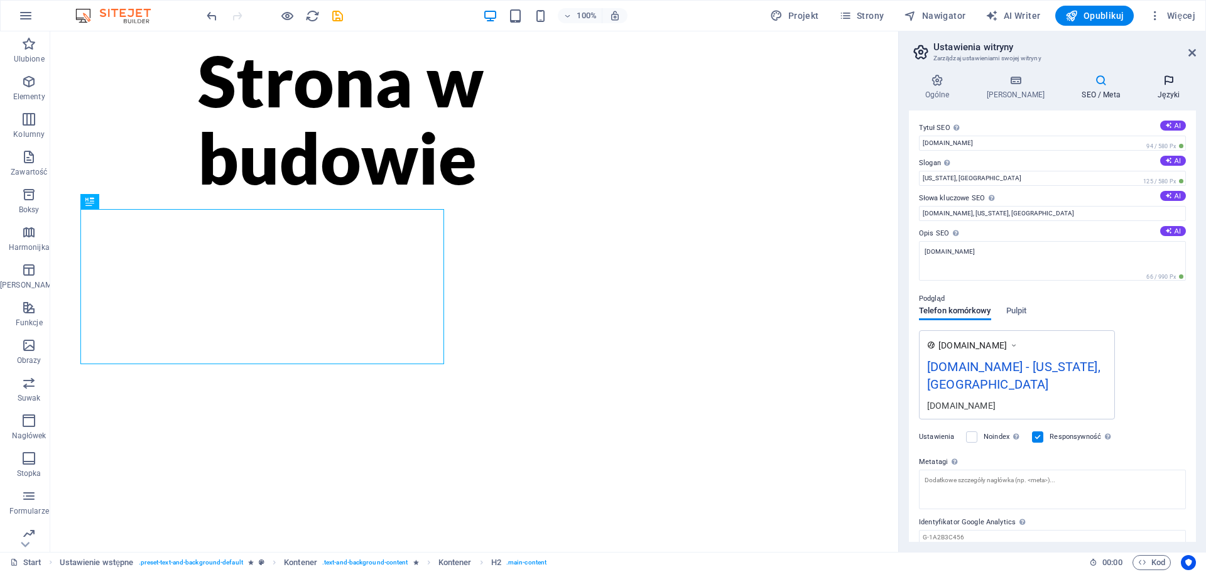
click at [1155, 82] on icon at bounding box center [1168, 80] width 55 height 13
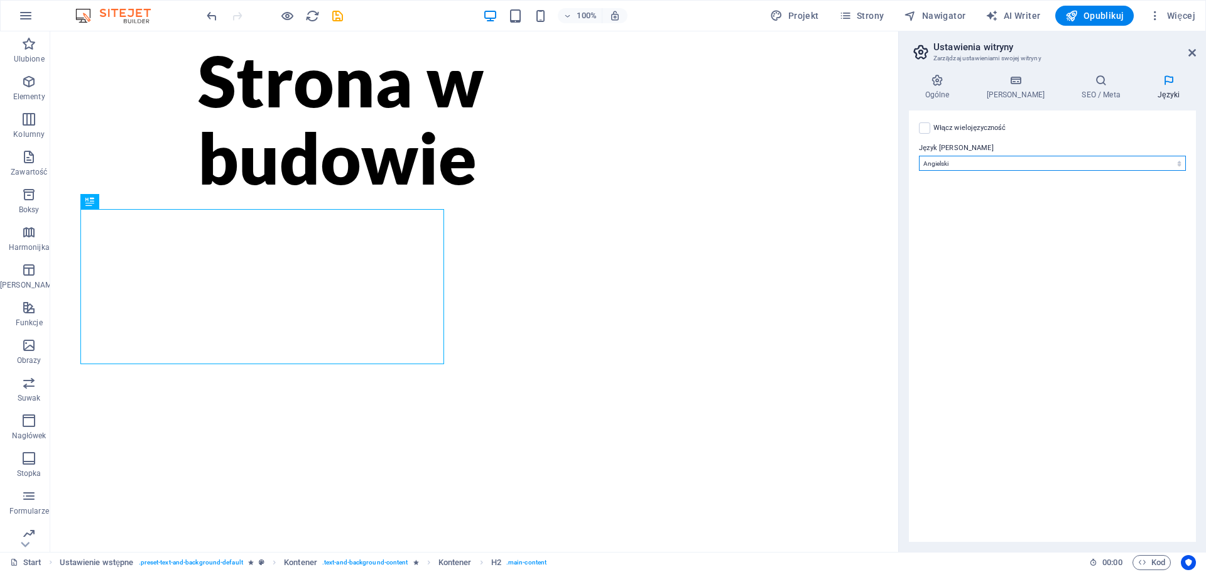
click at [1012, 160] on select "Abkhazian Afar Afrikaans Akan Albanian Amharic Angielski Arabic Aragonese Armen…" at bounding box center [1052, 163] width 267 height 15
select select "128"
click at [919, 156] on select "Abkhazian Afar Afrikaans Akan Albanian Amharic Angielski Arabic Aragonese Armen…" at bounding box center [1052, 163] width 267 height 15
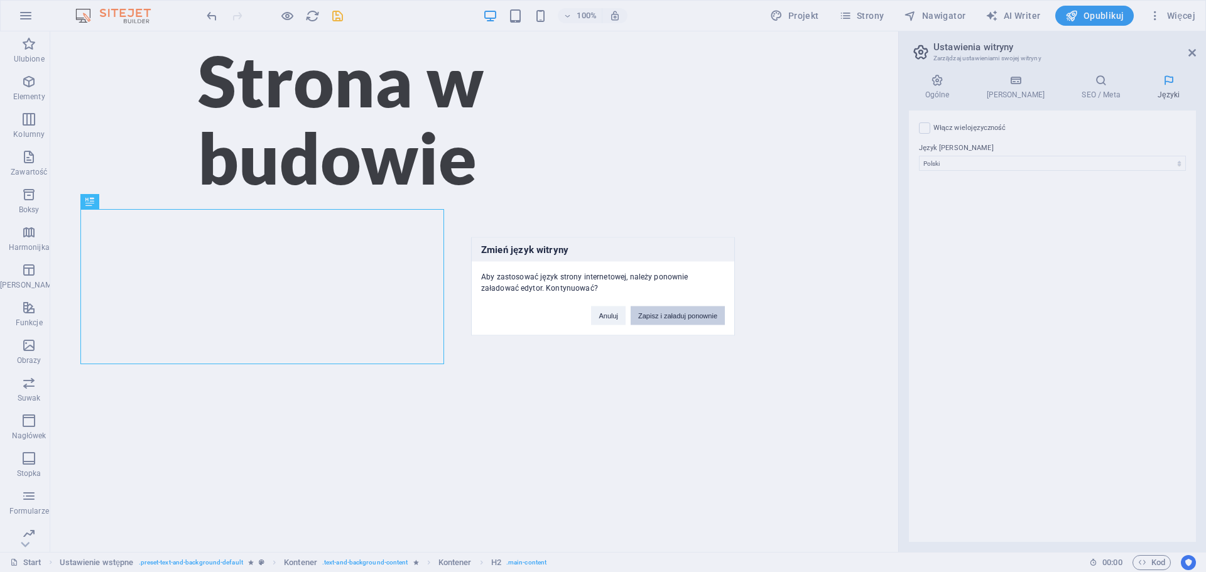
click at [665, 318] on button "Zapisz i załaduj ponownie" at bounding box center [678, 315] width 94 height 19
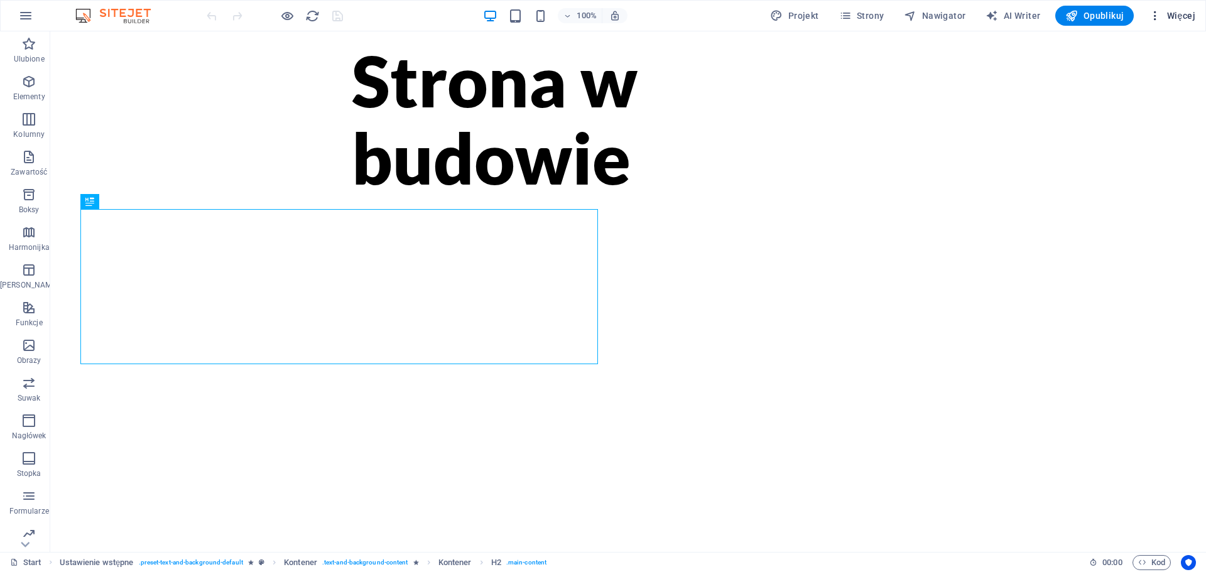
click at [1161, 16] on icon "button" at bounding box center [1155, 15] width 13 height 13
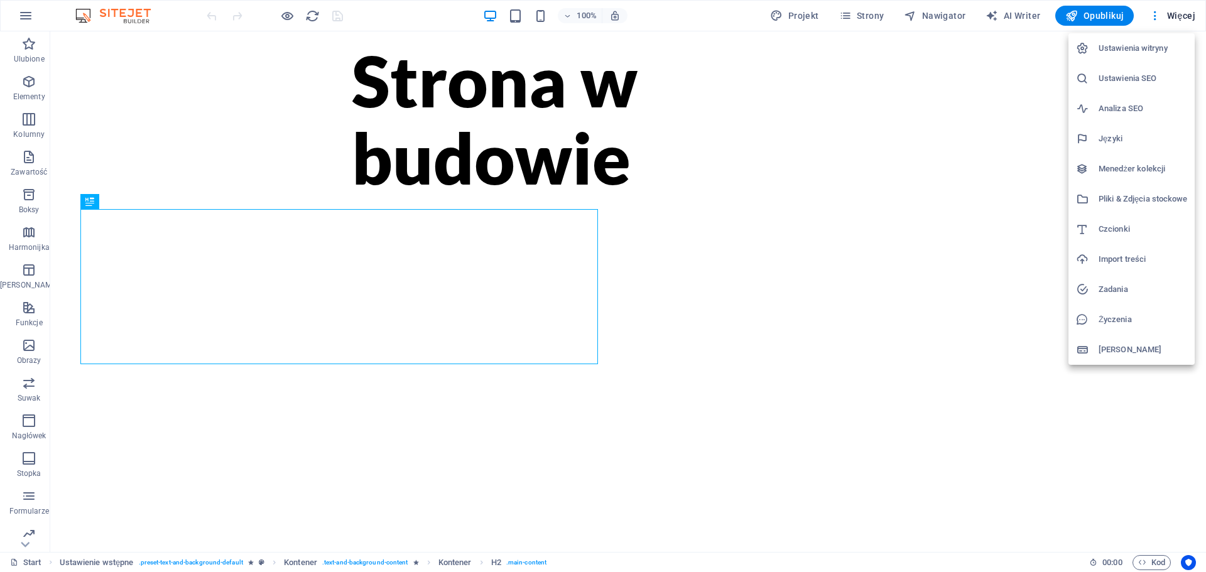
click at [1133, 45] on h6 "Ustawienia witryny" at bounding box center [1143, 48] width 89 height 15
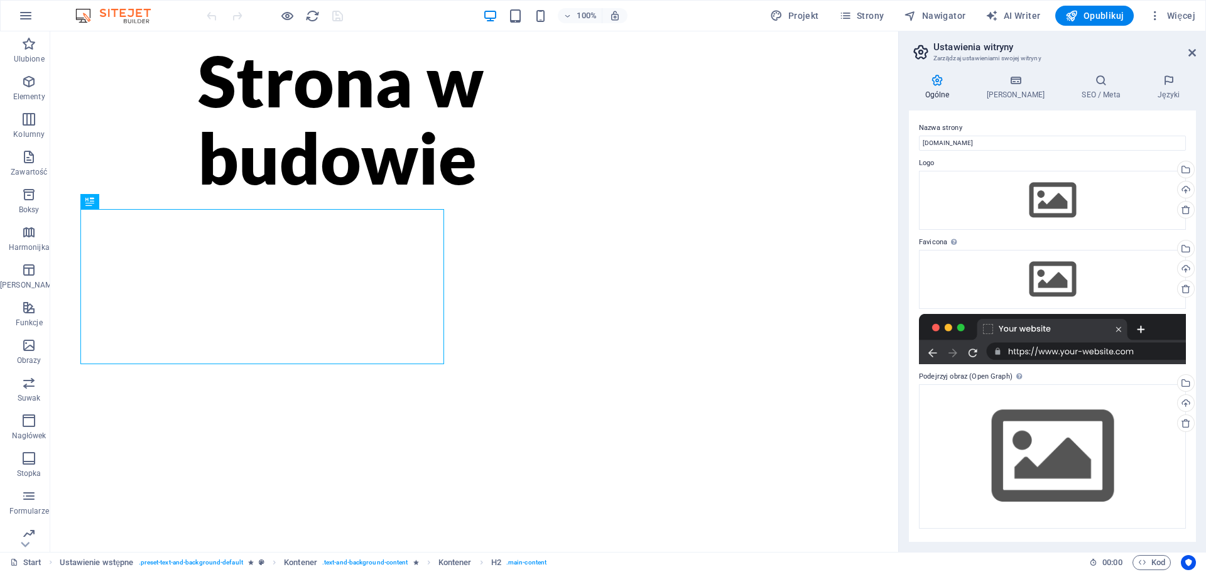
click at [1017, 72] on div "Ogólne Dane SEO / Meta Języki Nazwa strony [DOMAIN_NAME] Logo Przeciągnij pliki…" at bounding box center [1052, 308] width 307 height 488
click at [1011, 85] on icon at bounding box center [1015, 80] width 90 height 13
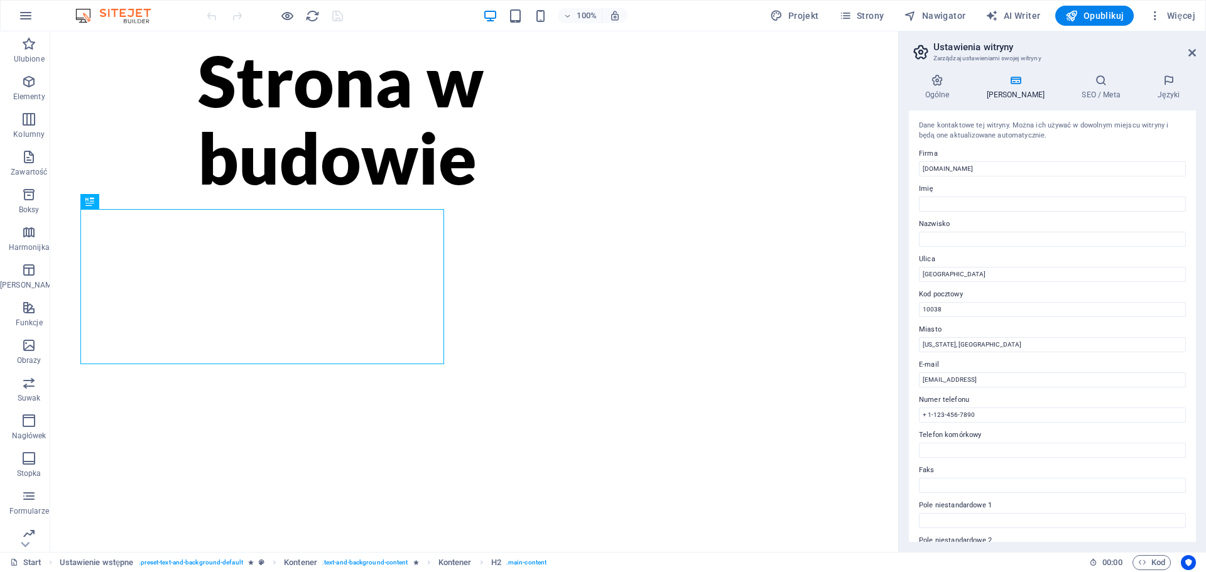
drag, startPoint x: 1001, startPoint y: 261, endPoint x: 994, endPoint y: 270, distance: 11.6
click at [1001, 261] on label "Ulica" at bounding box center [1052, 259] width 267 height 15
click at [1001, 267] on input "[GEOGRAPHIC_DATA]" at bounding box center [1052, 274] width 267 height 15
click at [991, 273] on input "[GEOGRAPHIC_DATA]" at bounding box center [1052, 274] width 267 height 15
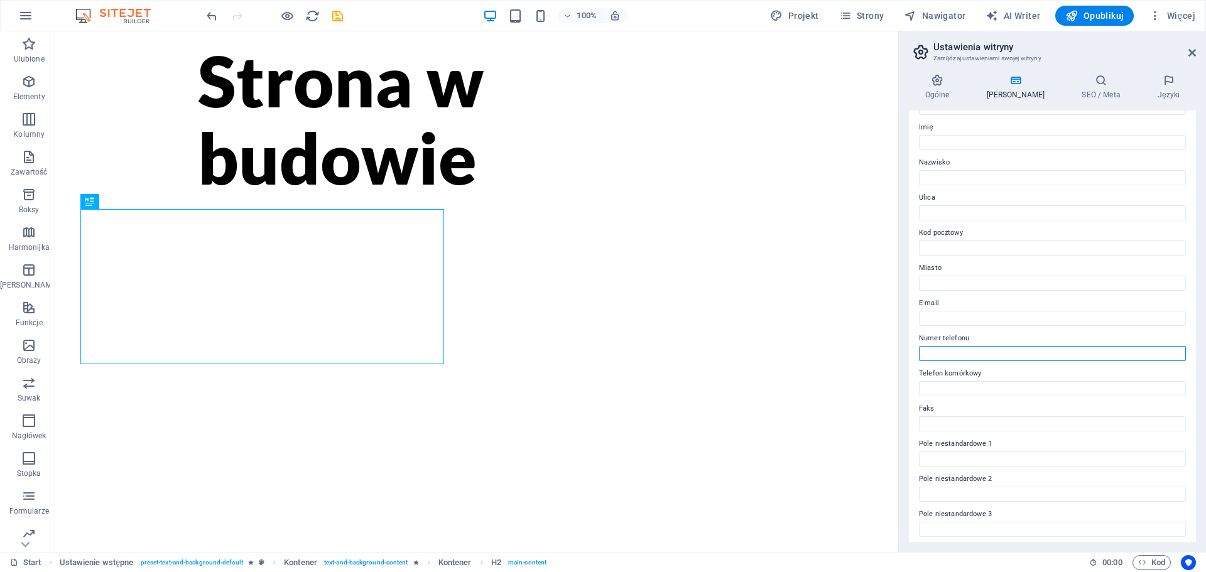
scroll to position [172, 0]
click at [1075, 8] on button "Opublikuj" at bounding box center [1094, 16] width 79 height 20
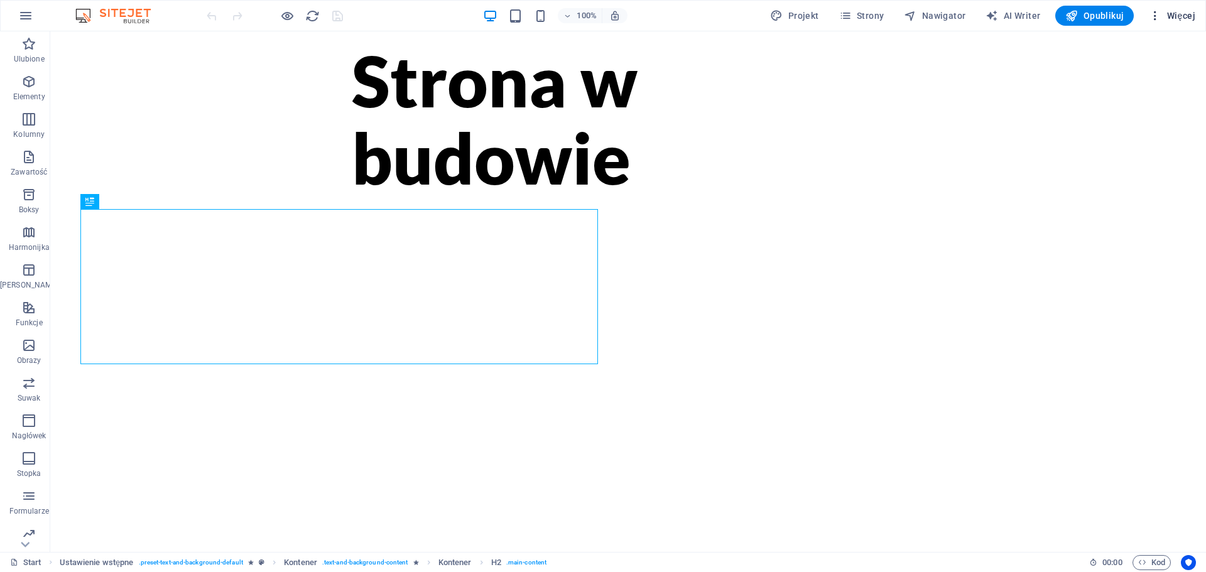
click at [1160, 19] on icon "button" at bounding box center [1155, 15] width 13 height 13
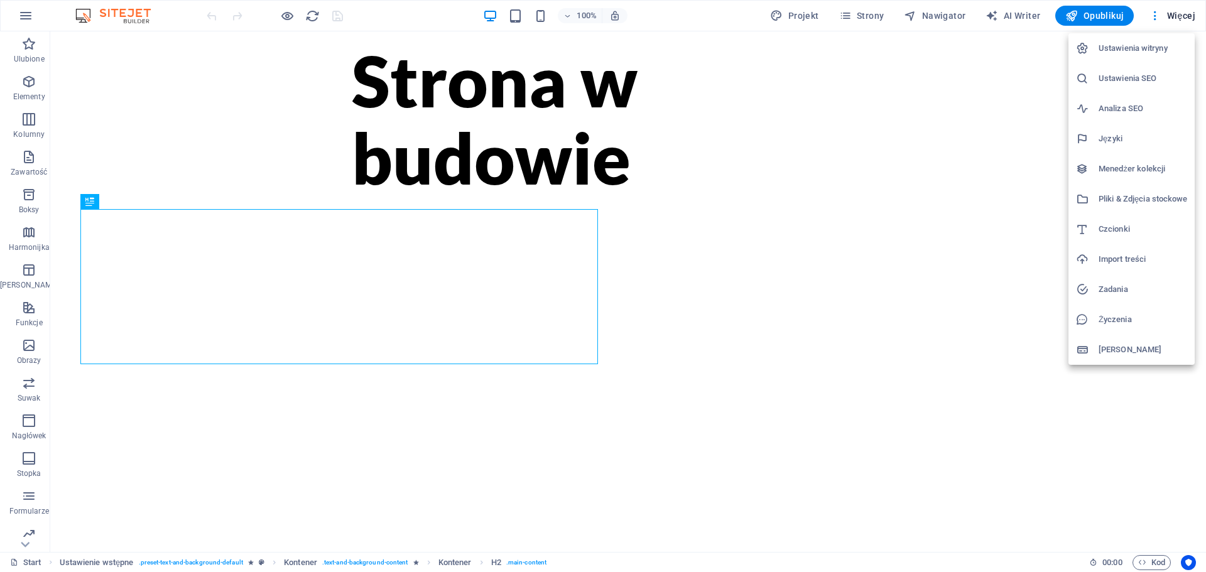
click at [1121, 75] on h6 "Ustawienia SEO" at bounding box center [1143, 78] width 89 height 15
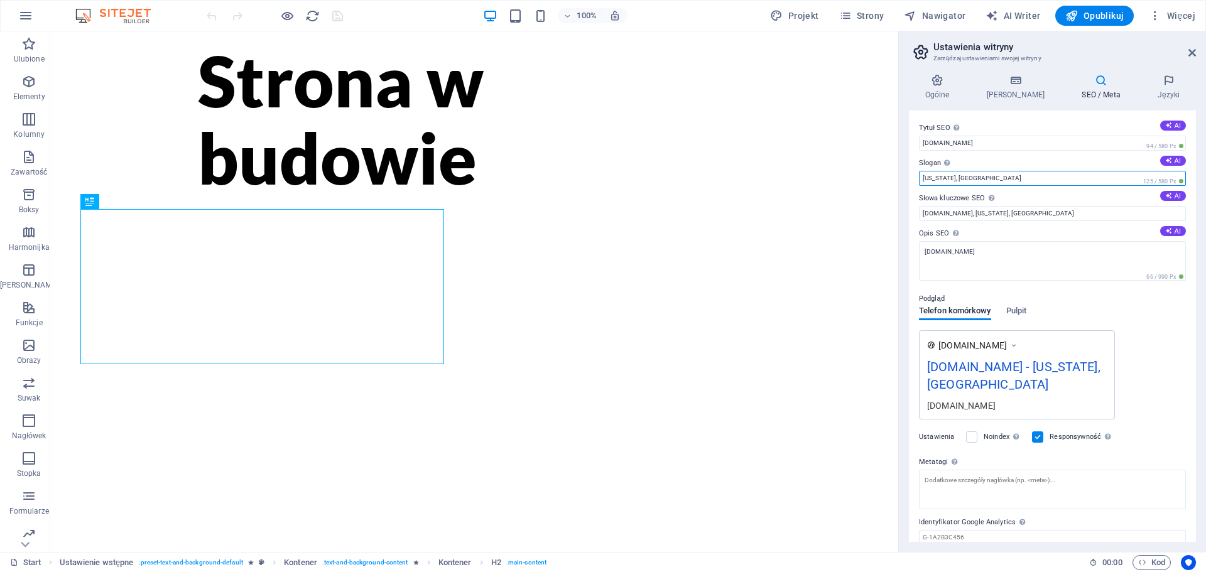
drag, startPoint x: 1001, startPoint y: 204, endPoint x: 876, endPoint y: 174, distance: 128.6
click at [963, 165] on label "Slogan Slogan Twojej witryny. AI" at bounding box center [1052, 163] width 267 height 15
click at [963, 171] on input "[US_STATE], [GEOGRAPHIC_DATA]" at bounding box center [1052, 178] width 267 height 15
click at [966, 176] on input "[US_STATE], [GEOGRAPHIC_DATA]" at bounding box center [1052, 178] width 267 height 15
drag, startPoint x: 896, startPoint y: 176, endPoint x: 884, endPoint y: 176, distance: 11.9
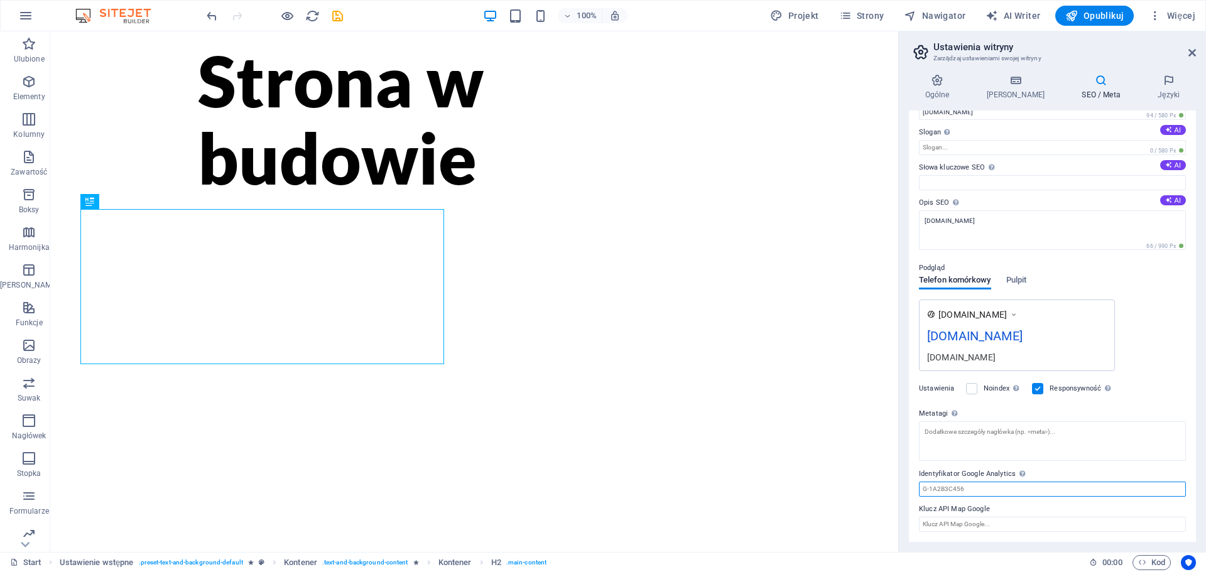
scroll to position [31, 0]
click at [972, 492] on input "Identyfikator Google Analytics Proszę dodać tylko identyfikator Google Analytic…" at bounding box center [1052, 489] width 267 height 15
click at [1091, 13] on span "Opublikuj" at bounding box center [1094, 15] width 58 height 13
